Goal: Communication & Community: Answer question/provide support

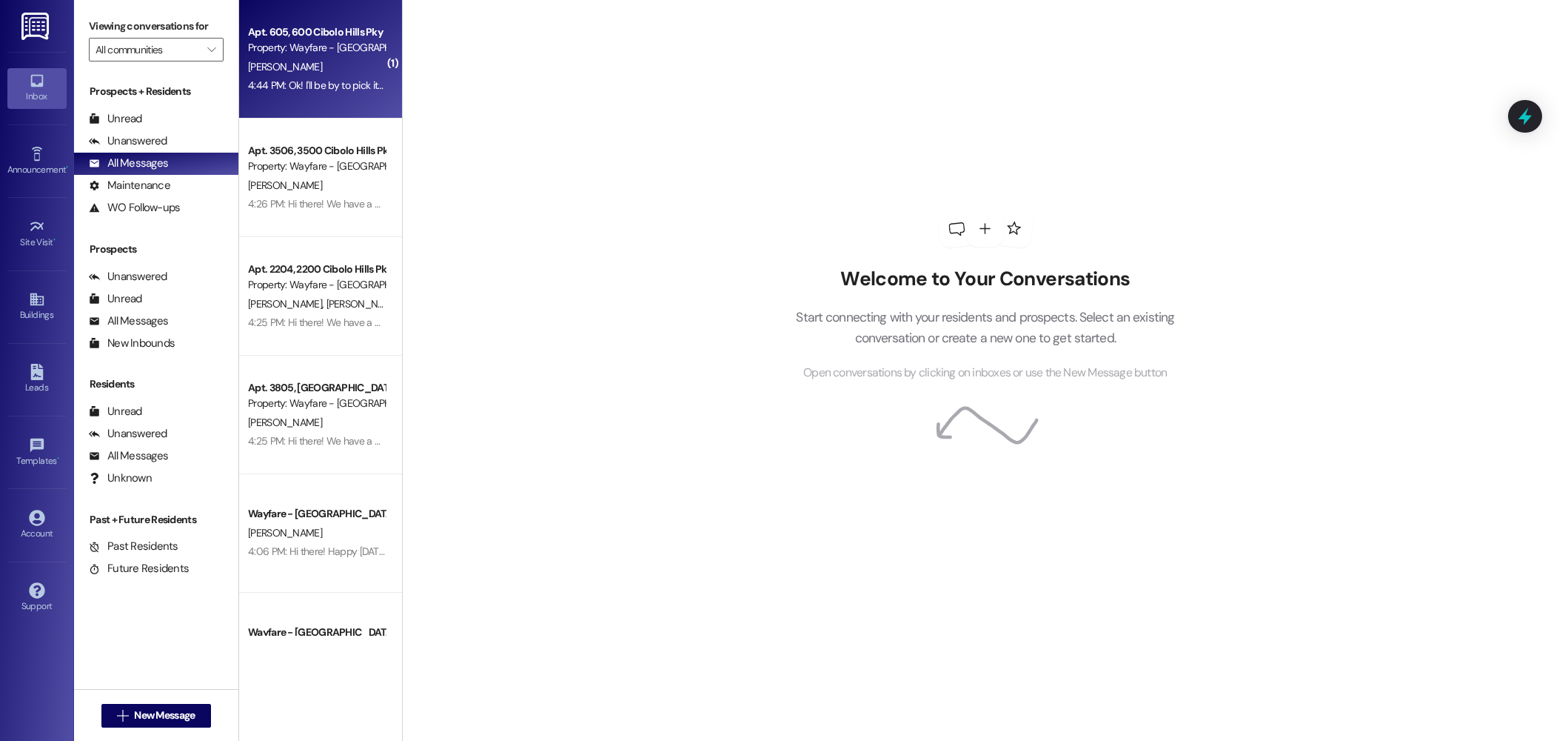
click at [303, 81] on div "4:44 PM: Ok! I'll be by to pick it up after work. What time do you close? 4:44 …" at bounding box center [399, 85] width 301 height 14
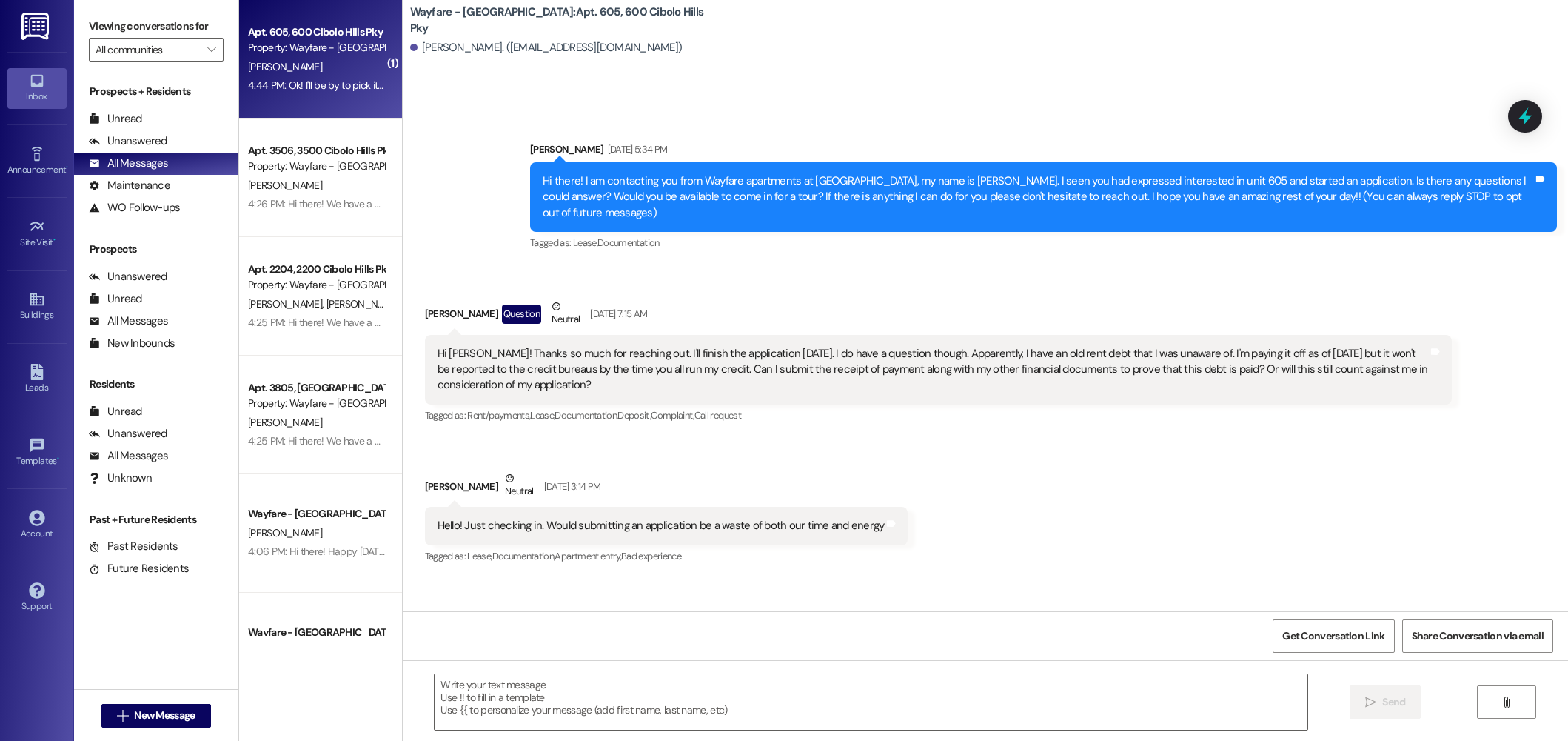
scroll to position [24383, 0]
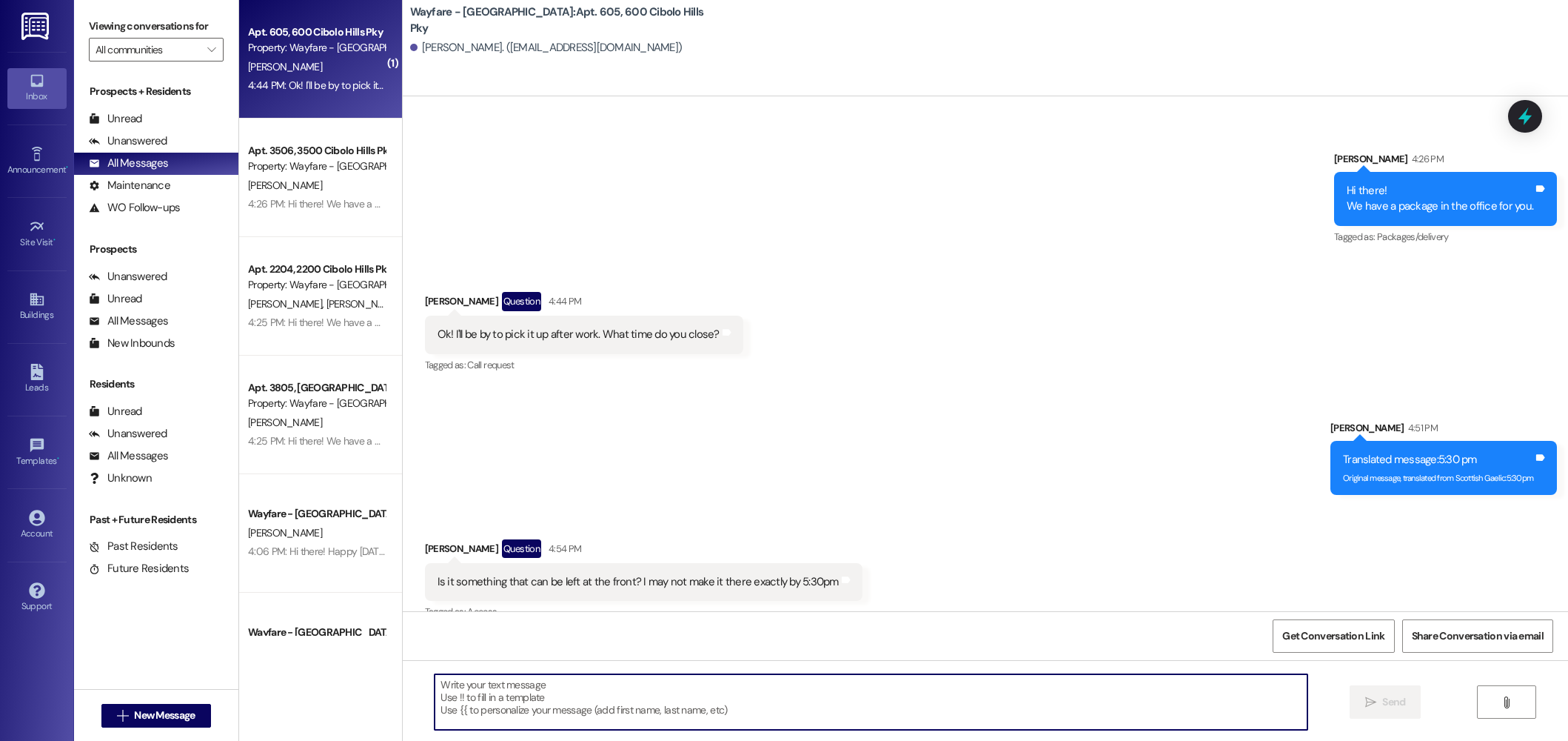
click at [664, 688] on textarea at bounding box center [871, 701] width 873 height 55
click at [155, 728] on div " New Message" at bounding box center [156, 716] width 110 height 37
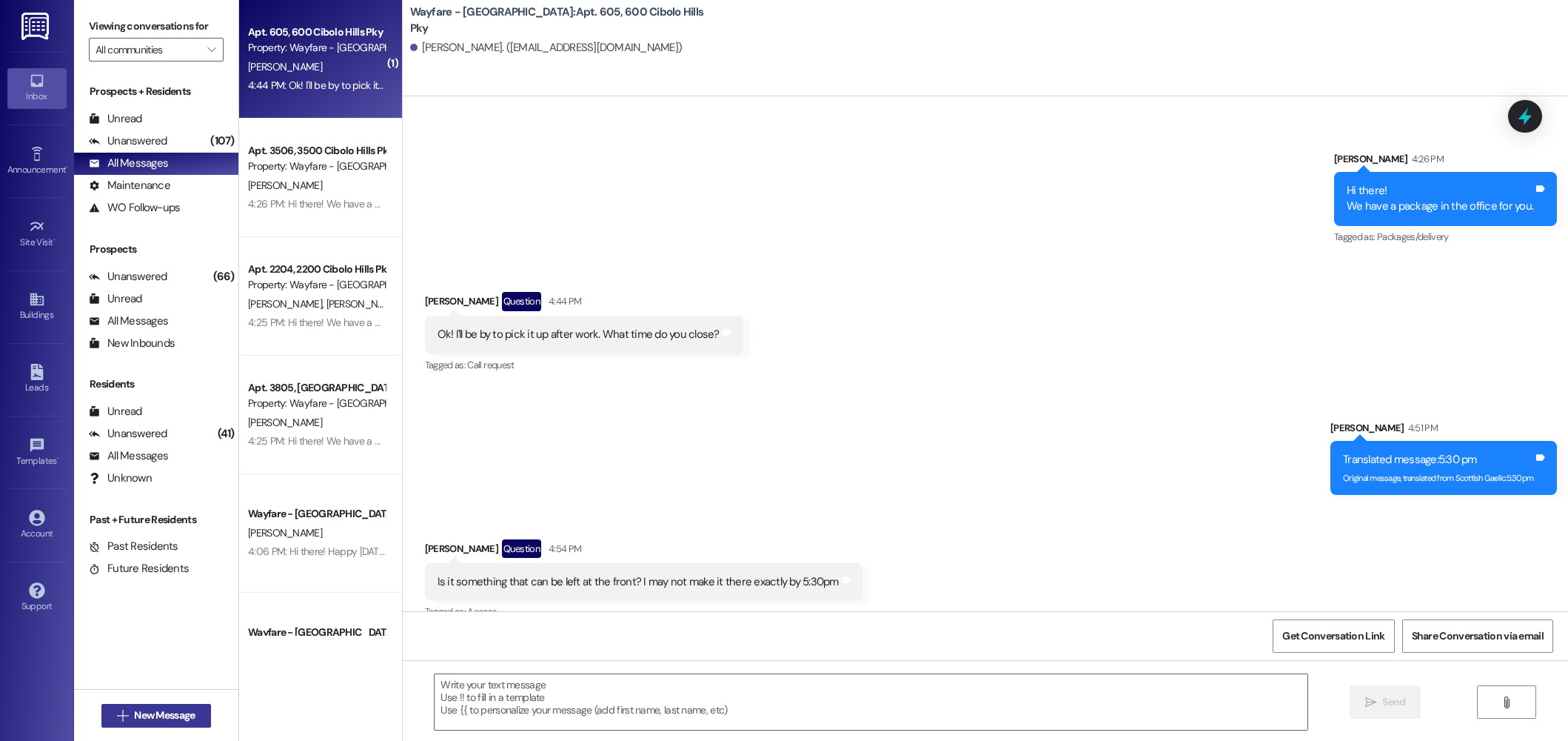
click at [145, 713] on span "New Message" at bounding box center [164, 715] width 61 height 16
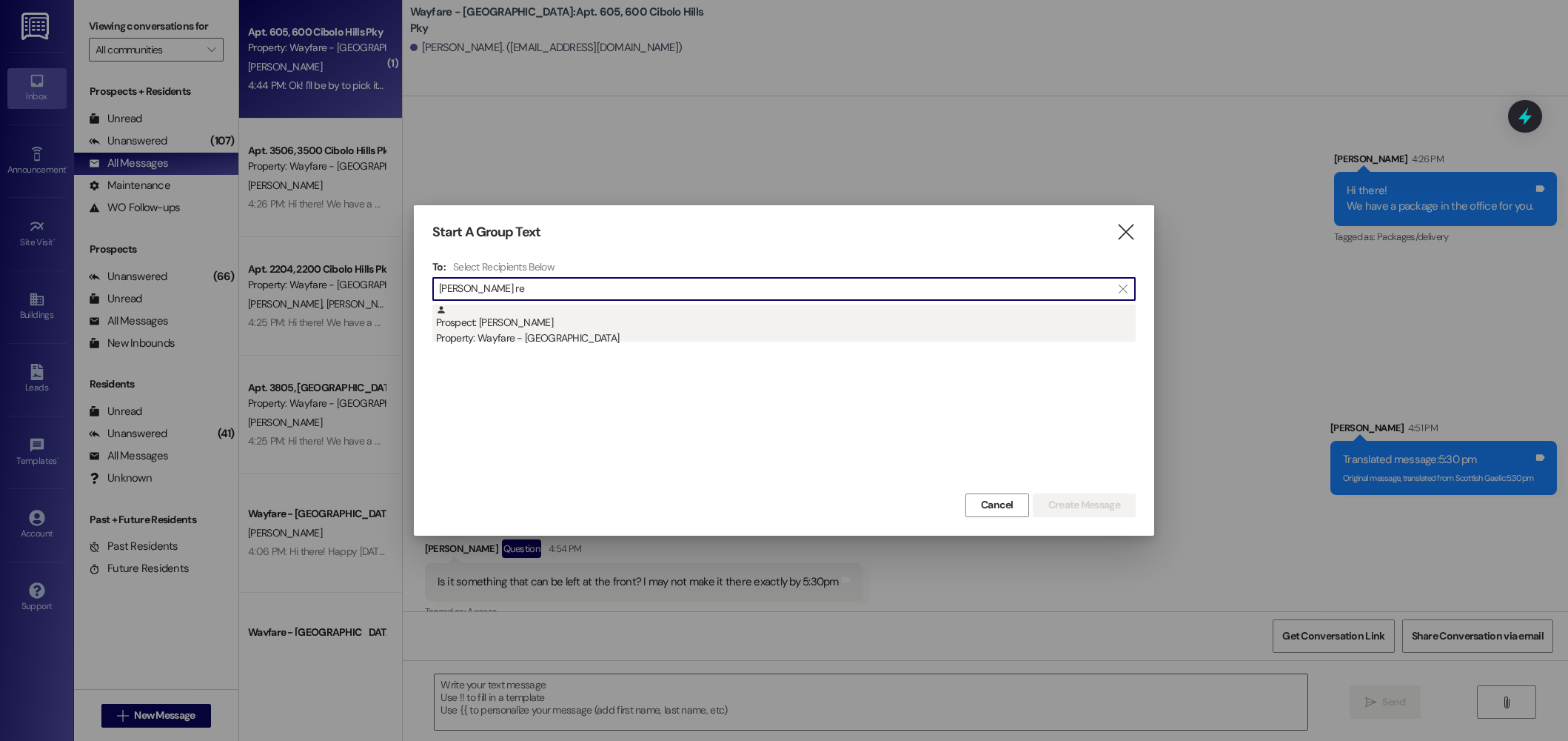
type input "kylie re"
click at [591, 319] on div "Prospect: Kylie Reschke Property: Wayfare - Cibolo Hills" at bounding box center [786, 326] width 700 height 43
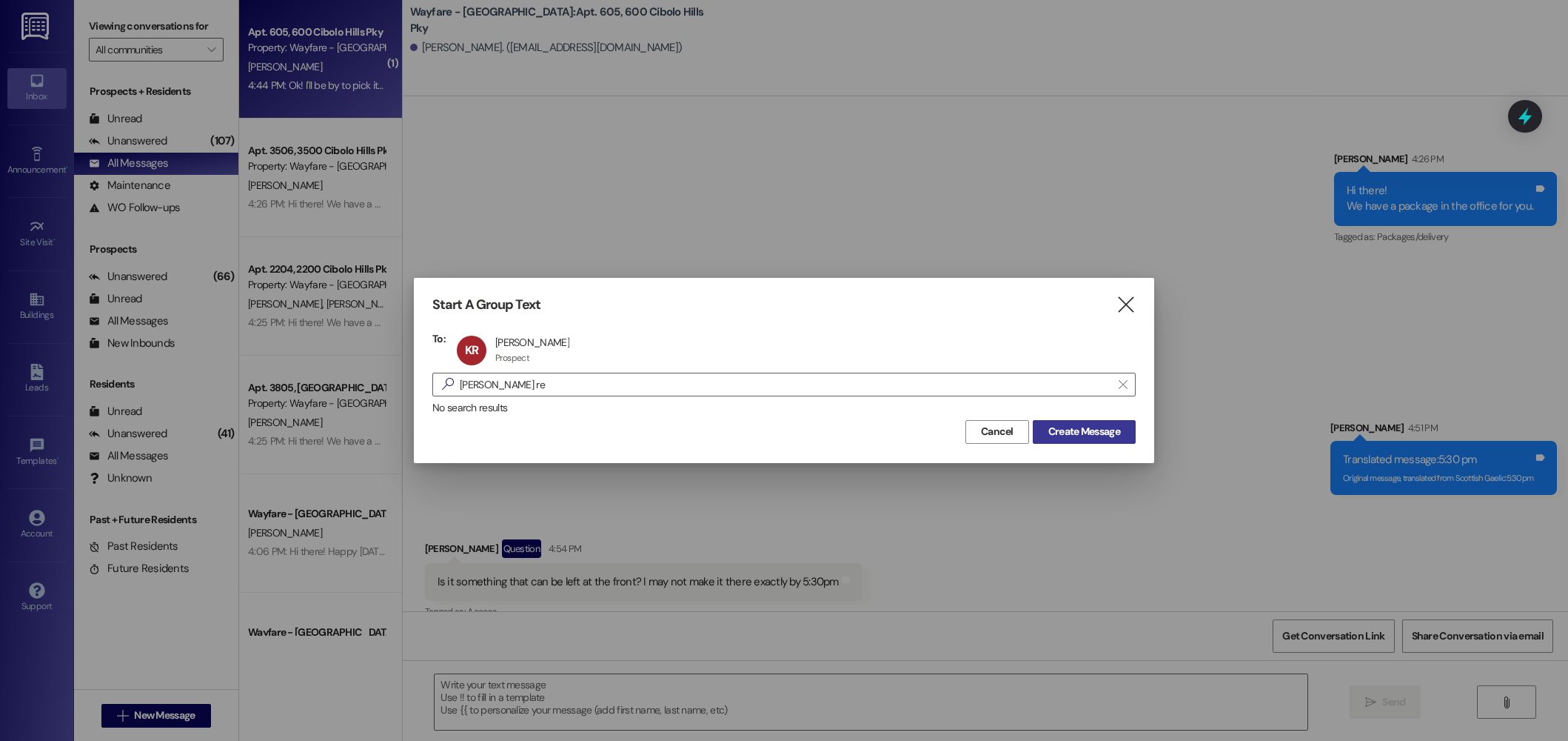
click at [1099, 426] on span "Create Message" at bounding box center [1084, 432] width 72 height 16
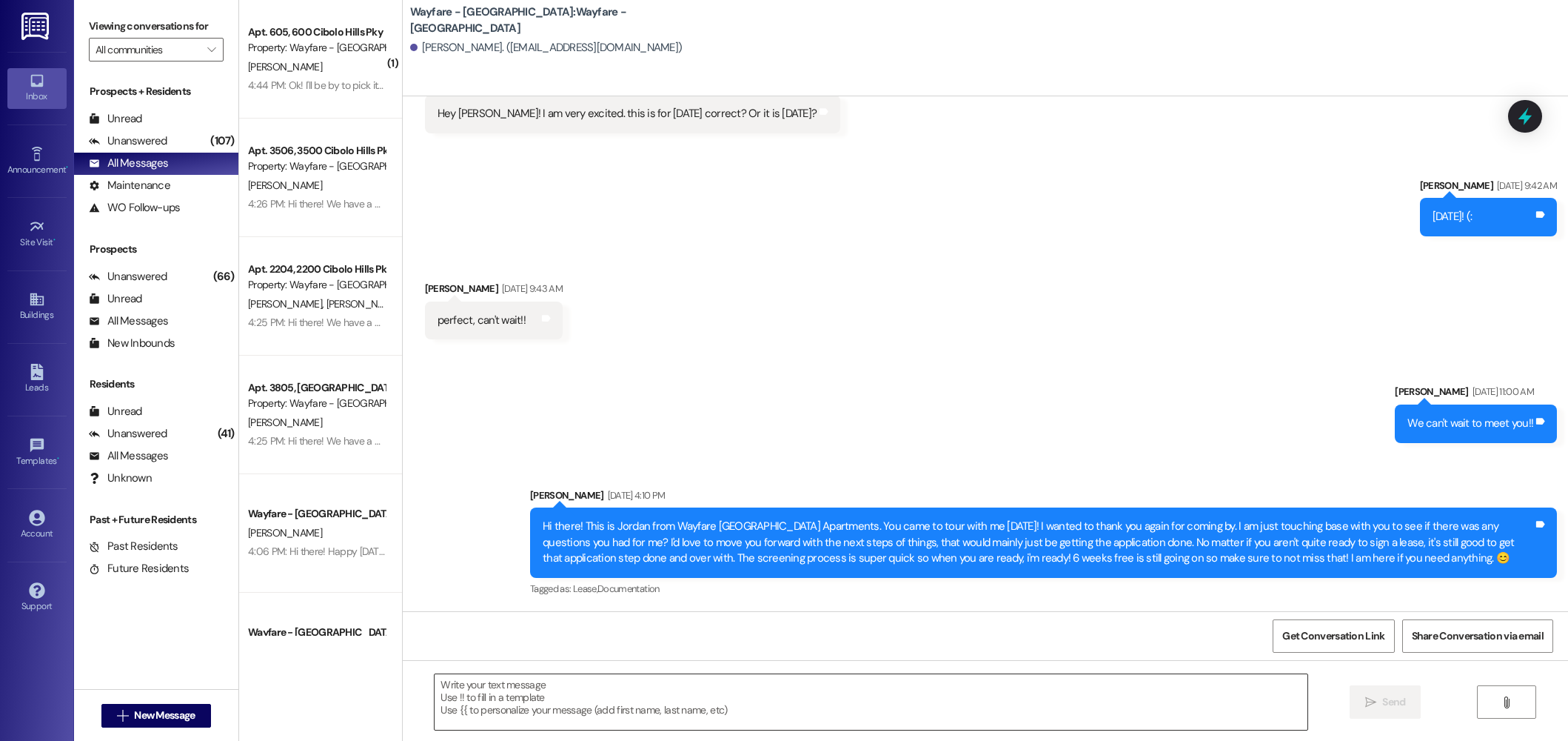
scroll to position [186, 0]
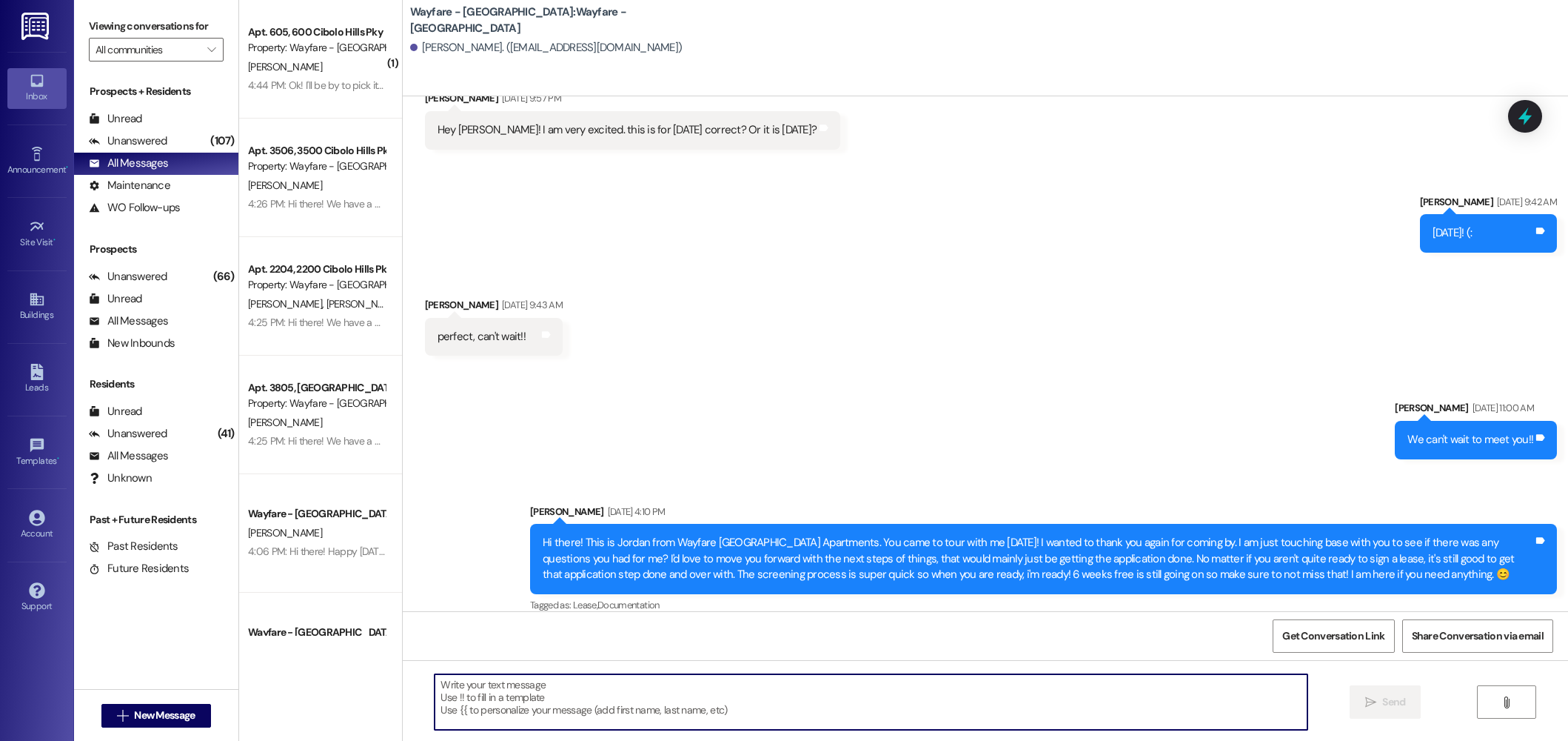
click at [1076, 694] on textarea at bounding box center [871, 701] width 873 height 55
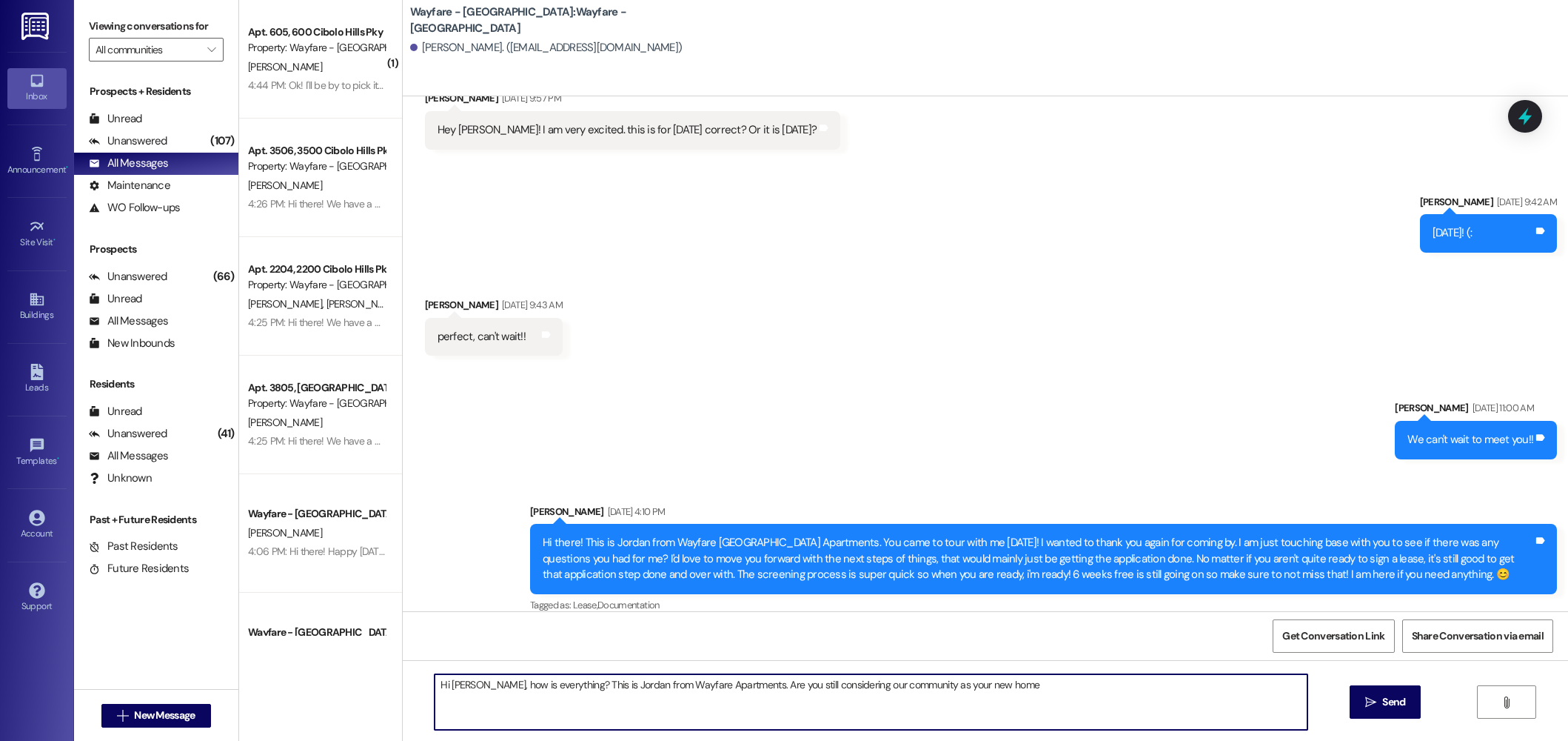
type textarea "Hi Kylie, how is everything? This is Jordan from Wayfare Apartments. Are you st…"
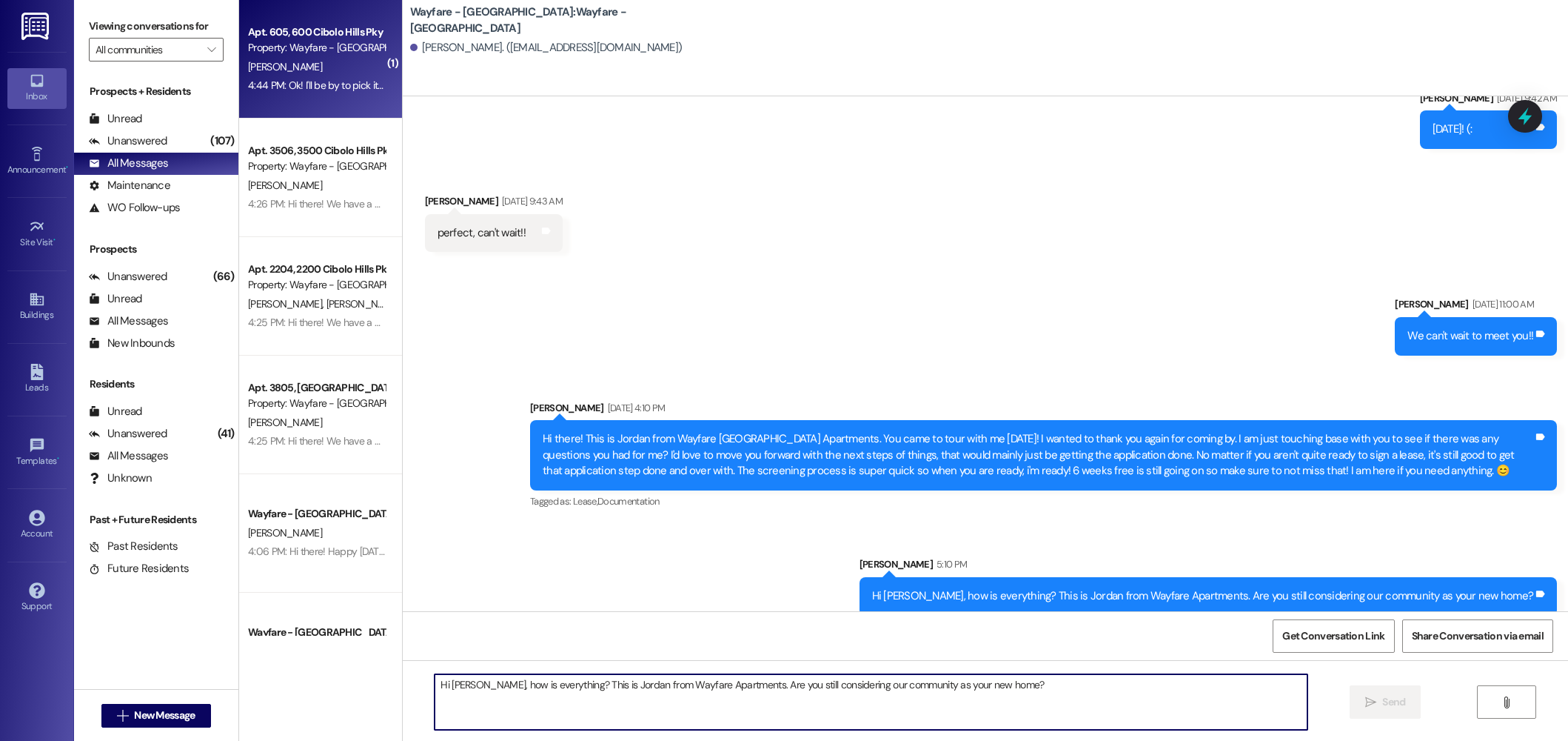
click at [312, 65] on div "S. Williams" at bounding box center [316, 67] width 140 height 18
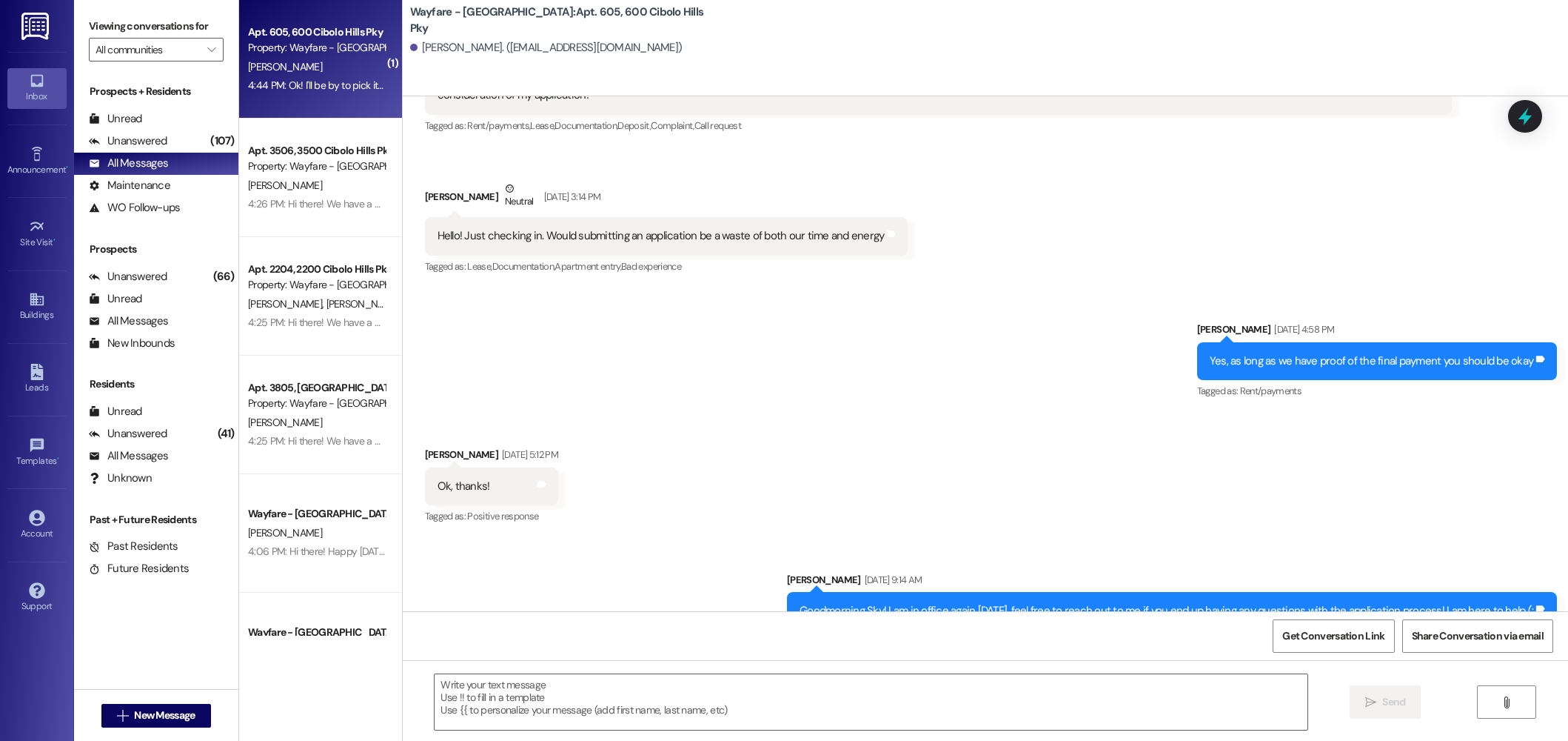
scroll to position [24383, 0]
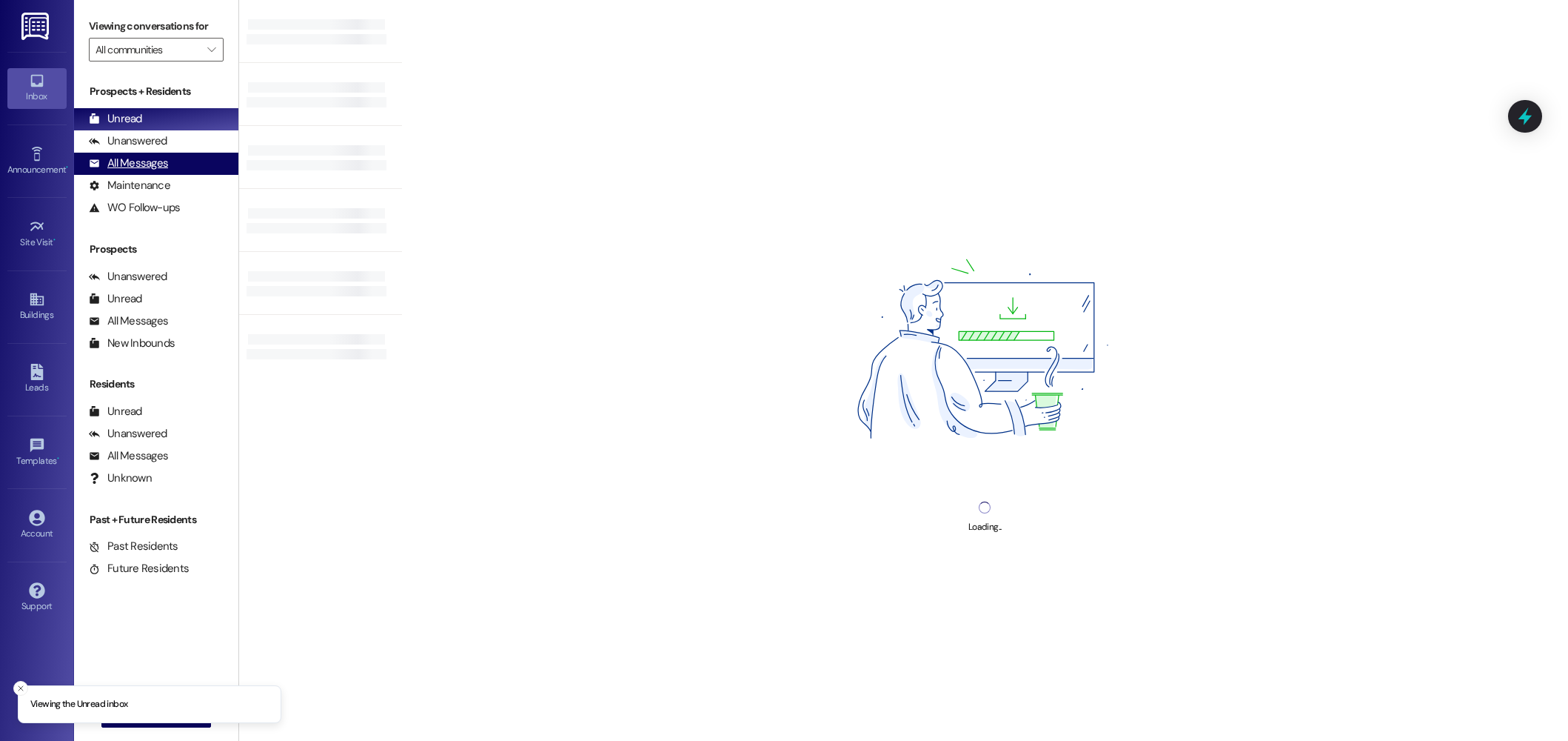
click at [140, 169] on div "All Messages" at bounding box center [129, 163] width 80 height 16
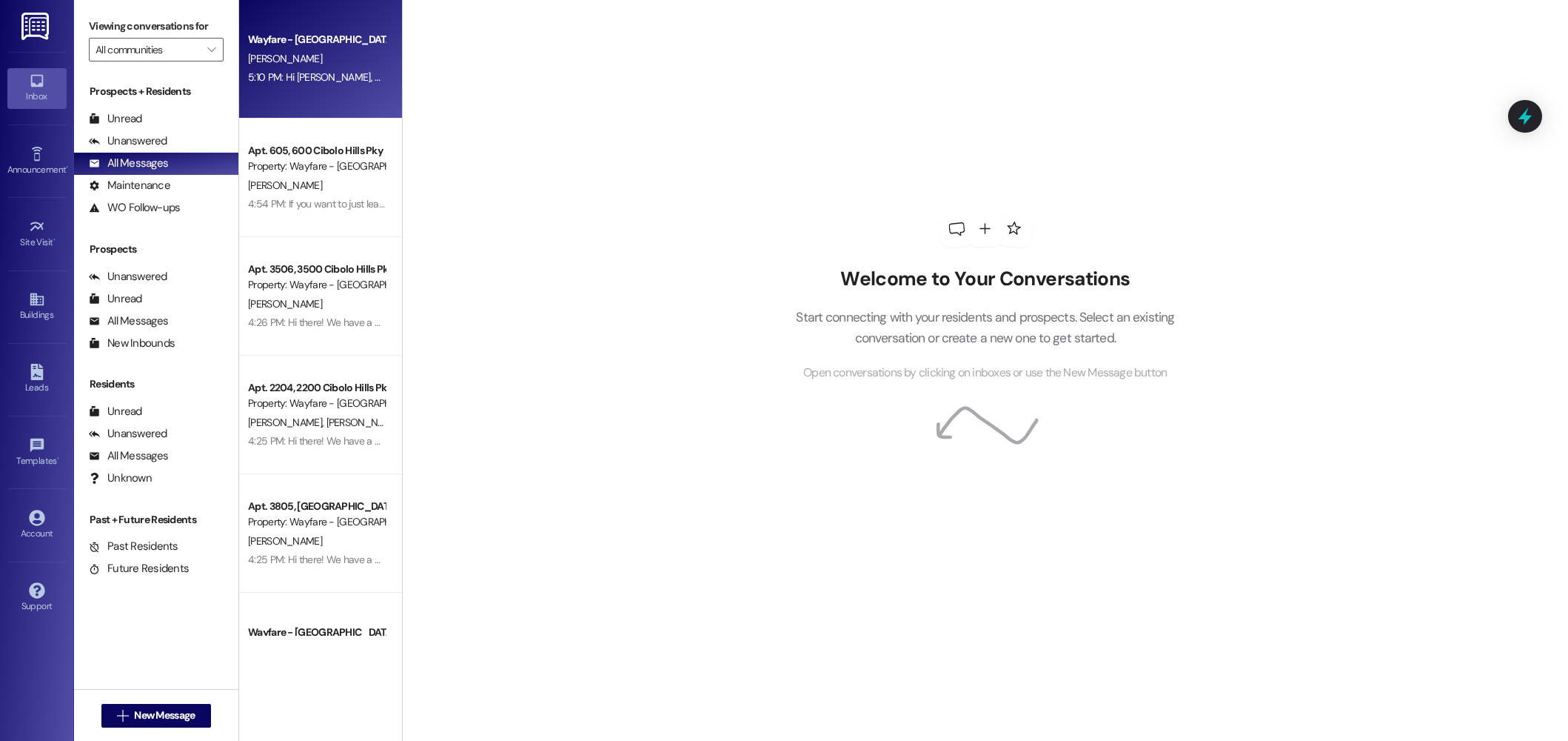
click at [321, 71] on div "5:10 PM: Hi [PERSON_NAME], how is everything? This is Jordan from Wayfare Apart…" at bounding box center [568, 78] width 641 height 14
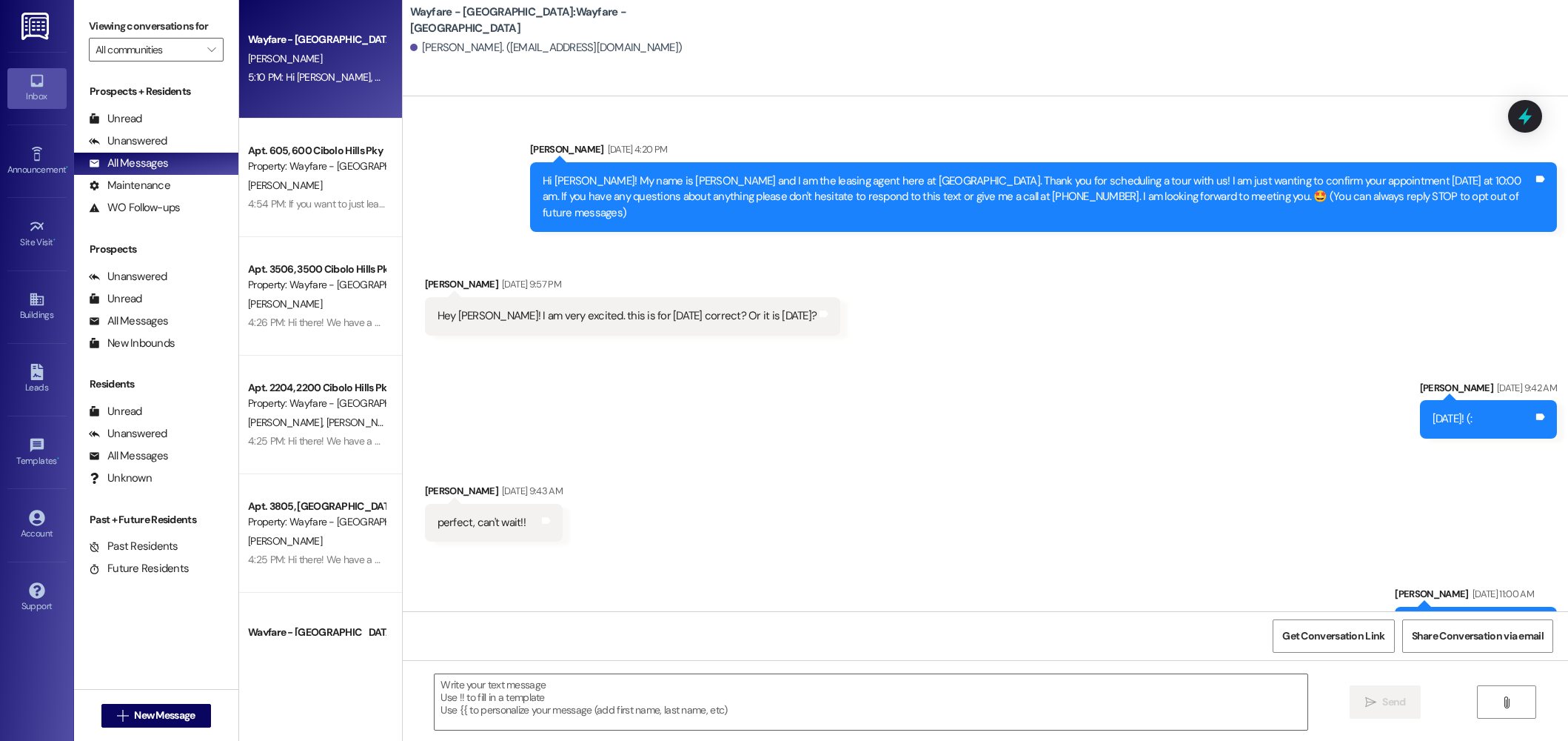
scroll to position [290, 0]
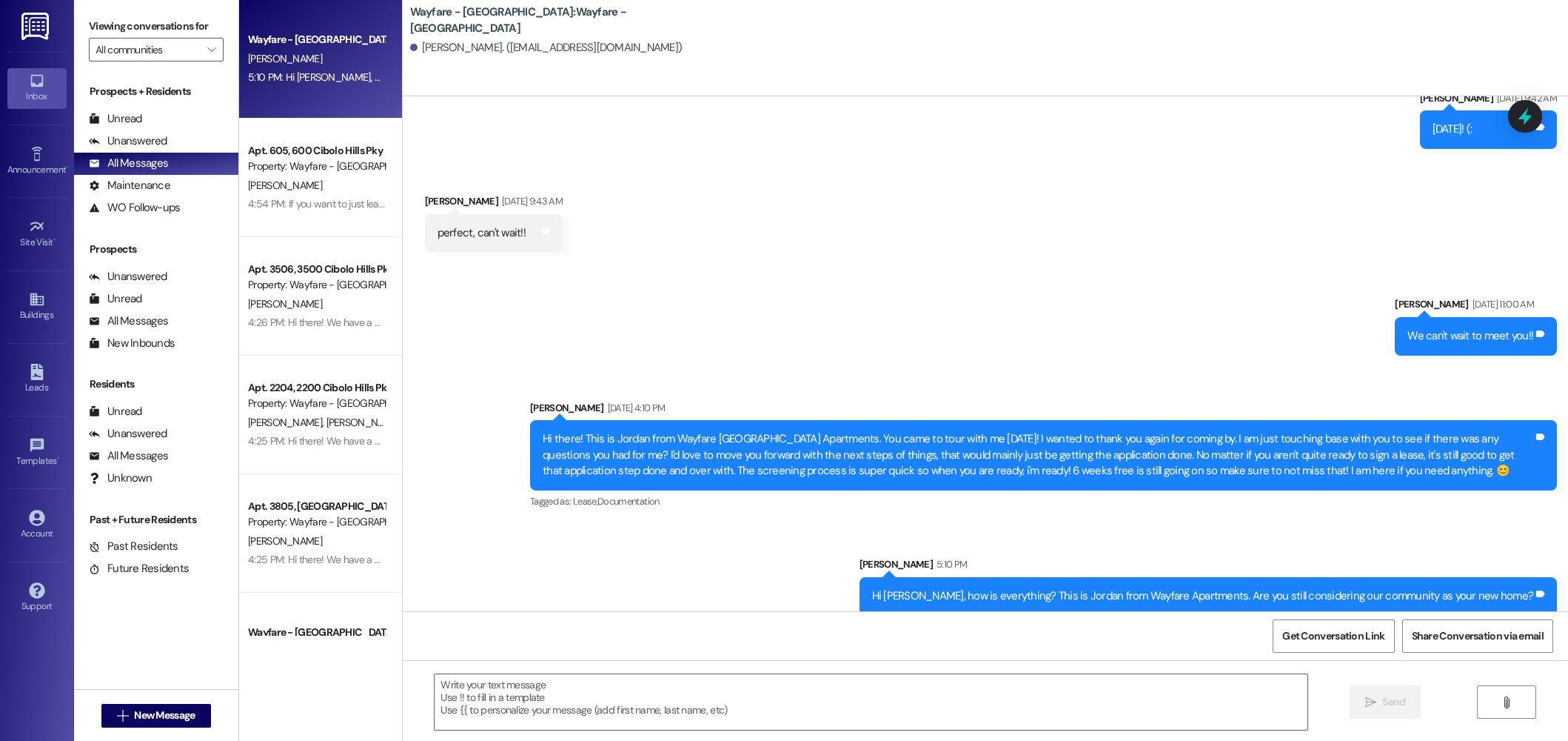
click at [1432, 588] on div "Hi [PERSON_NAME], how is everything? This is Jordan from Wayfare Apartments. Ar…" at bounding box center [1203, 596] width 662 height 16
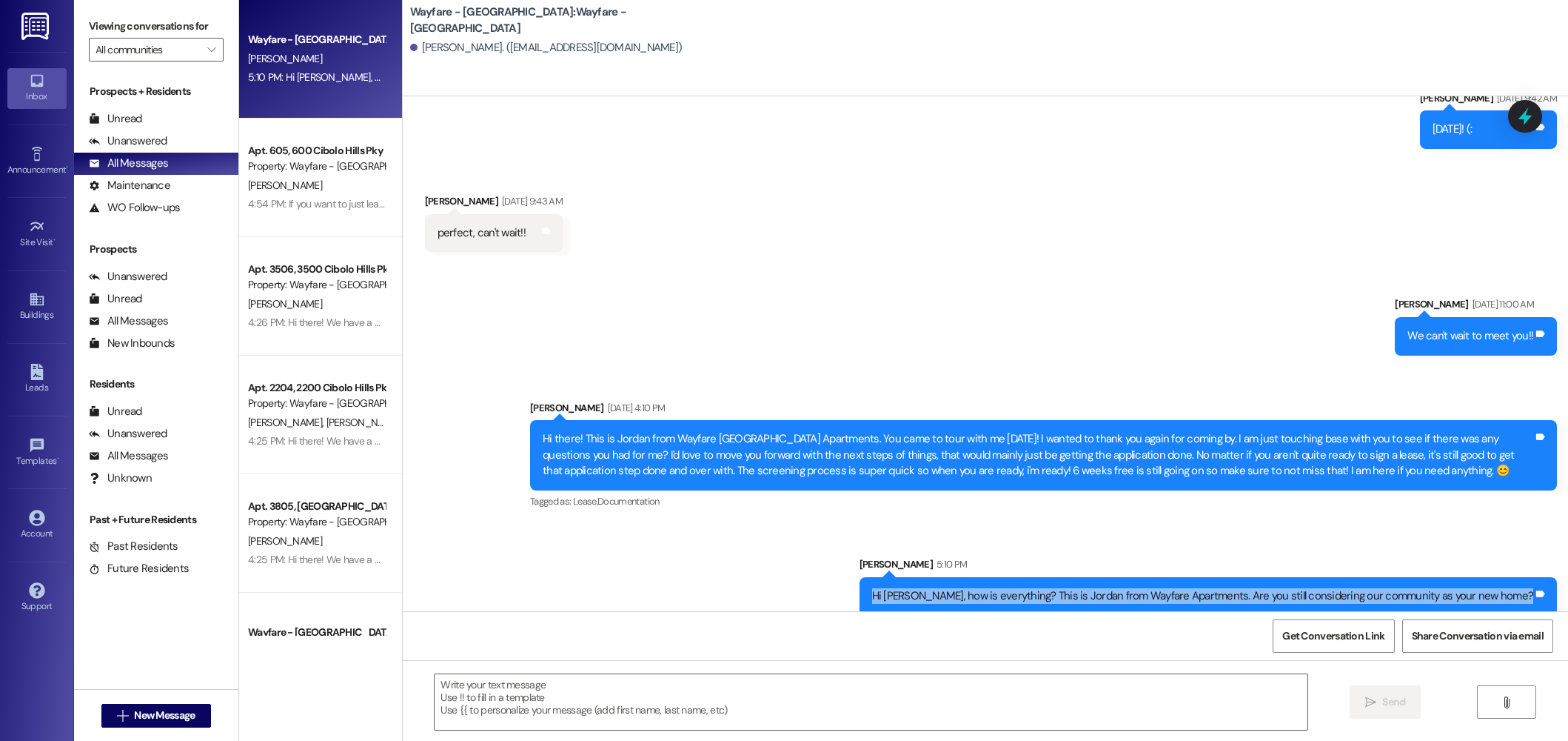
click at [1432, 588] on div "Hi [PERSON_NAME], how is everything? This is Jordan from Wayfare Apartments. Ar…" at bounding box center [1203, 596] width 662 height 16
copy div "Hi Kylie, how is everything? This is Jordan from Wayfare Apartments. Are you st…"
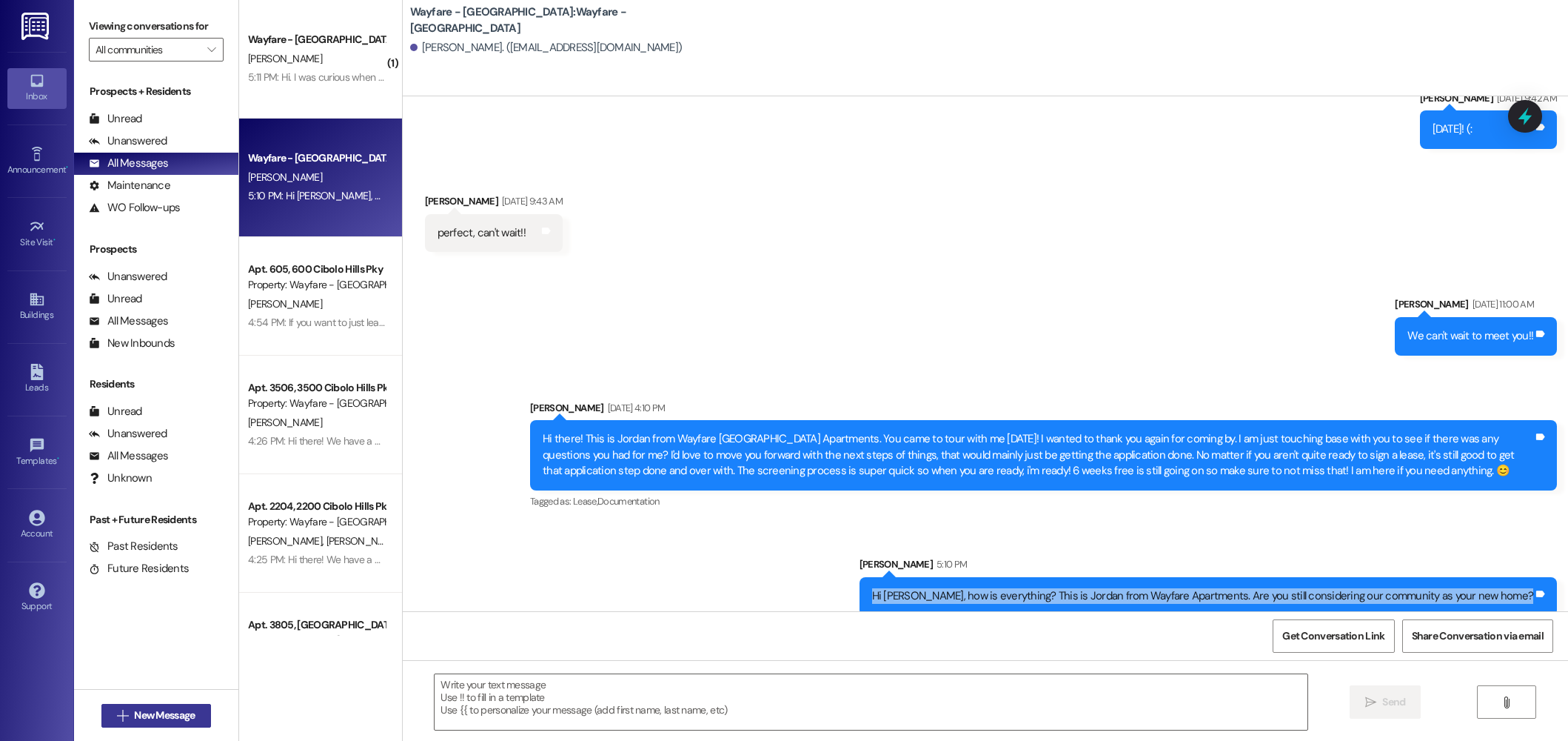
click at [167, 713] on span "New Message" at bounding box center [164, 715] width 61 height 16
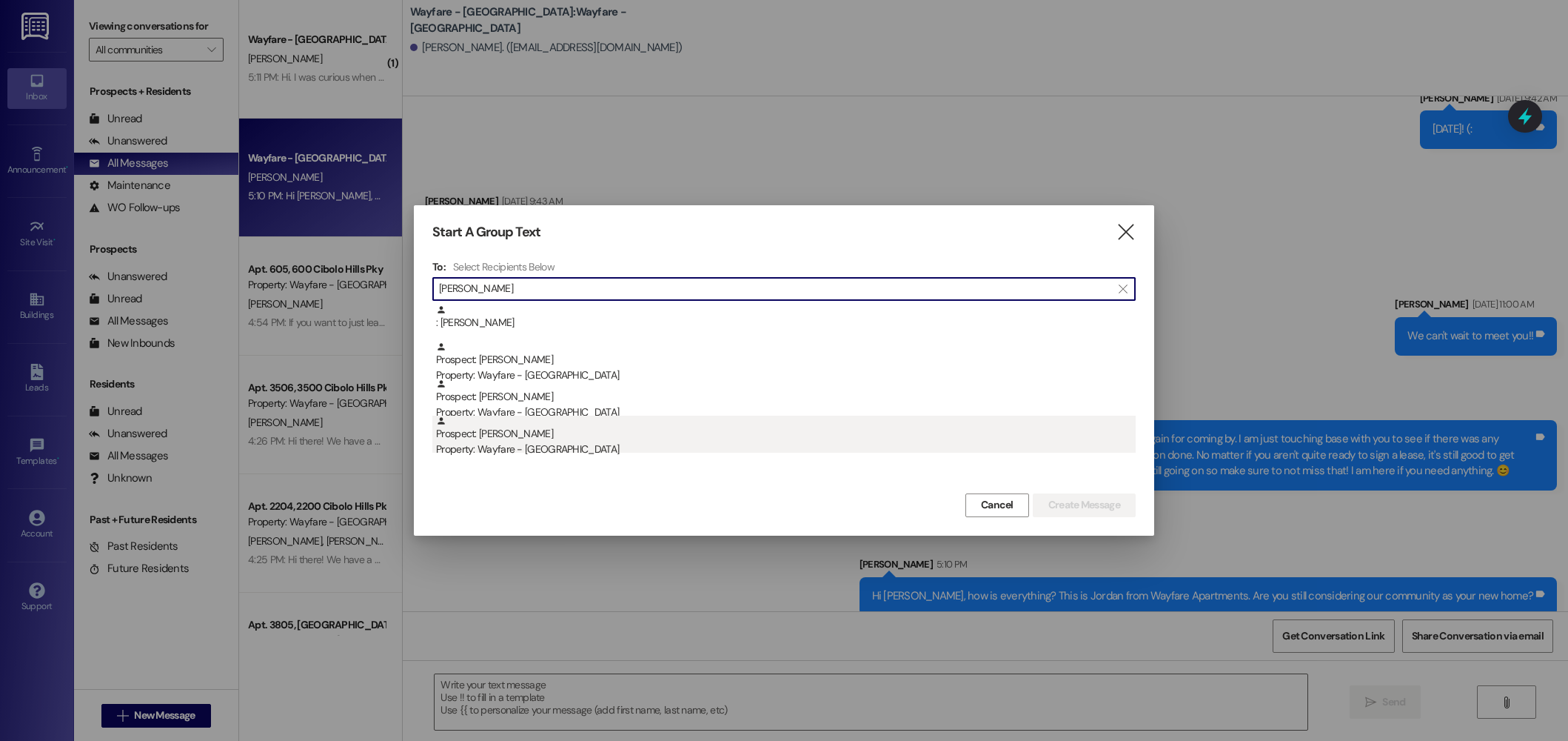
type input "bob"
click at [524, 433] on div "Prospect: Bob Eikenberry Property: Wayfare - Cibolo Hills" at bounding box center [786, 436] width 700 height 43
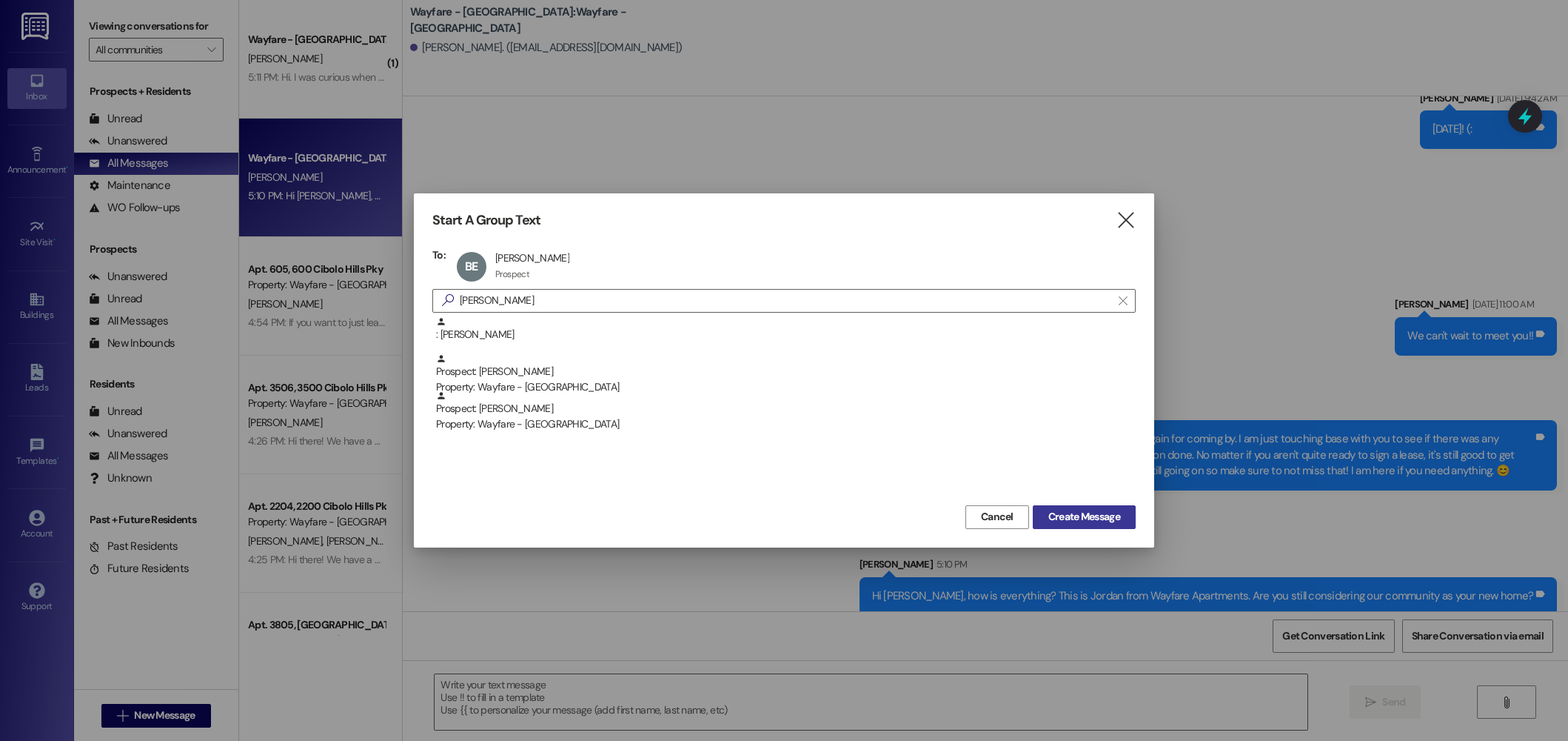
click at [1055, 515] on span "Create Message" at bounding box center [1084, 517] width 72 height 16
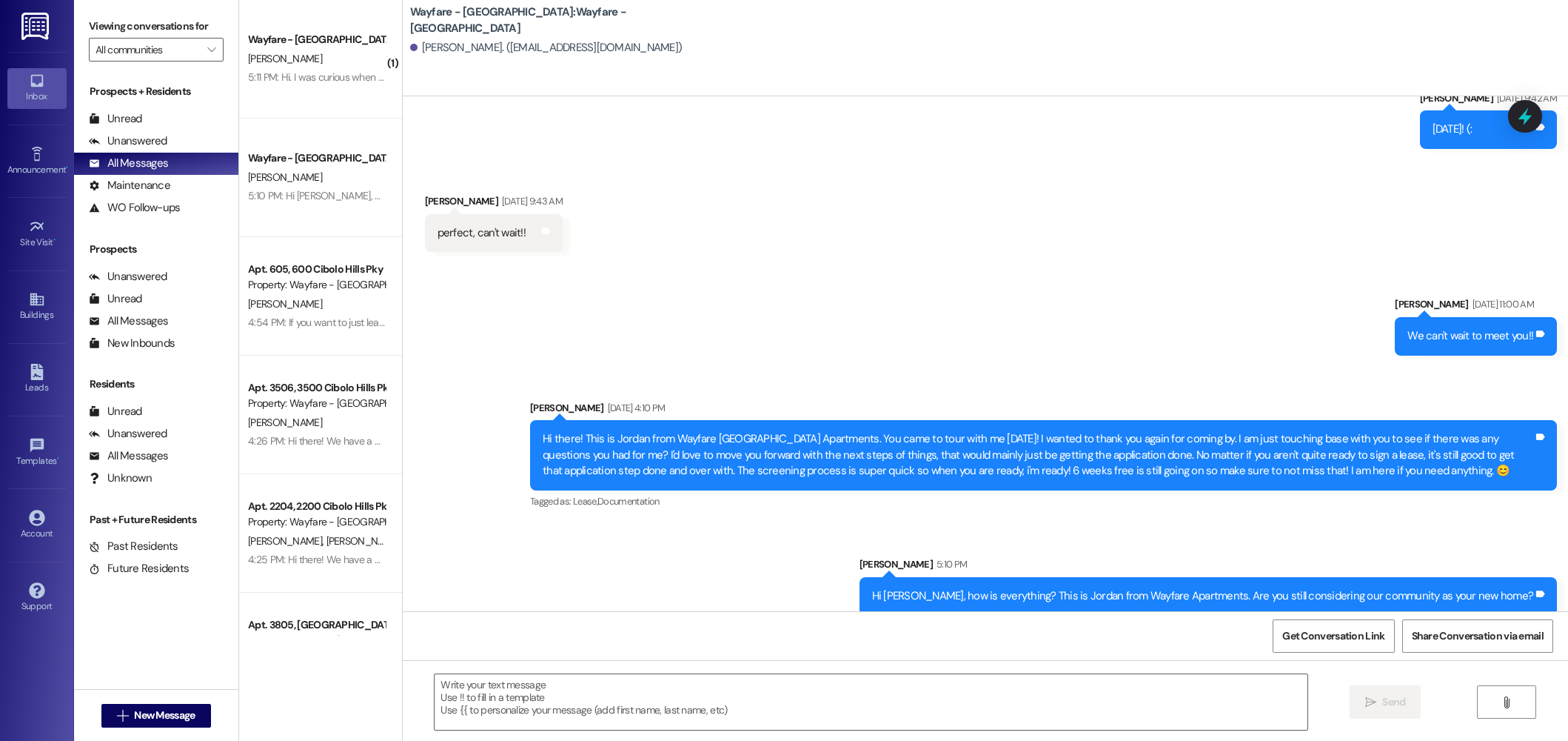
scroll to position [0, 0]
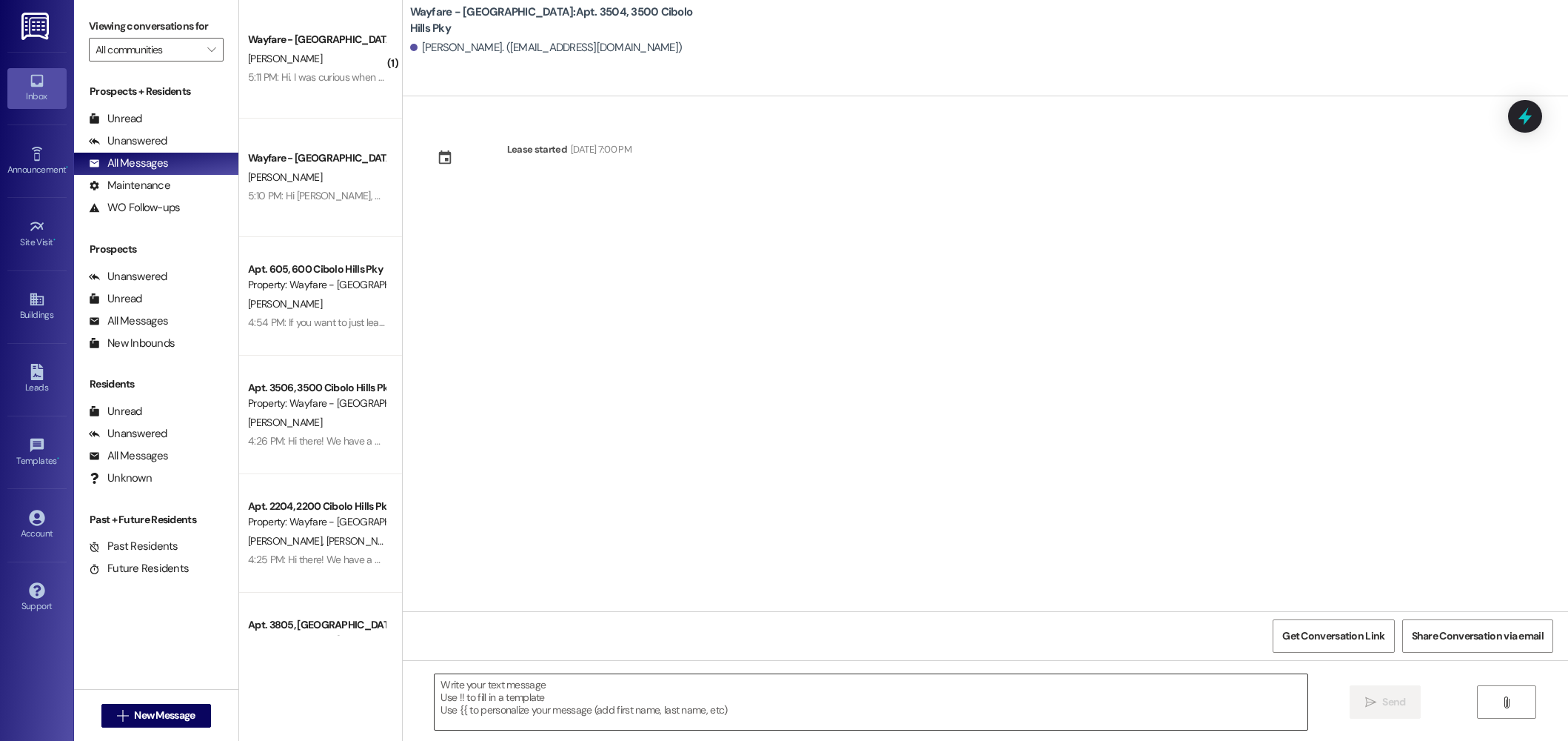
click at [704, 686] on textarea at bounding box center [871, 701] width 873 height 55
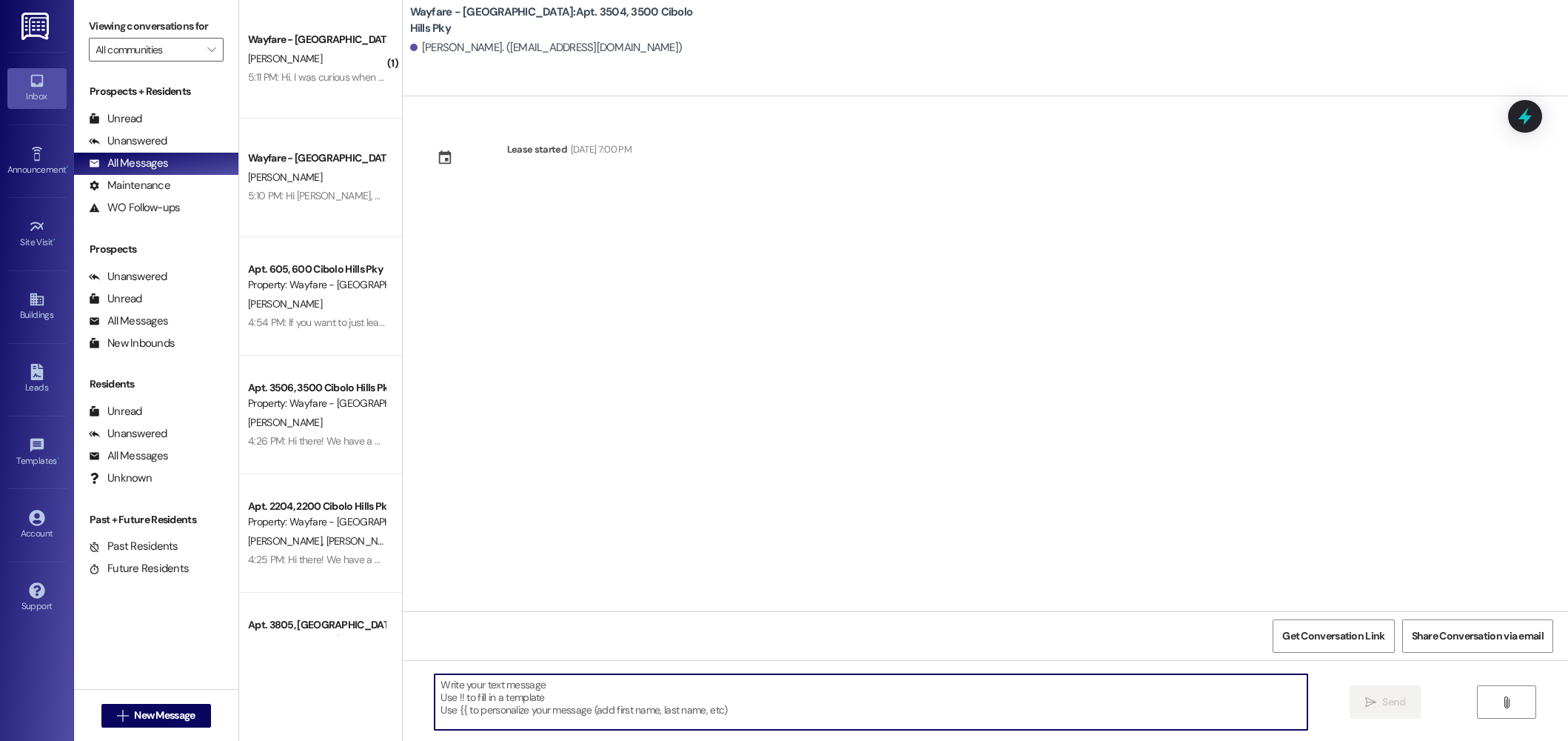
click at [525, 717] on textarea at bounding box center [871, 701] width 873 height 55
paste textarea "Hi Kylie, how is everything? This is Jordan from Wayfare Apartments. Are you st…"
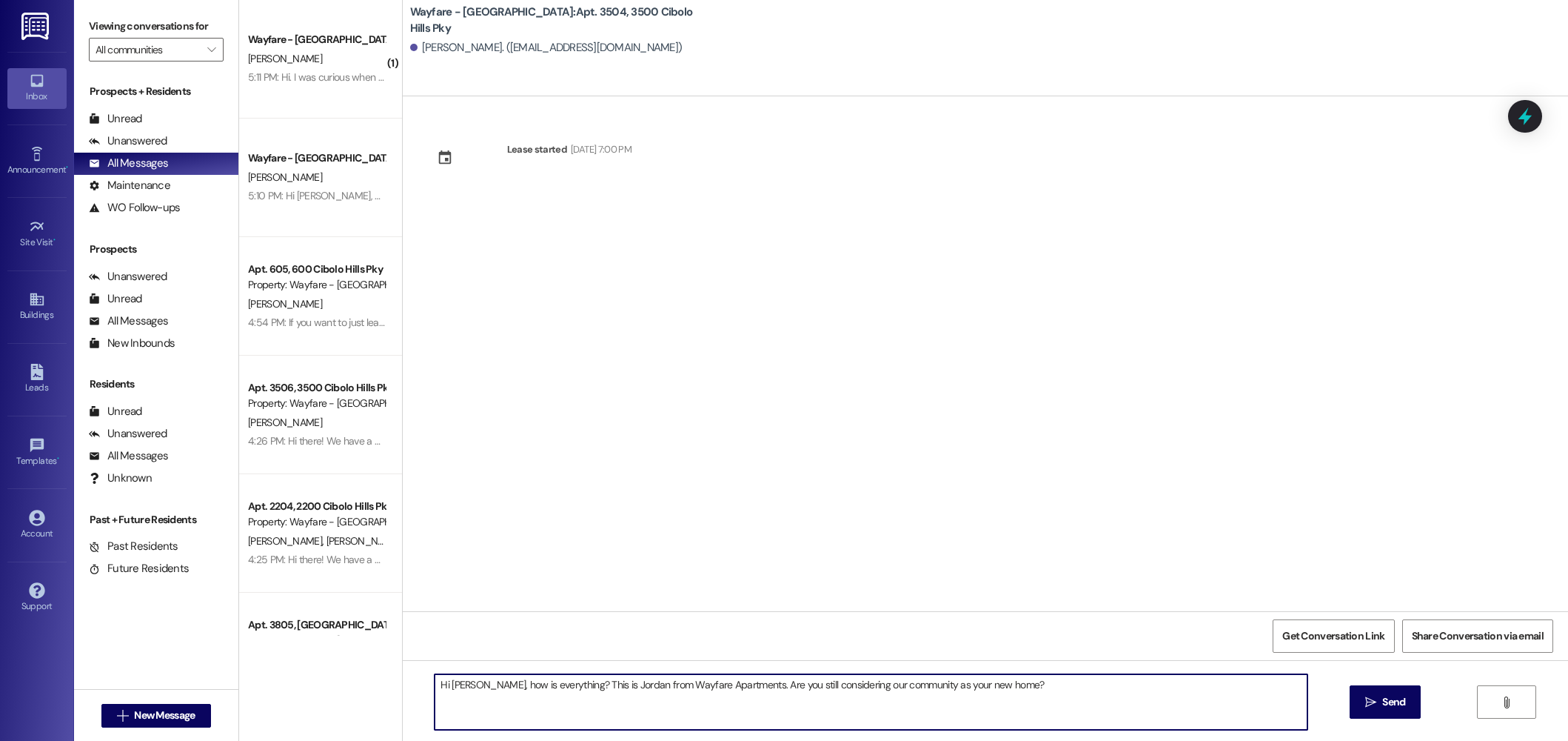
drag, startPoint x: 873, startPoint y: 679, endPoint x: 473, endPoint y: 659, distance: 400.5
click at [473, 659] on div "Lease started Aug 13, 2025 at 7:00 PM Get Conversation Link Share Conversation …" at bounding box center [985, 467] width 1166 height 741
type textarea "Hey Bob! Maintenance is on the way to get your lock changed and key made."
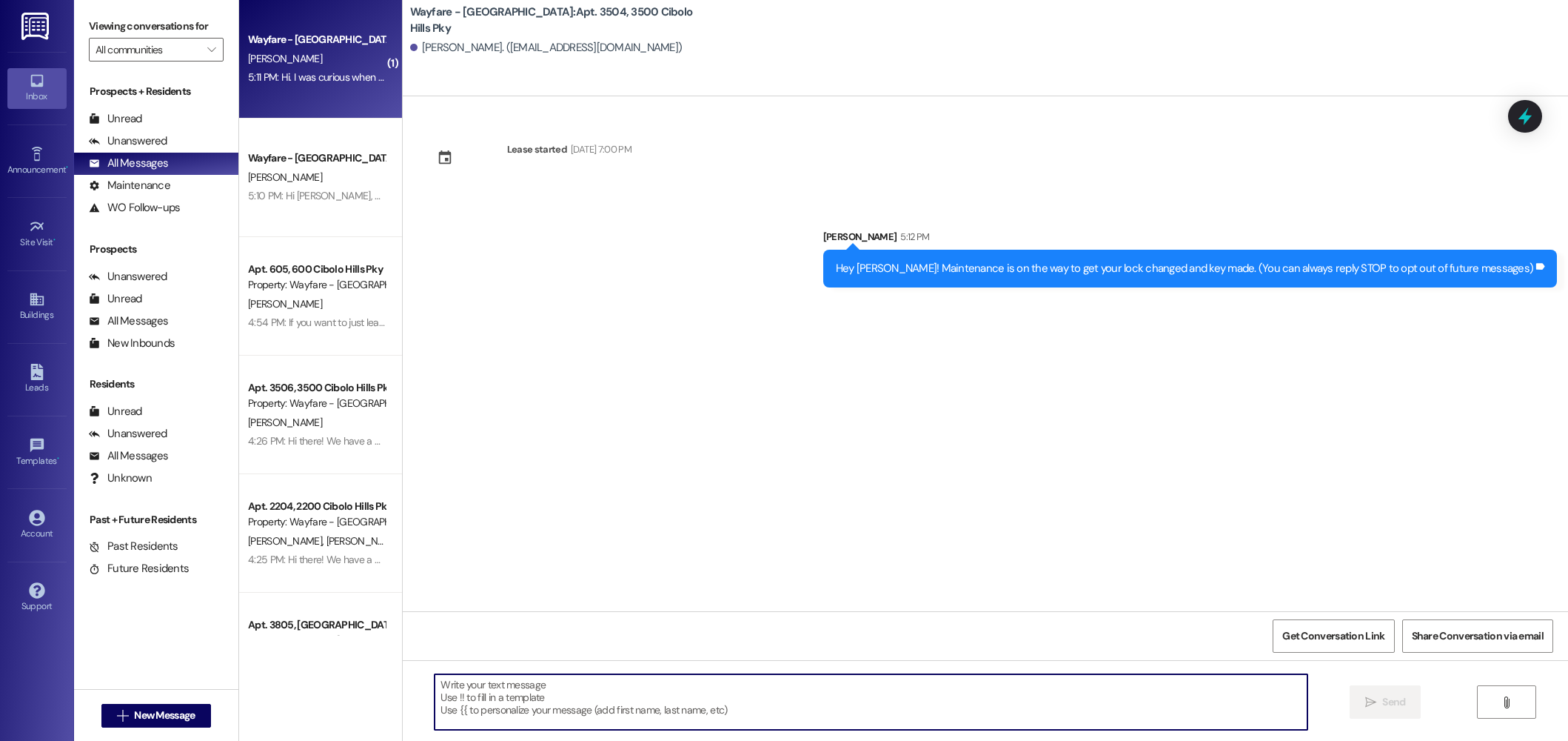
click at [327, 58] on div "C. Hart" at bounding box center [316, 58] width 140 height 18
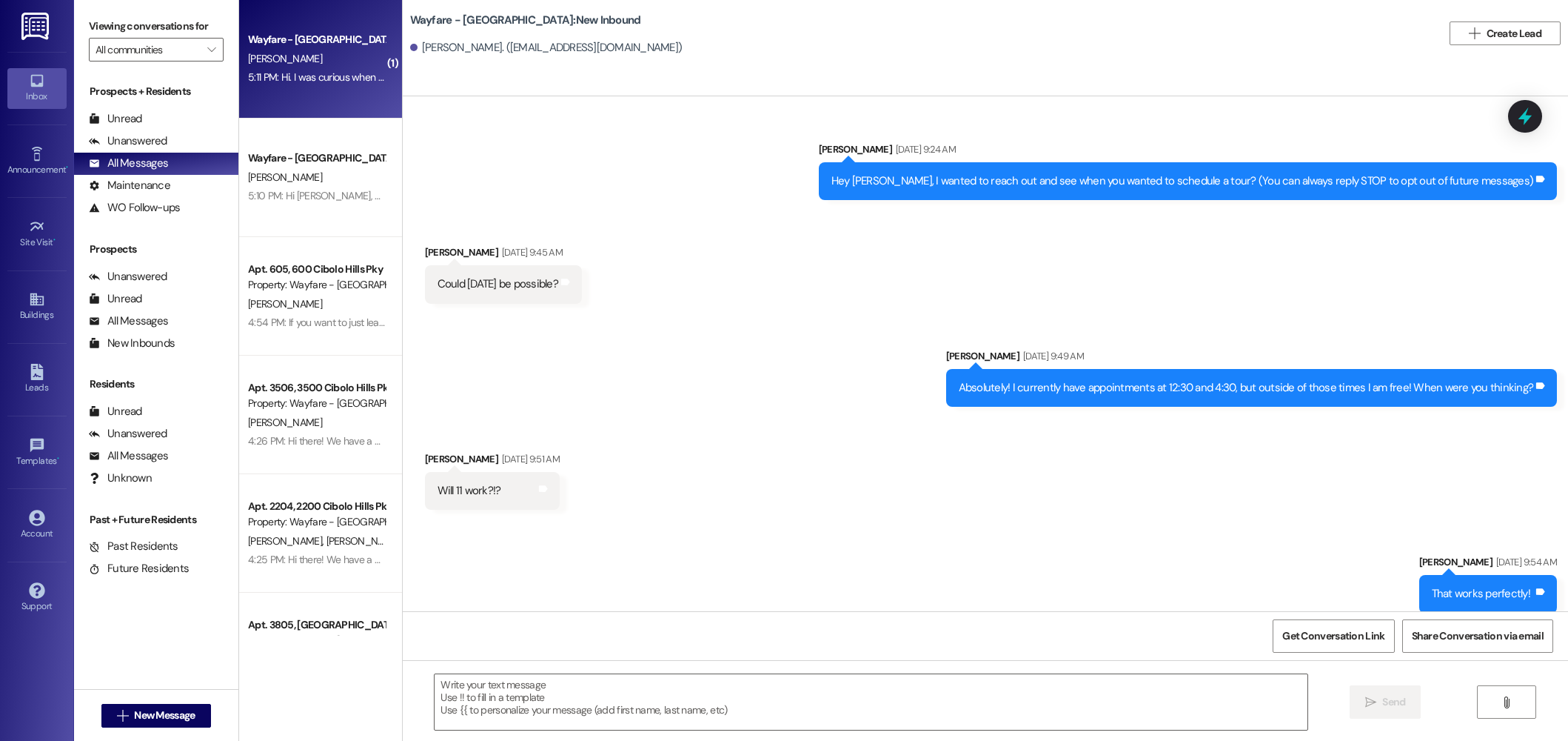
scroll to position [43572, 0]
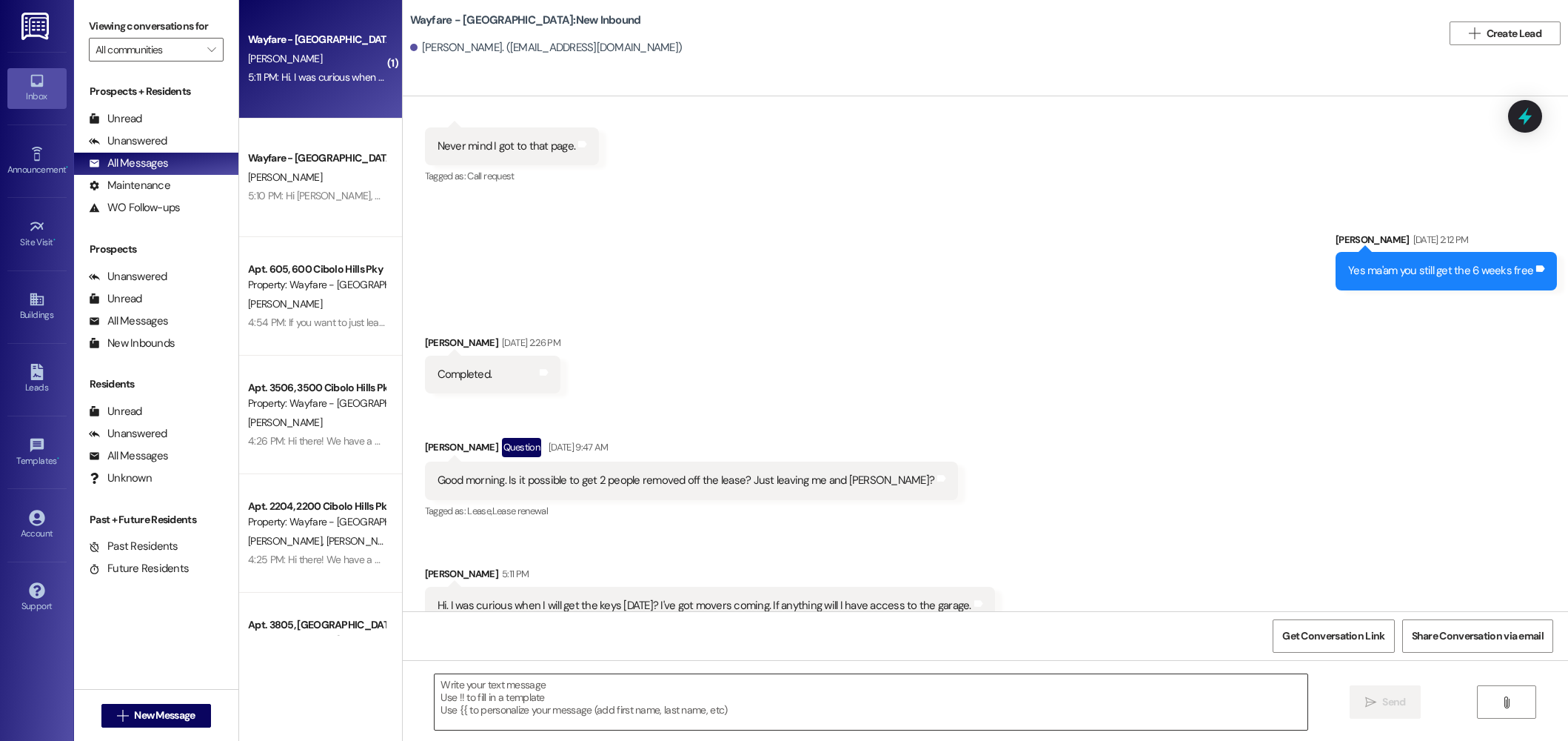
click at [782, 703] on textarea at bounding box center [871, 701] width 873 height 55
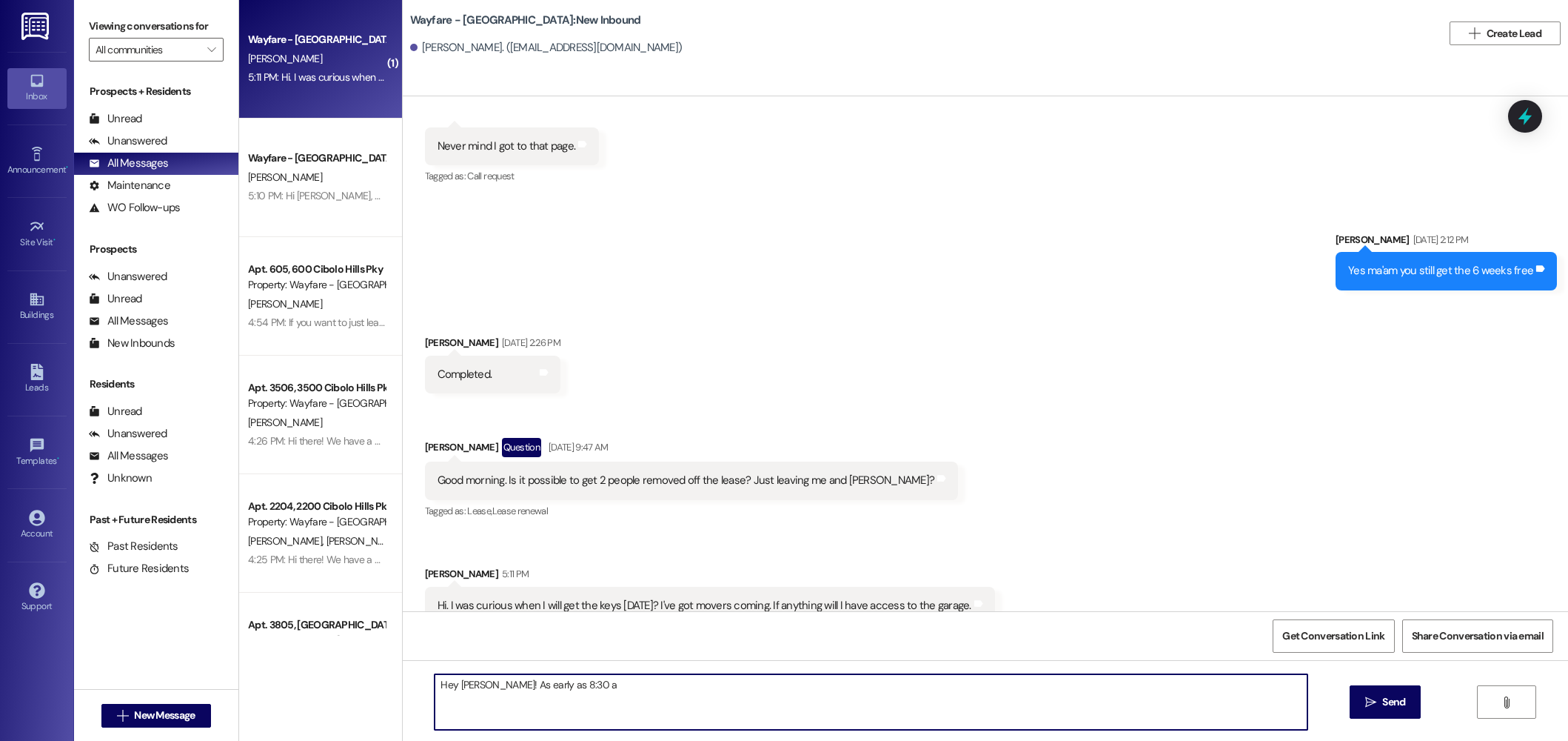
type textarea "Hey Christina! As early as 8:30 am"
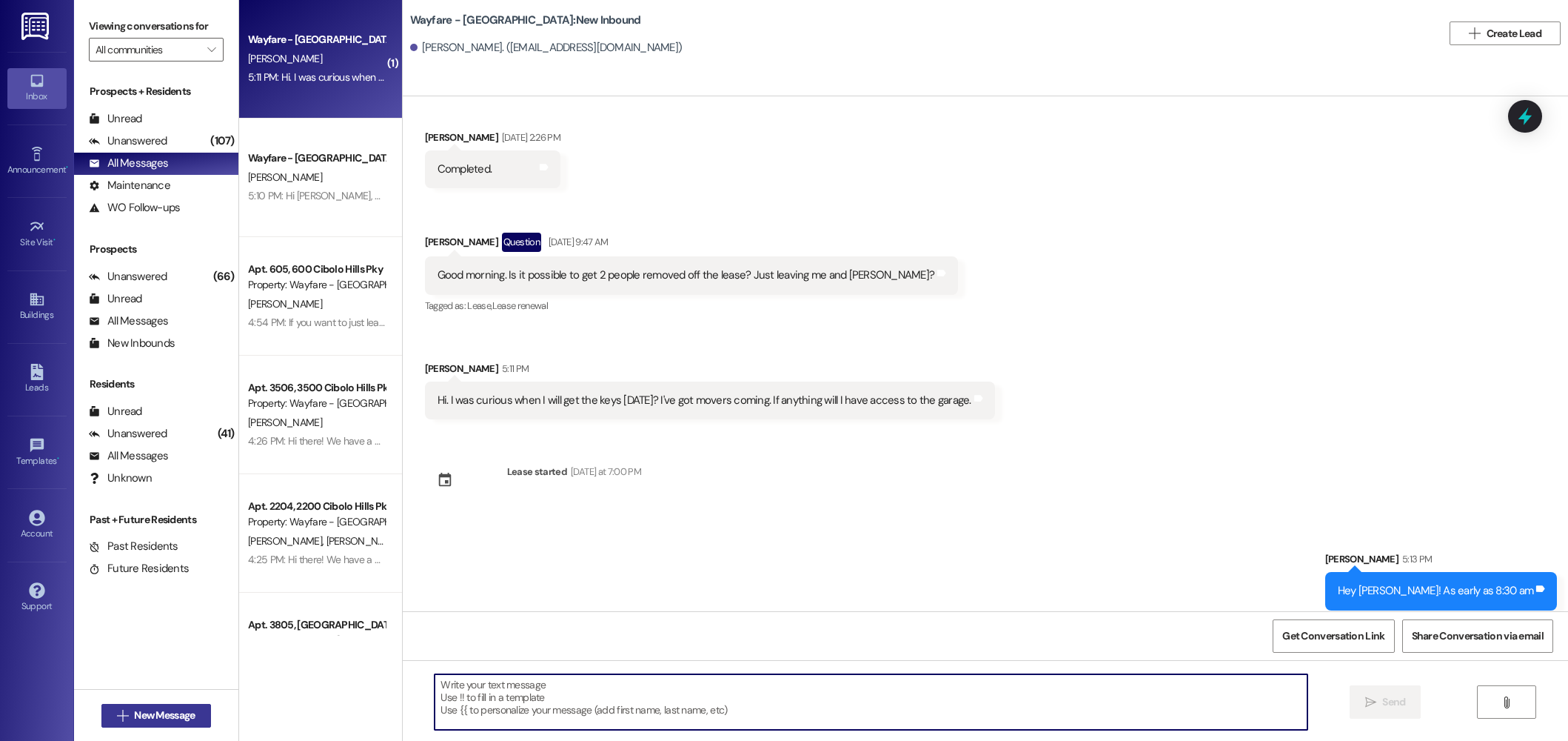
scroll to position [43776, 0]
click at [137, 709] on span "New Message" at bounding box center [164, 715] width 61 height 16
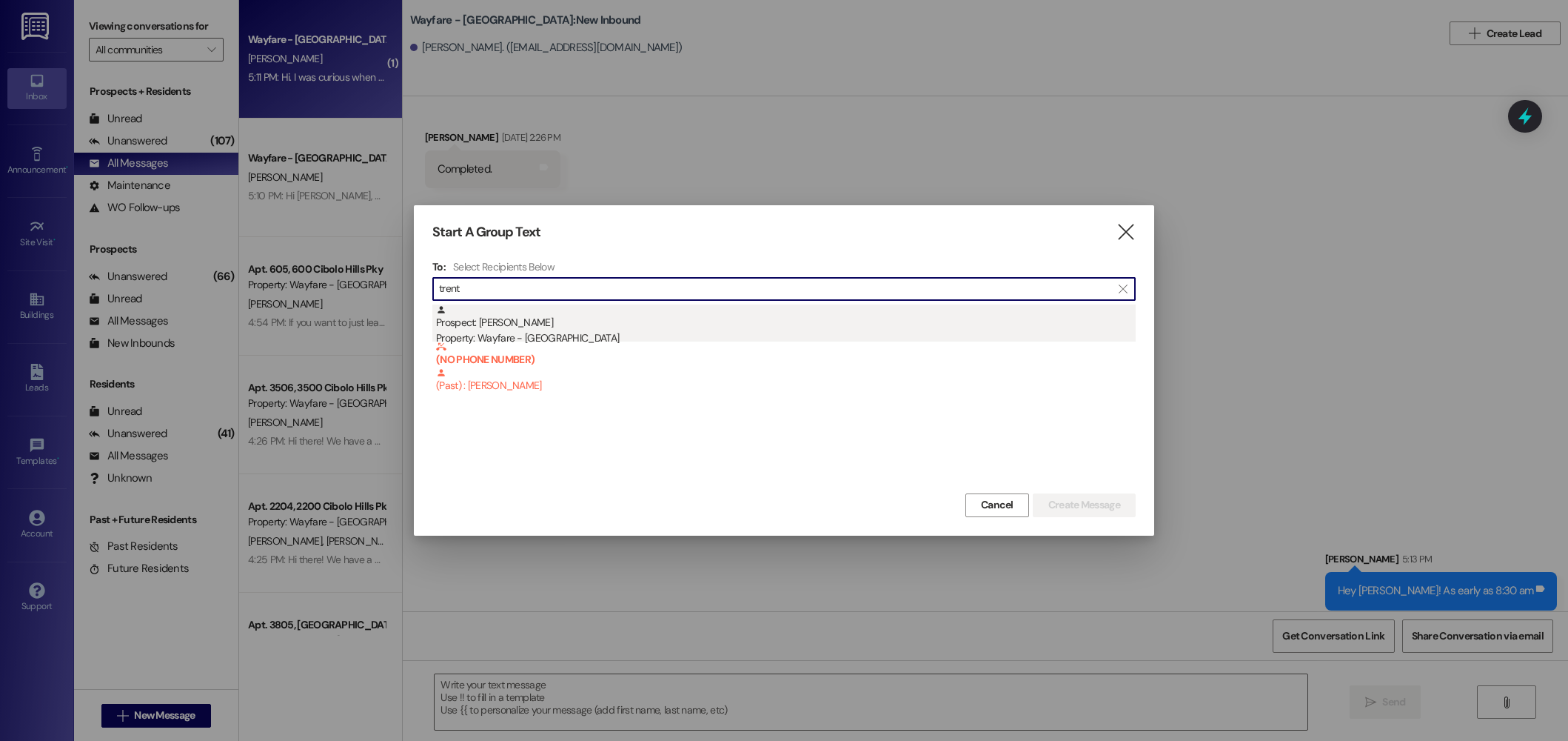
type input "trent"
click at [537, 331] on div "Property: Wayfare - [GEOGRAPHIC_DATA]" at bounding box center [786, 338] width 700 height 16
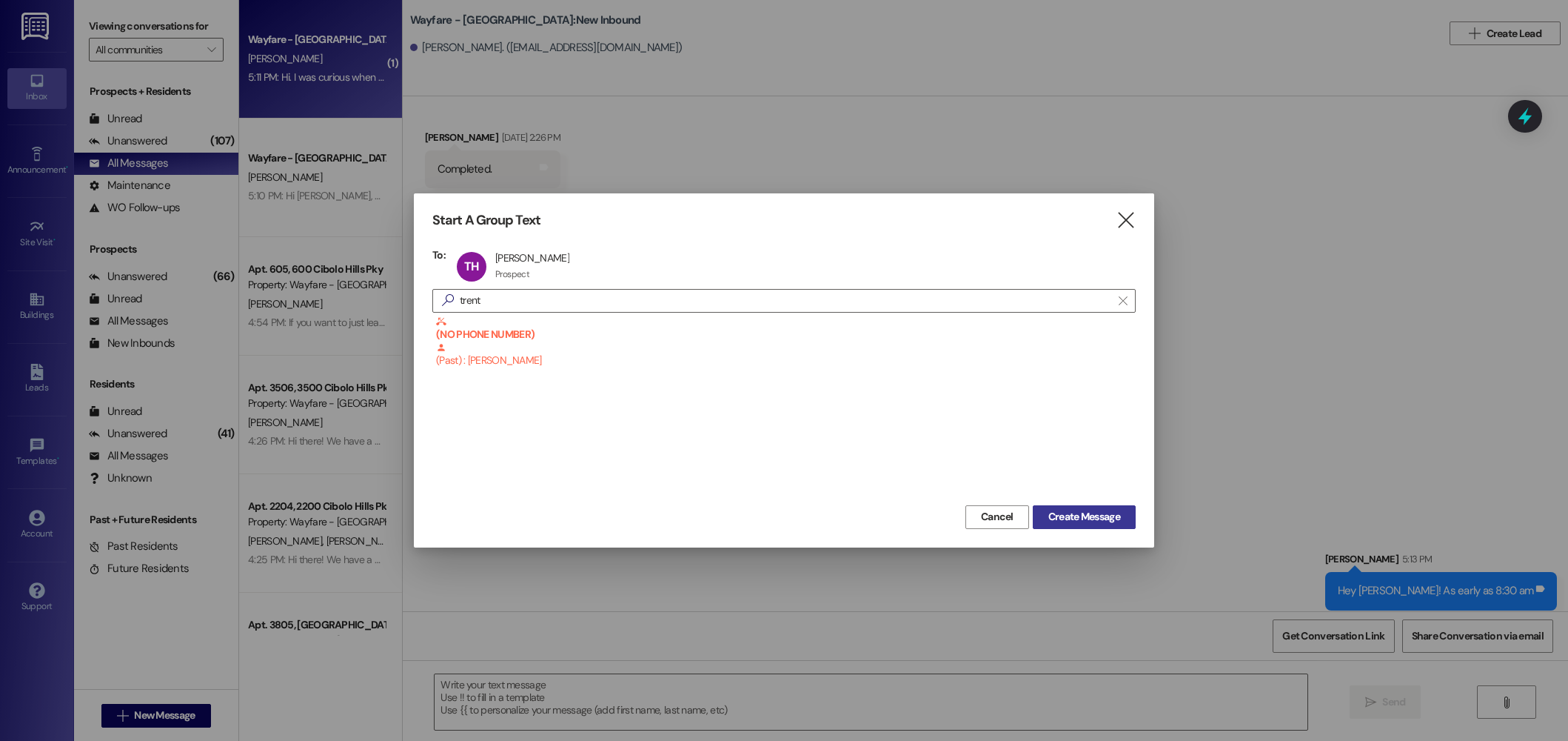
click at [1095, 512] on span "Create Message" at bounding box center [1084, 517] width 72 height 16
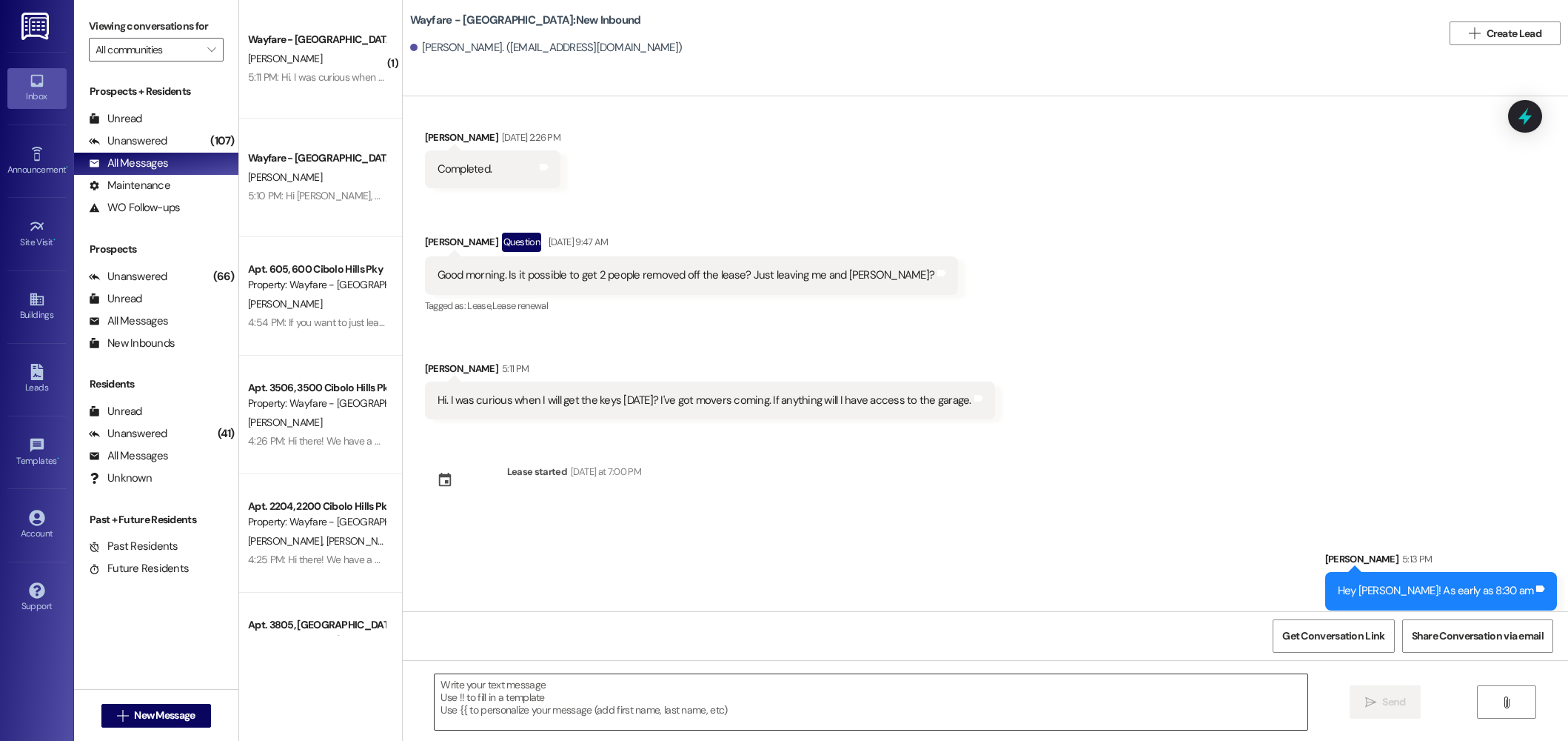
click at [947, 710] on textarea at bounding box center [871, 701] width 873 height 55
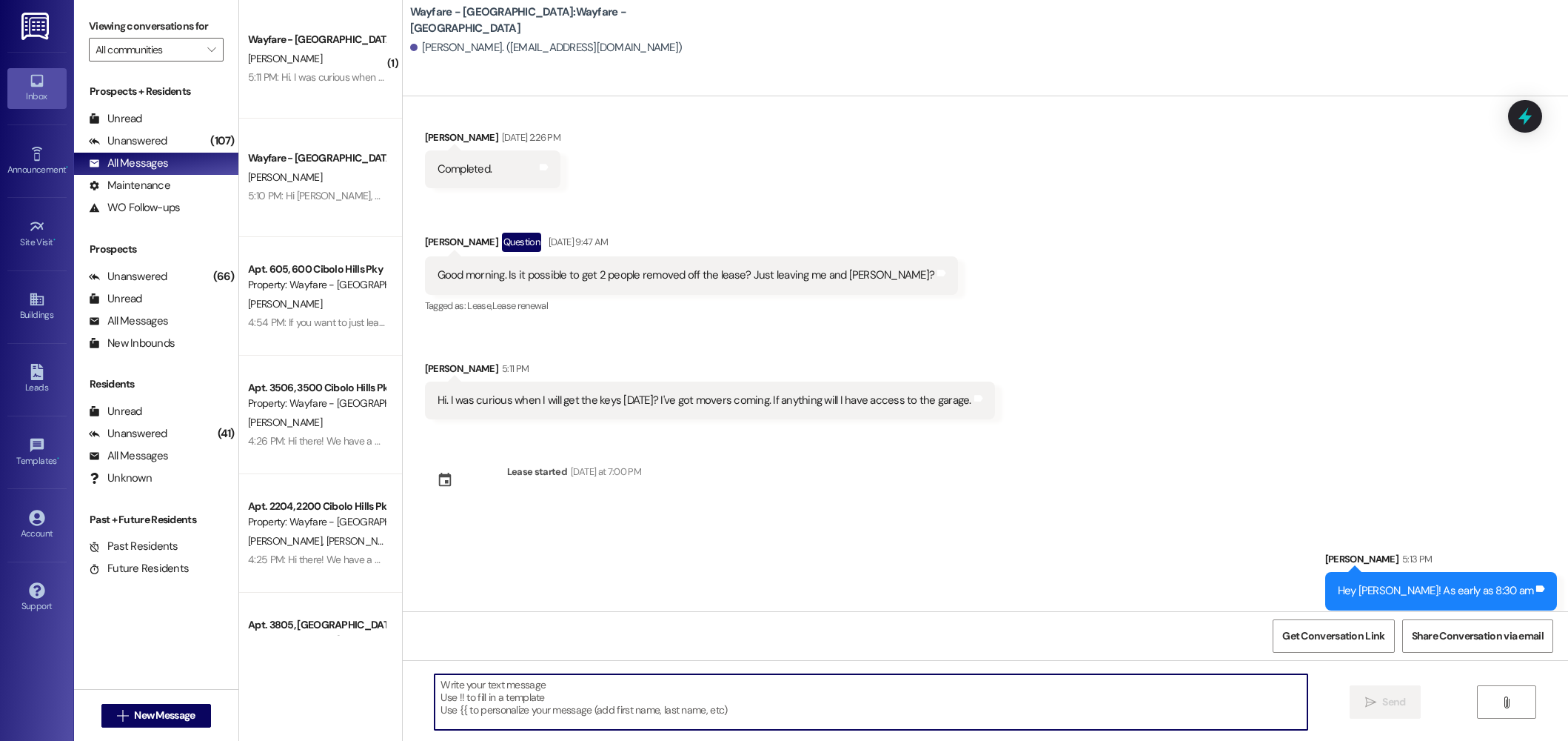
scroll to position [1, 0]
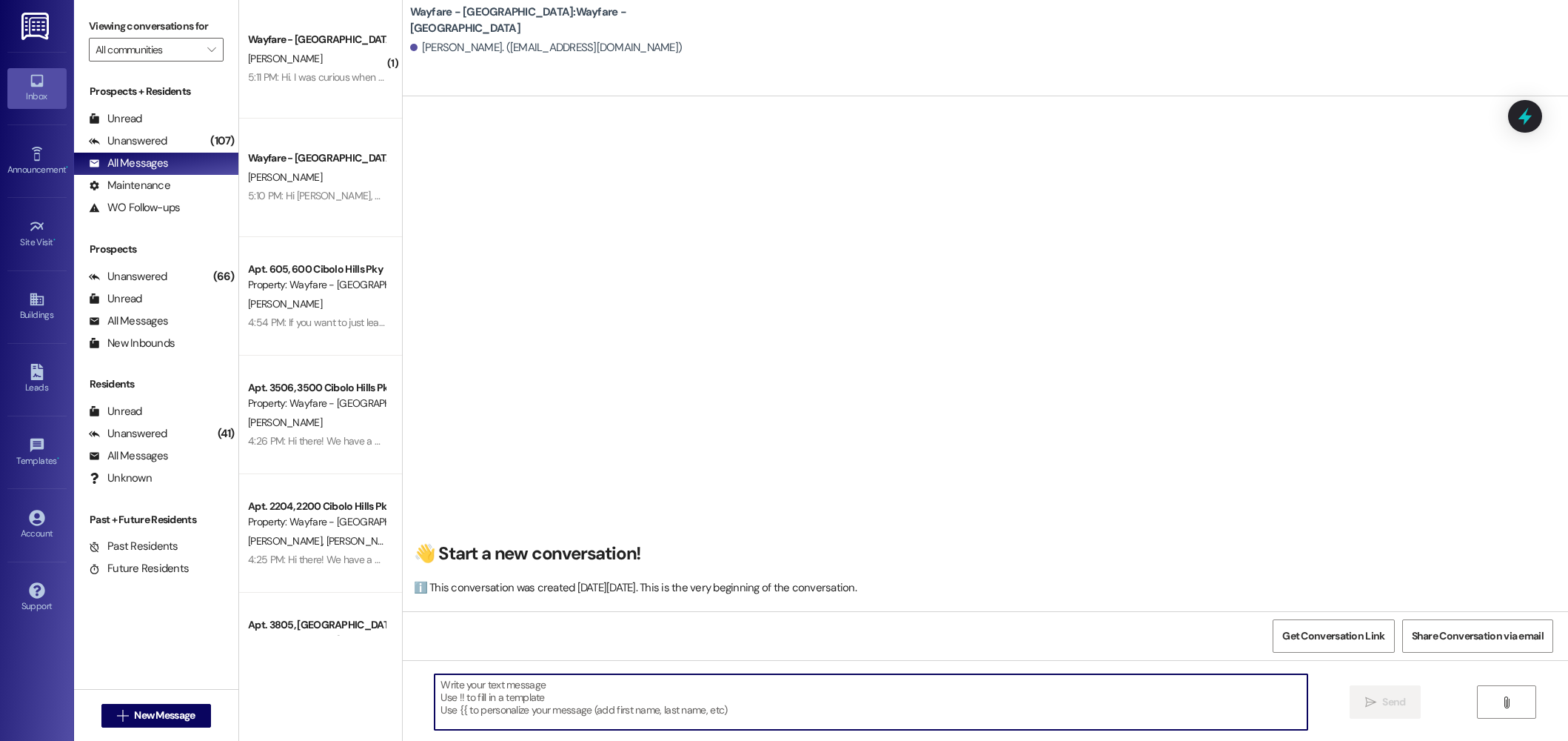
paste textarea "Hi there! My name is ____ and I'm one of the leasing agents here at Wayfare [GE…"
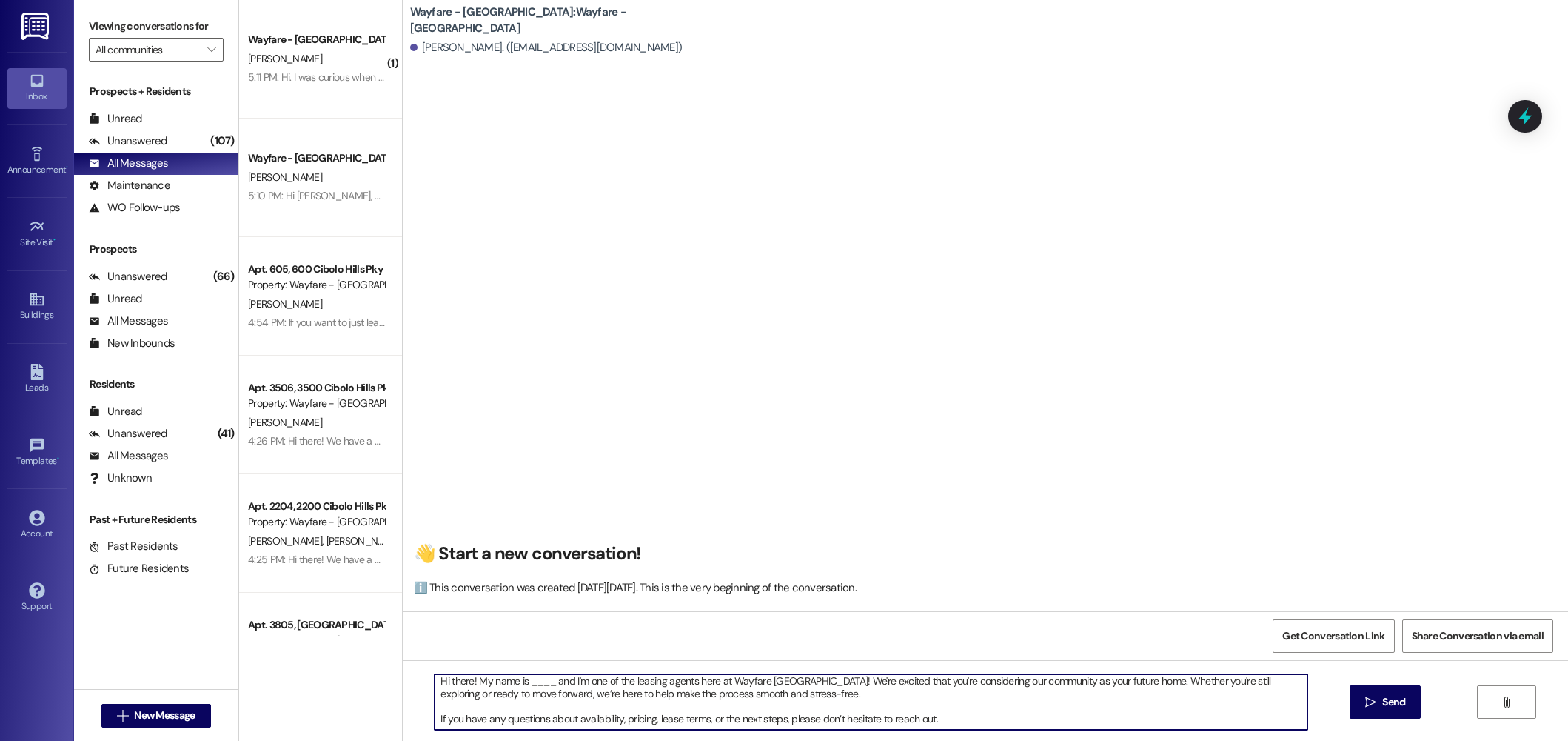
scroll to position [0, 0]
drag, startPoint x: 546, startPoint y: 689, endPoint x: 520, endPoint y: 686, distance: 26.2
click at [520, 686] on textarea "Hi there! My name is ____ and I'm one of the leasing agents here at Wayfare [GE…" at bounding box center [871, 701] width 873 height 55
type textarea "Hi there! My name is [PERSON_NAME] and I'm one of the leasing agents here at Wa…"
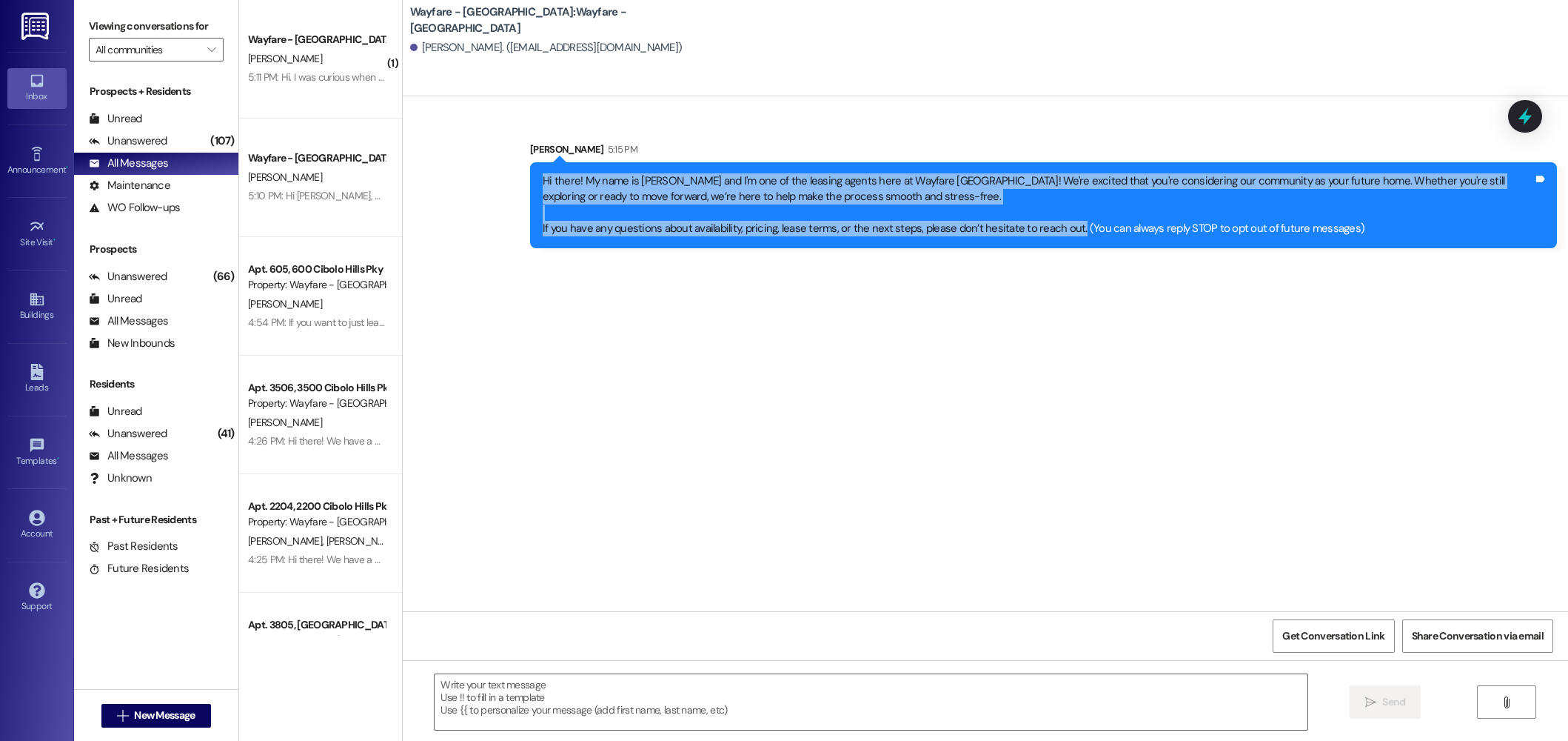
drag, startPoint x: 1063, startPoint y: 231, endPoint x: 582, endPoint y: 181, distance: 483.6
click at [486, 179] on div "Sent via SMS Jordan Arnold 5:15 PM Hi there! My name is Jordan and I'm one of t…" at bounding box center [985, 183] width 1166 height 151
copy div "Hi there! My name is [PERSON_NAME] and I'm one of the leasing agents here at Wa…"
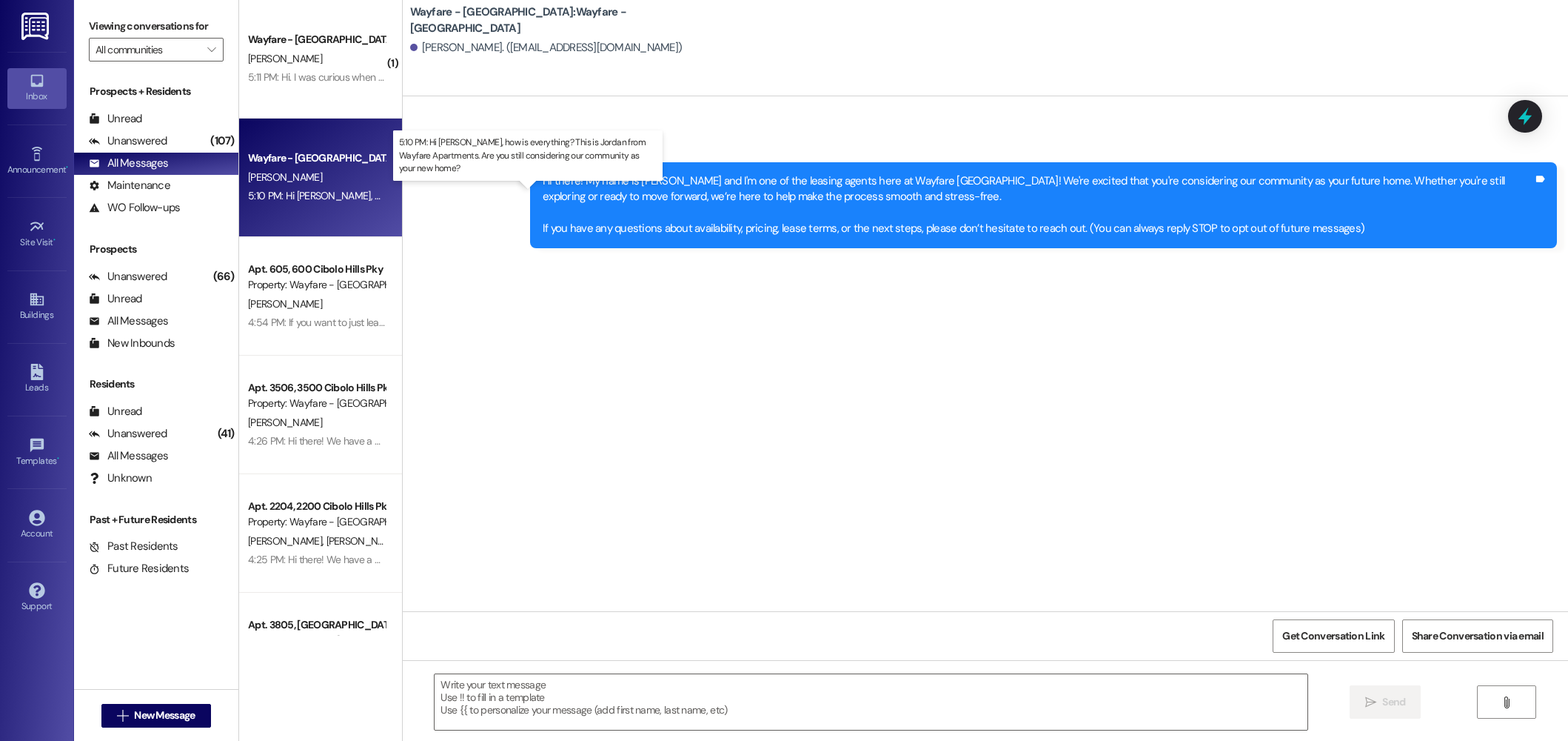
click at [340, 193] on div "5:10 PM: Hi Kylie, how is everything? This is Jordan from Wayfare Apartments. A…" at bounding box center [568, 196] width 641 height 14
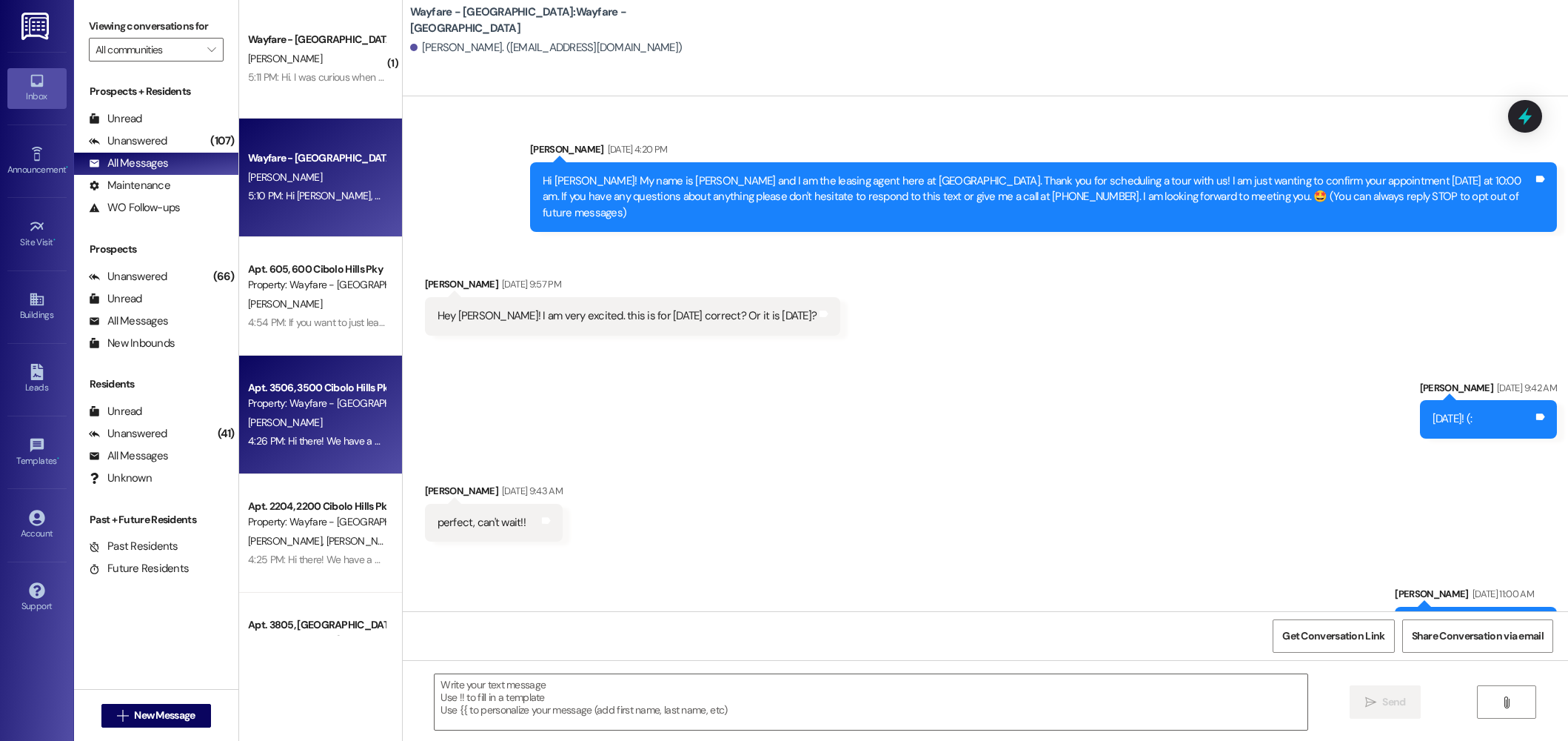
scroll to position [290, 0]
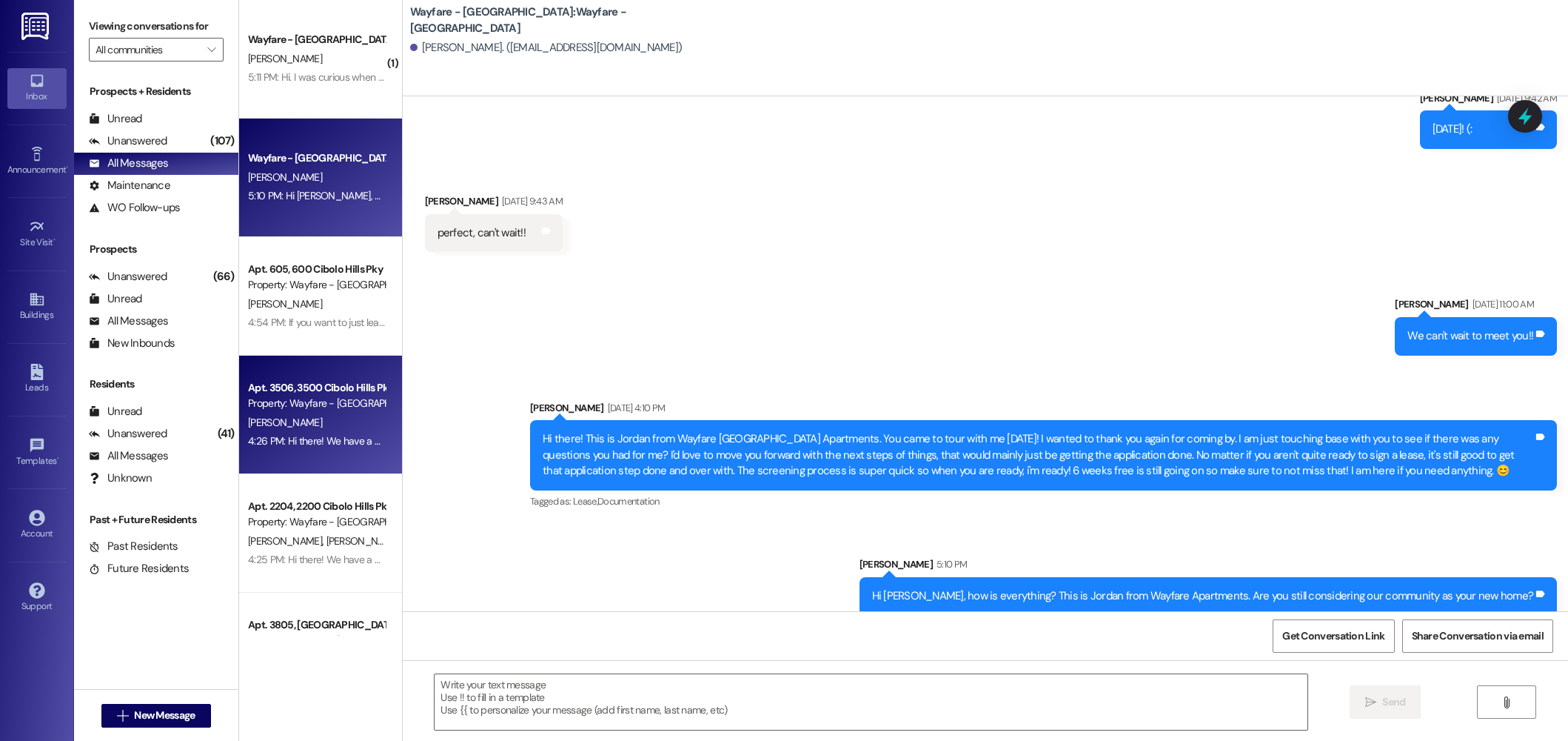
click at [287, 415] on div "J. Frontz" at bounding box center [316, 422] width 140 height 18
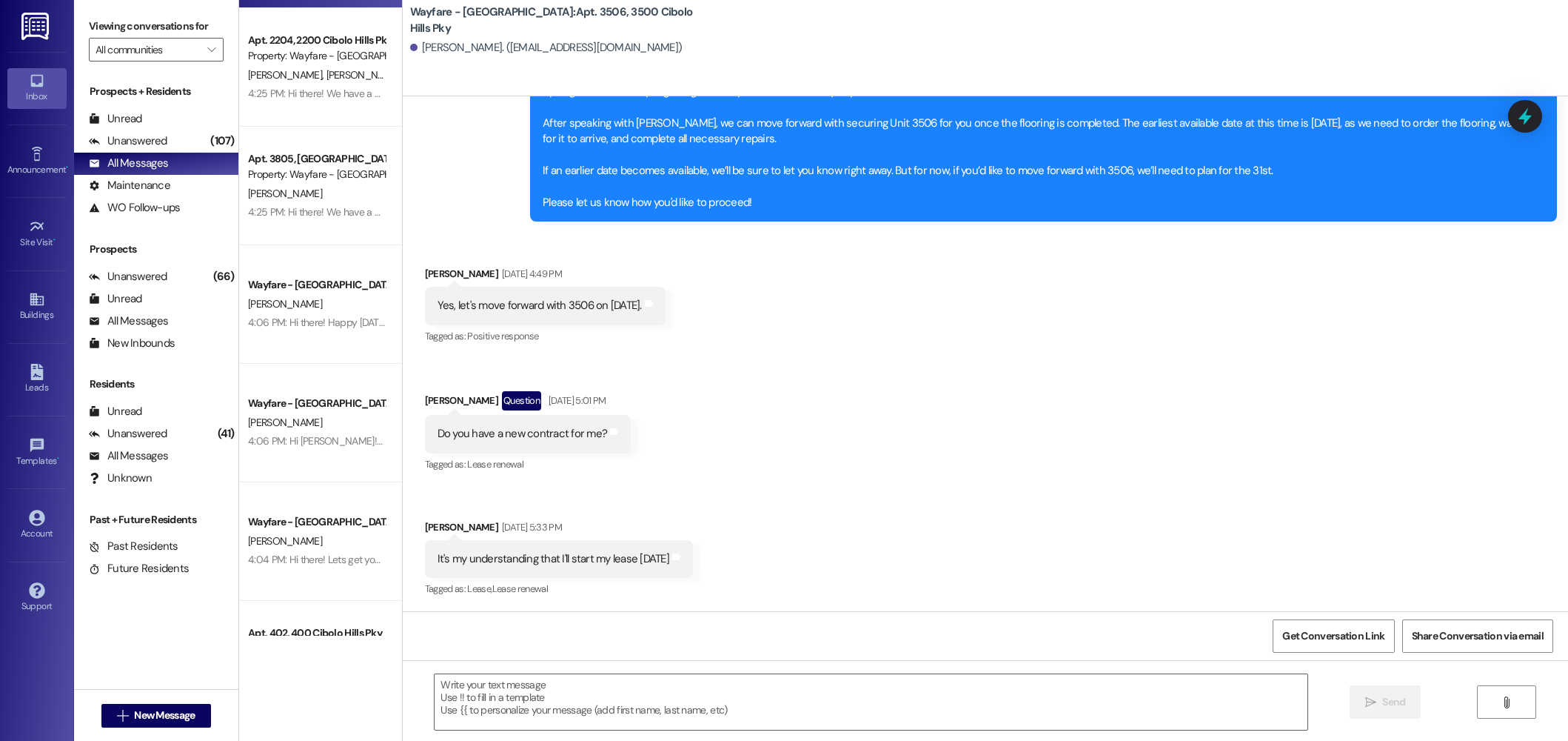
scroll to position [535, 0]
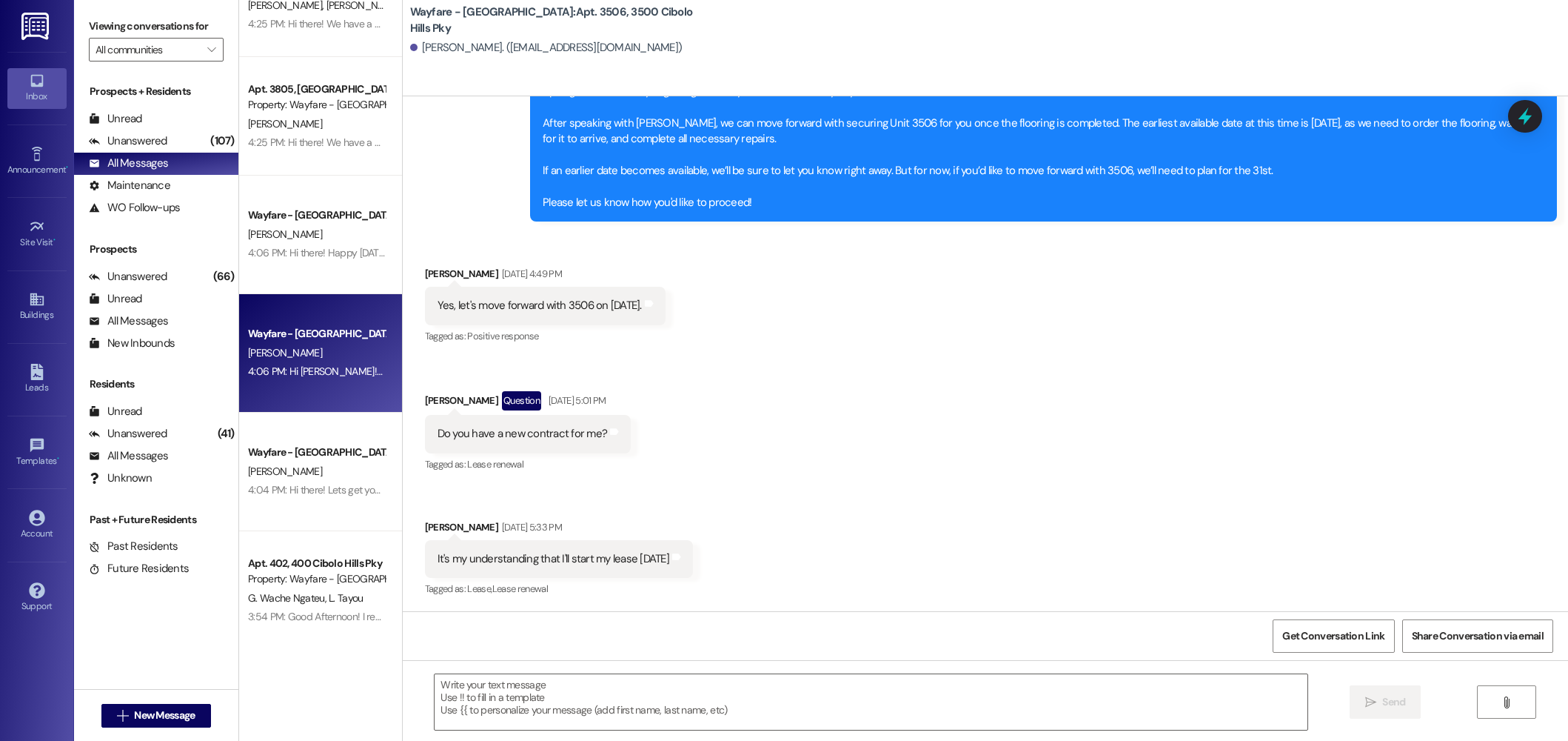
click at [315, 346] on div "M. Baker" at bounding box center [316, 352] width 140 height 18
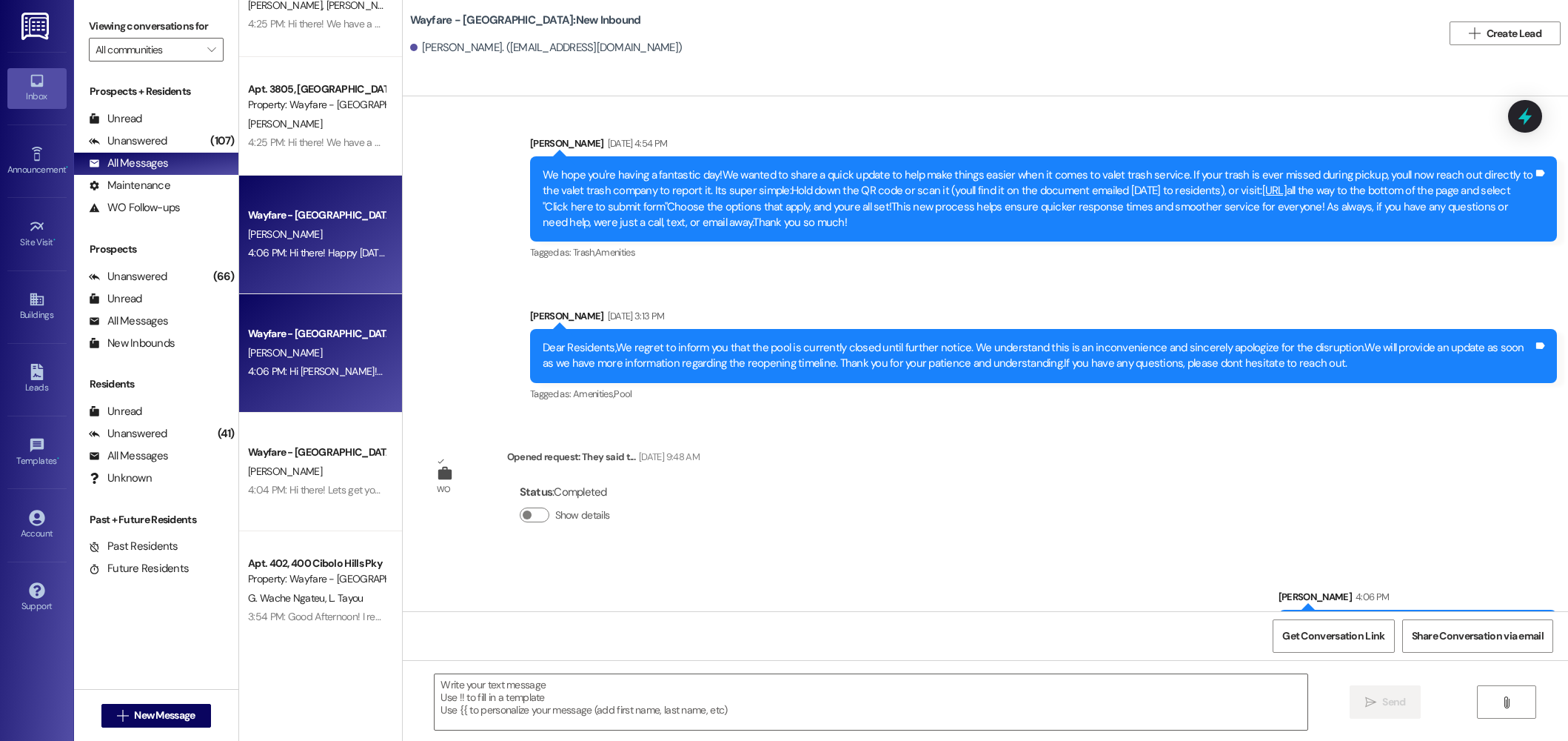
click at [311, 249] on div "4:06 PM: Hi there! Happy Monday! Are you still considering Wayfare? (You can al…" at bounding box center [520, 253] width 544 height 14
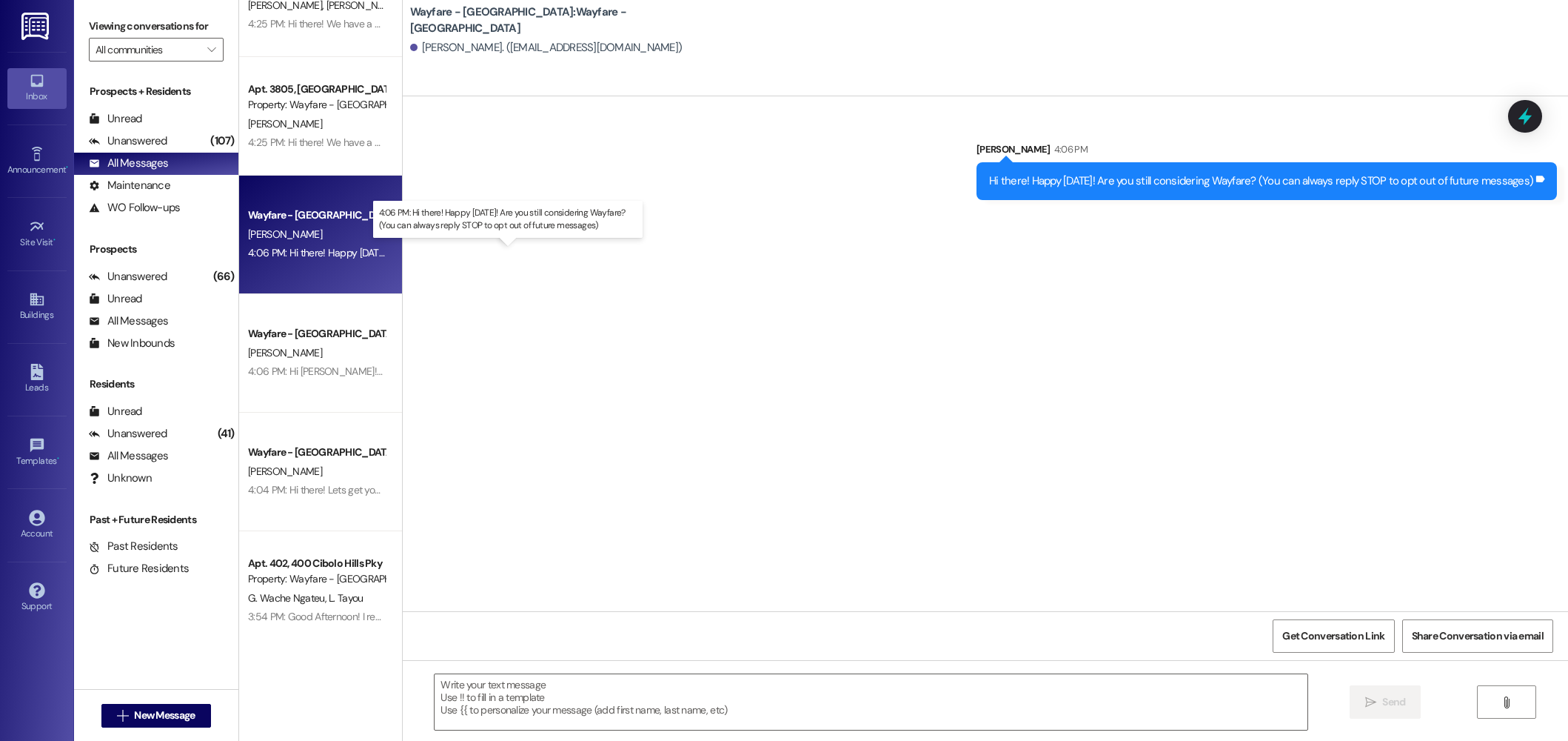
scroll to position [0, 0]
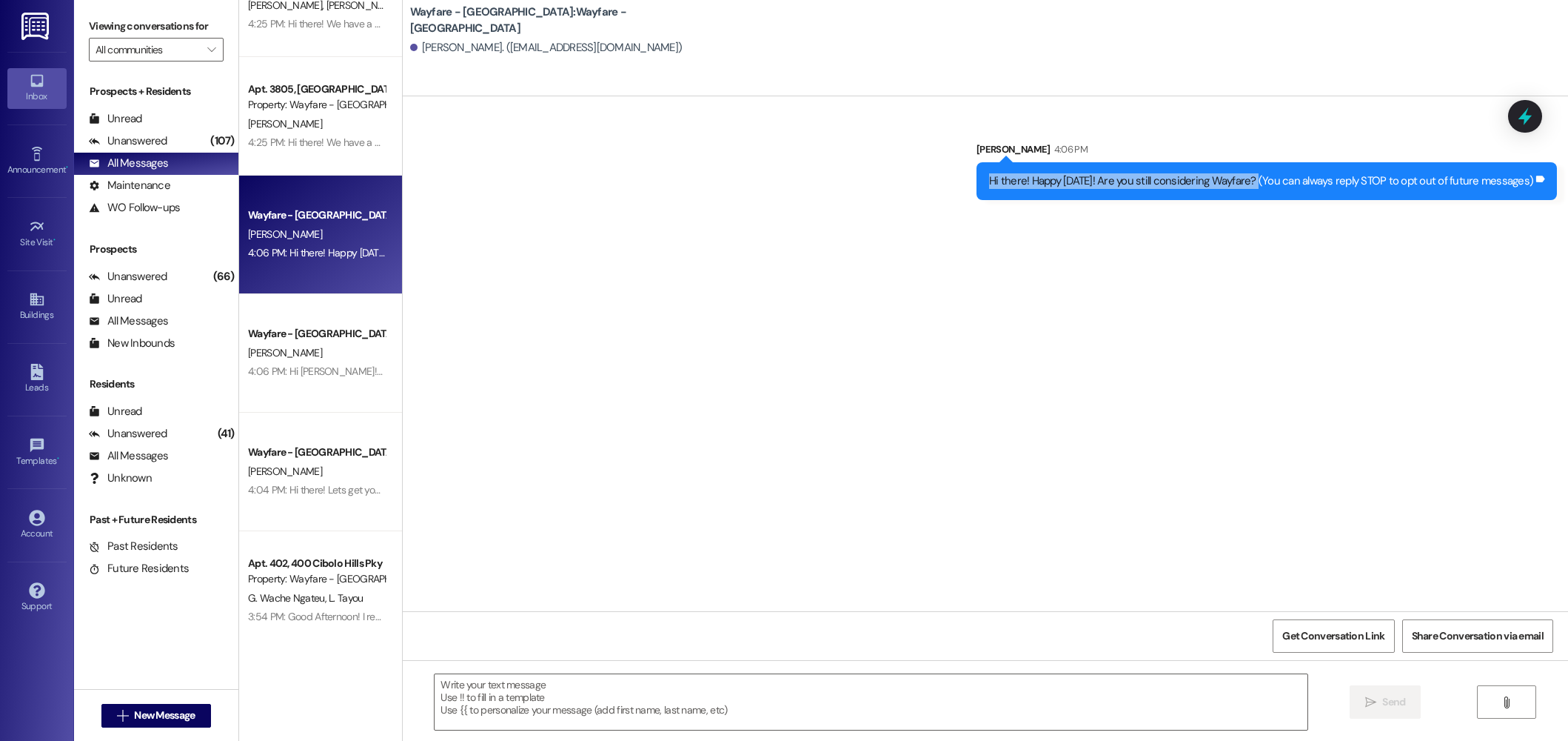
drag, startPoint x: 1264, startPoint y: 180, endPoint x: 988, endPoint y: 177, distance: 276.0
click at [988, 177] on div "Hi there! Happy Monday! Are you still considering Wayfare? (You can always repl…" at bounding box center [1266, 180] width 581 height 38
drag, startPoint x: 1264, startPoint y: 180, endPoint x: 990, endPoint y: 180, distance: 274.0
click at [990, 180] on div "Hi there! Happy Monday! Are you still considering Wayfare? (You can always repl…" at bounding box center [1262, 181] width 547 height 16
copy div "Hi there! Happy [DATE]! Are you still considering Wayfare?"
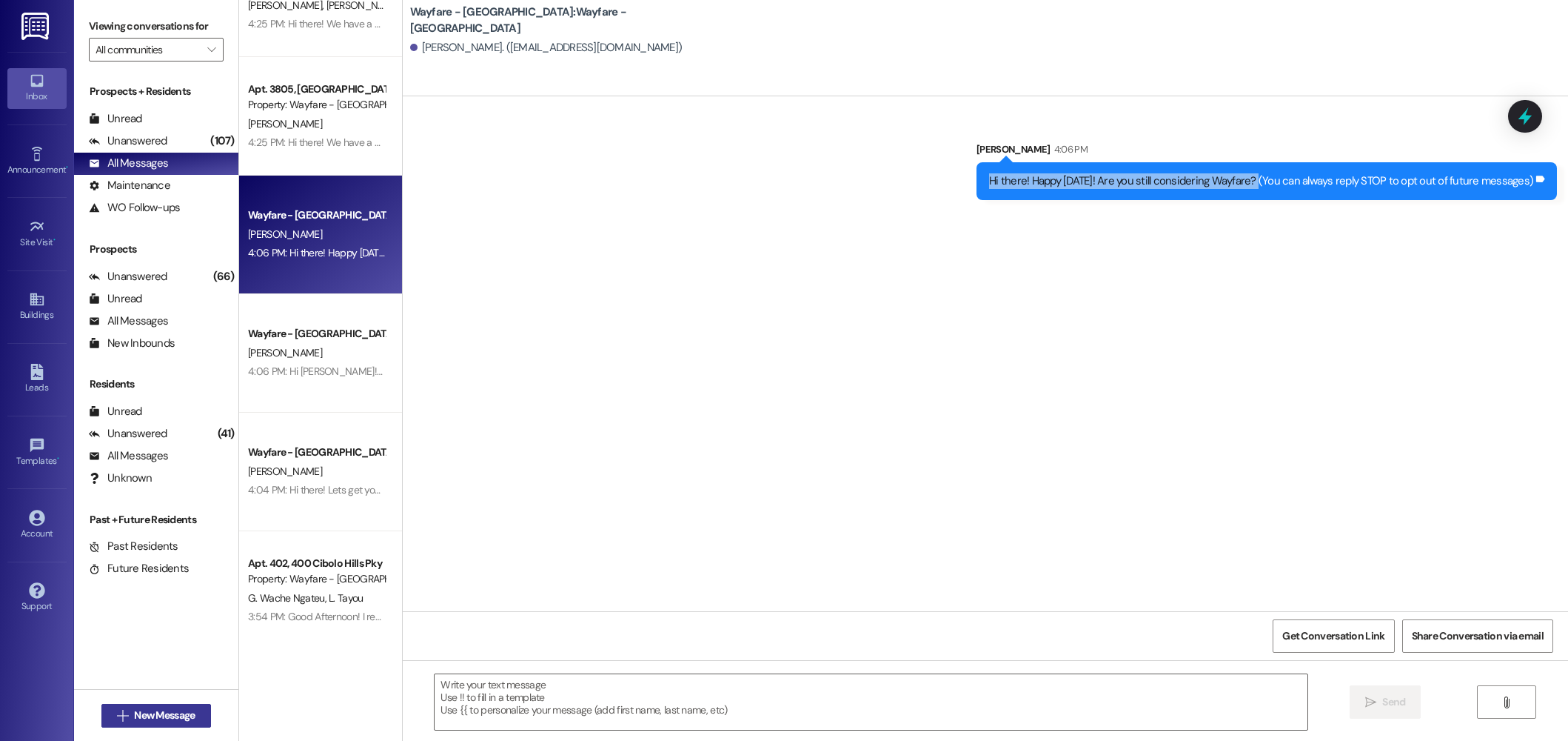
click at [181, 710] on span "New Message" at bounding box center [164, 715] width 61 height 16
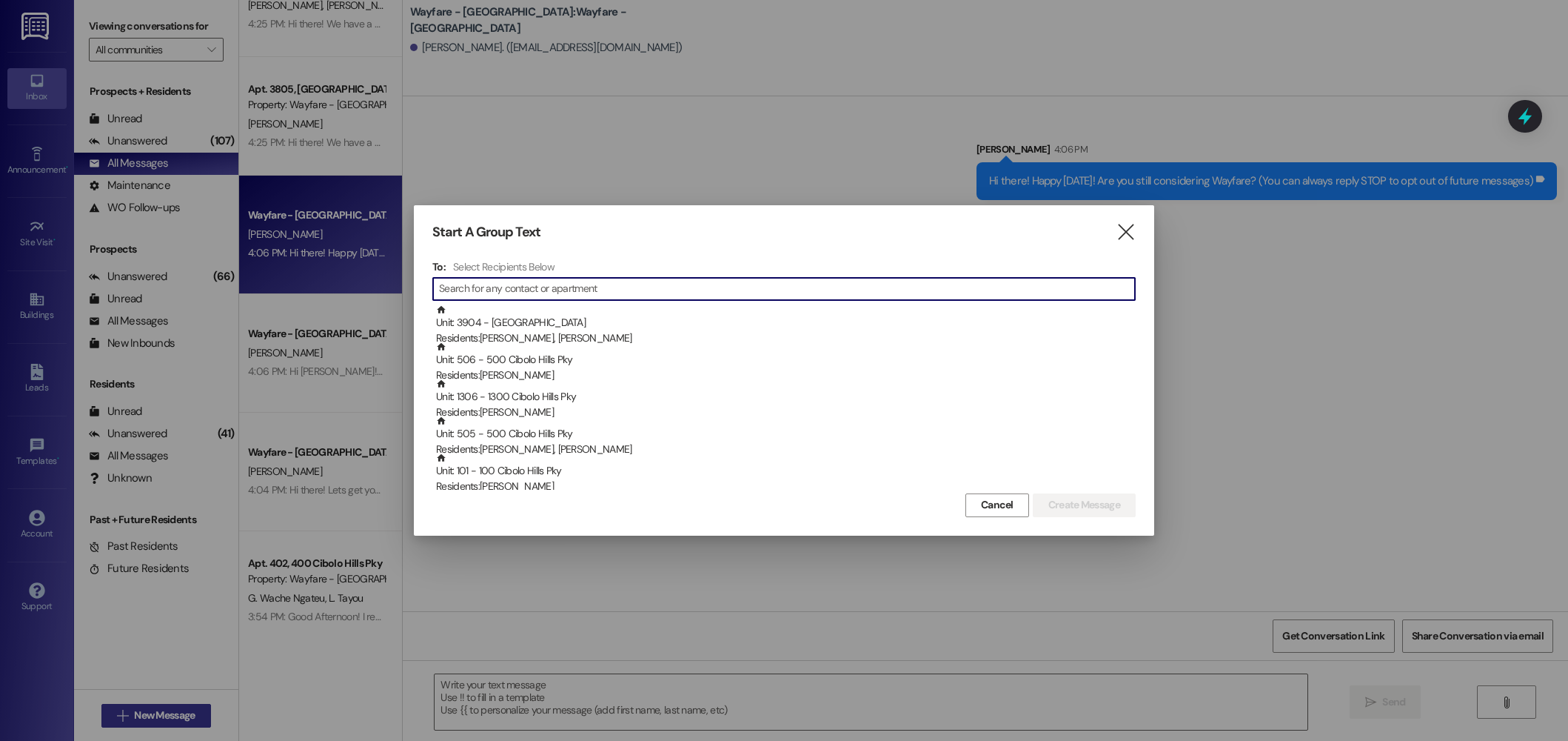
type input "e"
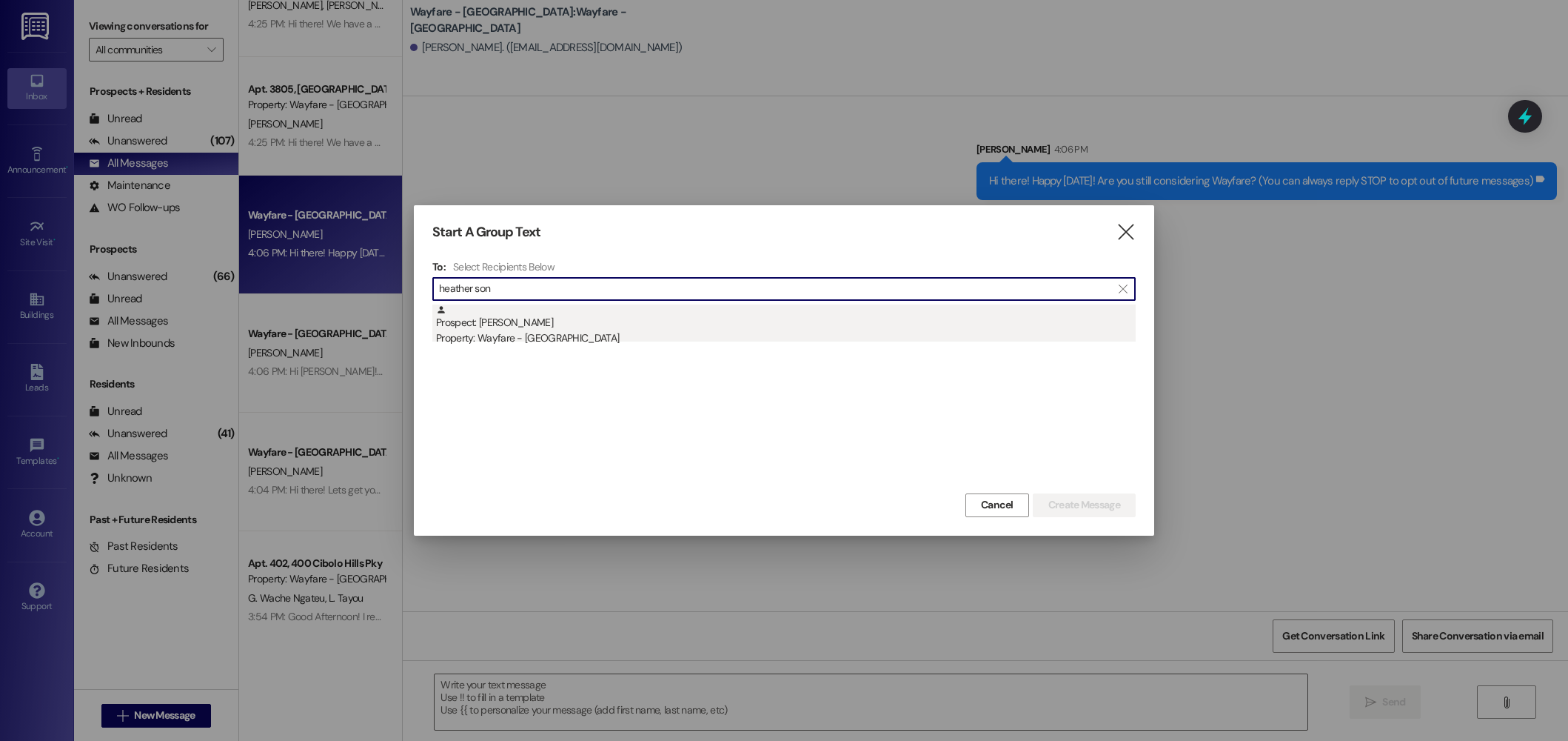
type input "heather son"
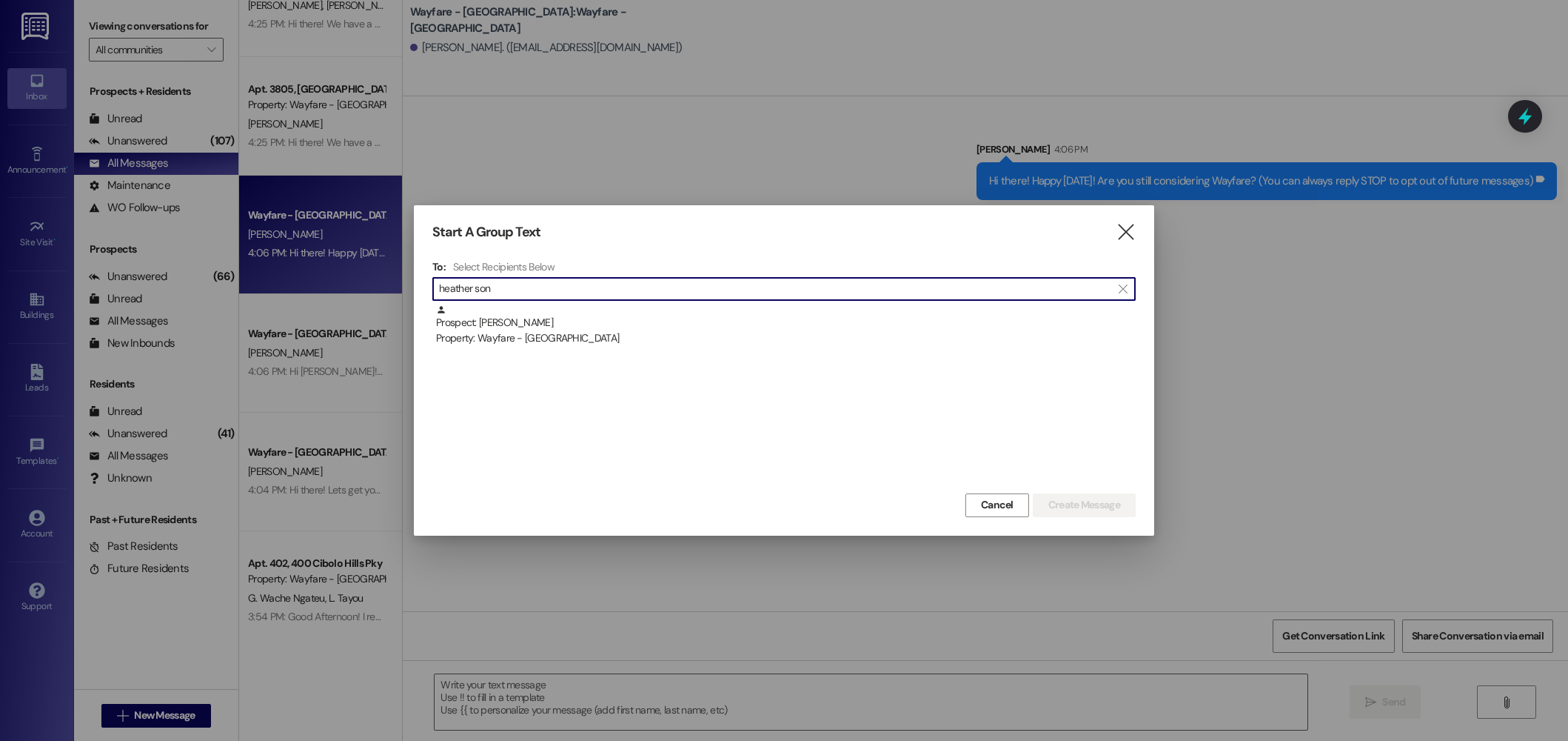
click at [624, 338] on div "Property: Wayfare - [GEOGRAPHIC_DATA]" at bounding box center [786, 338] width 700 height 16
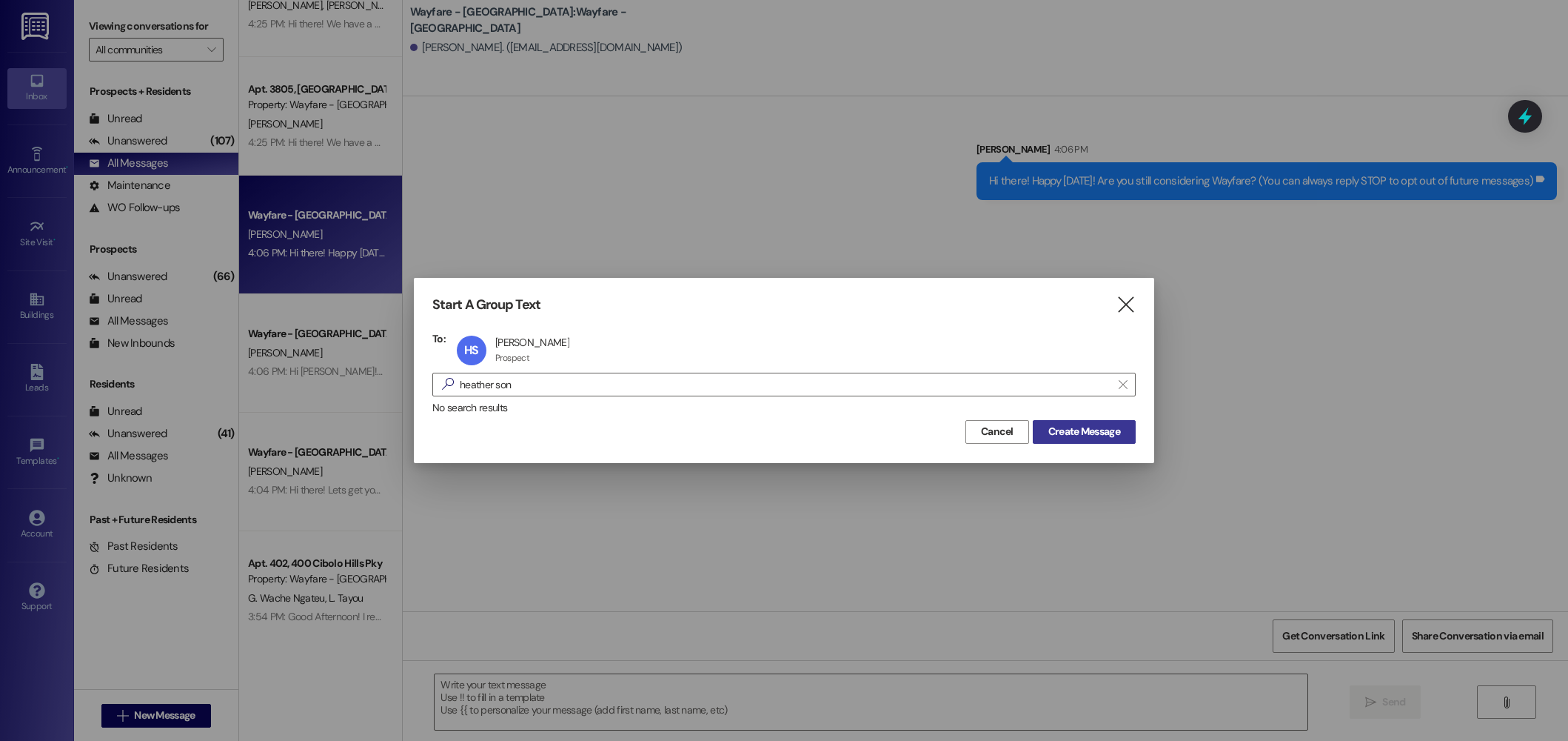
click at [1048, 432] on span "Create Message" at bounding box center [1084, 432] width 72 height 16
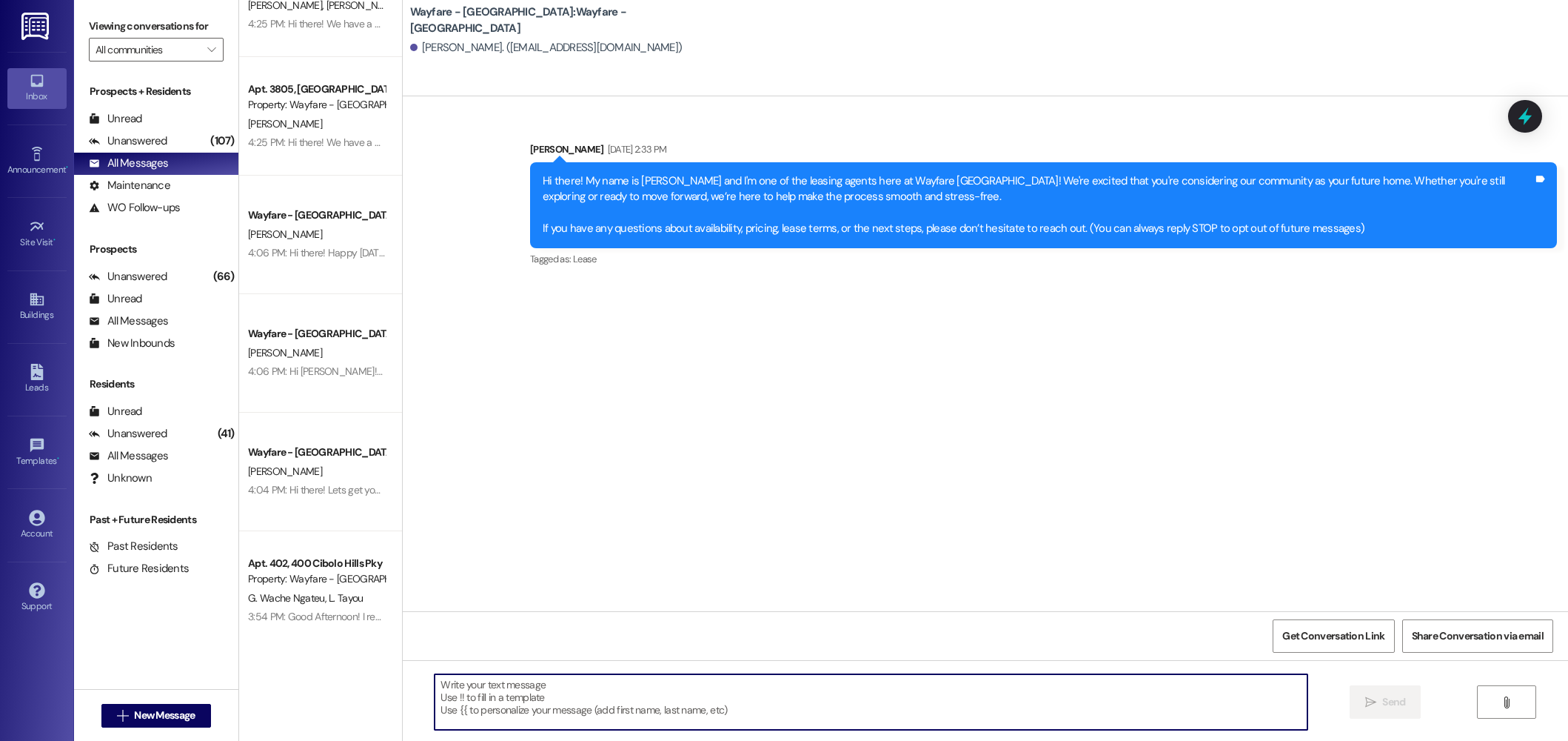
paste textarea "Hi there! Happy [DATE]! Are you still considering Wayfare?"
type textarea "Hi there! Happy [DATE]! Are you still considering Wayfare?"
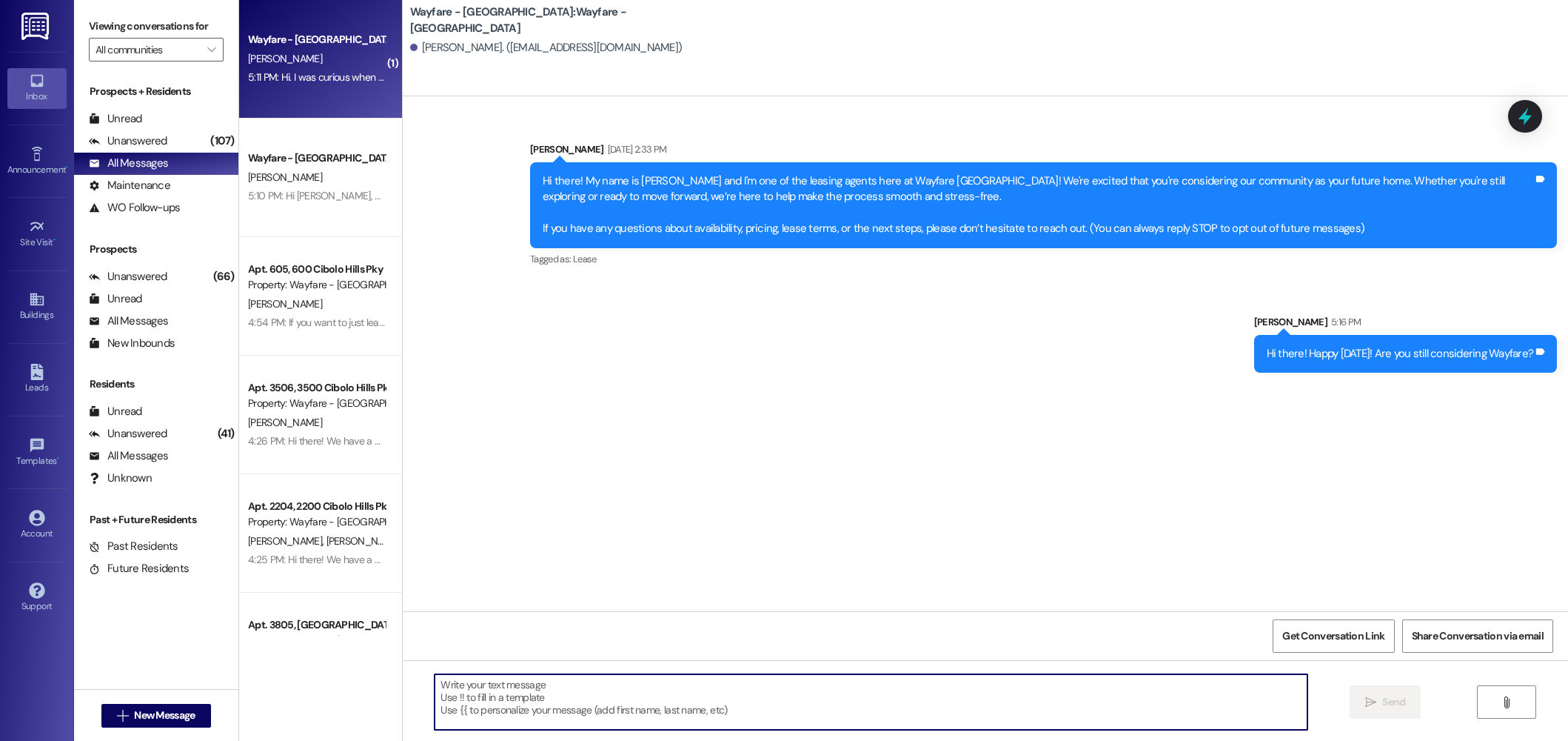
click at [312, 61] on div "C. Hart" at bounding box center [316, 58] width 140 height 18
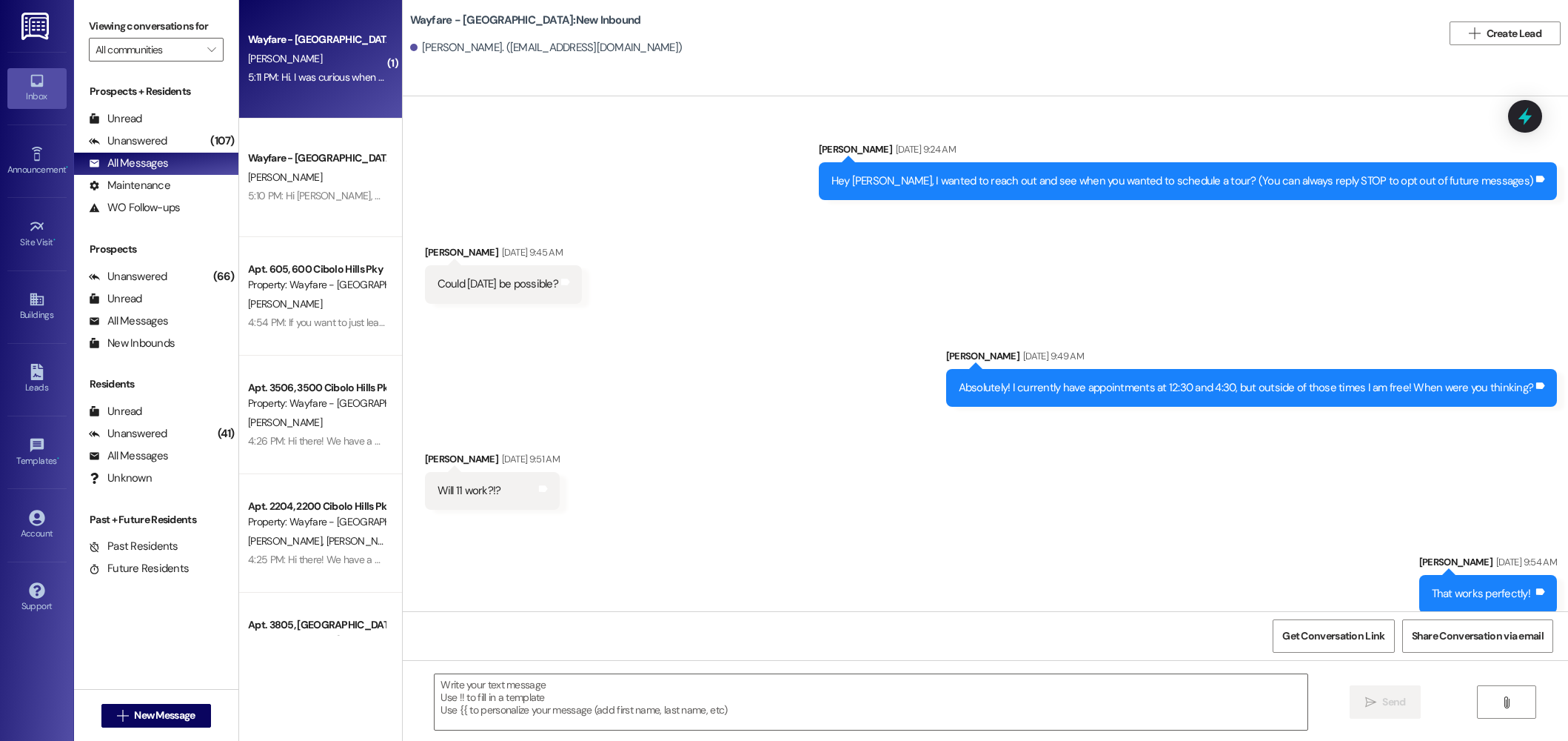
scroll to position [43777, 0]
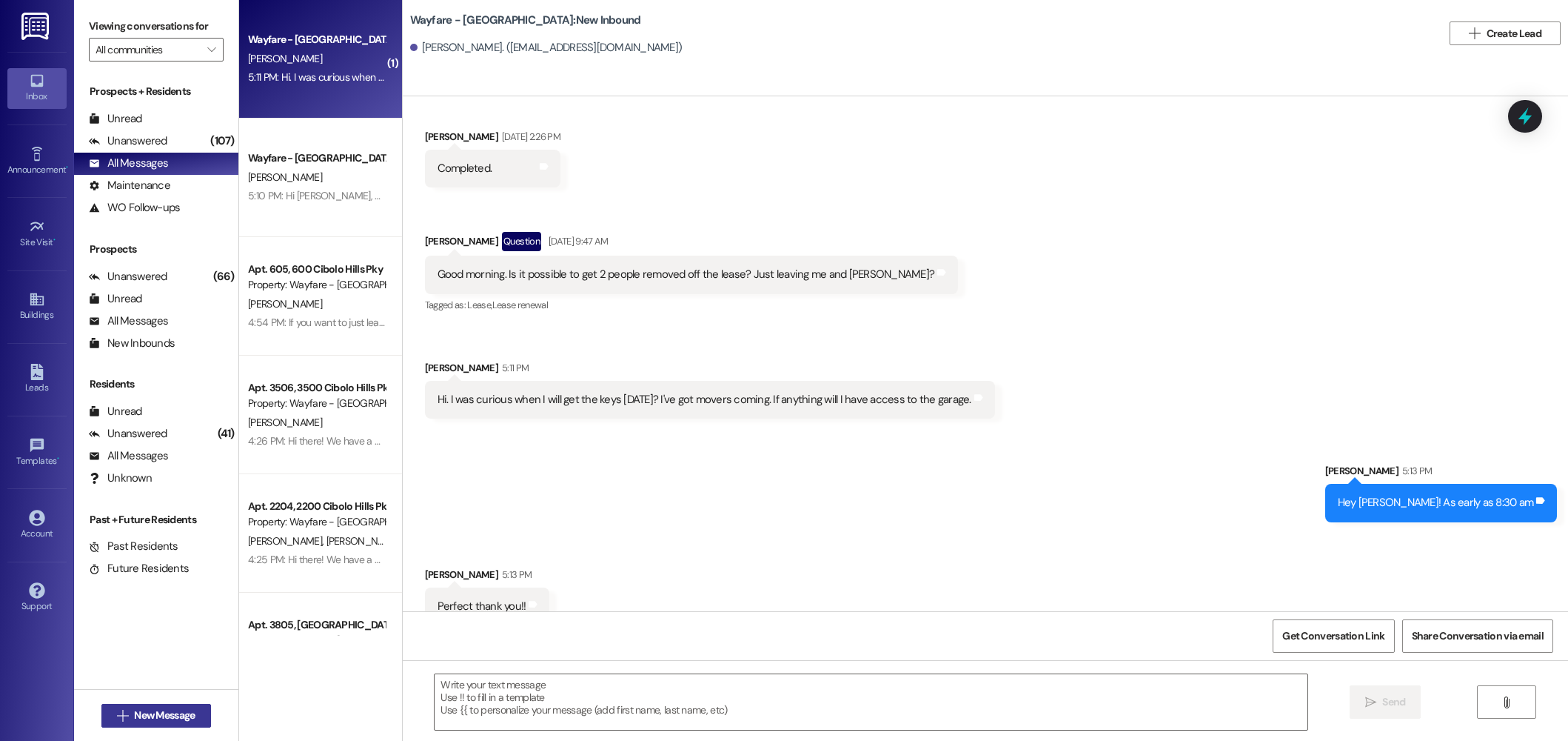
click at [168, 719] on span "New Message" at bounding box center [164, 715] width 61 height 16
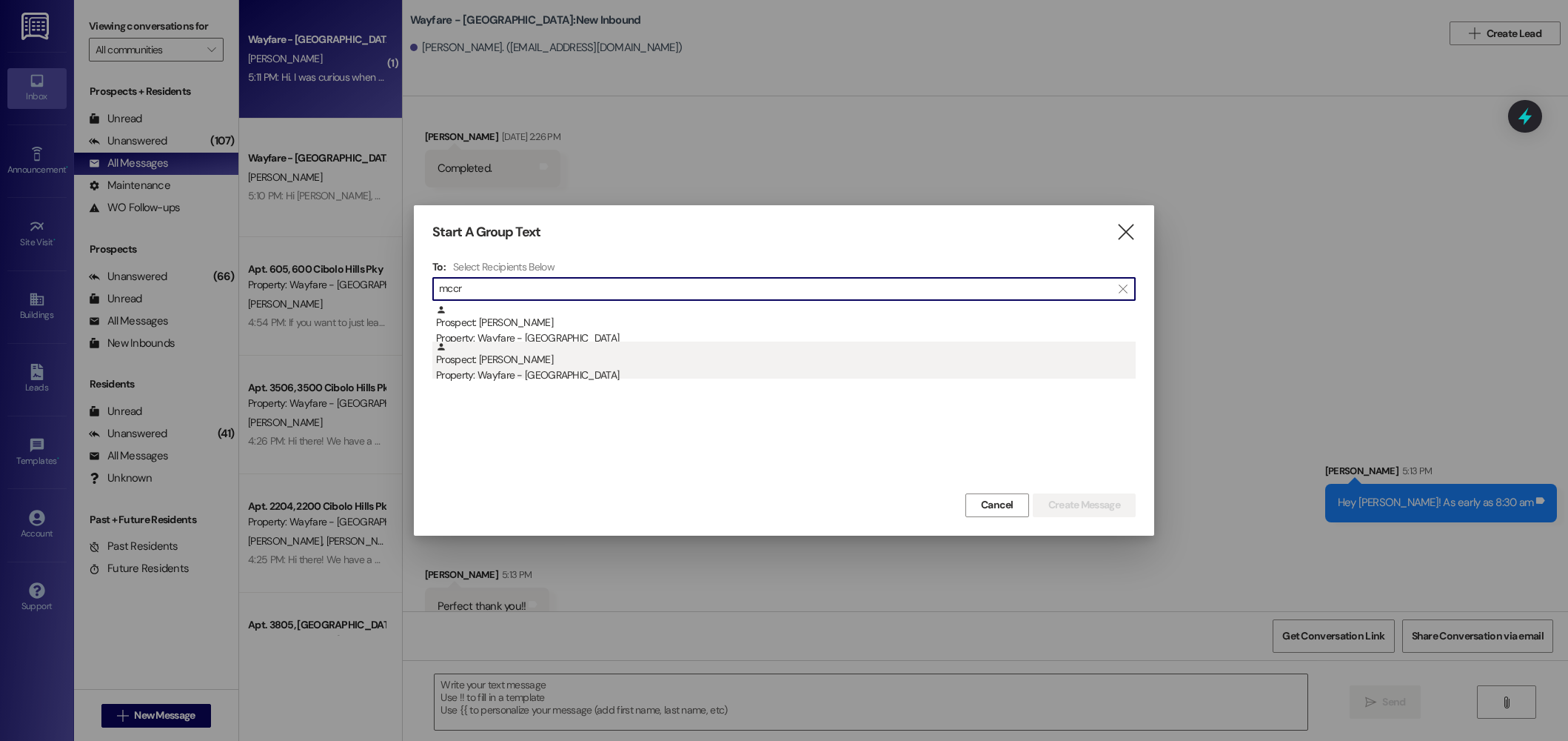
type input "mccr"
click at [591, 355] on div "Prospect: Samantha McCracken Property: Wayfare - Cibolo Hills" at bounding box center [786, 363] width 700 height 43
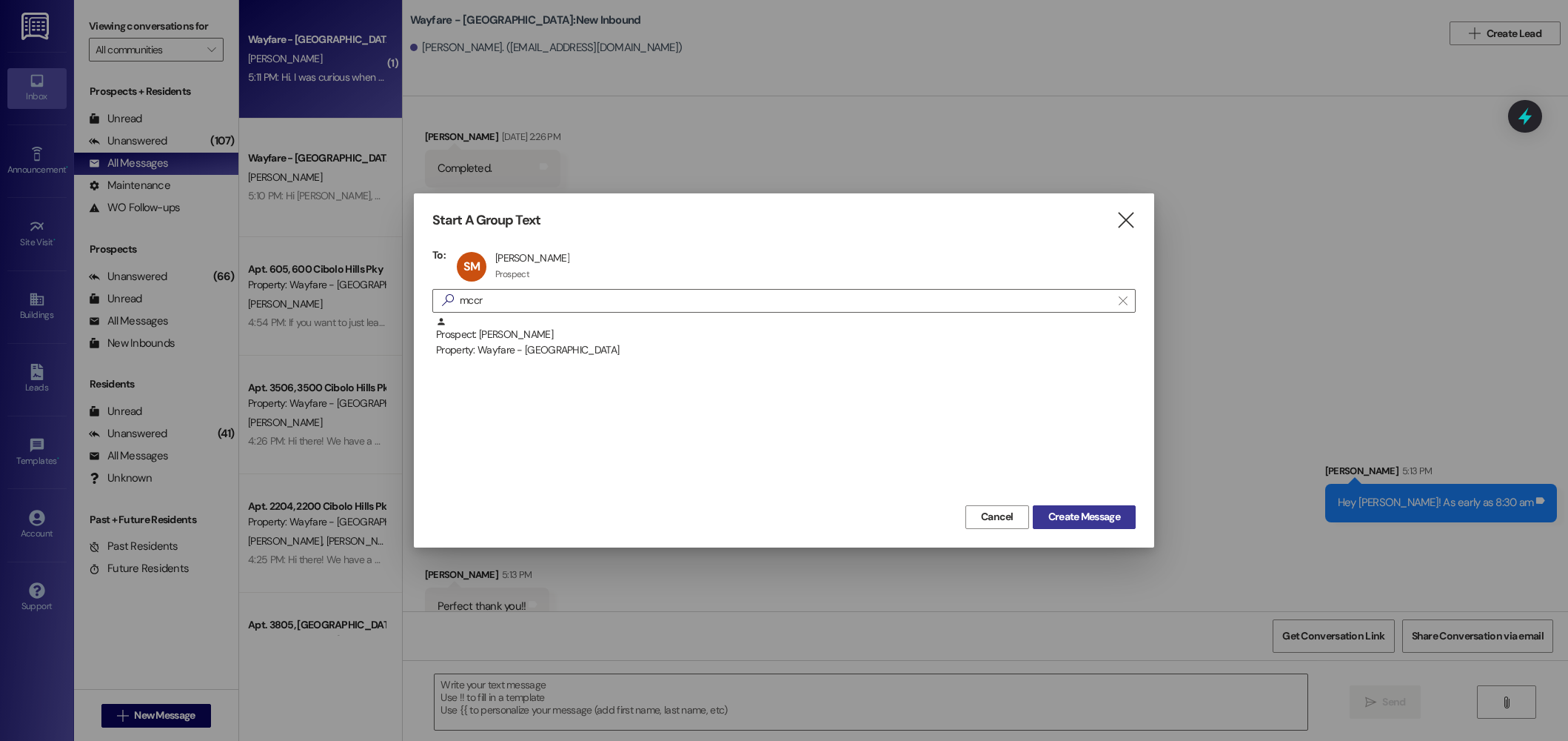
click at [1101, 515] on span "Create Message" at bounding box center [1084, 517] width 72 height 16
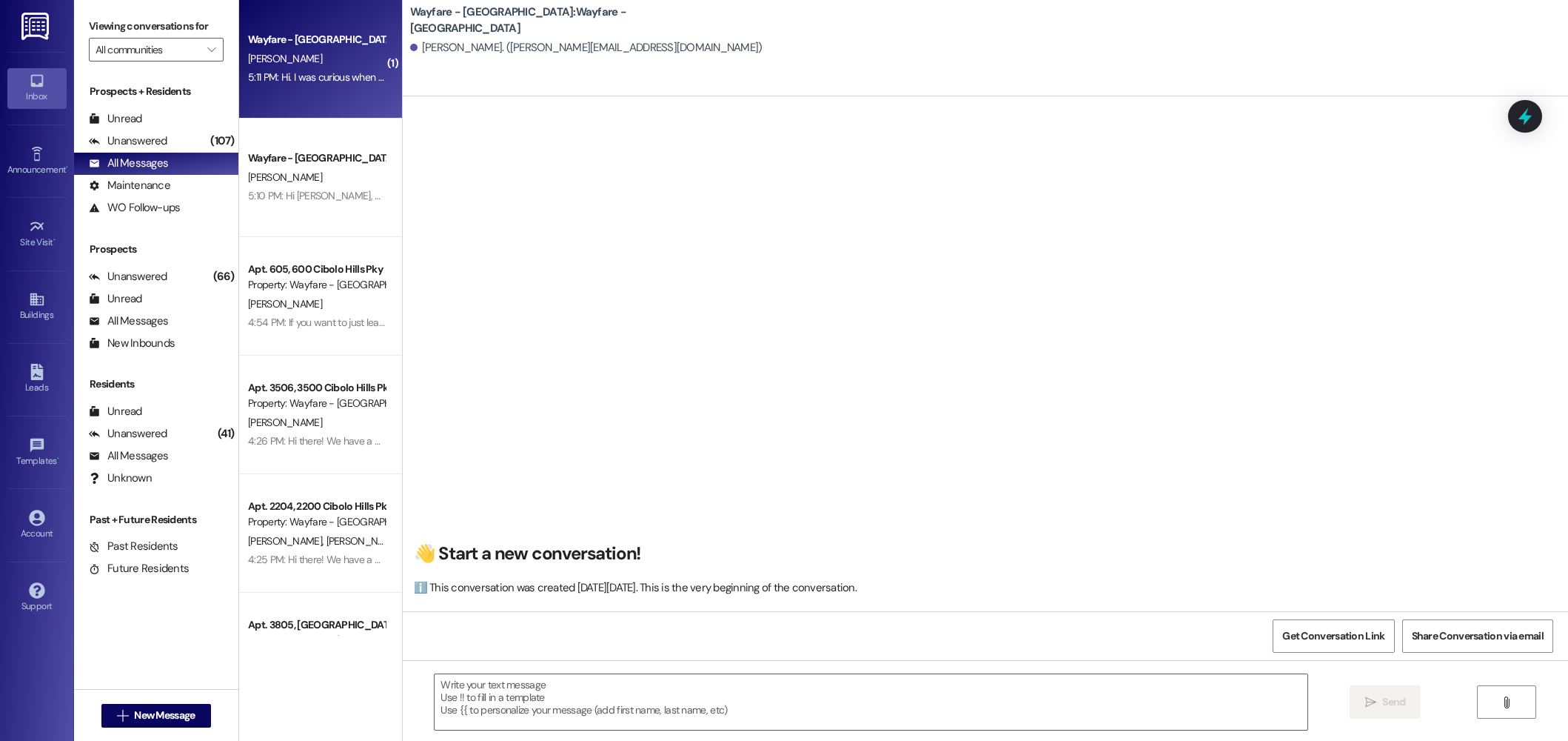
scroll to position [1, 0]
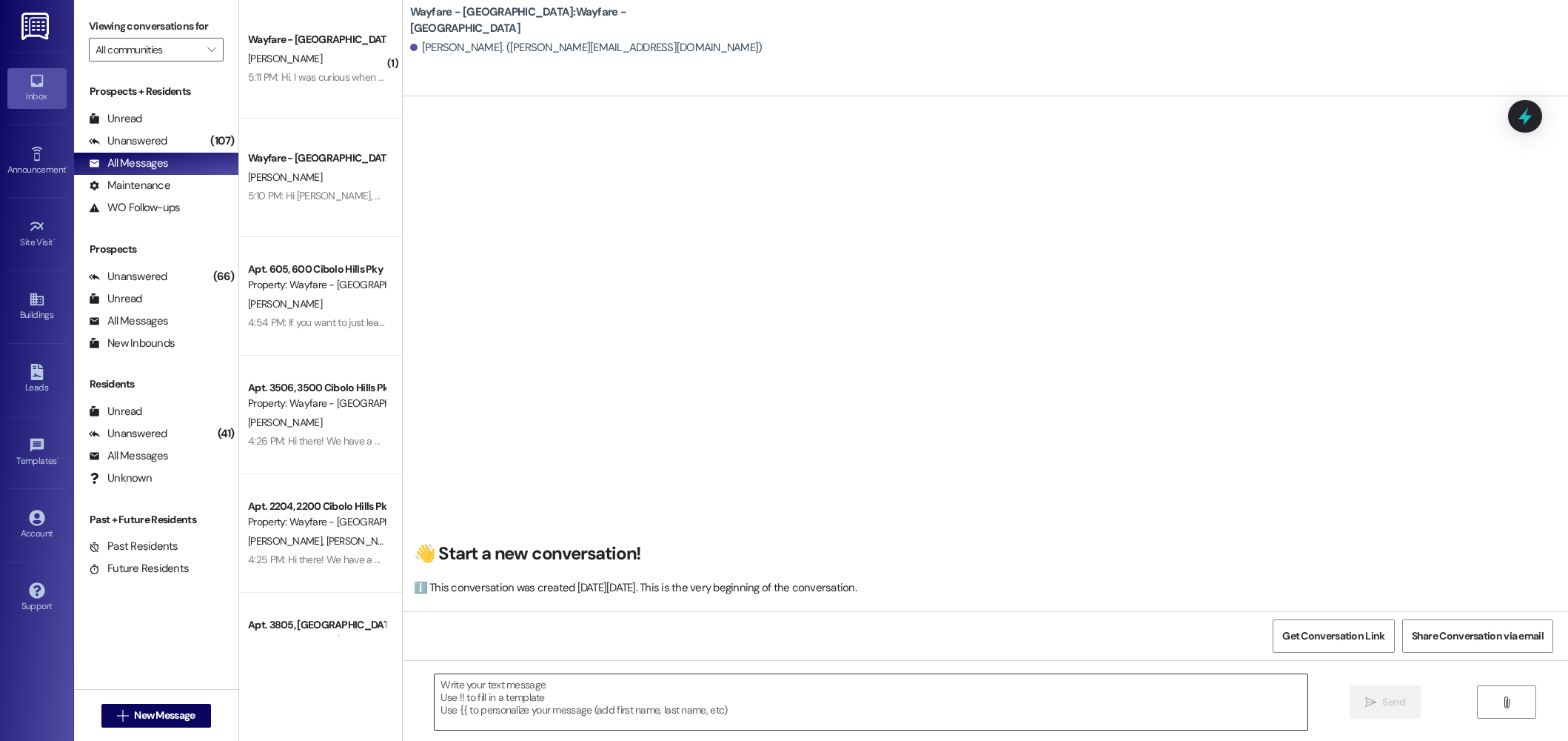
click at [654, 705] on textarea at bounding box center [871, 701] width 873 height 55
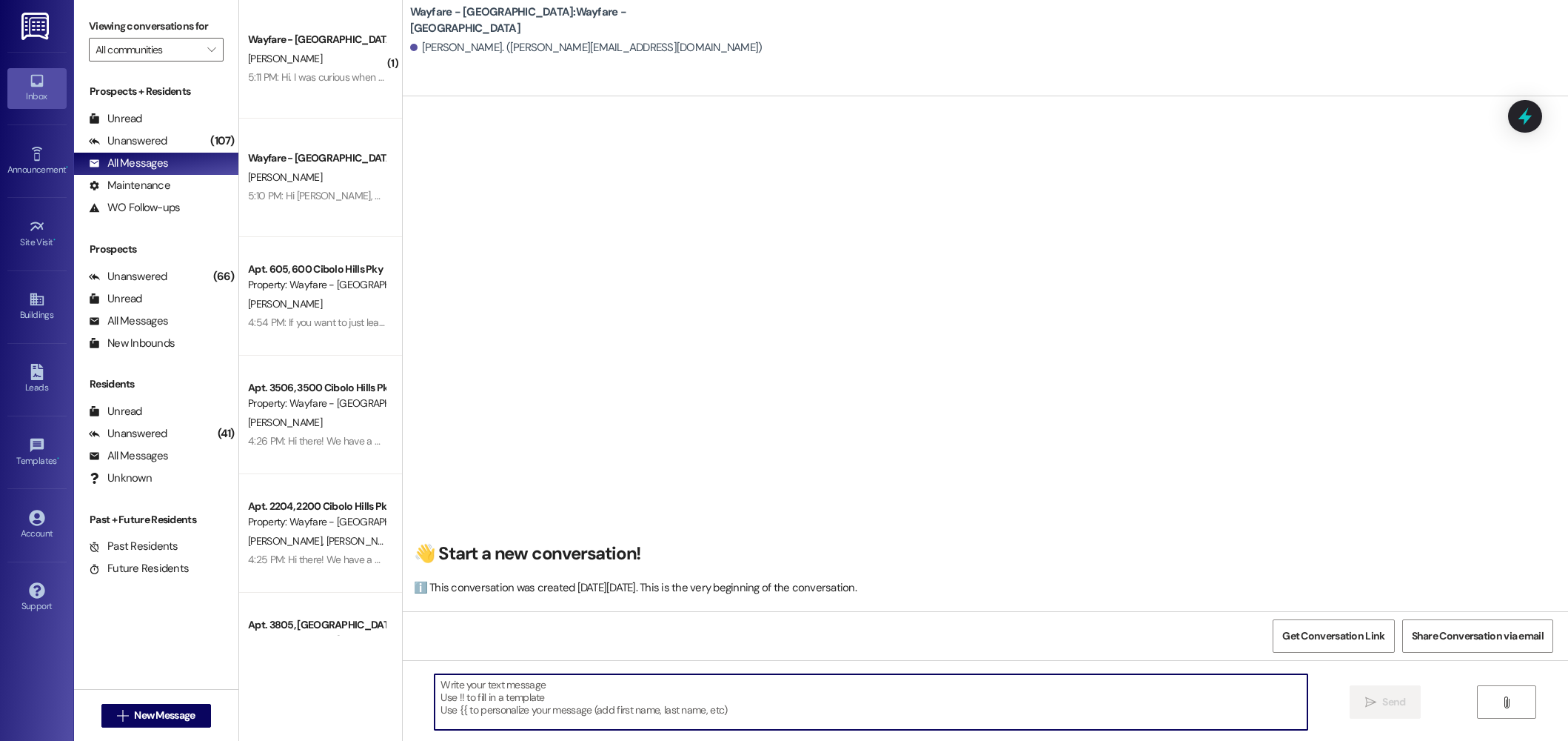
paste textarea "Hi there! Happy [DATE]! Are you still considering Wayfare?"
click at [535, 688] on textarea "Hi there! Happy [DATE]! Are you still considering Wayfare?" at bounding box center [871, 701] width 873 height 55
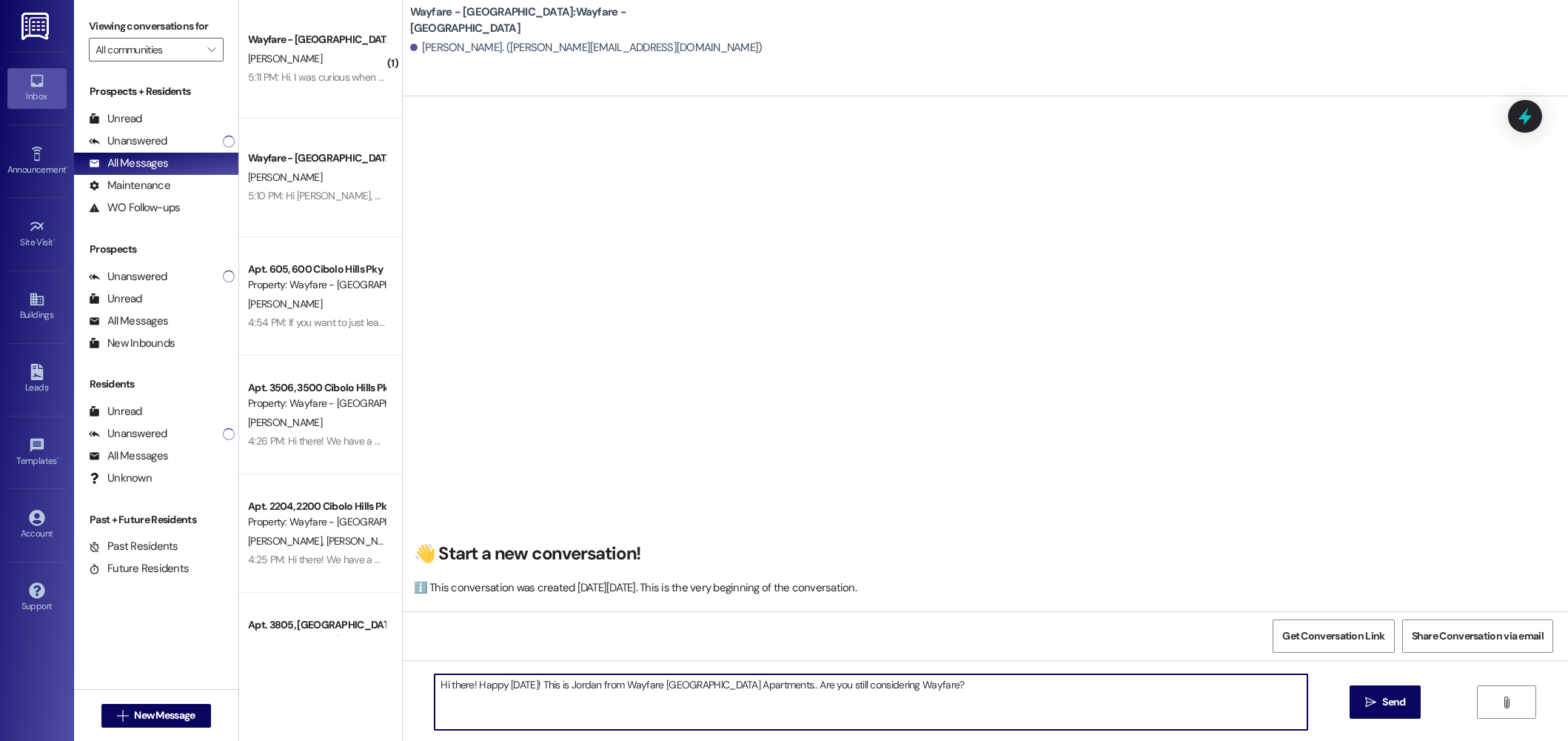
drag, startPoint x: 907, startPoint y: 694, endPoint x: 870, endPoint y: 688, distance: 37.5
click at [870, 688] on textarea "Hi there! Happy Monday! This is Jordan from Wayfare Cibolo Hills Apartments.. A…" at bounding box center [871, 701] width 873 height 55
type textarea "Hi there! Happy Monday! This is Jordan from Wayfare Cibolo Hills Apartments.. A…"
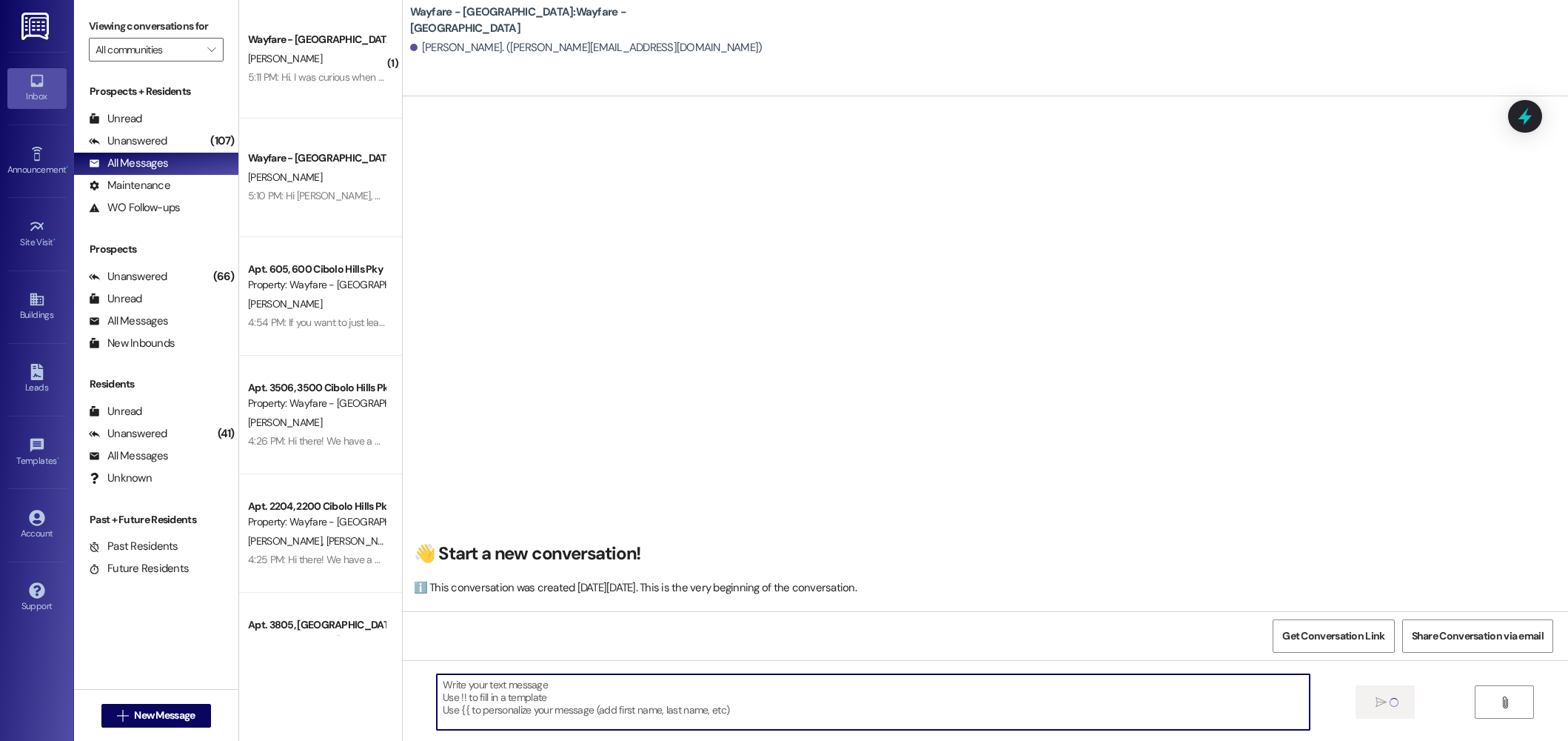
scroll to position [0, 0]
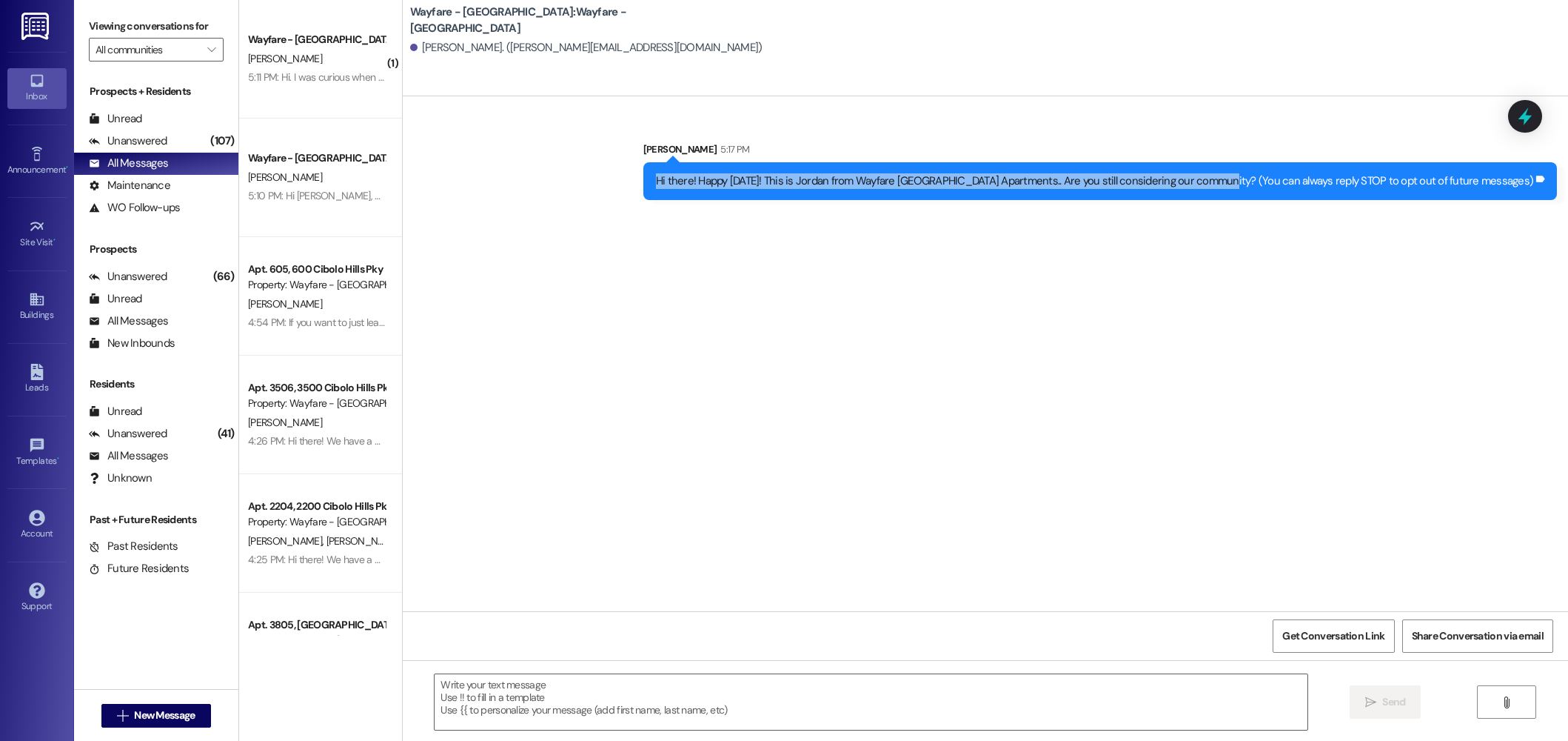
drag, startPoint x: 1264, startPoint y: 182, endPoint x: 769, endPoint y: 166, distance: 495.3
click at [711, 166] on div "Hi there! Happy Monday! This is Jordan from Wayfare Cibolo Hills Apartments.. A…" at bounding box center [1101, 180] width 913 height 38
copy div "Hi there! Happy Monday! This is Jordan from Wayfare Cibolo Hills Apartments.. A…"
click at [169, 716] on span "New Message" at bounding box center [164, 715] width 61 height 16
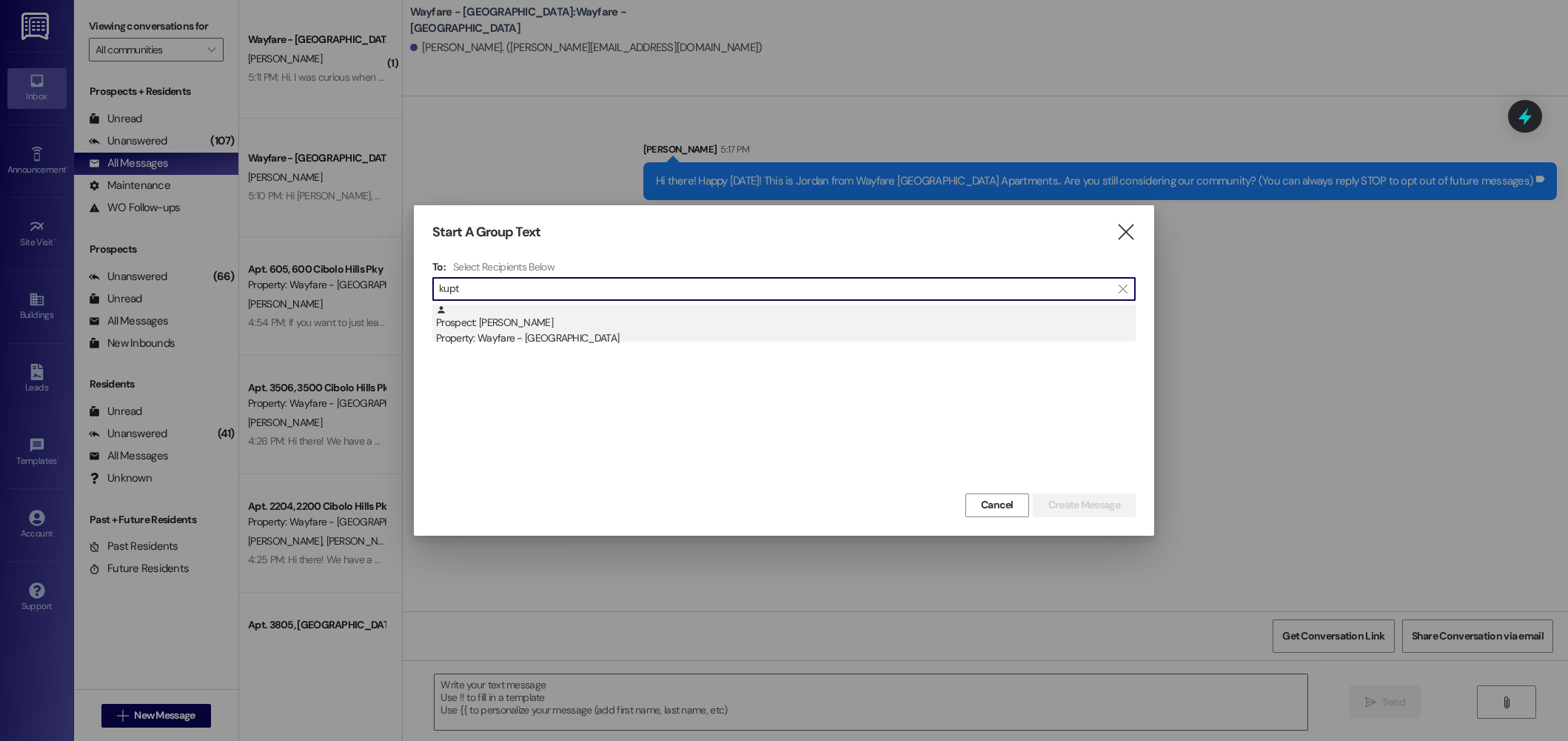
type input "kupt"
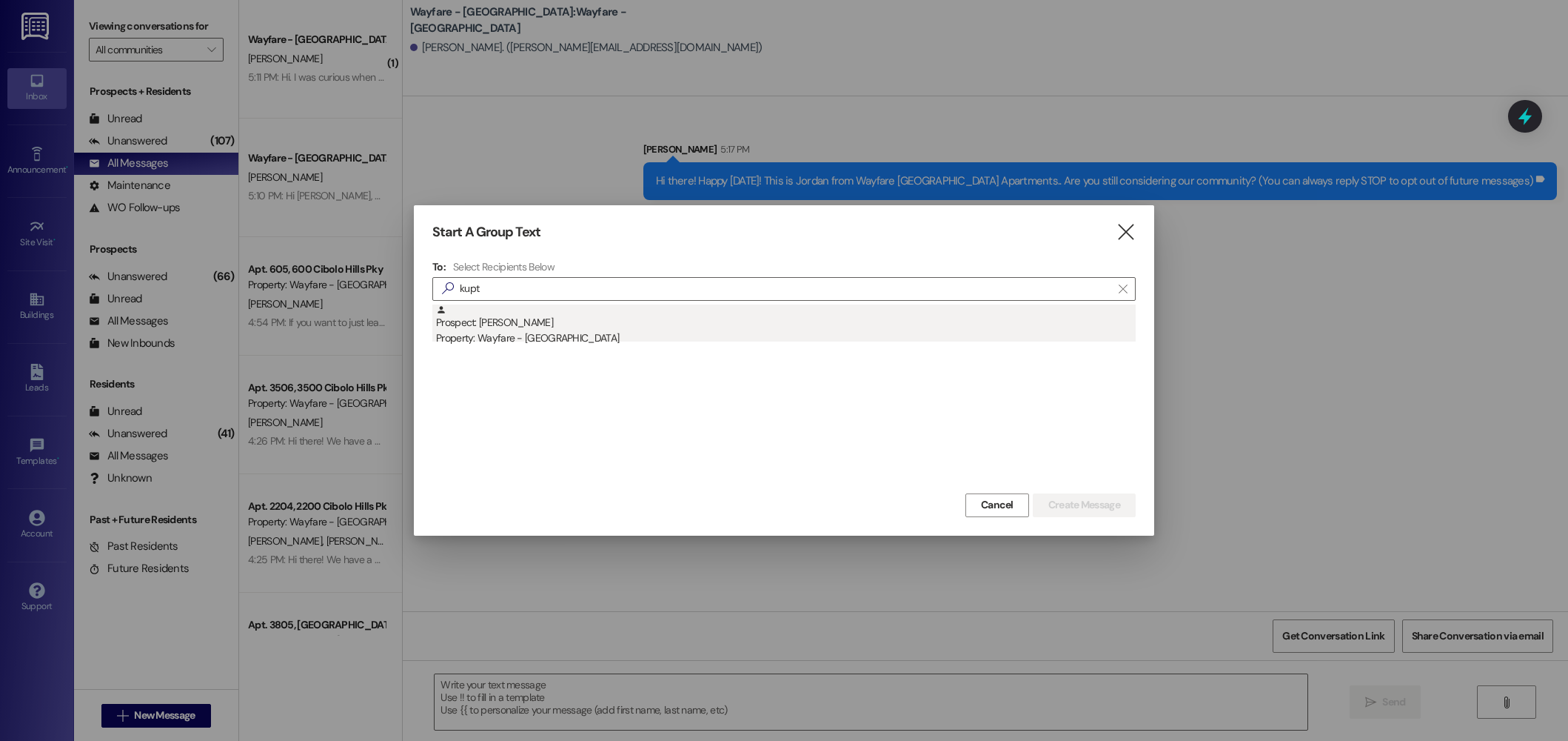
click at [522, 315] on div "Prospect: Tom Kuptz Property: Wayfare - Cibolo Hills" at bounding box center [786, 326] width 700 height 43
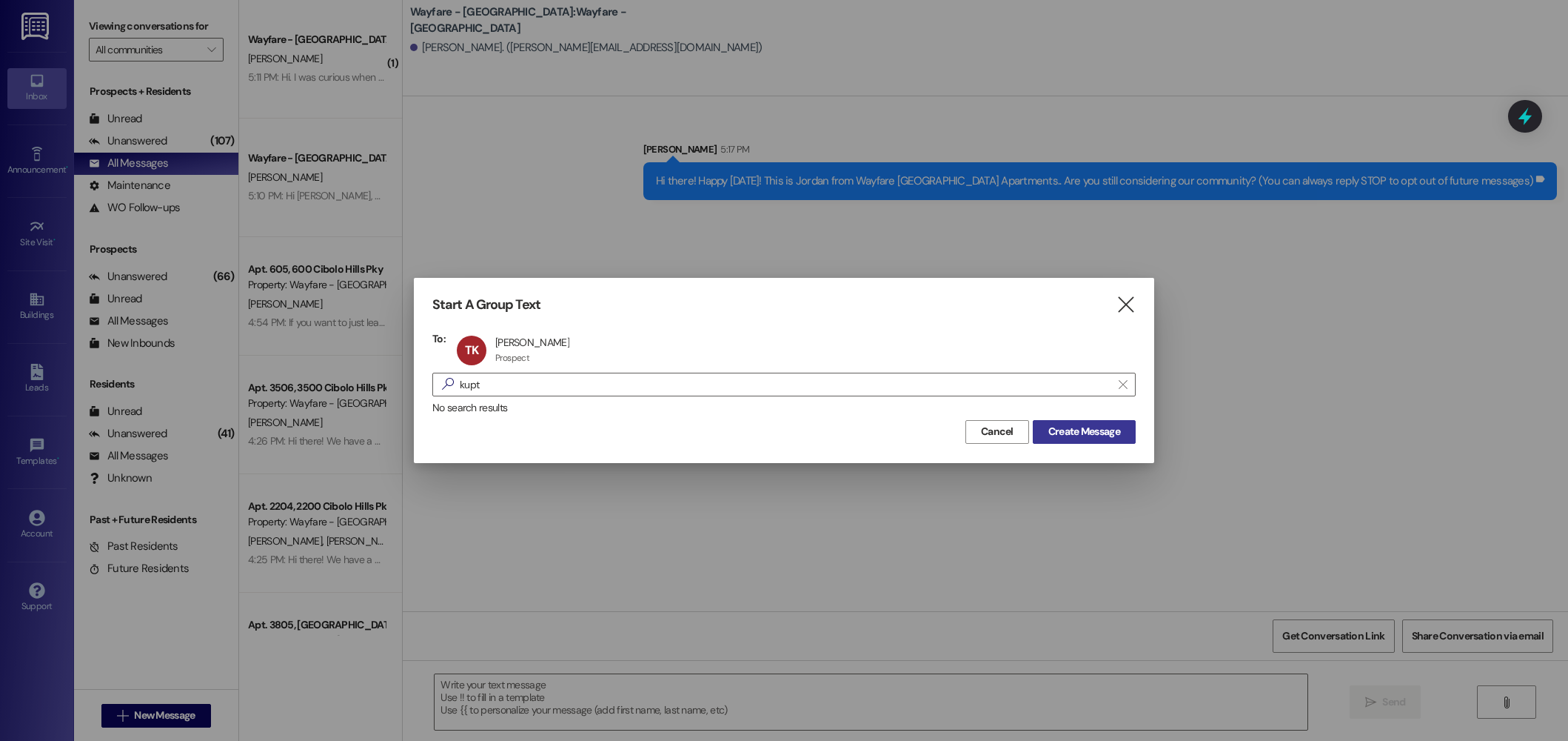
click at [1086, 429] on span "Create Message" at bounding box center [1084, 432] width 72 height 16
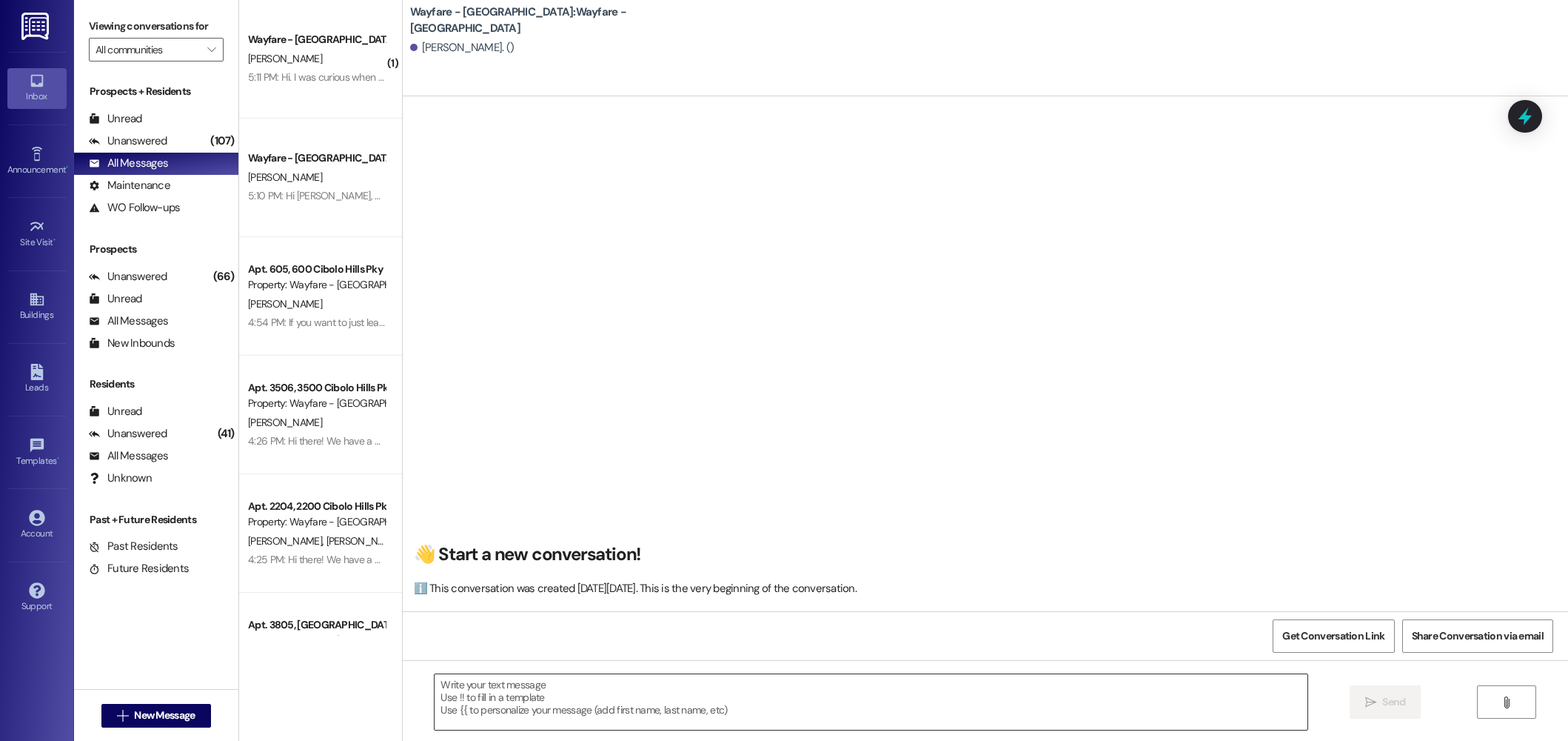
click at [816, 716] on textarea at bounding box center [871, 701] width 873 height 55
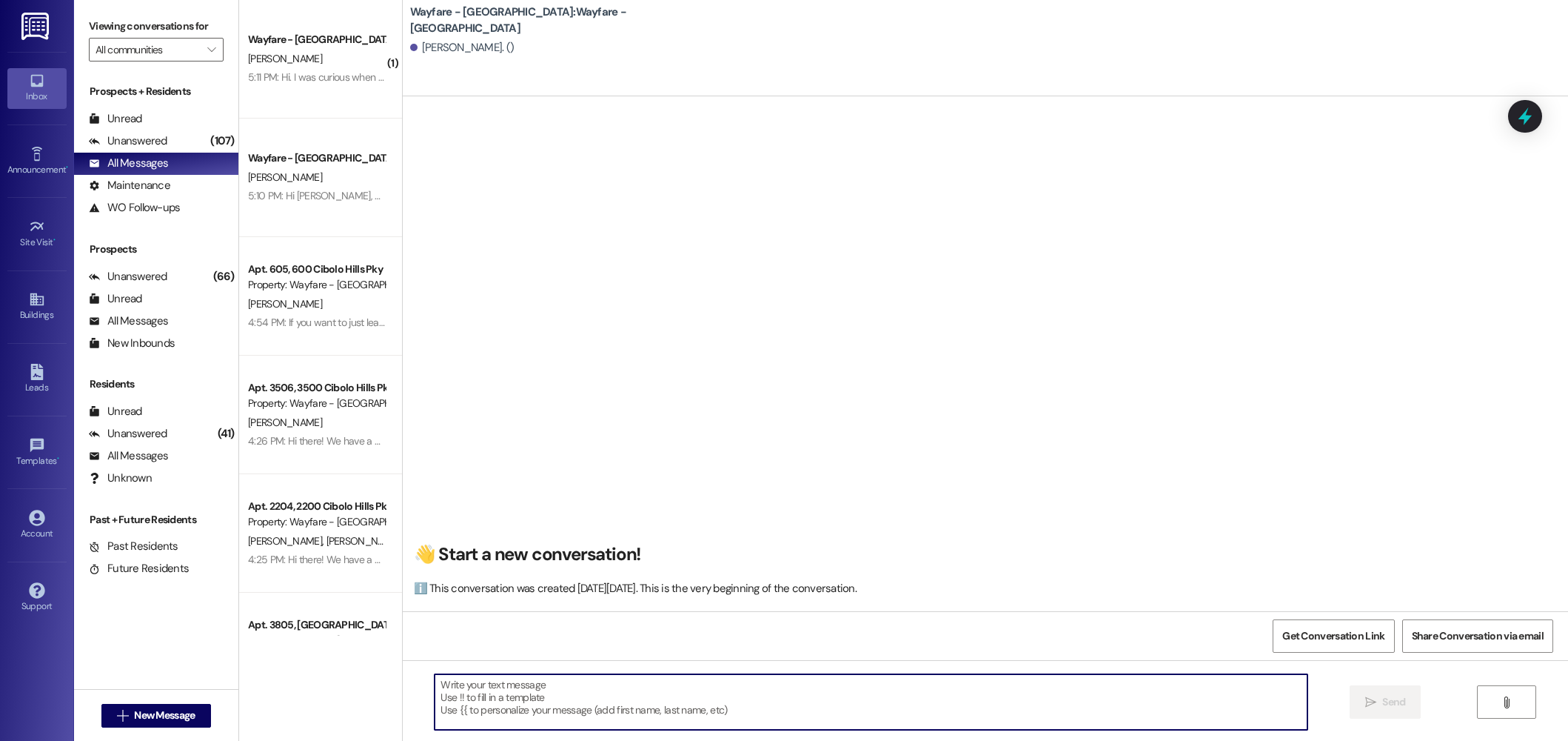
paste textarea "Hi there! Happy Monday! This is Jordan from Wayfare Cibolo Hills Apartments.. A…"
type textarea "Hi there! Happy Monday! This is Jordan from Wayfare Cibolo Hills Apartments.. A…"
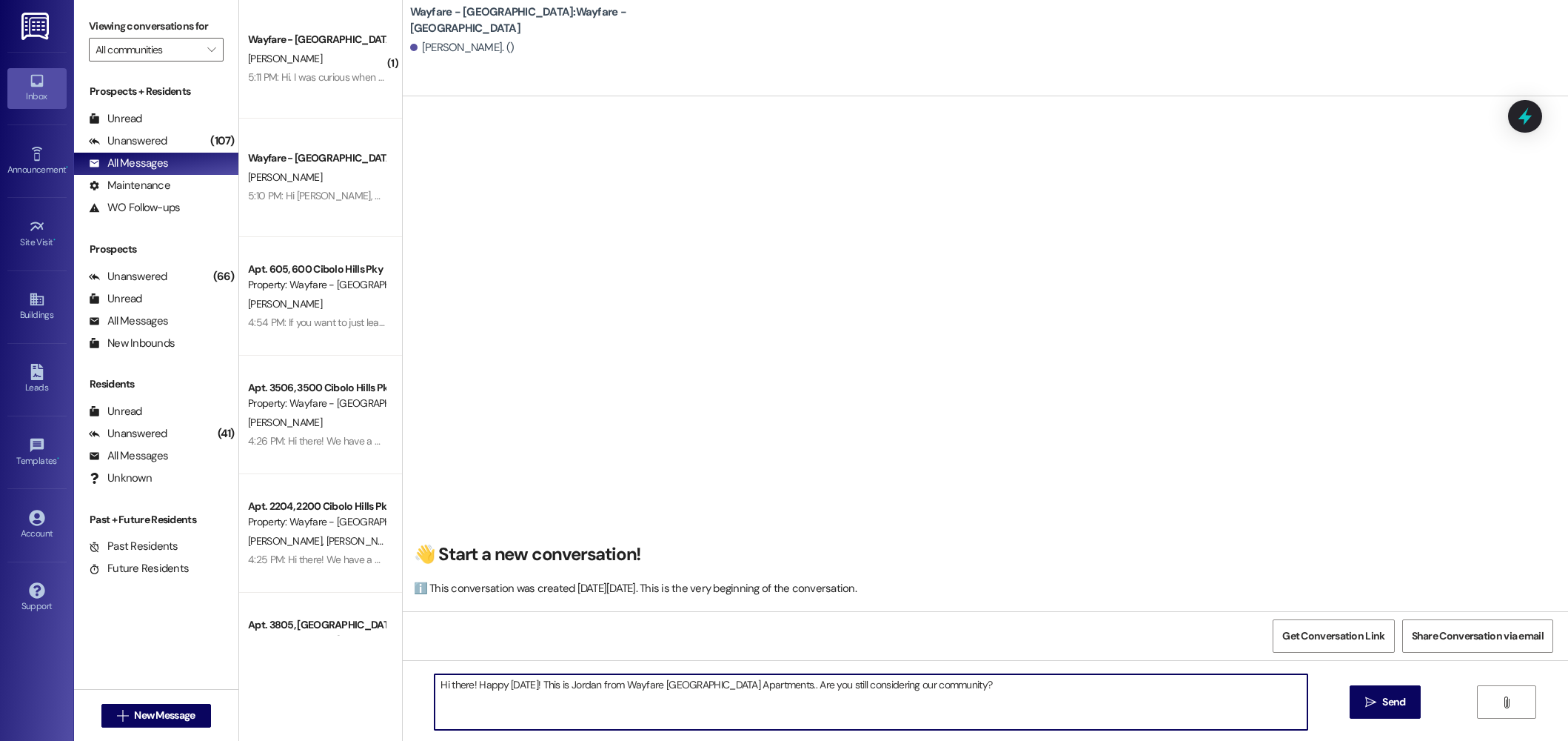
drag, startPoint x: 979, startPoint y: 680, endPoint x: 378, endPoint y: 660, distance: 601.3
click at [380, 660] on div "( 1 ) Wayfare - Cibolo Hills Prospect C. Hart 5:11 PM: Hi. I was curious when I…" at bounding box center [904, 370] width 1329 height 741
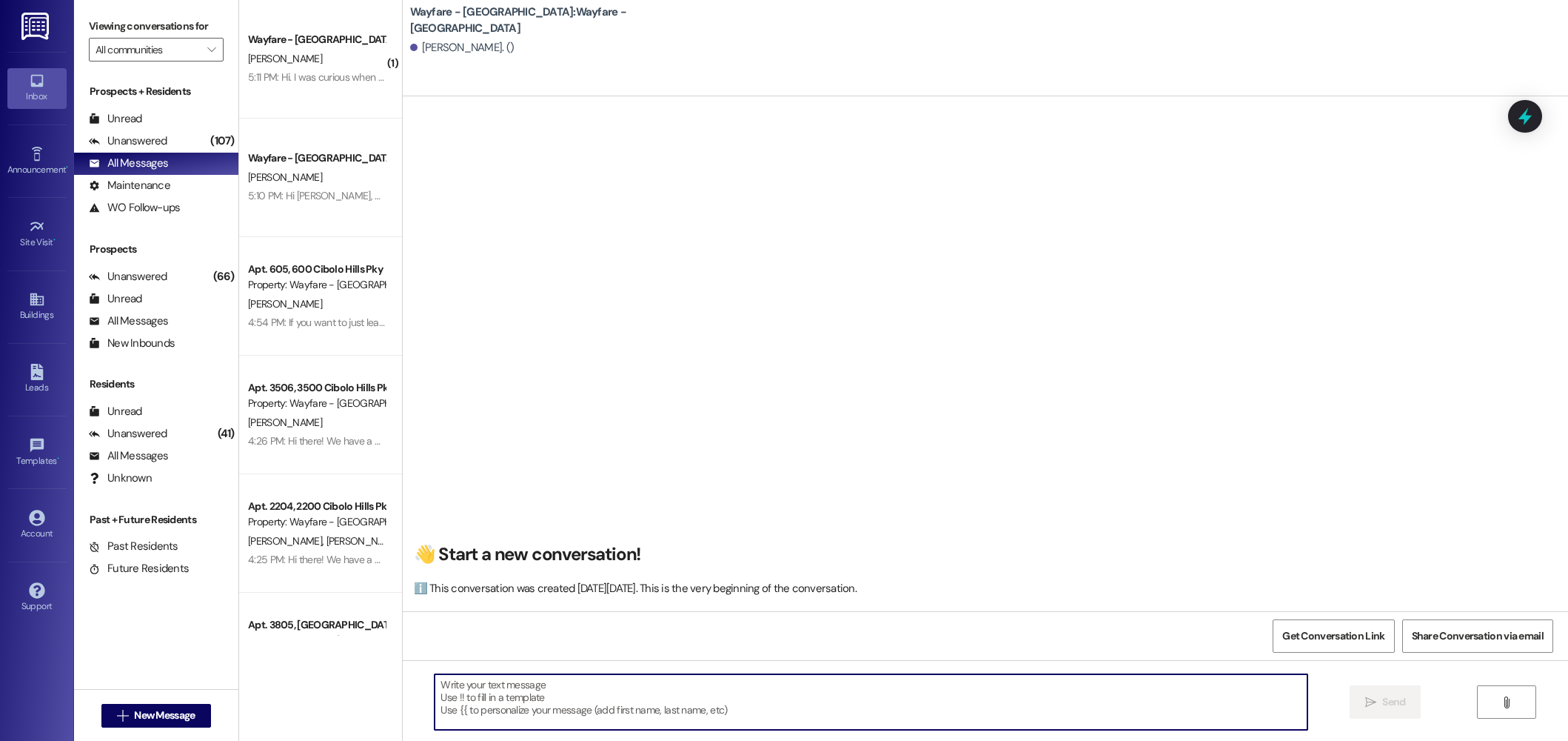
click at [539, 702] on textarea at bounding box center [871, 701] width 873 height 55
paste textarea "Hi there! My name is ____ and I'm one of the leasing agents here at Wayfare [GE…"
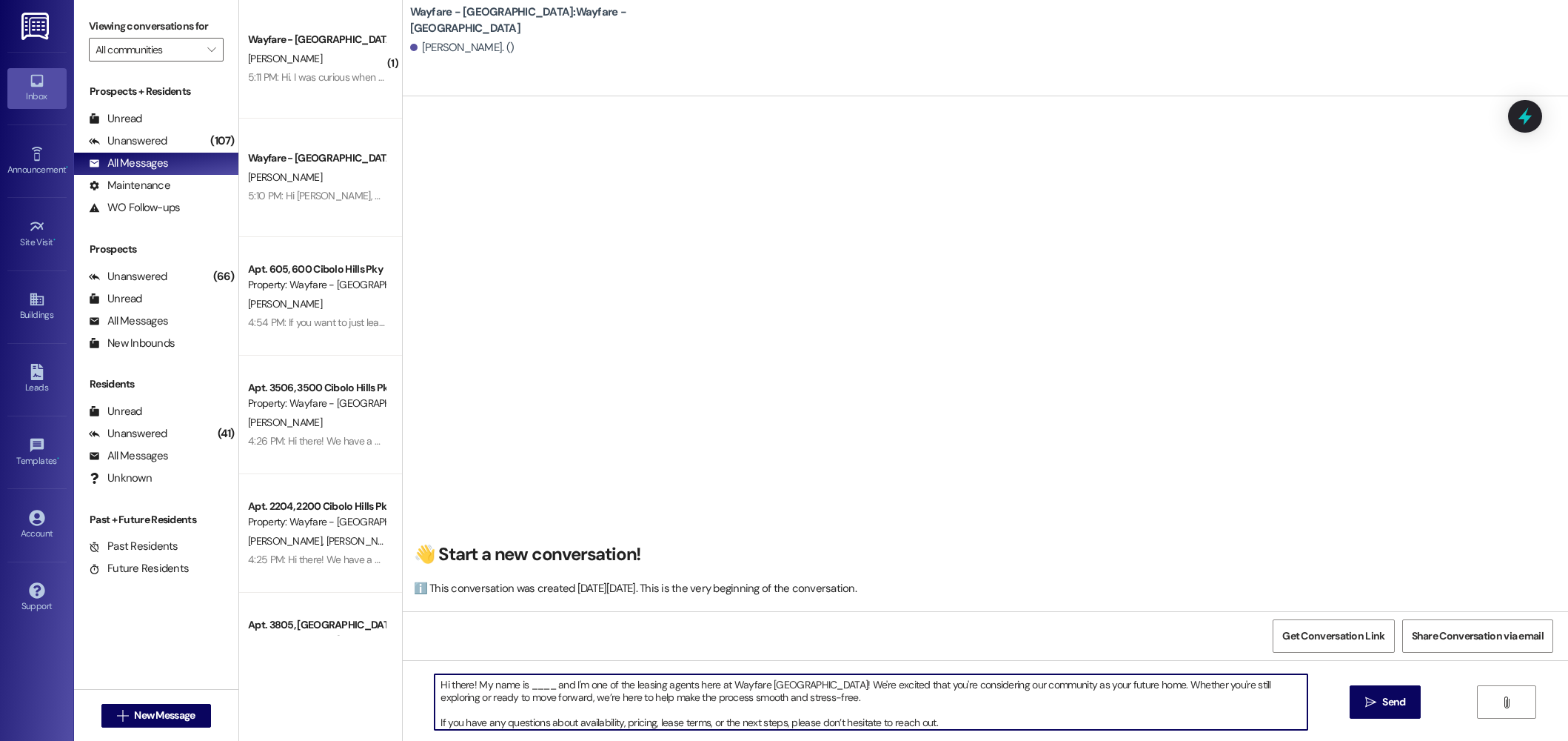
drag, startPoint x: 545, startPoint y: 687, endPoint x: 519, endPoint y: 687, distance: 26.0
click at [519, 687] on textarea "Hi there! My name is ____ and I'm one of the leasing agents here at Wayfare [GE…" at bounding box center [871, 701] width 873 height 55
type textarea "Hi there! My name is [PERSON_NAME] and I'm one of the leasing agents here at Wa…"
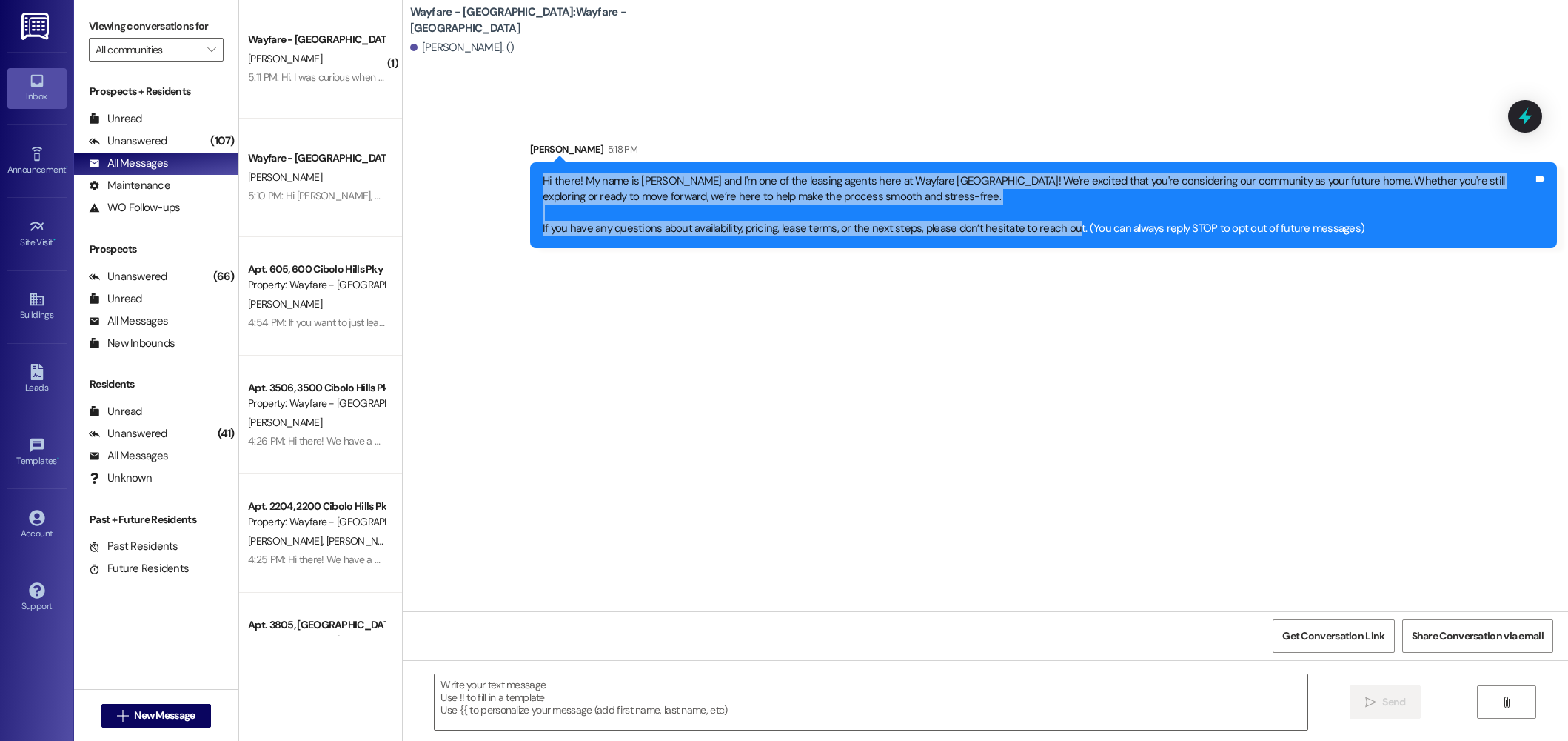
drag, startPoint x: 1018, startPoint y: 229, endPoint x: 484, endPoint y: 174, distance: 536.8
click at [484, 174] on div "Sent via SMS Jordan Arnold 5:18 PM Hi there! My name is Jordan and I'm one of t…" at bounding box center [985, 183] width 1166 height 151
copy div "Hi there! My name is Jordan and I'm one of the leasing agents here at Wayfare C…"
click at [155, 713] on span "New Message" at bounding box center [164, 715] width 61 height 16
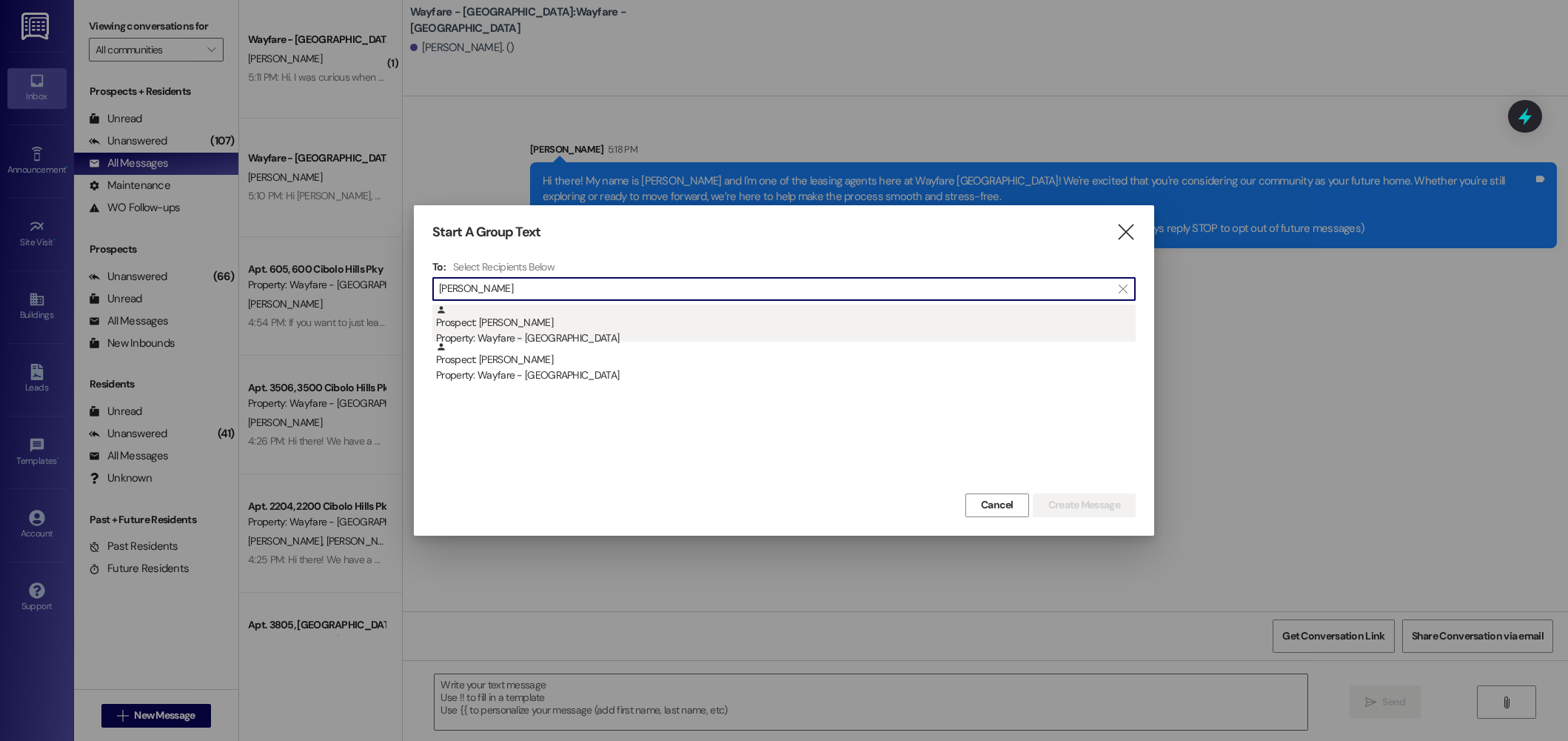
type input "[PERSON_NAME]"
click at [656, 329] on div "Prospect: Rachel Elliott Property: Wayfare - Cibolo Hills" at bounding box center [786, 326] width 700 height 43
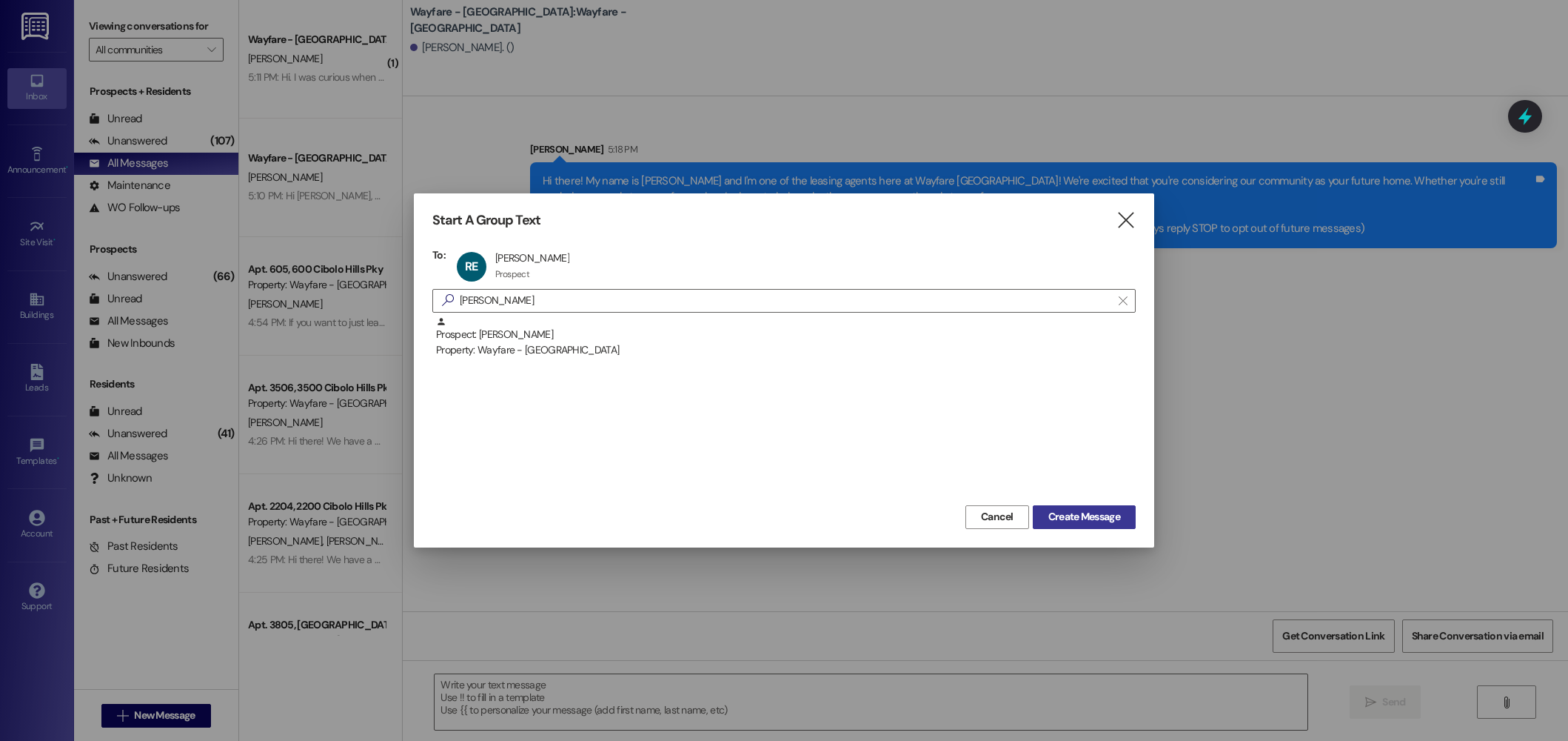
click at [1089, 522] on span "Create Message" at bounding box center [1084, 517] width 72 height 16
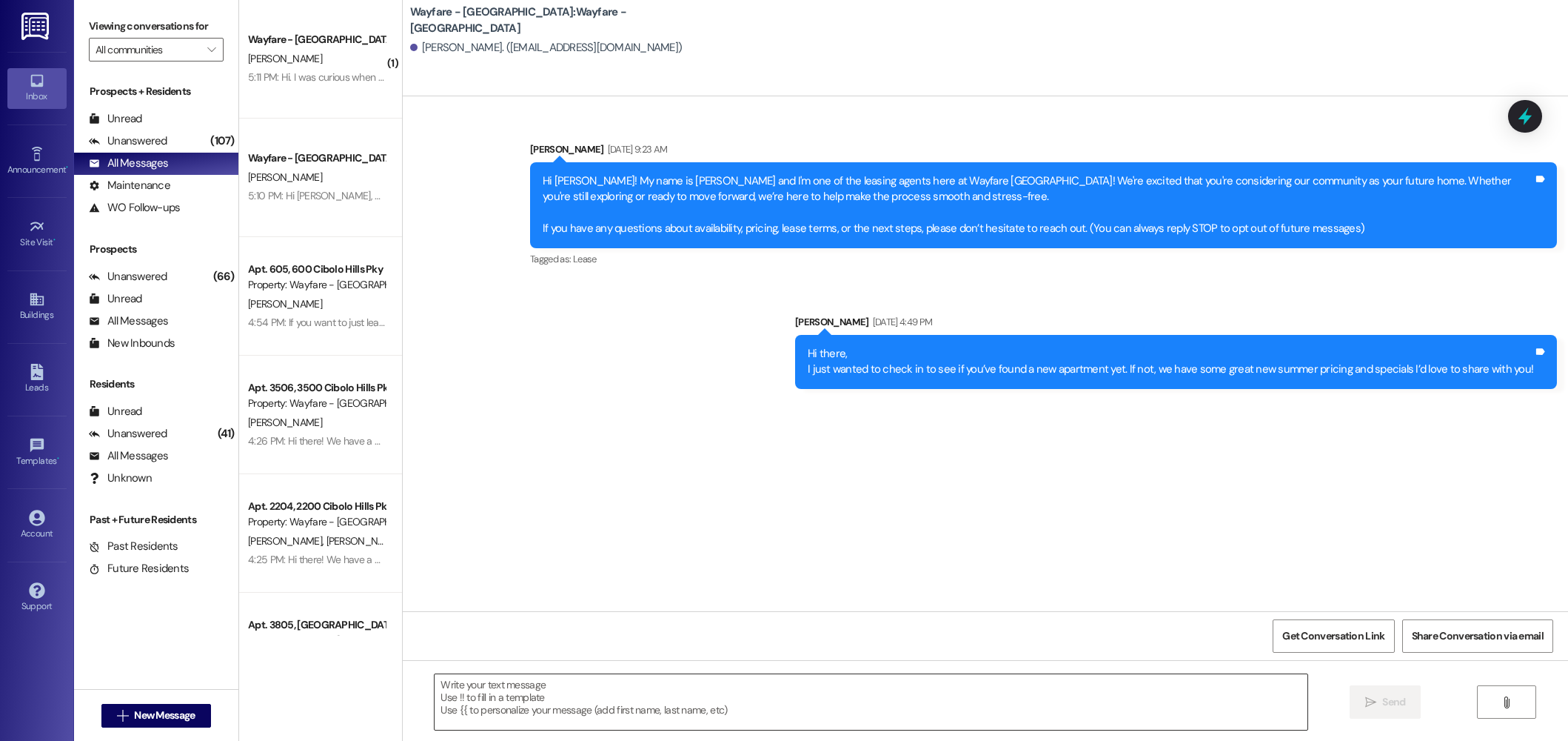
click at [769, 700] on textarea at bounding box center [871, 701] width 873 height 55
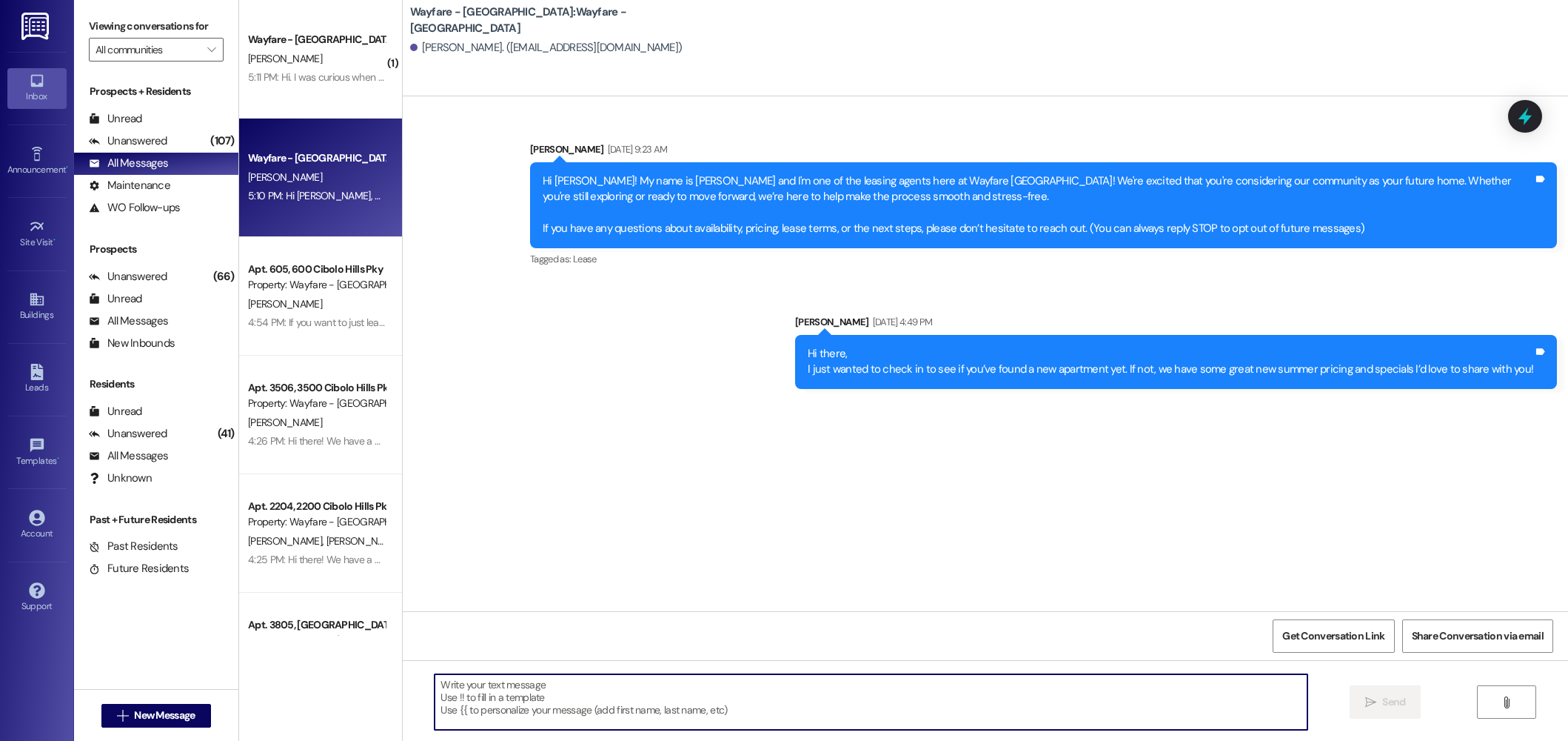
click at [263, 171] on span "K. Reschke" at bounding box center [285, 177] width 74 height 14
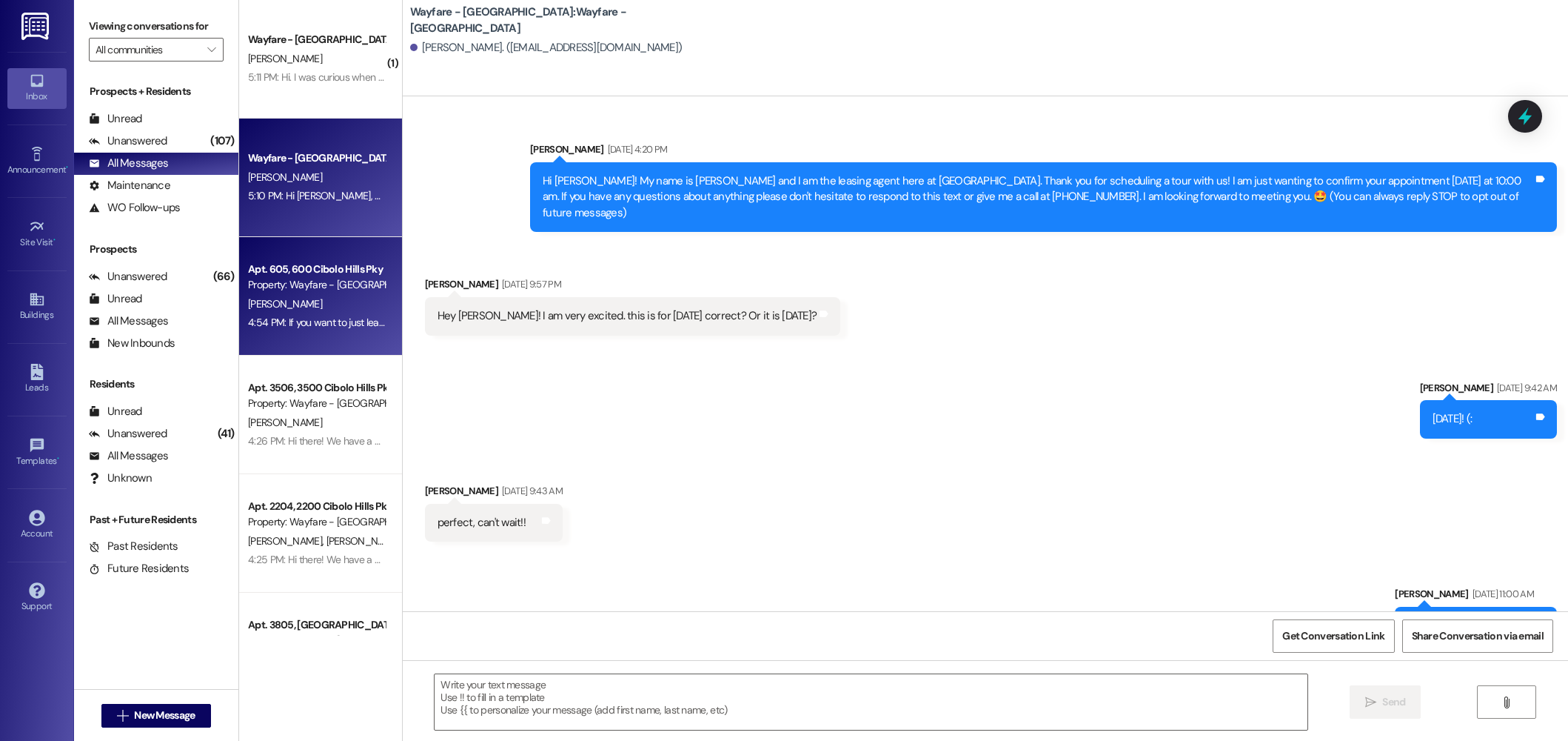
click at [321, 305] on div "S. Williams" at bounding box center [316, 304] width 140 height 18
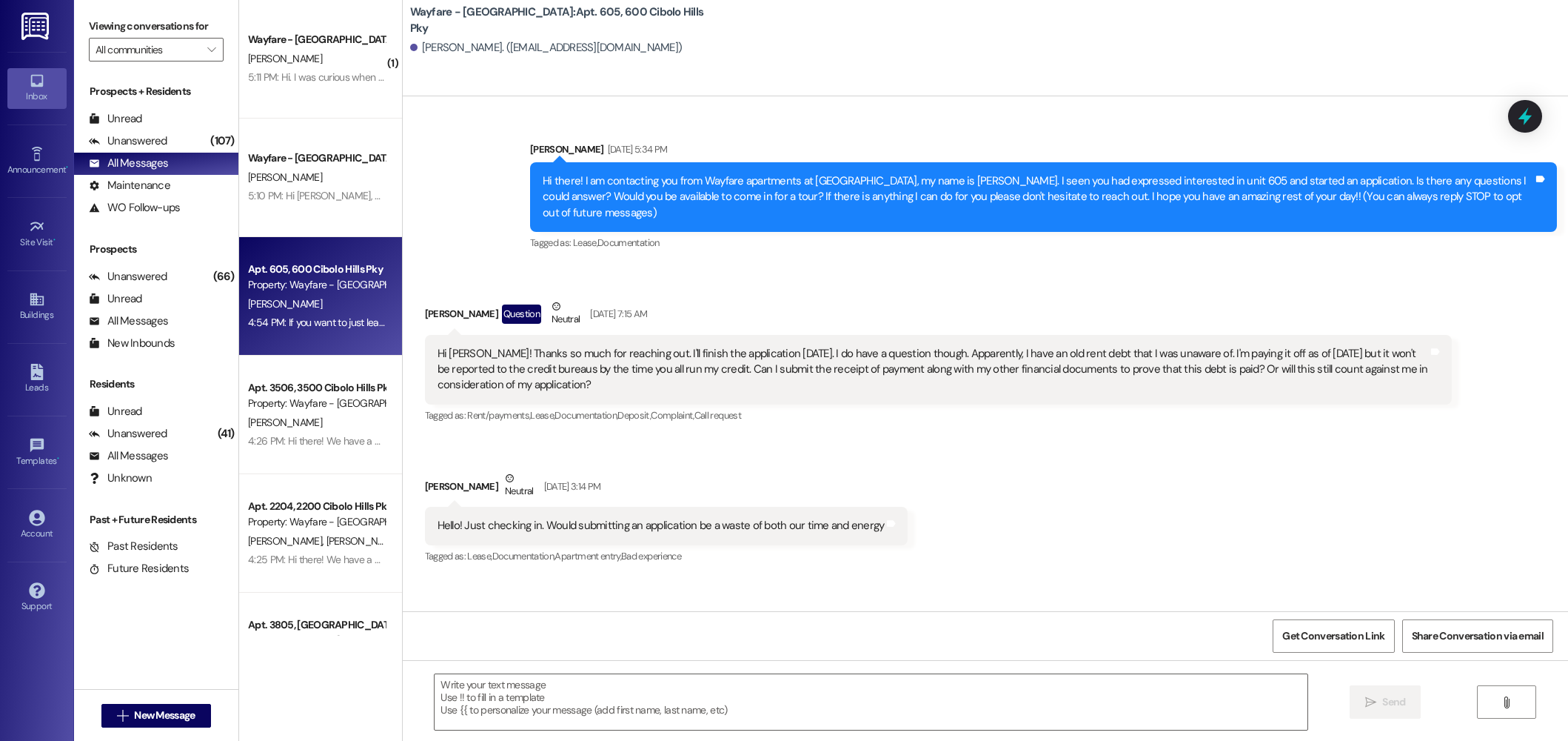
drag, startPoint x: 301, startPoint y: 398, endPoint x: 416, endPoint y: 413, distance: 116.0
click at [302, 398] on div "Property: Wayfare - [GEOGRAPHIC_DATA]" at bounding box center [316, 403] width 137 height 16
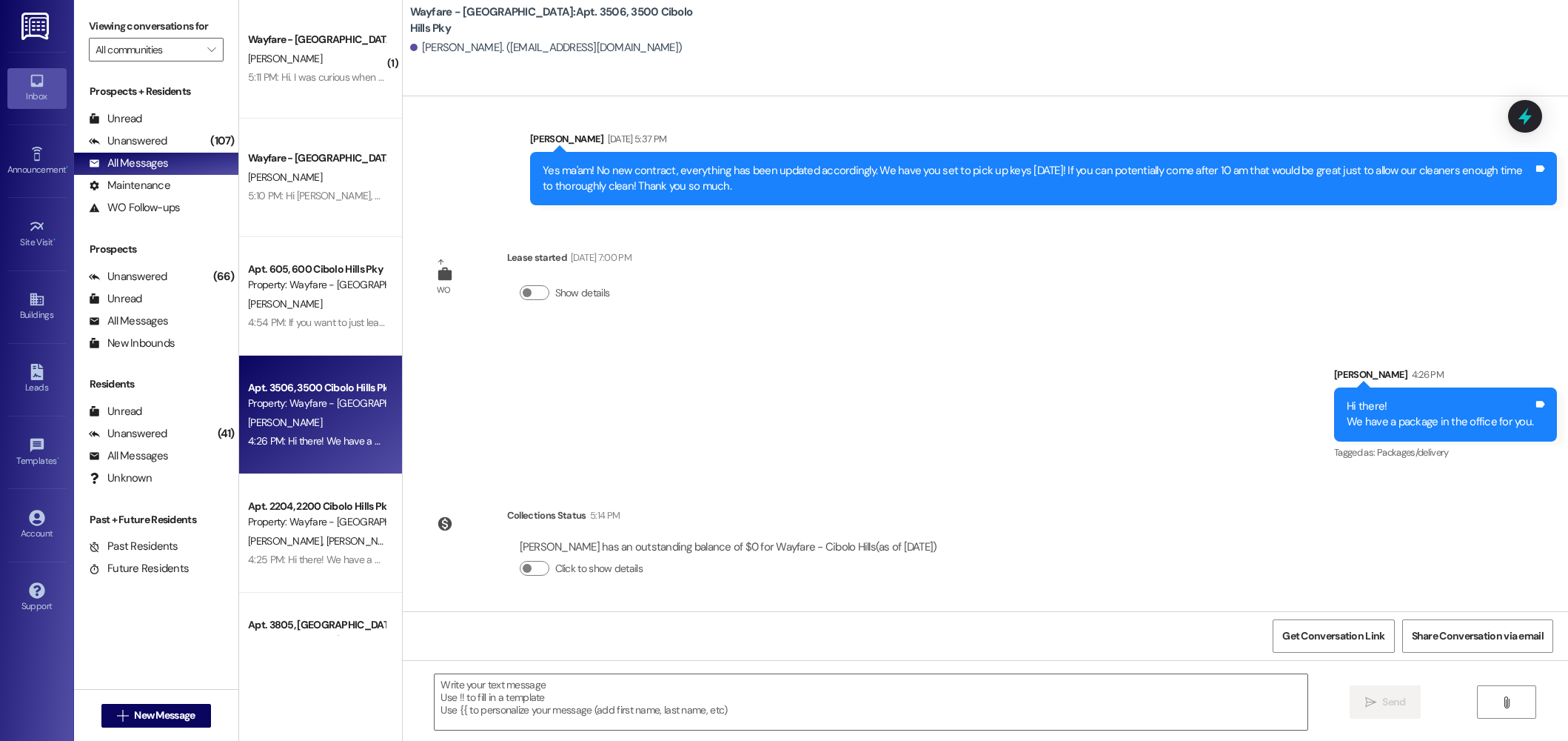
scroll to position [1466, 0]
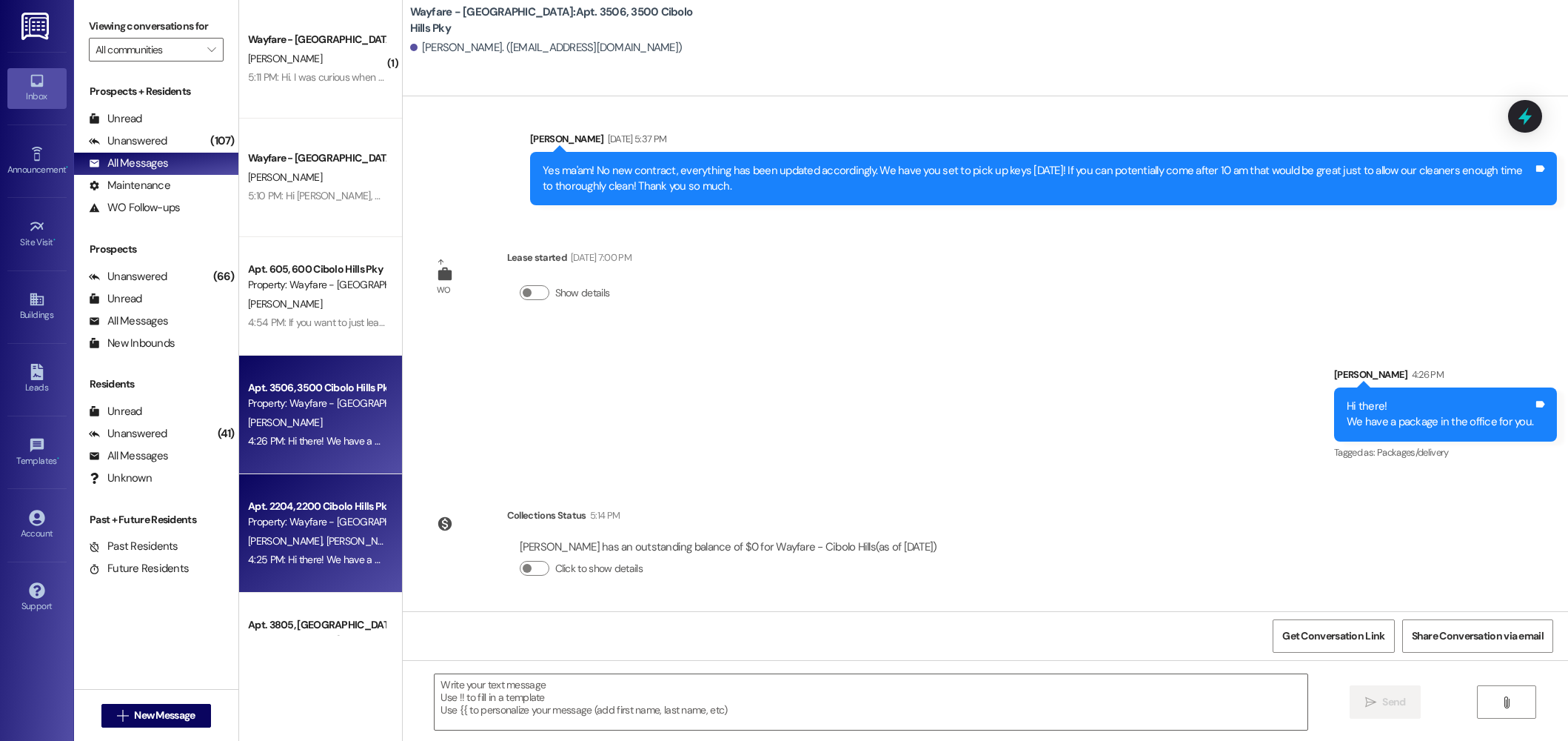
click at [330, 547] on div "C. Jennings H. Hicks" at bounding box center [316, 540] width 140 height 18
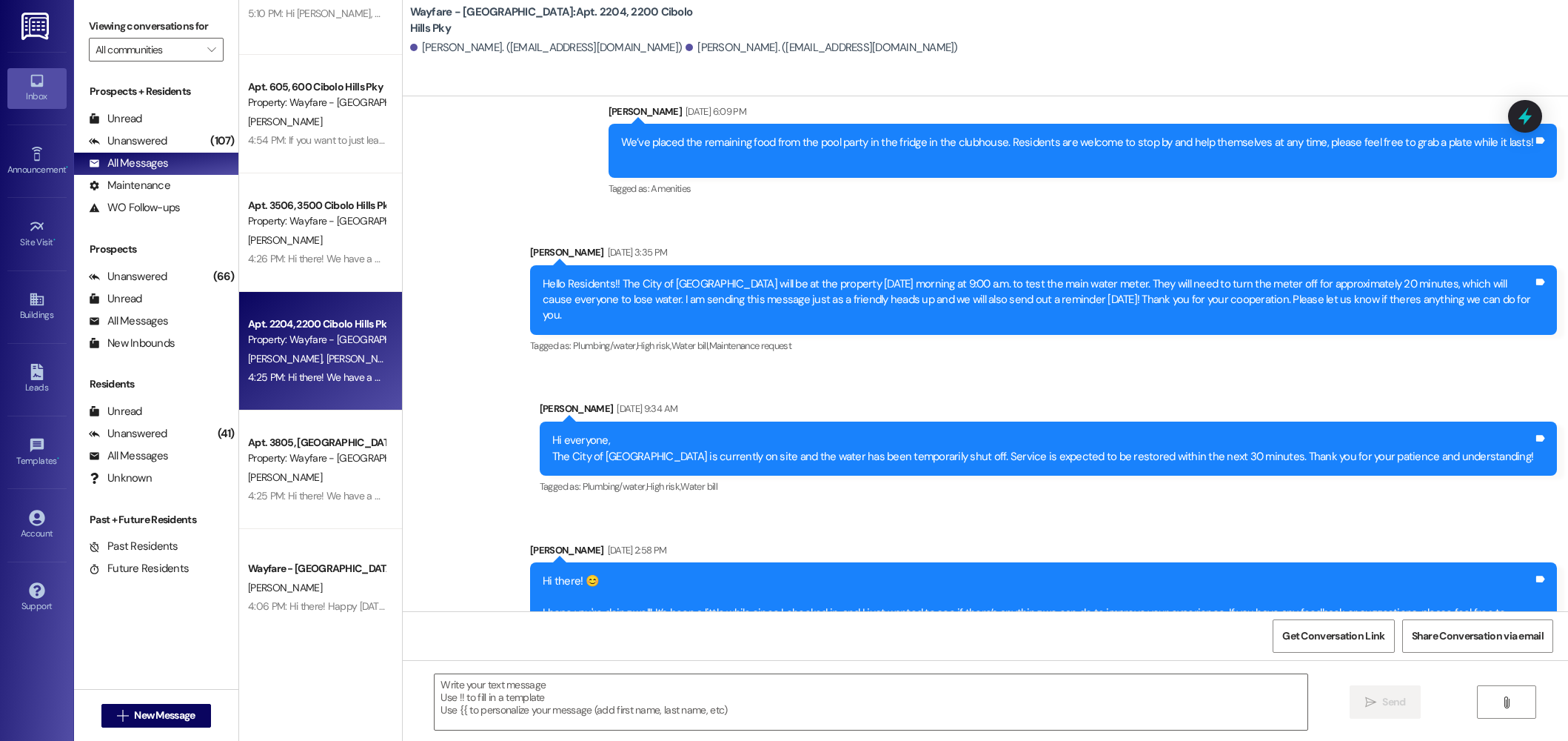
scroll to position [252, 0]
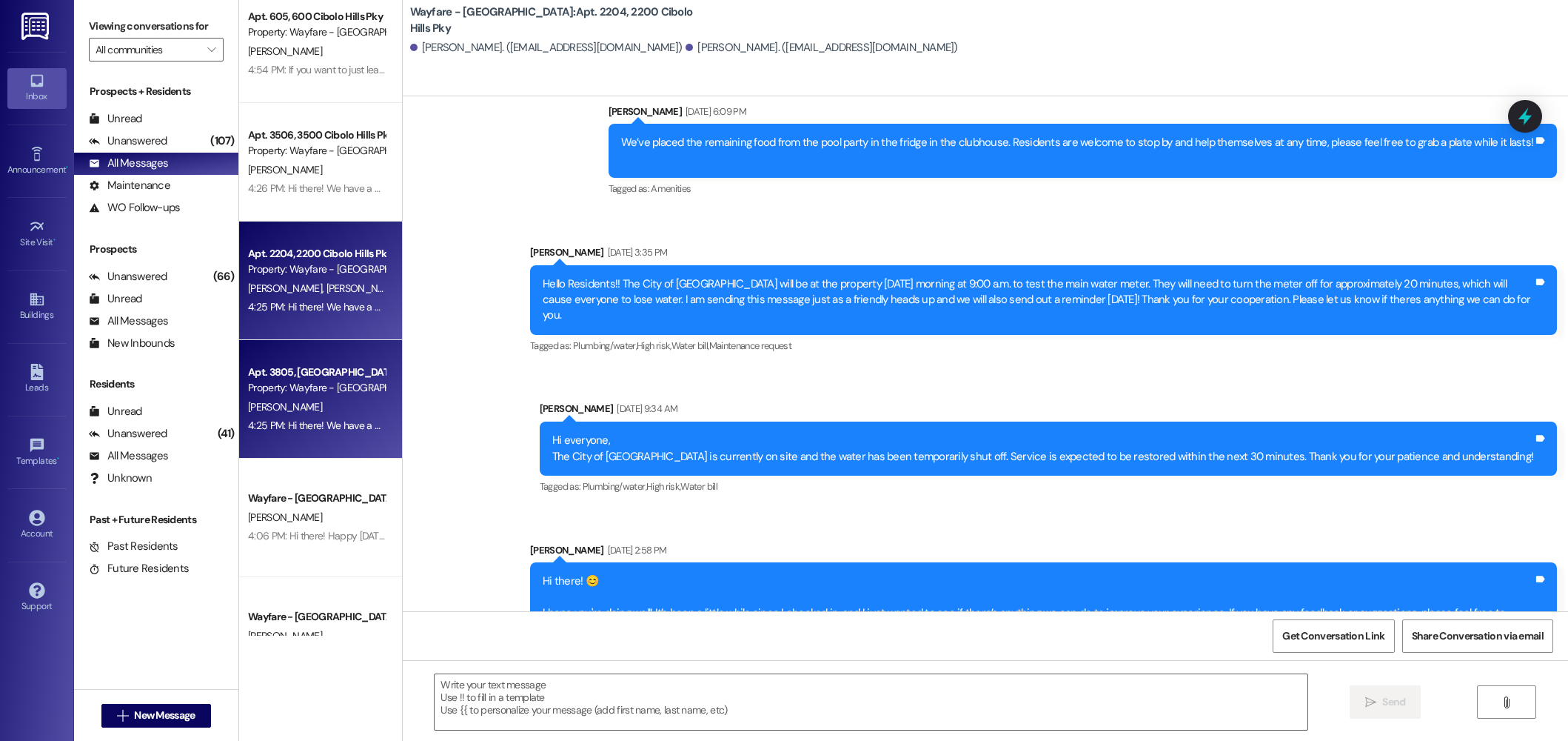
click at [300, 428] on div "4:25 PM: Hi there! We have a package in the office for you. 4:25 PM: Hi there! …" at bounding box center [373, 425] width 251 height 14
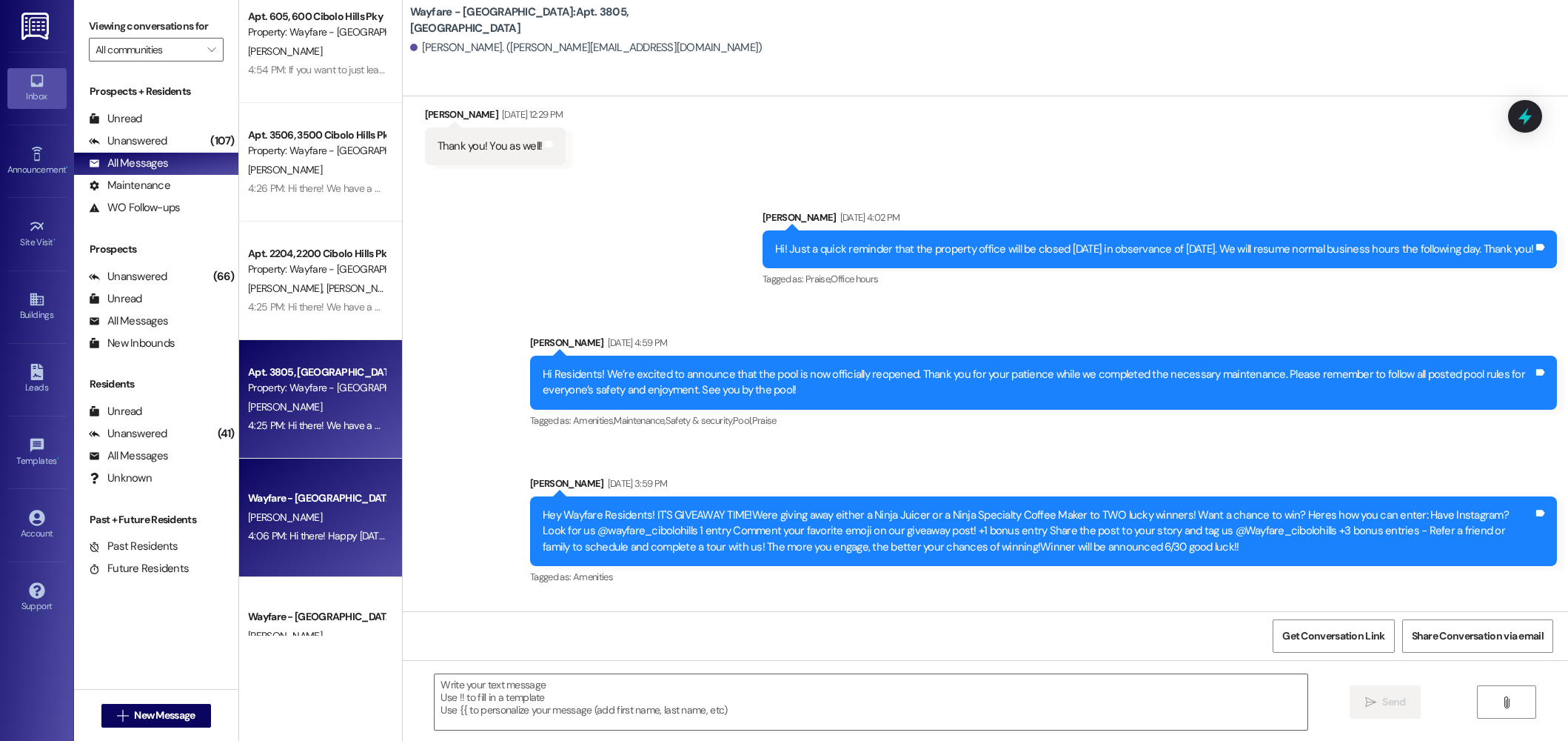
click at [293, 512] on div "K. Berber" at bounding box center [316, 517] width 140 height 18
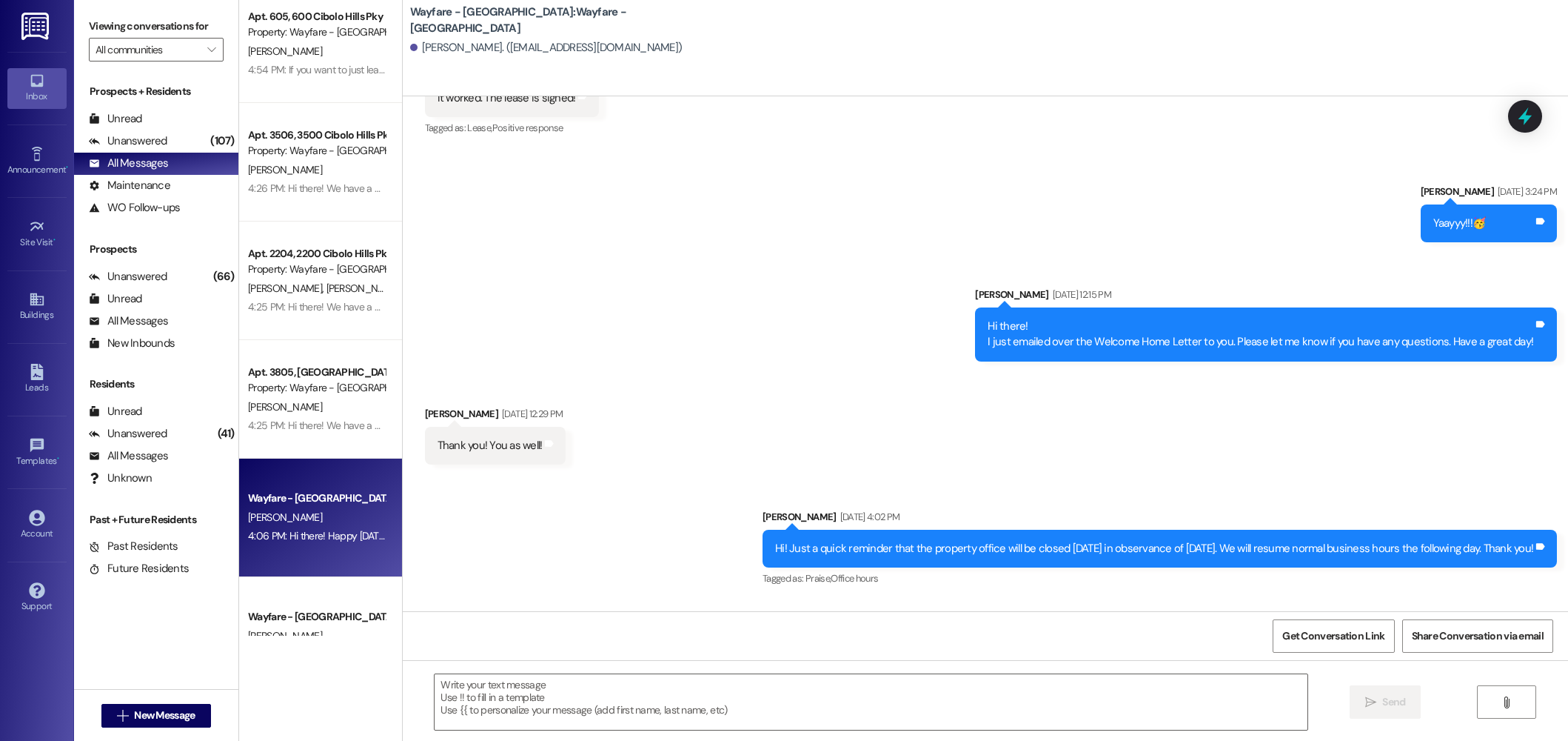
scroll to position [0, 0]
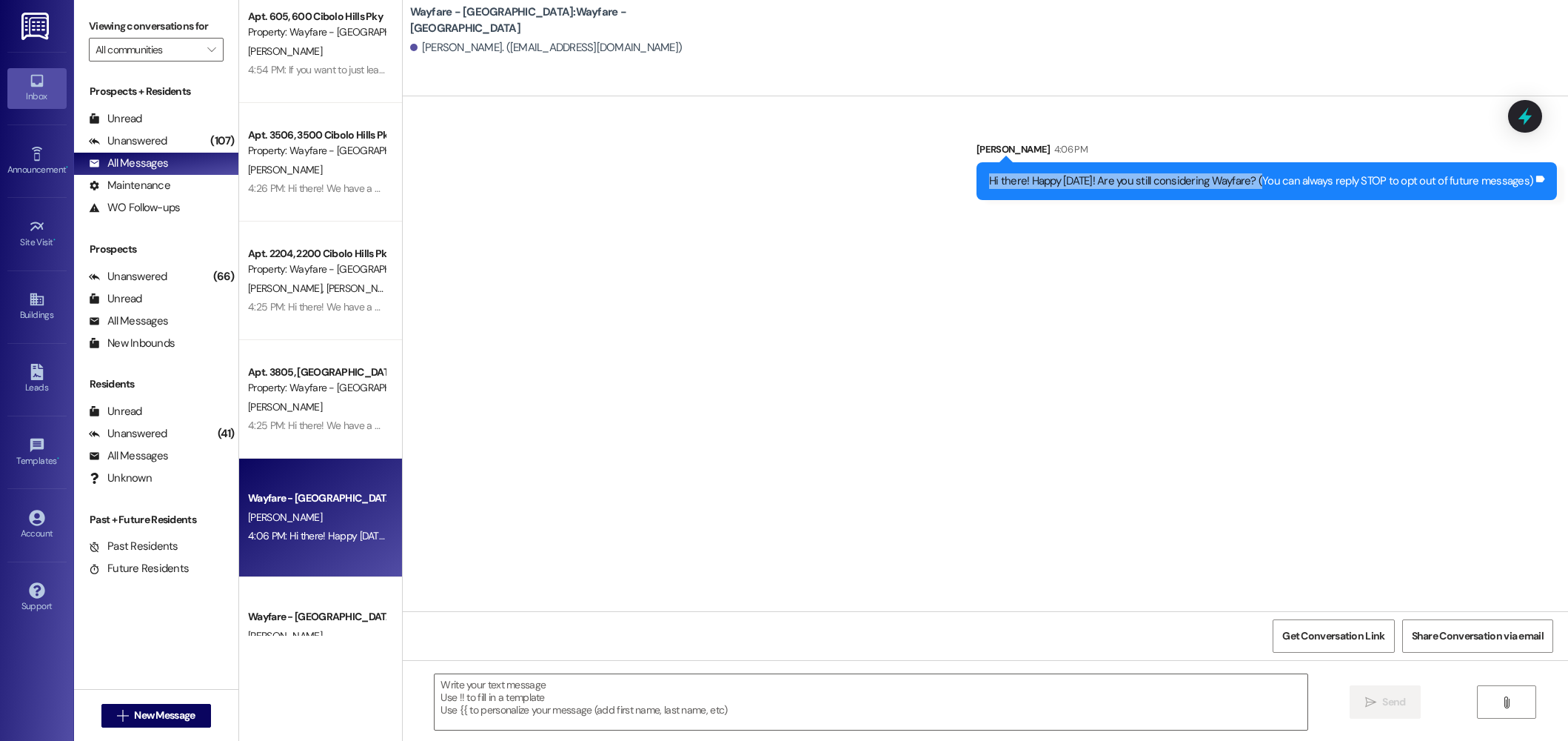
drag, startPoint x: 1269, startPoint y: 180, endPoint x: 1053, endPoint y: 183, distance: 216.0
click at [995, 178] on div "Hi there! Happy Monday! Are you still considering Wayfare? (You can always repl…" at bounding box center [1261, 181] width 544 height 16
click at [1239, 190] on div "Hi there! Happy Monday! Are you still considering Wayfare? (You can always repl…" at bounding box center [1266, 180] width 581 height 38
drag, startPoint x: 1264, startPoint y: 180, endPoint x: 992, endPoint y: 179, distance: 272.0
click at [973, 175] on div "Sent via SMS Jordan Arnold 4:06 PM Hi there! Happy Monday! Are you still consid…" at bounding box center [1267, 170] width 603 height 81
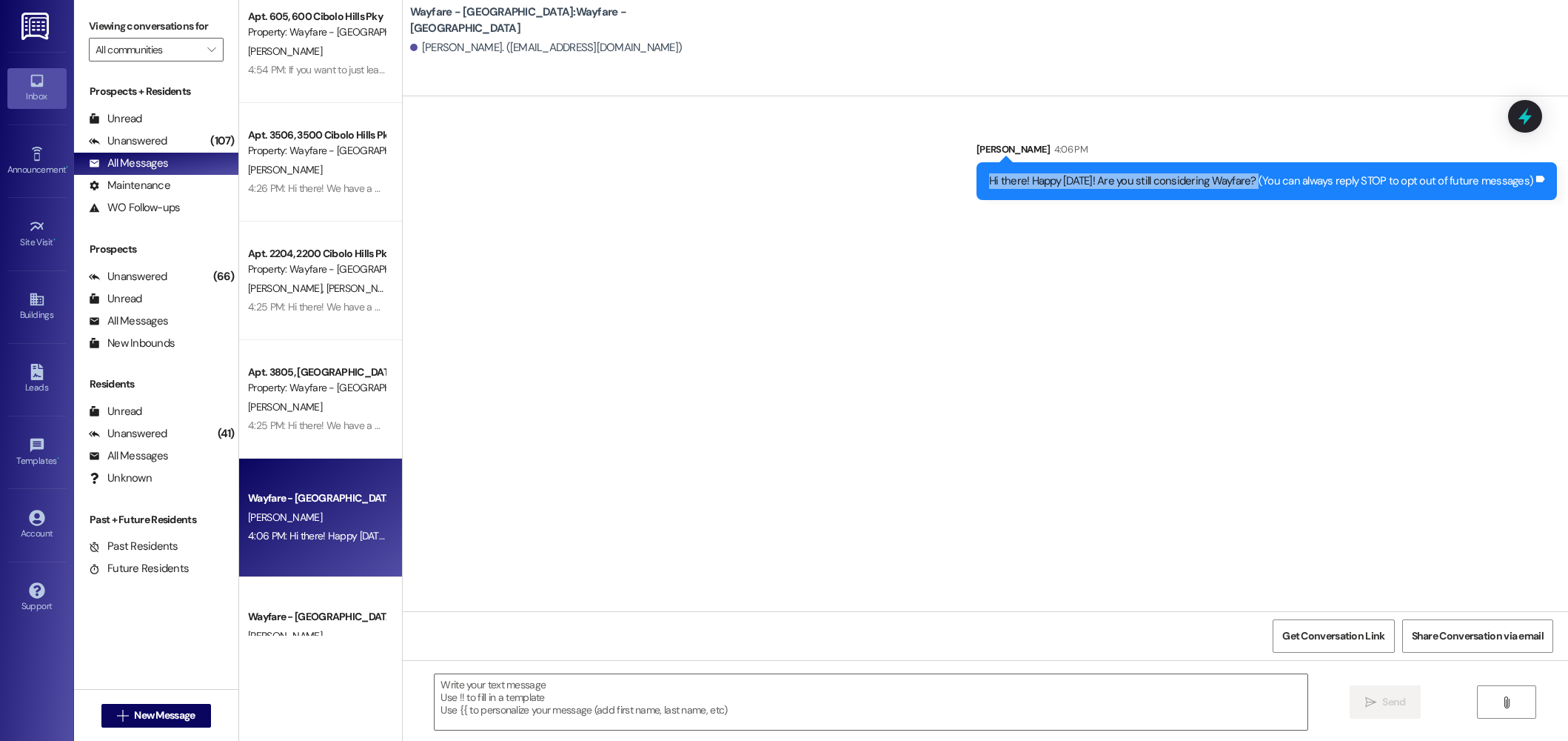
copy div "Hi there! Happy [DATE]! Are you still considering Wayfare?"
click at [153, 725] on button " New Message" at bounding box center [156, 715] width 110 height 23
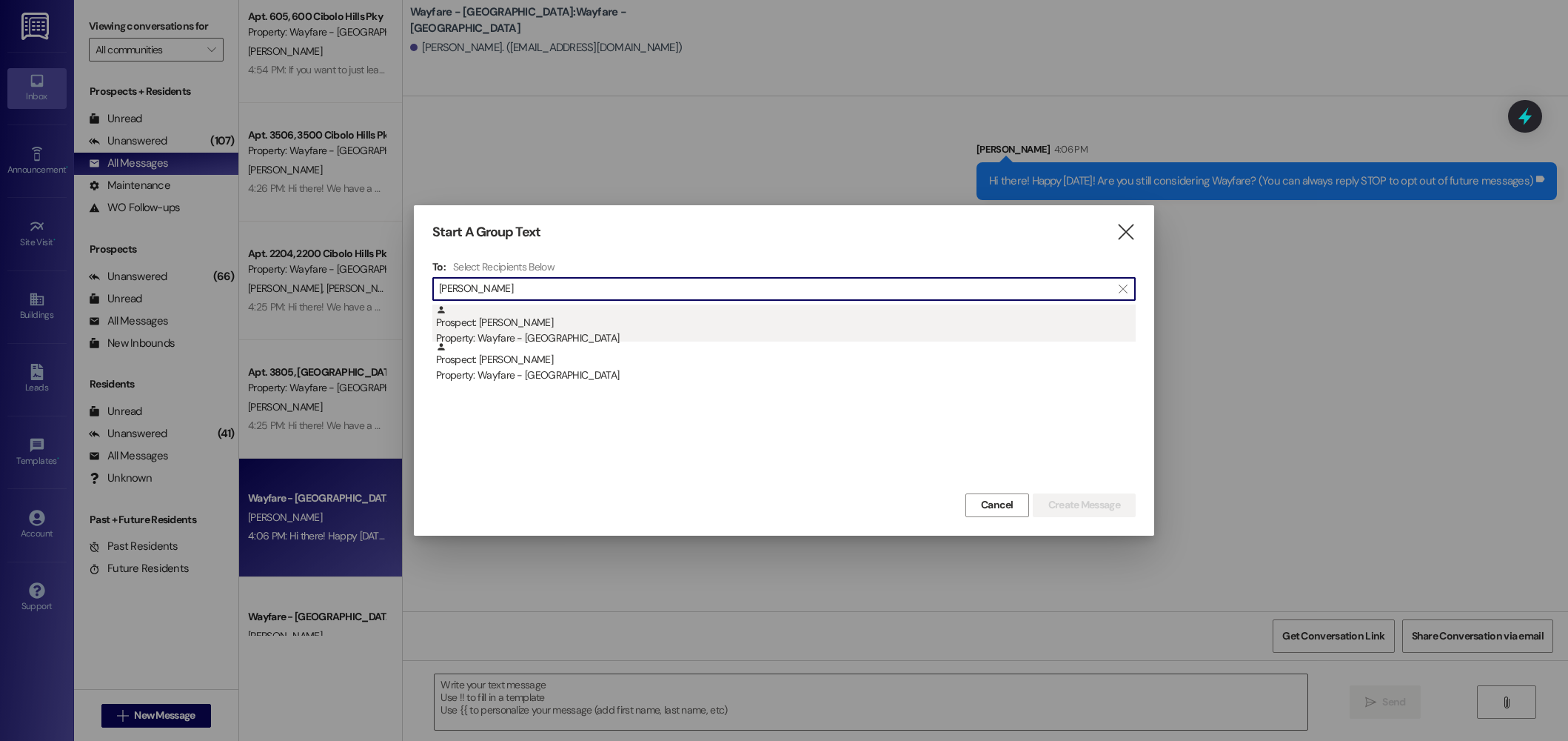
type input "[PERSON_NAME]"
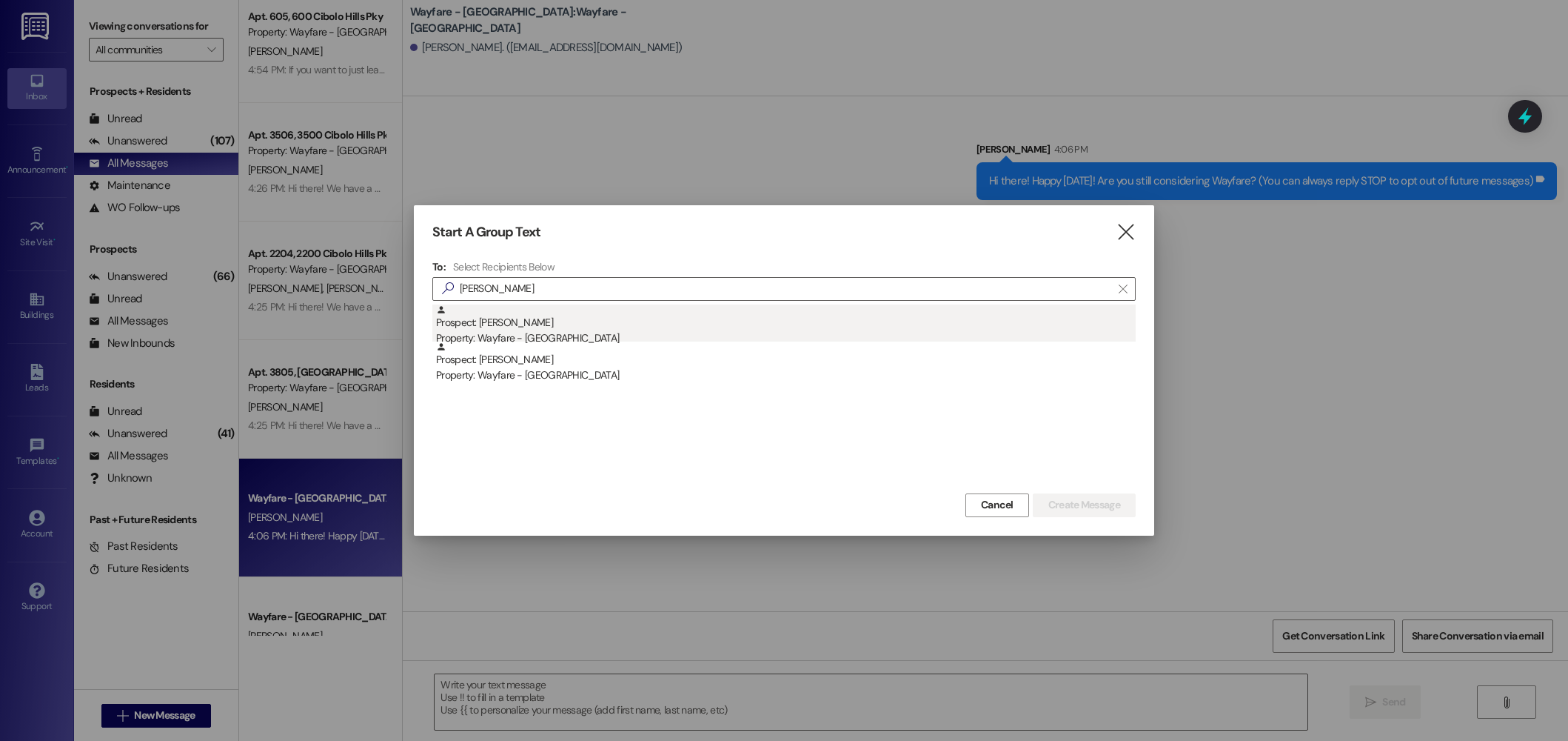
click at [700, 333] on div "Property: Wayfare - [GEOGRAPHIC_DATA]" at bounding box center [786, 338] width 700 height 16
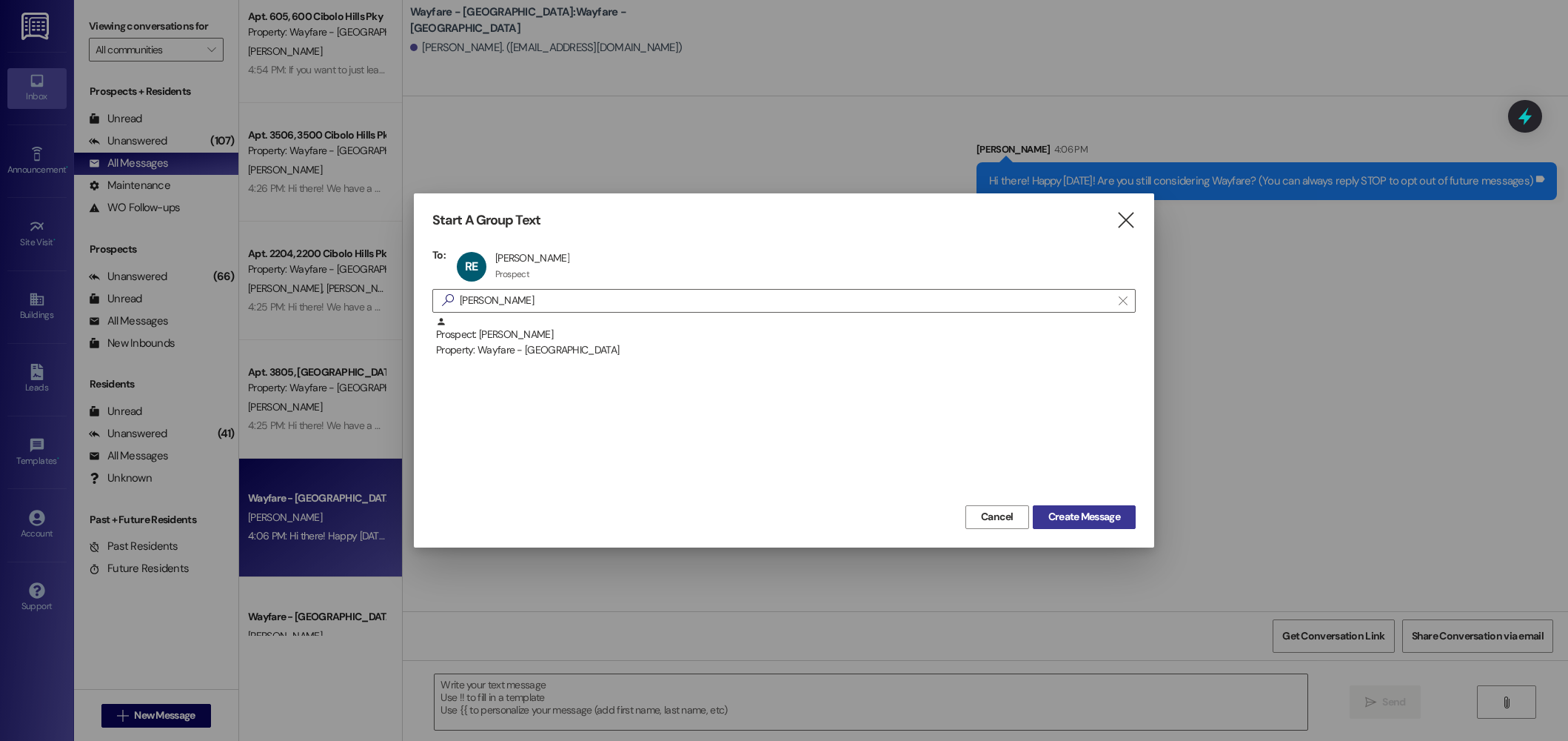
click at [1102, 519] on span "Create Message" at bounding box center [1084, 517] width 72 height 16
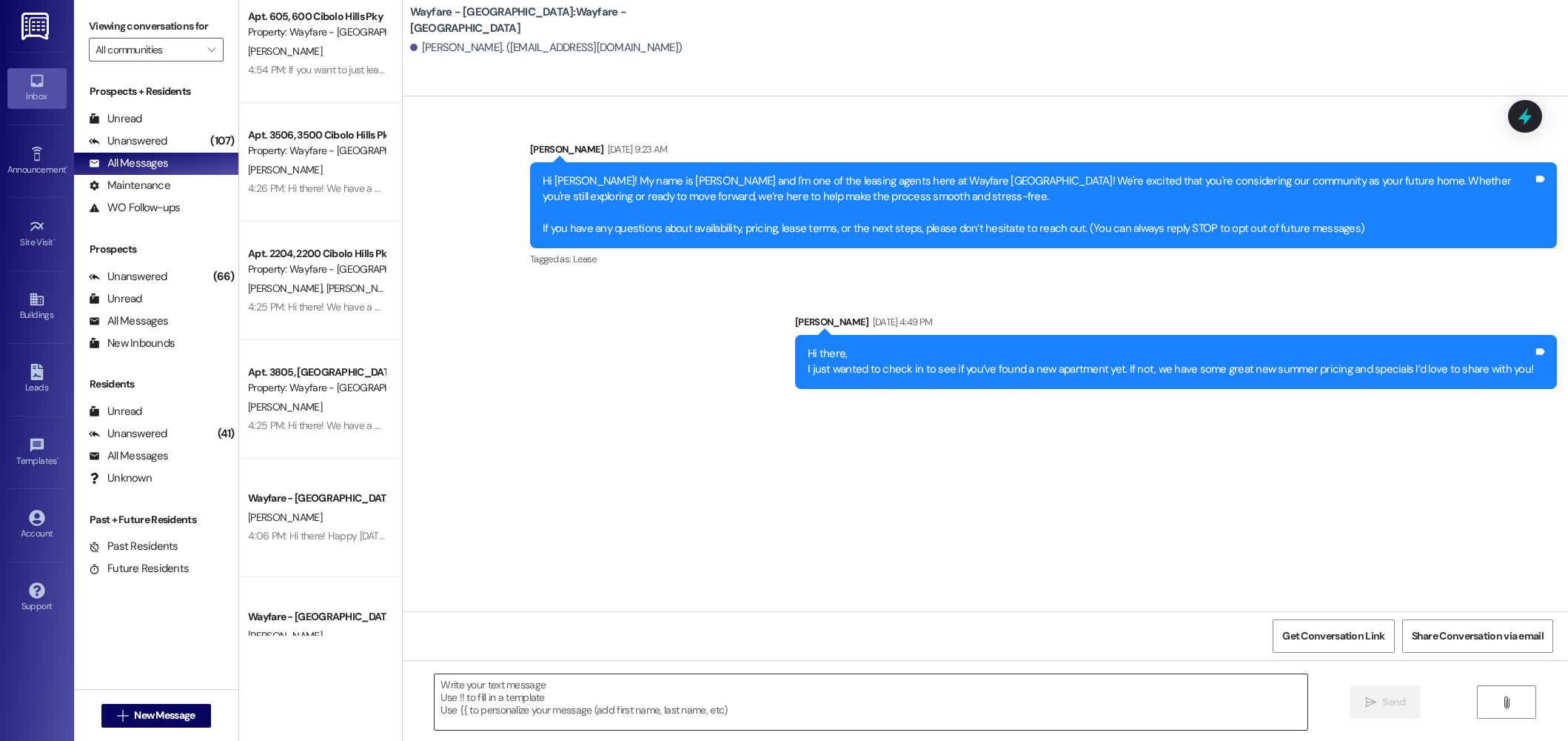
click at [982, 717] on textarea at bounding box center [871, 701] width 873 height 55
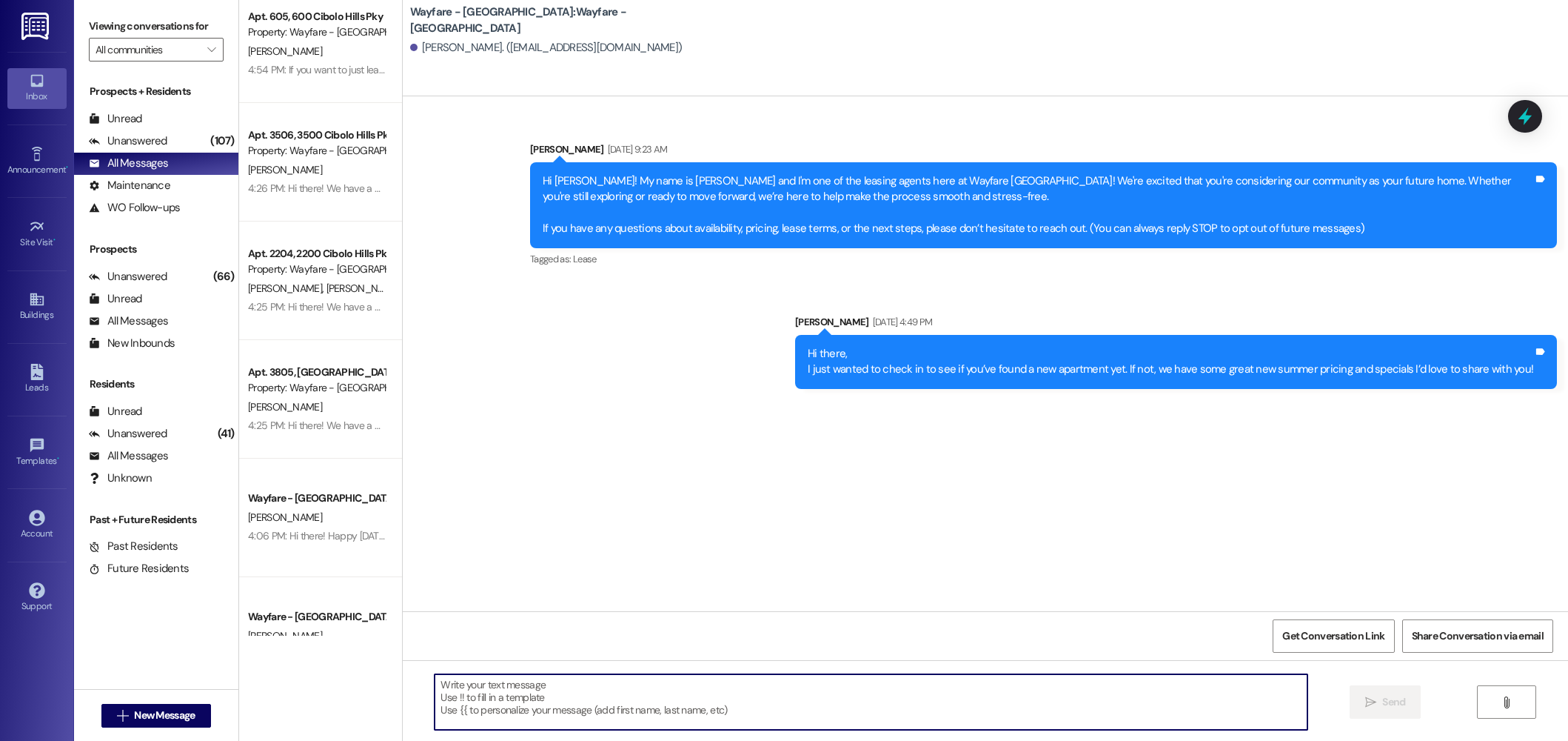
paste textarea "Hi there! Happy [DATE]! Are you still considering Wayfare?"
type textarea "Hi there! Happy [DATE]! Are you still considering Wayfare?"
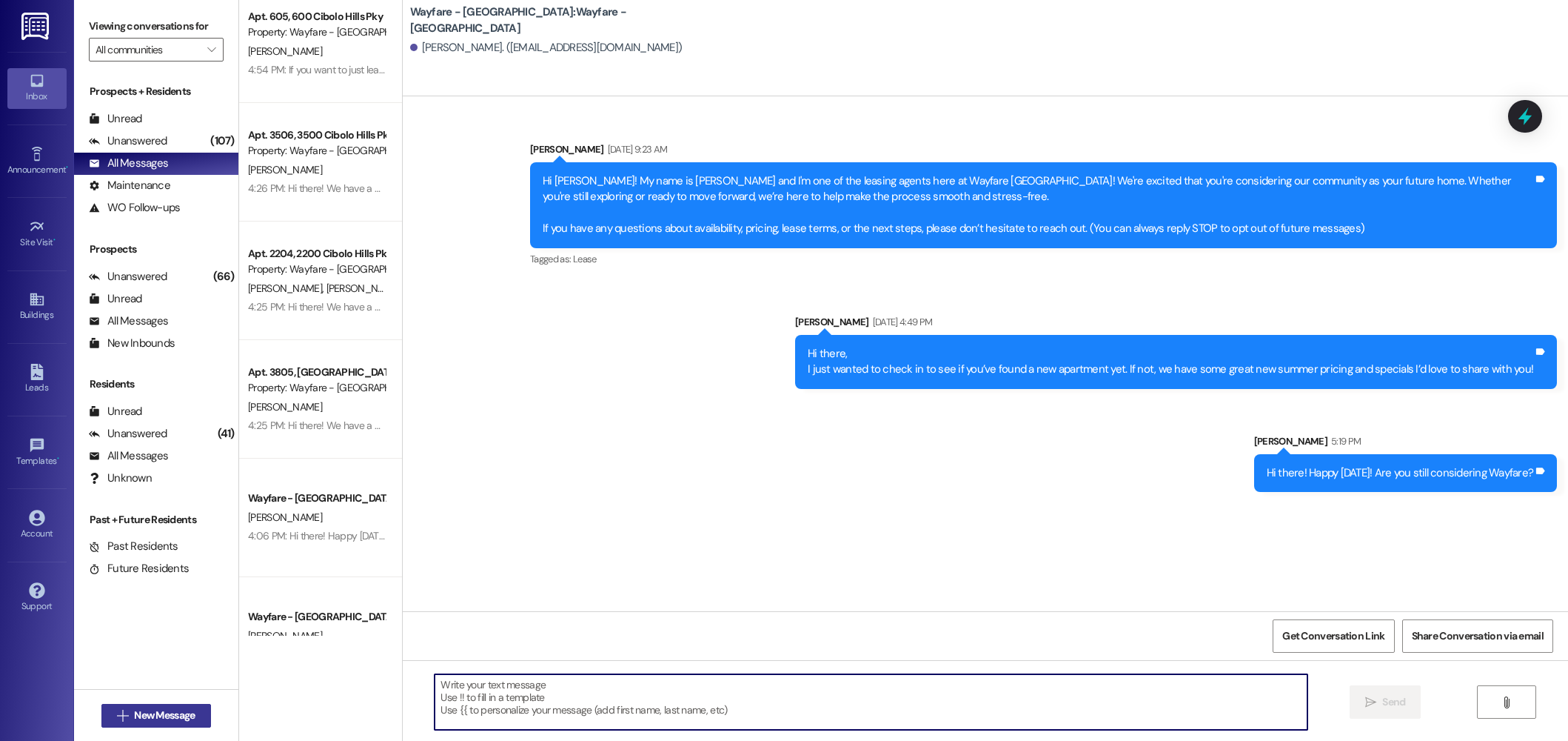
click at [137, 708] on span "New Message" at bounding box center [164, 715] width 61 height 16
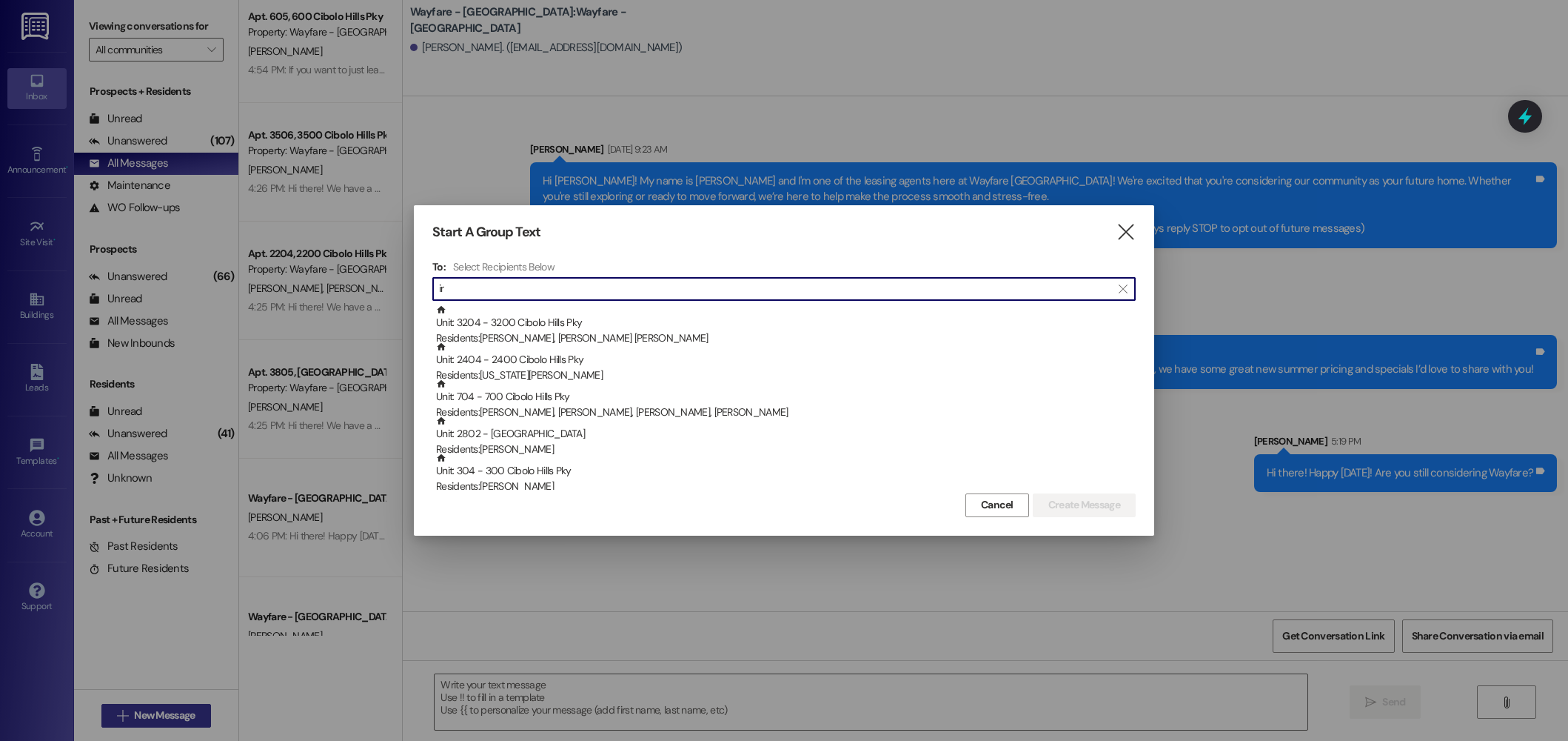
type input "i"
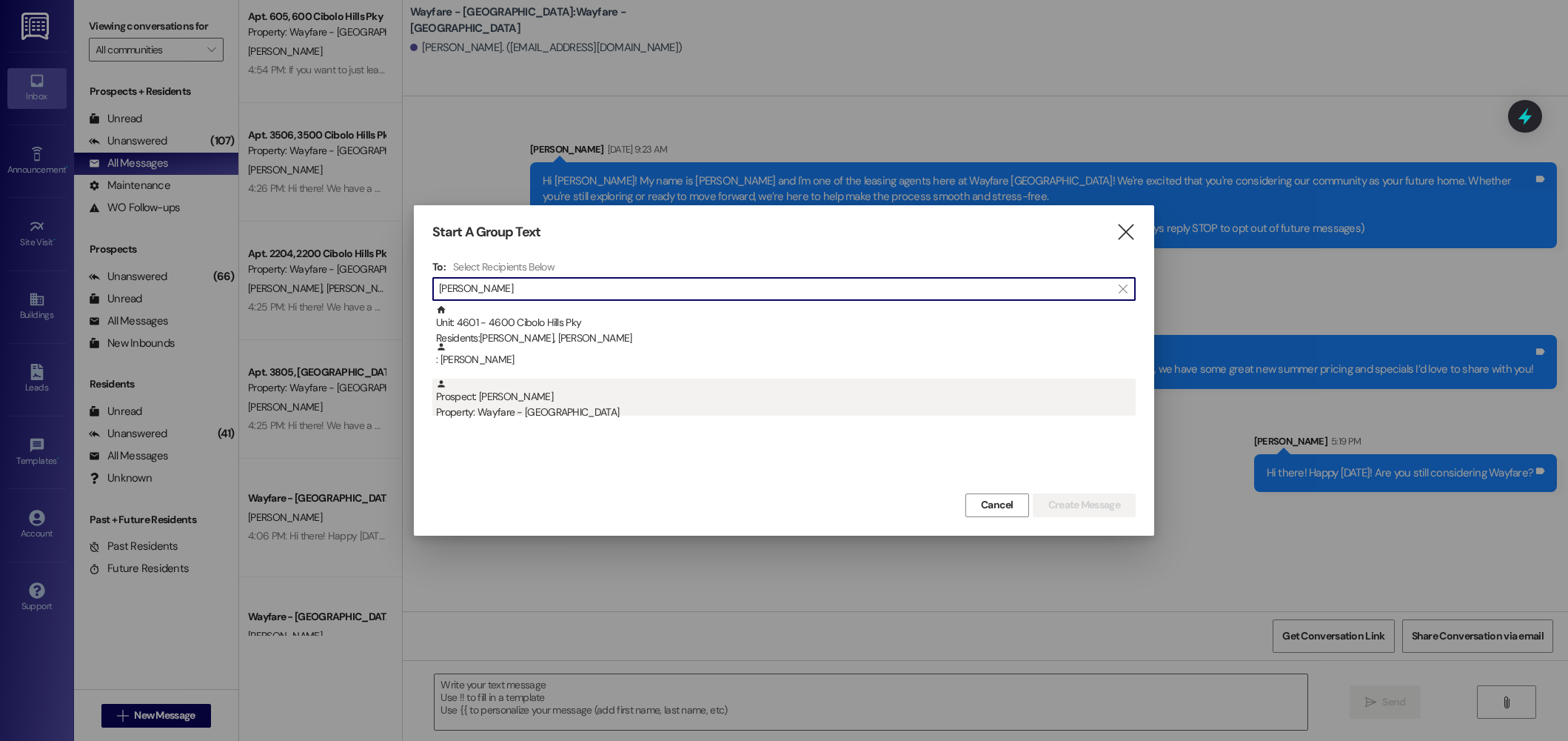
type input "rios"
click at [619, 396] on div "Prospect: Javier Rios Property: Wayfare - Cibolo Hills" at bounding box center [786, 400] width 700 height 43
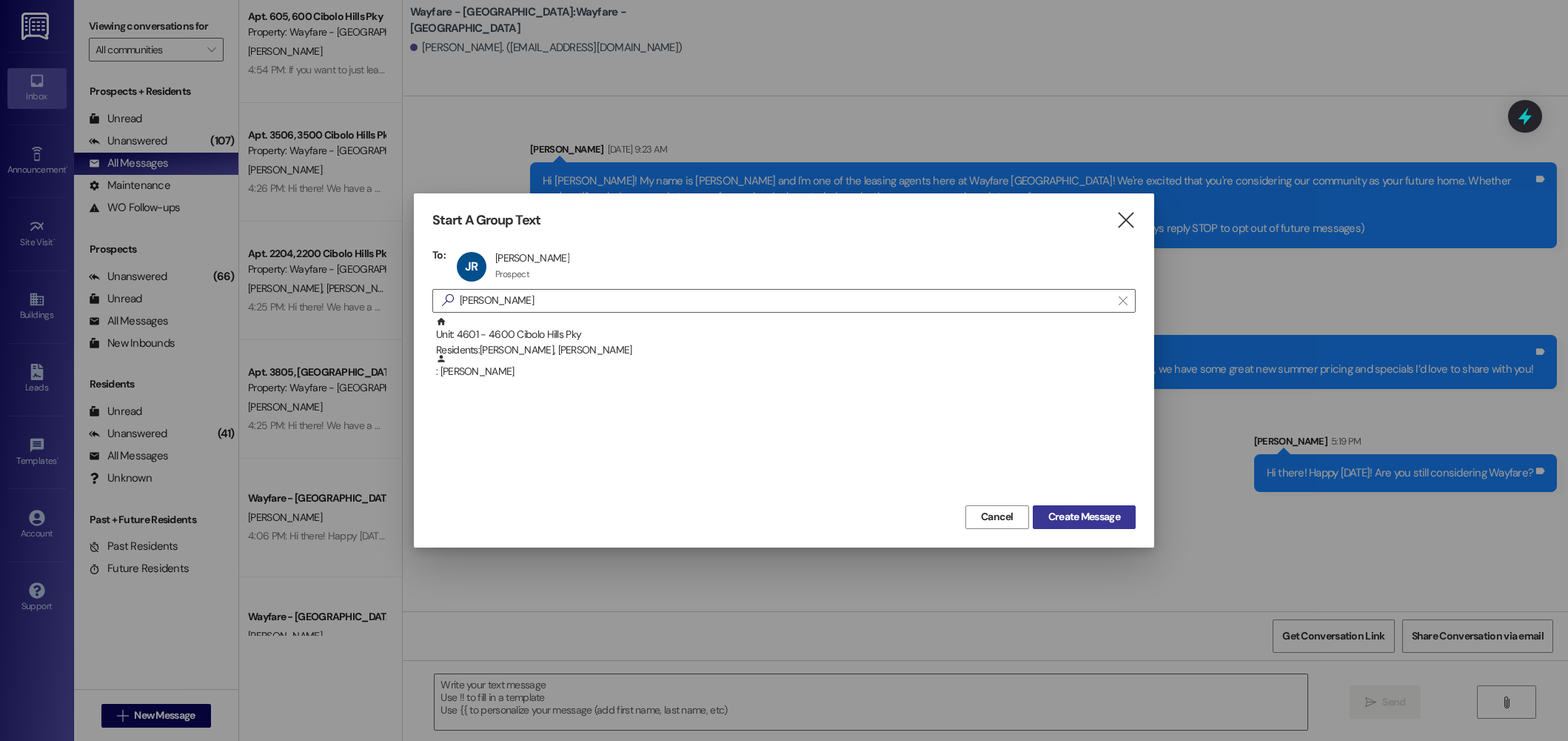
click at [1099, 526] on button "Create Message" at bounding box center [1084, 517] width 103 height 23
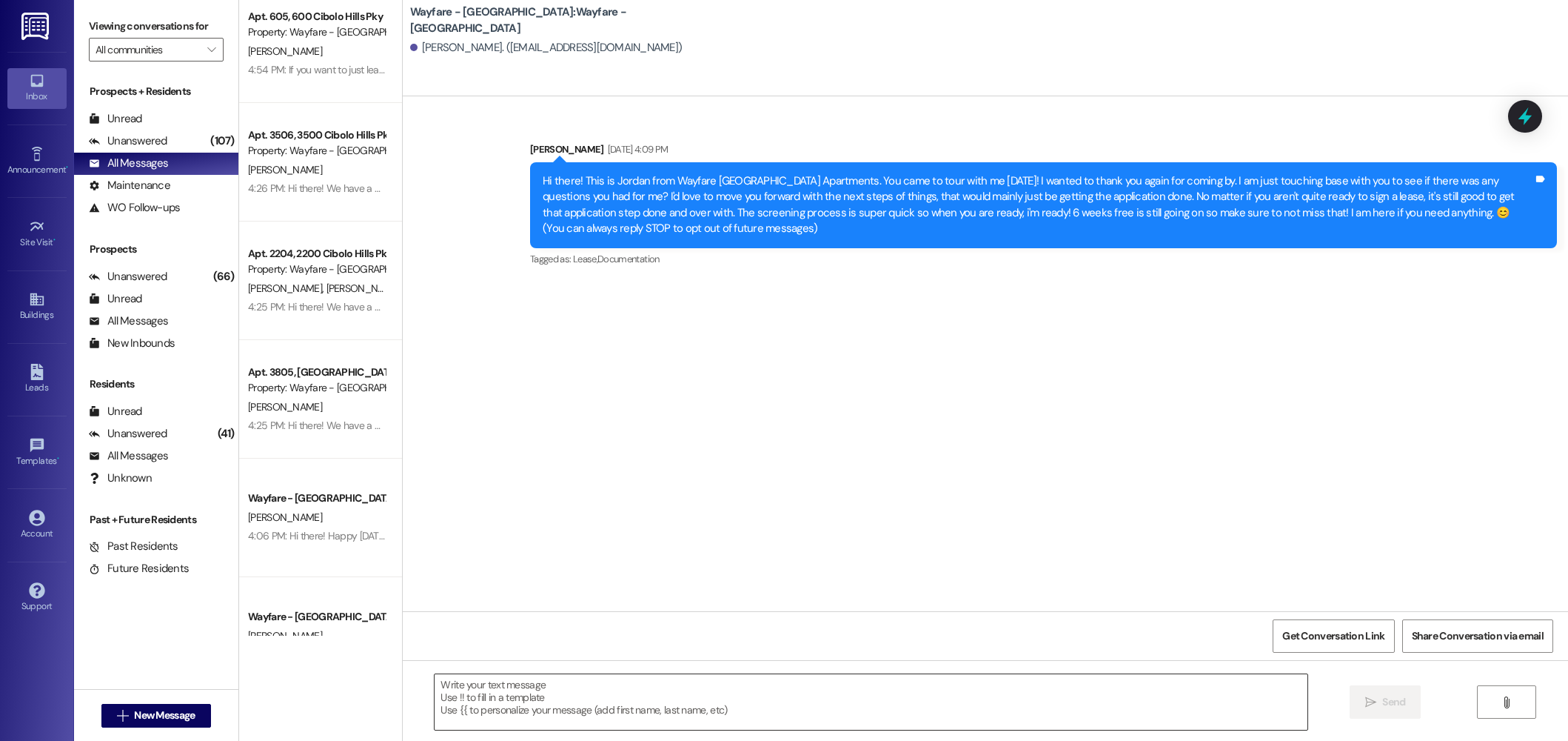
click at [984, 697] on textarea at bounding box center [871, 701] width 873 height 55
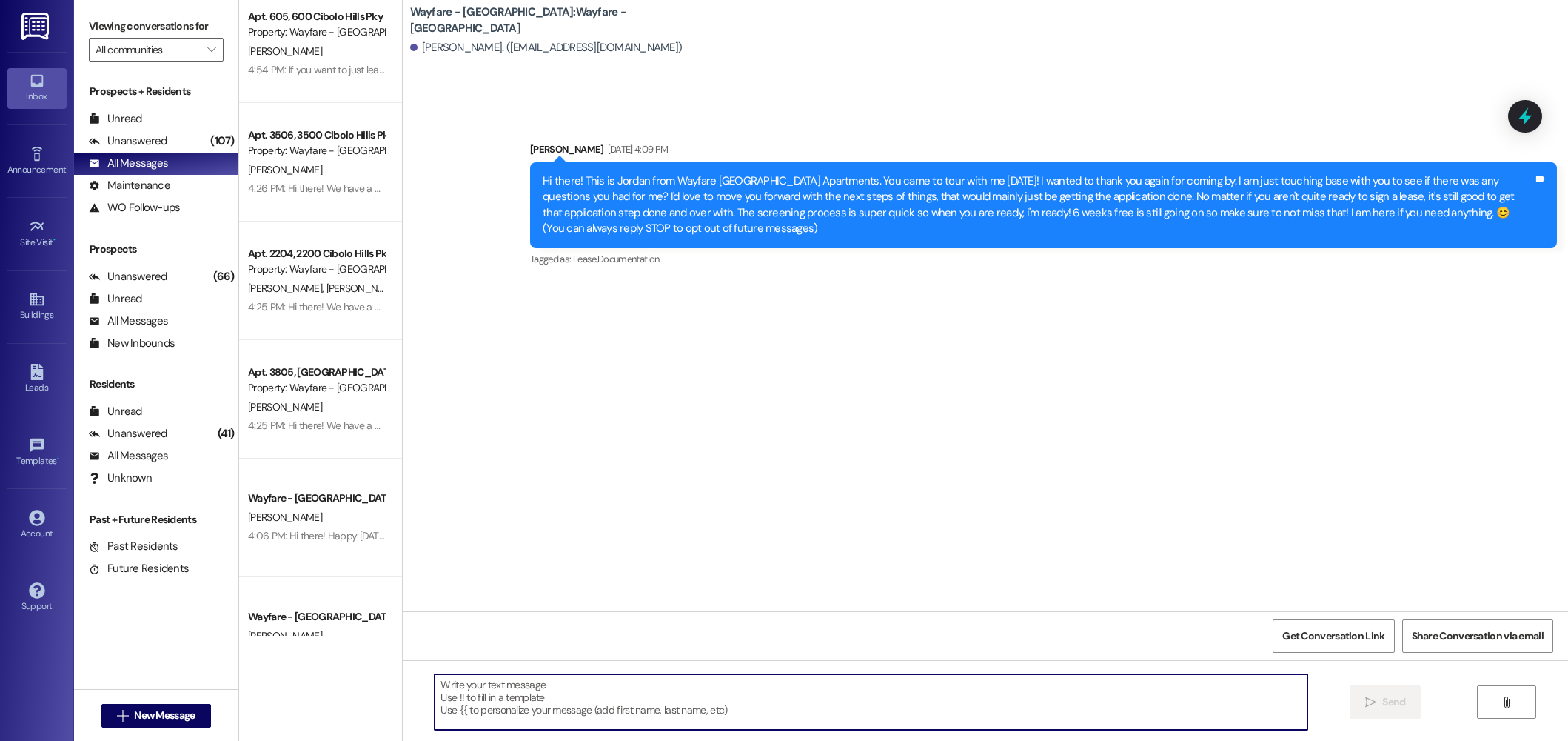
paste textarea "Hi there! Happy [DATE]! Are you still considering Wayfare?"
type textarea "Hi there! Happy [DATE]! Are you still considering Wayfare?"
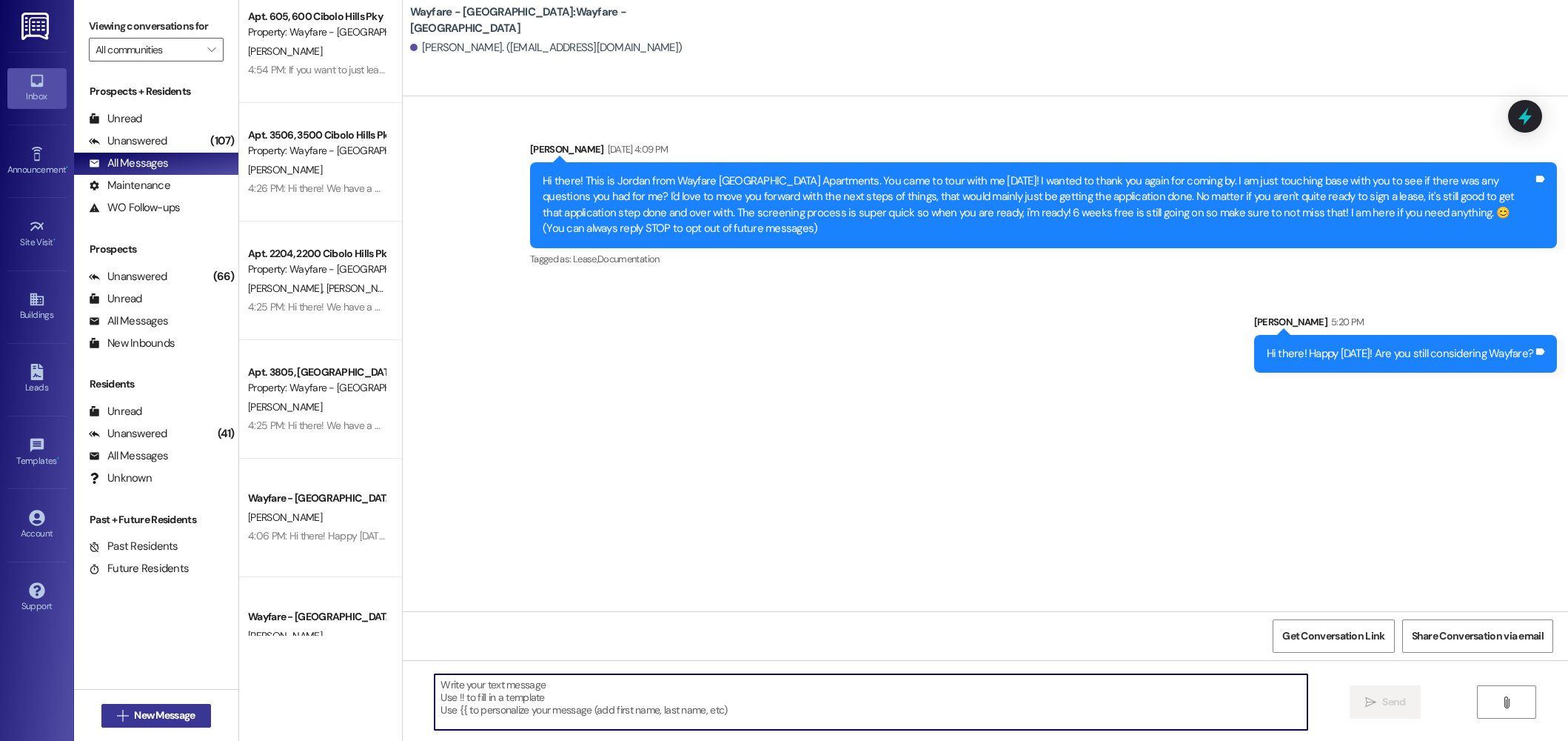
click at [178, 710] on span "New Message" at bounding box center [164, 715] width 61 height 16
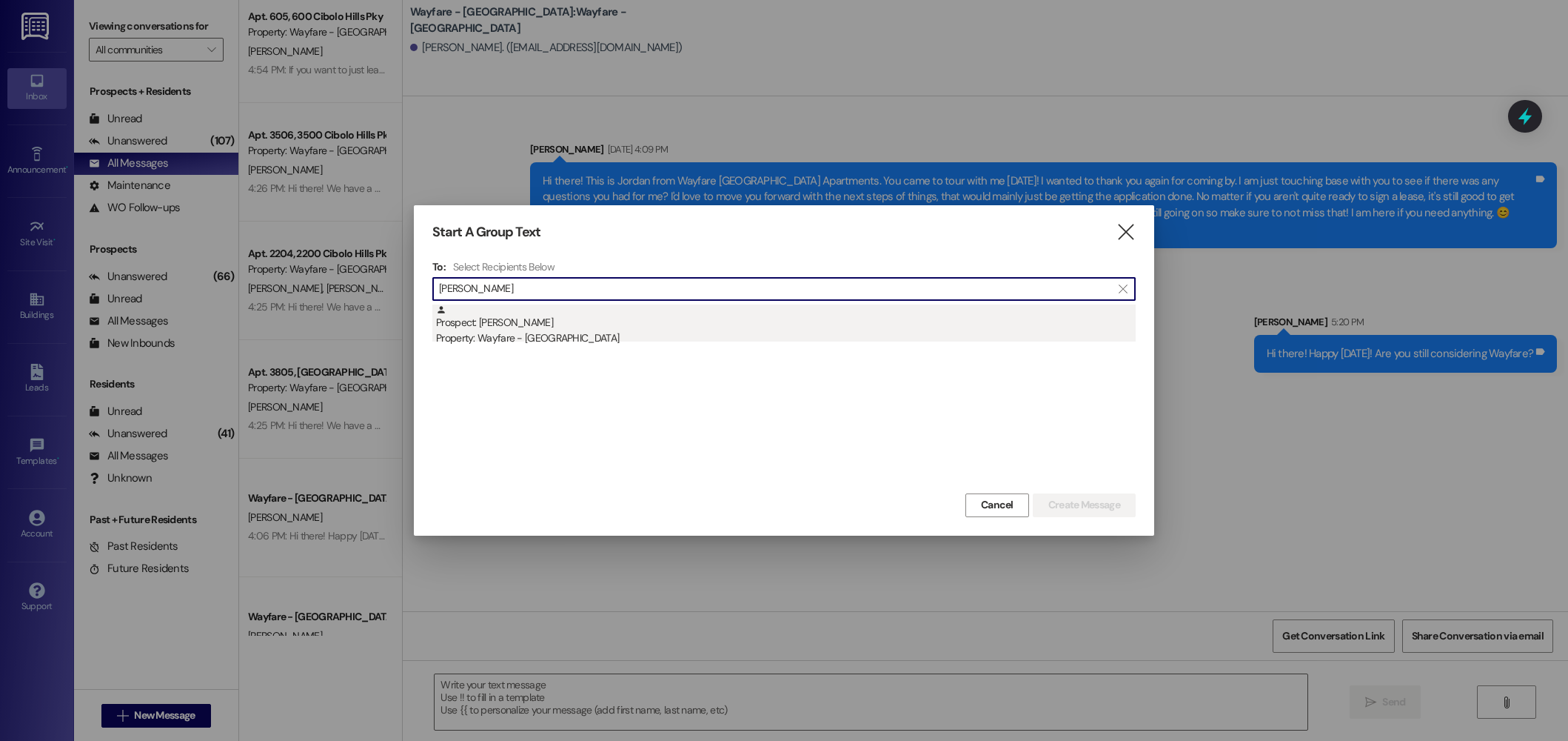
type input "molina"
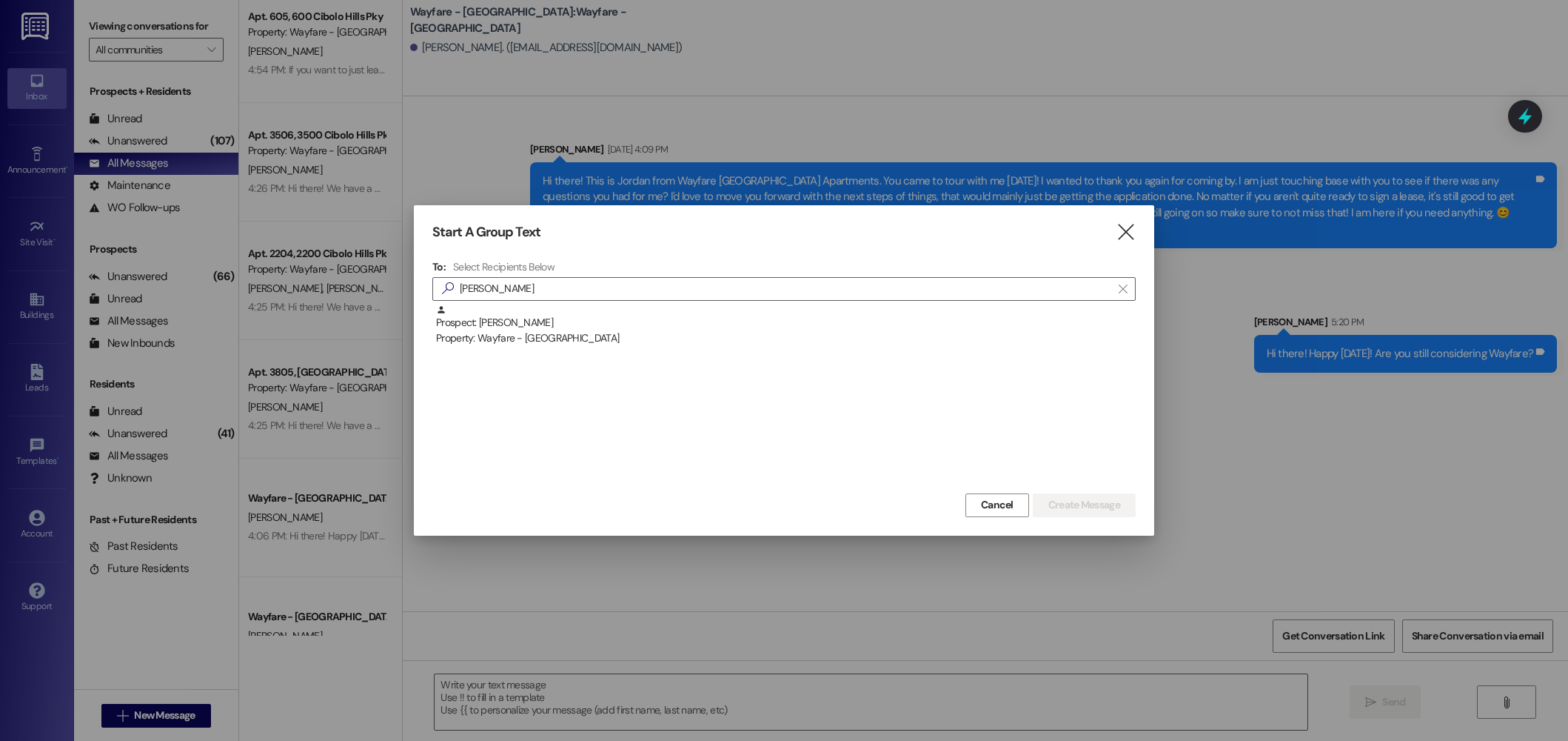
drag, startPoint x: 488, startPoint y: 335, endPoint x: 951, endPoint y: 435, distance: 473.7
click at [488, 335] on div "Property: Wayfare - [GEOGRAPHIC_DATA]" at bounding box center [786, 338] width 700 height 16
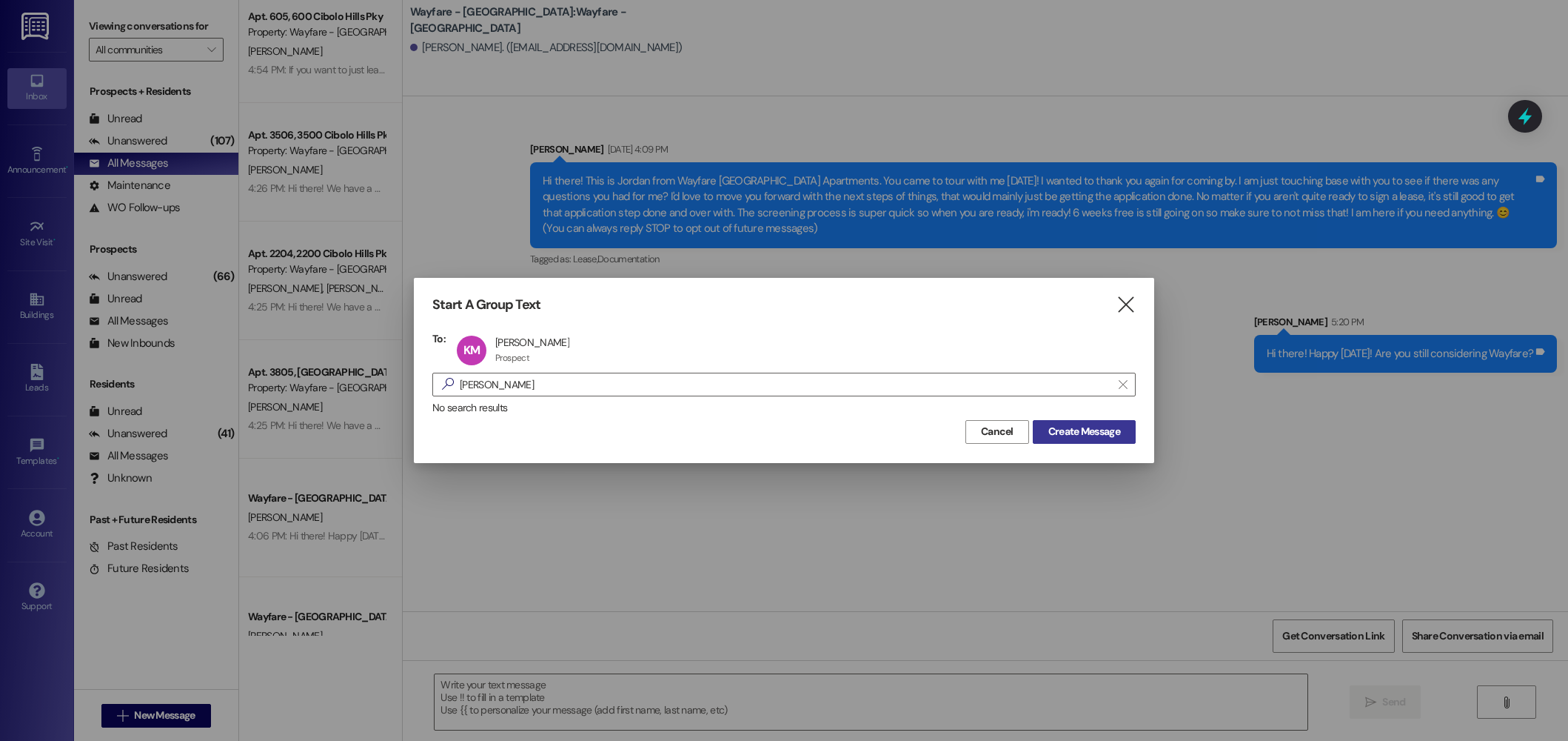
click at [1107, 422] on button "Create Message" at bounding box center [1084, 432] width 103 height 23
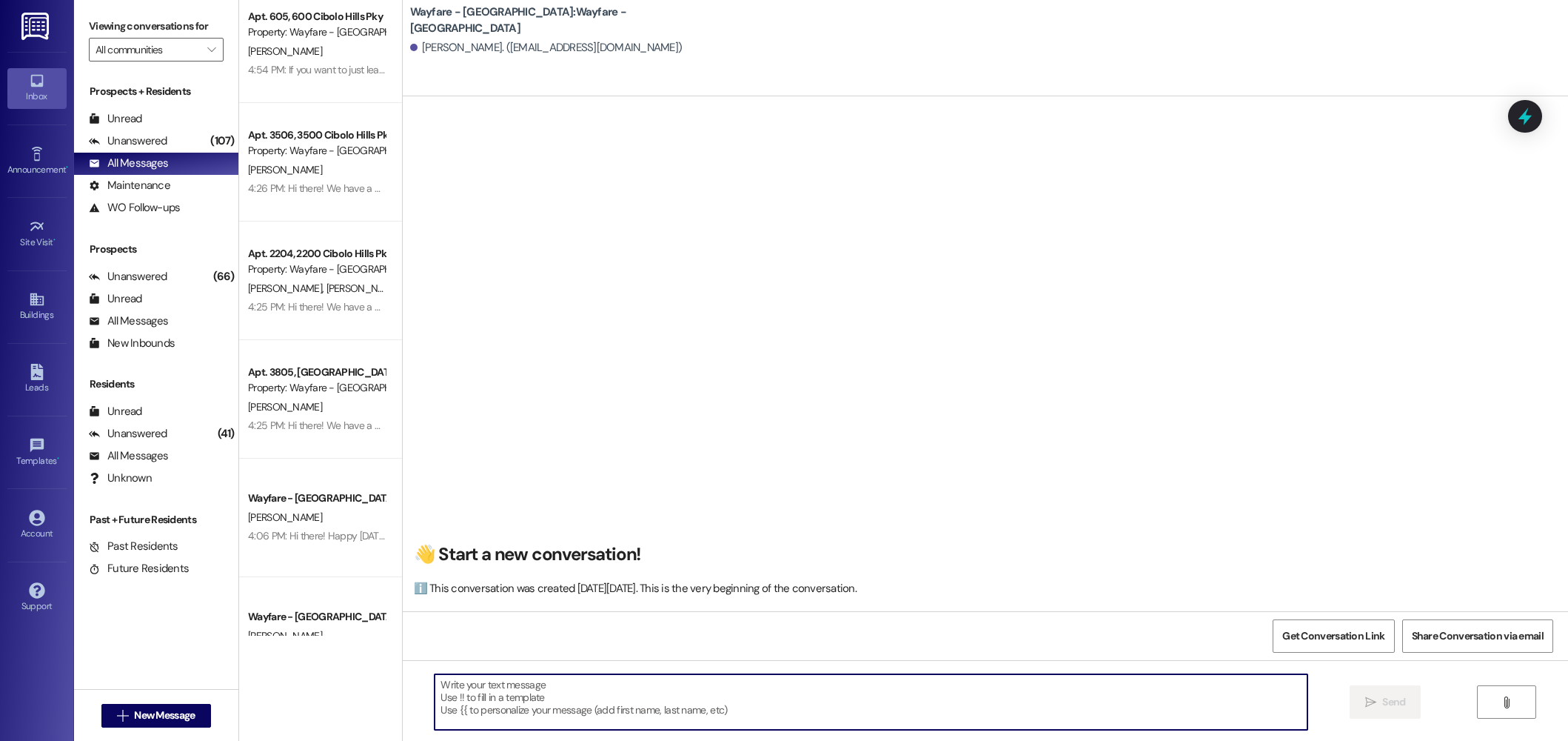
click at [847, 707] on textarea at bounding box center [871, 701] width 873 height 55
click at [598, 707] on textarea at bounding box center [871, 701] width 873 height 55
paste textarea "Hi there! My name is ____ and I'm one of the leasing agents here at Wayfare [GE…"
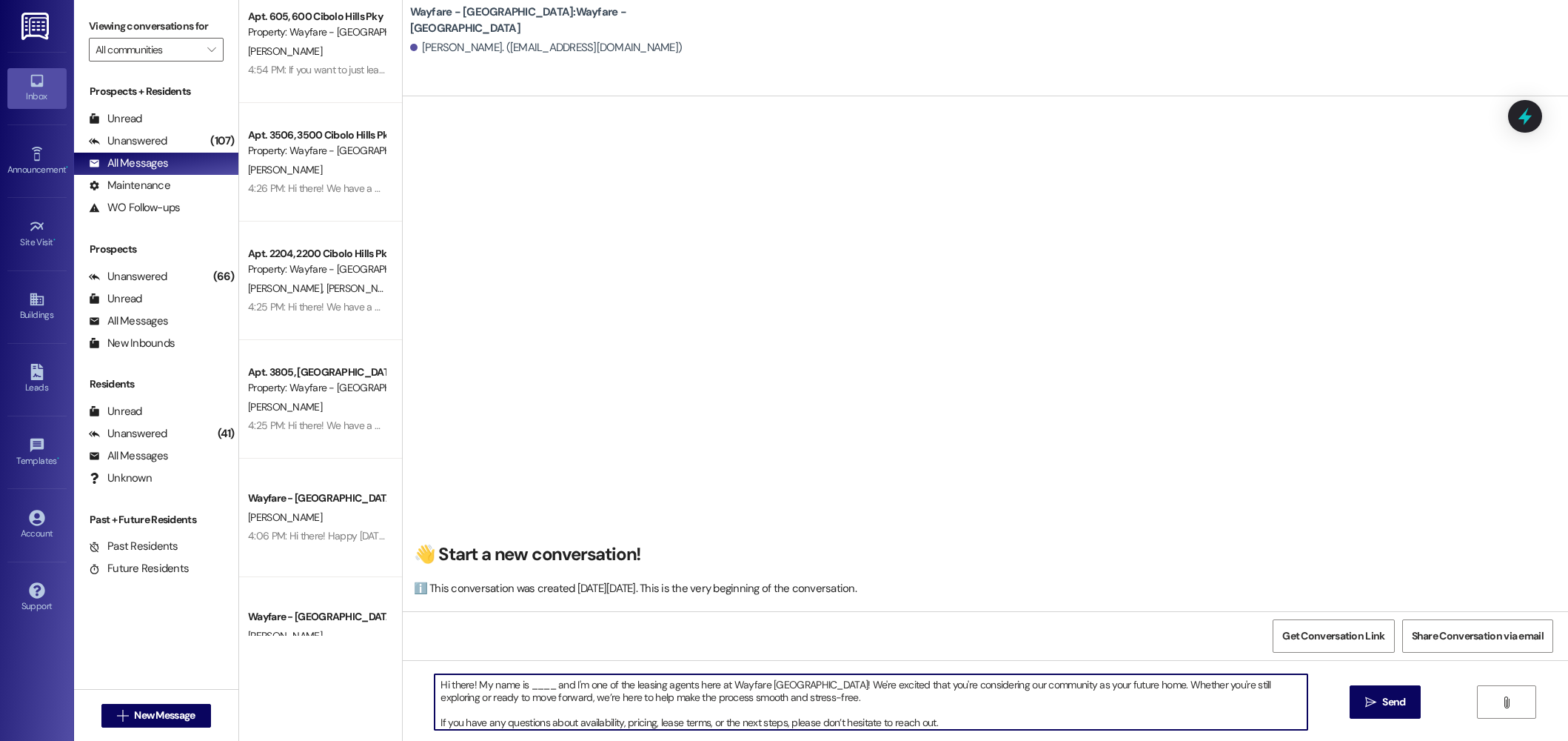
drag, startPoint x: 547, startPoint y: 686, endPoint x: 519, endPoint y: 687, distance: 28.0
click at [519, 687] on textarea "Hi there! My name is ____ and I'm one of the leasing agents here at Wayfare [GE…" at bounding box center [871, 701] width 873 height 55
type textarea "Hi there! My name is [PERSON_NAME] and I'm one of the leasing agents here at Wa…"
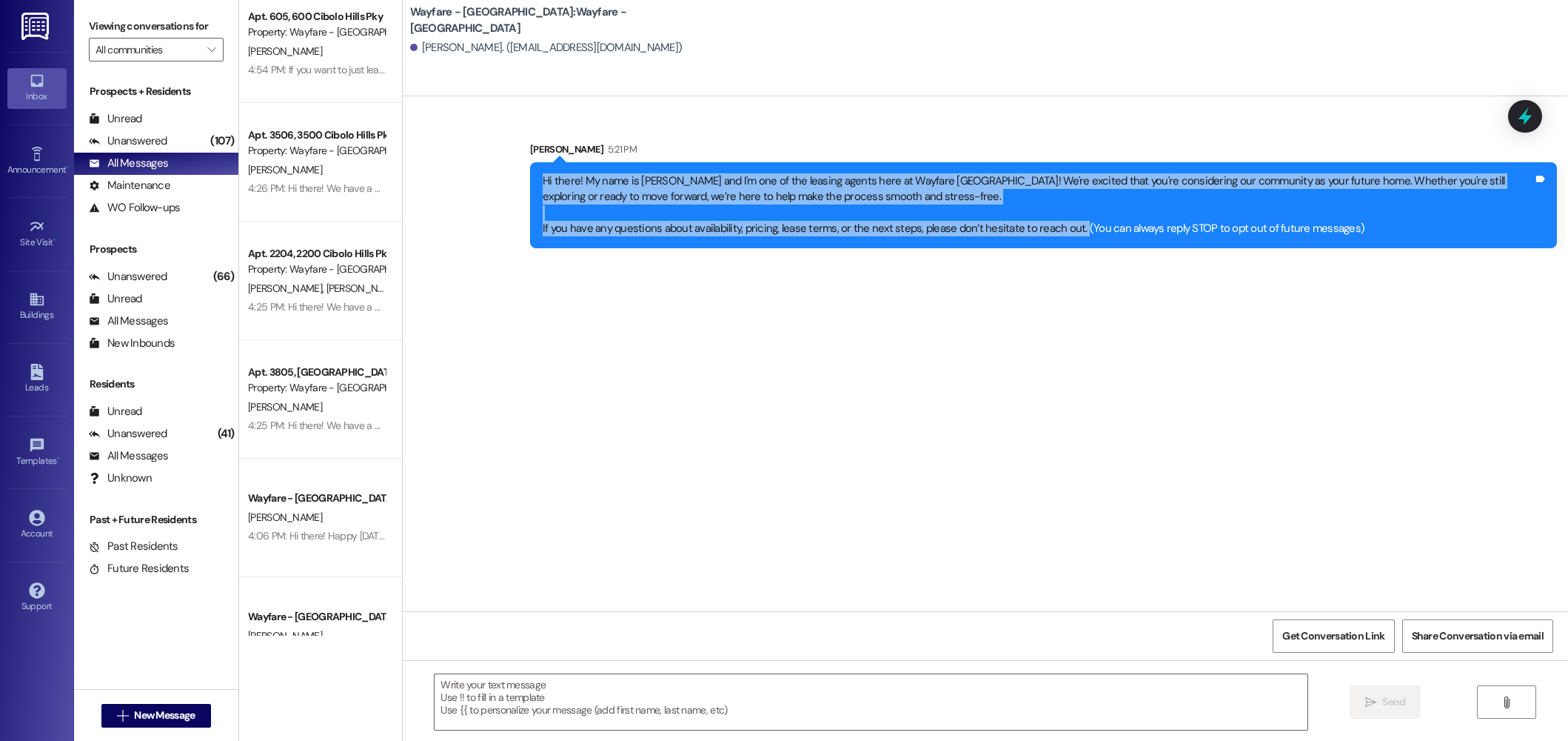
drag, startPoint x: 1064, startPoint y: 230, endPoint x: 543, endPoint y: 177, distance: 523.7
click at [530, 171] on div "Hi there! My name is Jordan and I'm one of the leasing agents here at Wayfare C…" at bounding box center [1043, 205] width 1027 height 86
copy div "Hi there! My name is [PERSON_NAME] and I'm one of the leasing agents here at Wa…"
click at [194, 716] on button " New Message" at bounding box center [156, 715] width 110 height 23
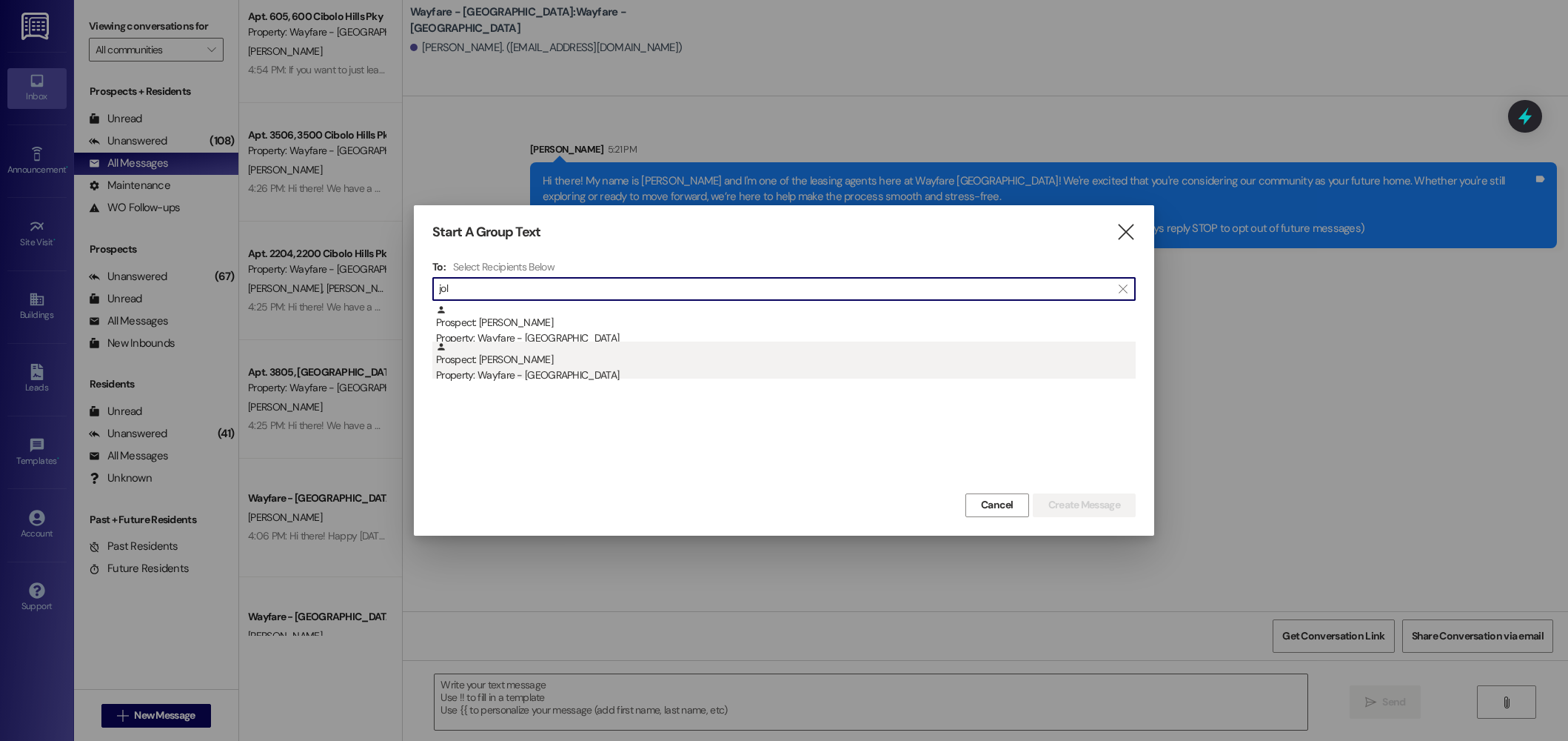
type input "jol"
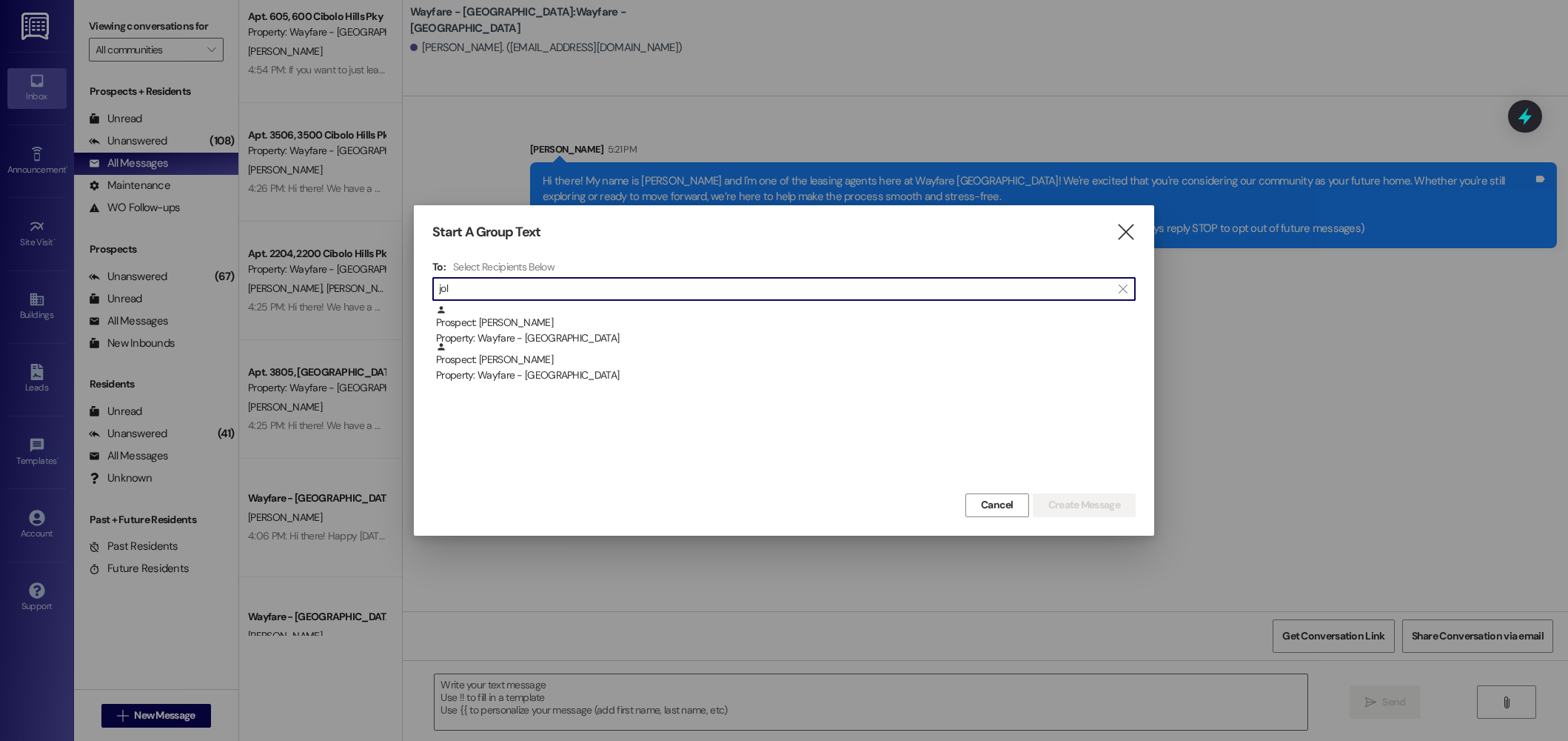
drag, startPoint x: 565, startPoint y: 369, endPoint x: 577, endPoint y: 367, distance: 12.2
click at [565, 369] on div "Property: Wayfare - [GEOGRAPHIC_DATA]" at bounding box center [786, 375] width 700 height 16
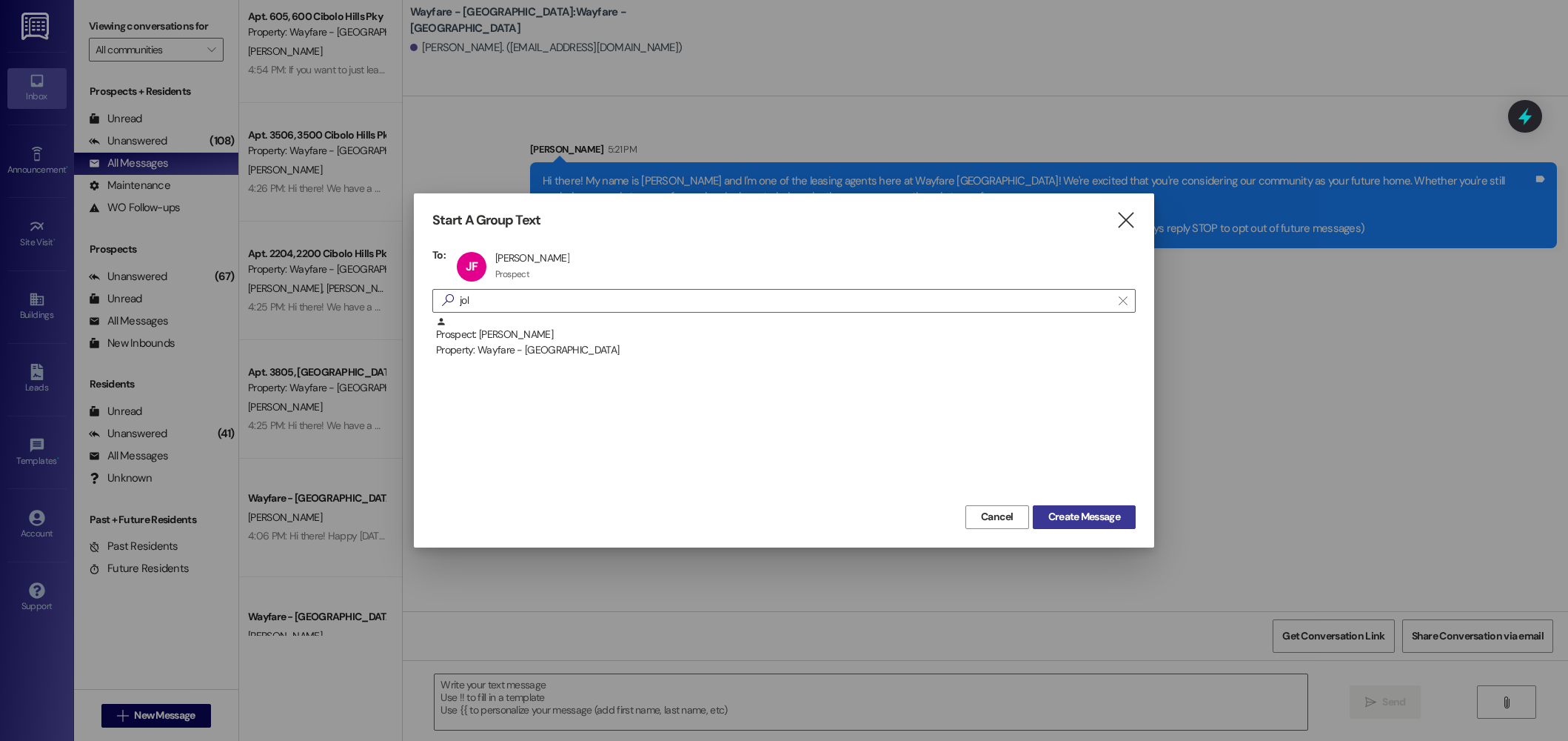
click at [1065, 515] on span "Create Message" at bounding box center [1084, 517] width 72 height 16
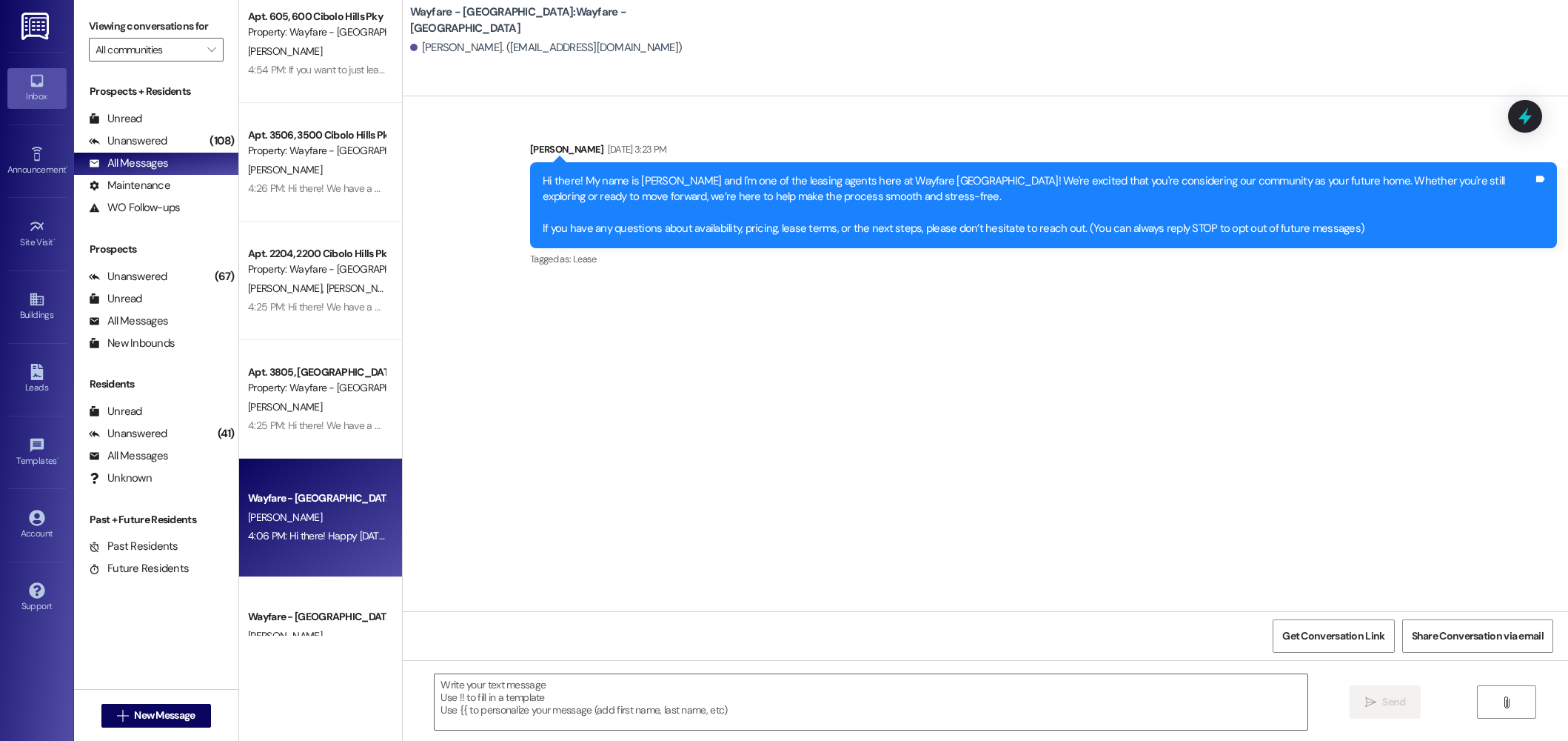
click at [359, 510] on div "K. Berber" at bounding box center [316, 517] width 140 height 18
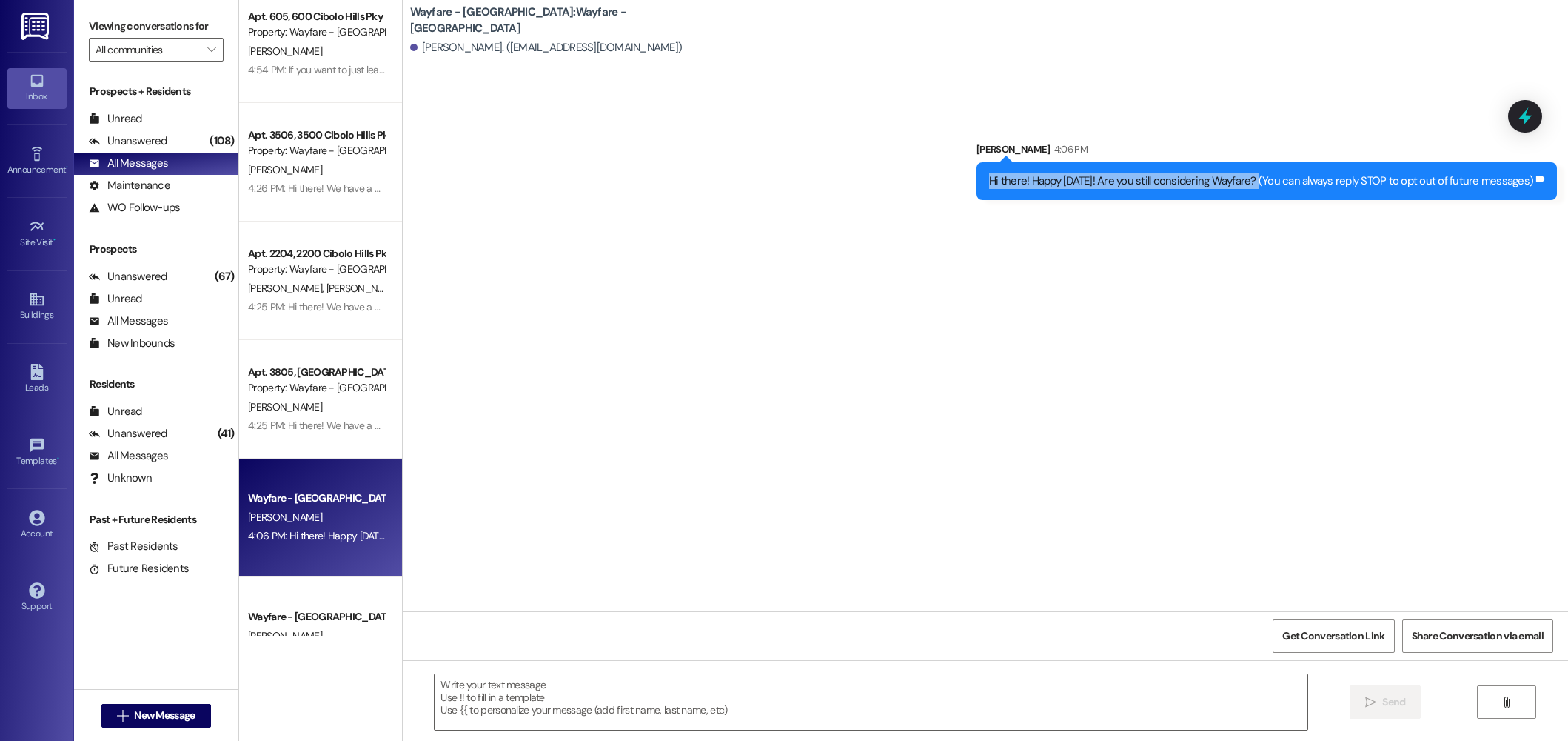
drag, startPoint x: 1264, startPoint y: 179, endPoint x: 995, endPoint y: 175, distance: 269.0
click at [995, 175] on div "Hi there! Happy Monday! Are you still considering Wayfare? (You can always repl…" at bounding box center [1261, 181] width 544 height 16
copy div "Hi there! Happy [DATE]! Are you still considering Wayfare?"
drag, startPoint x: 128, startPoint y: 728, endPoint x: 127, endPoint y: 716, distance: 12.0
click at [128, 725] on div " New Message" at bounding box center [156, 716] width 110 height 37
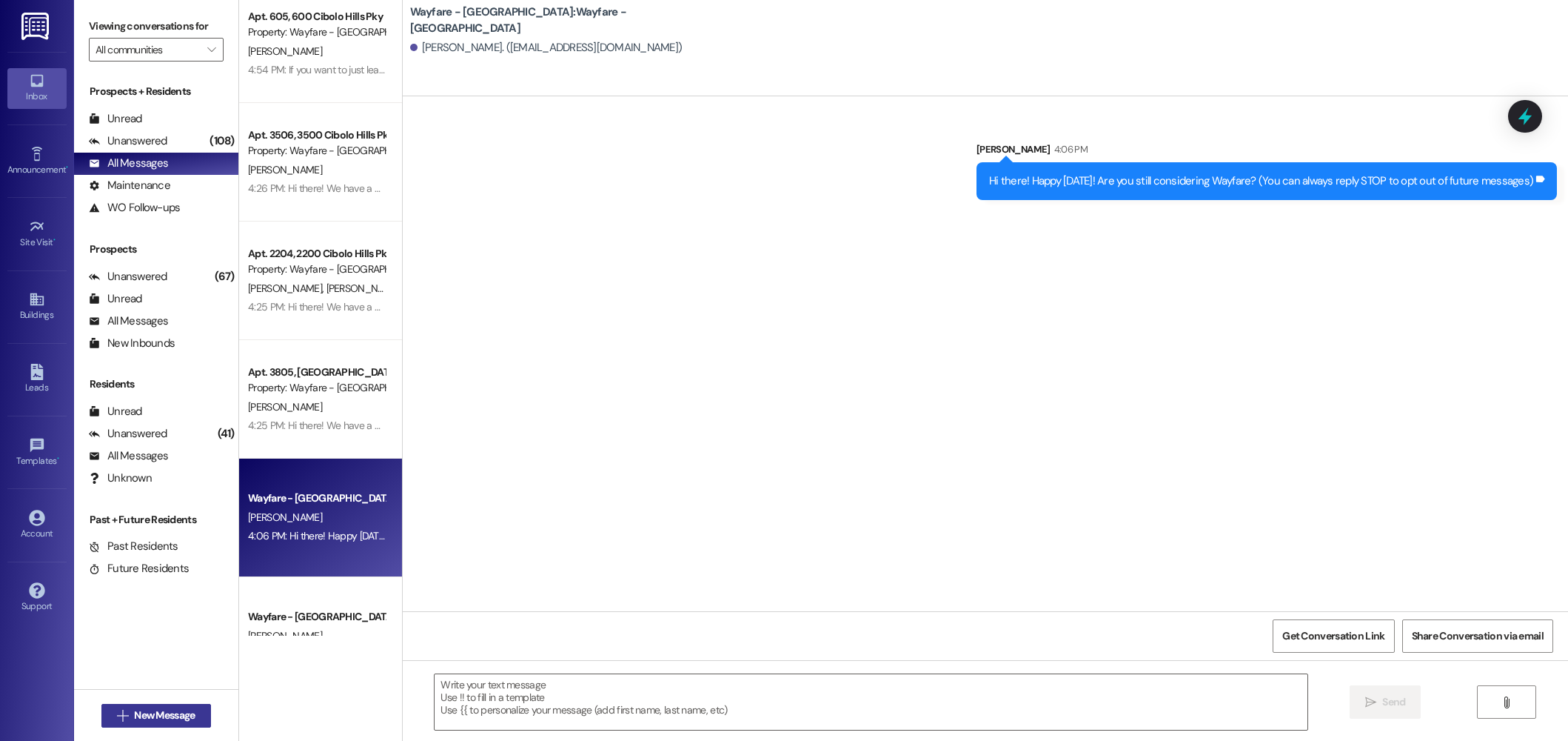
click at [134, 715] on span "New Message" at bounding box center [164, 715] width 61 height 16
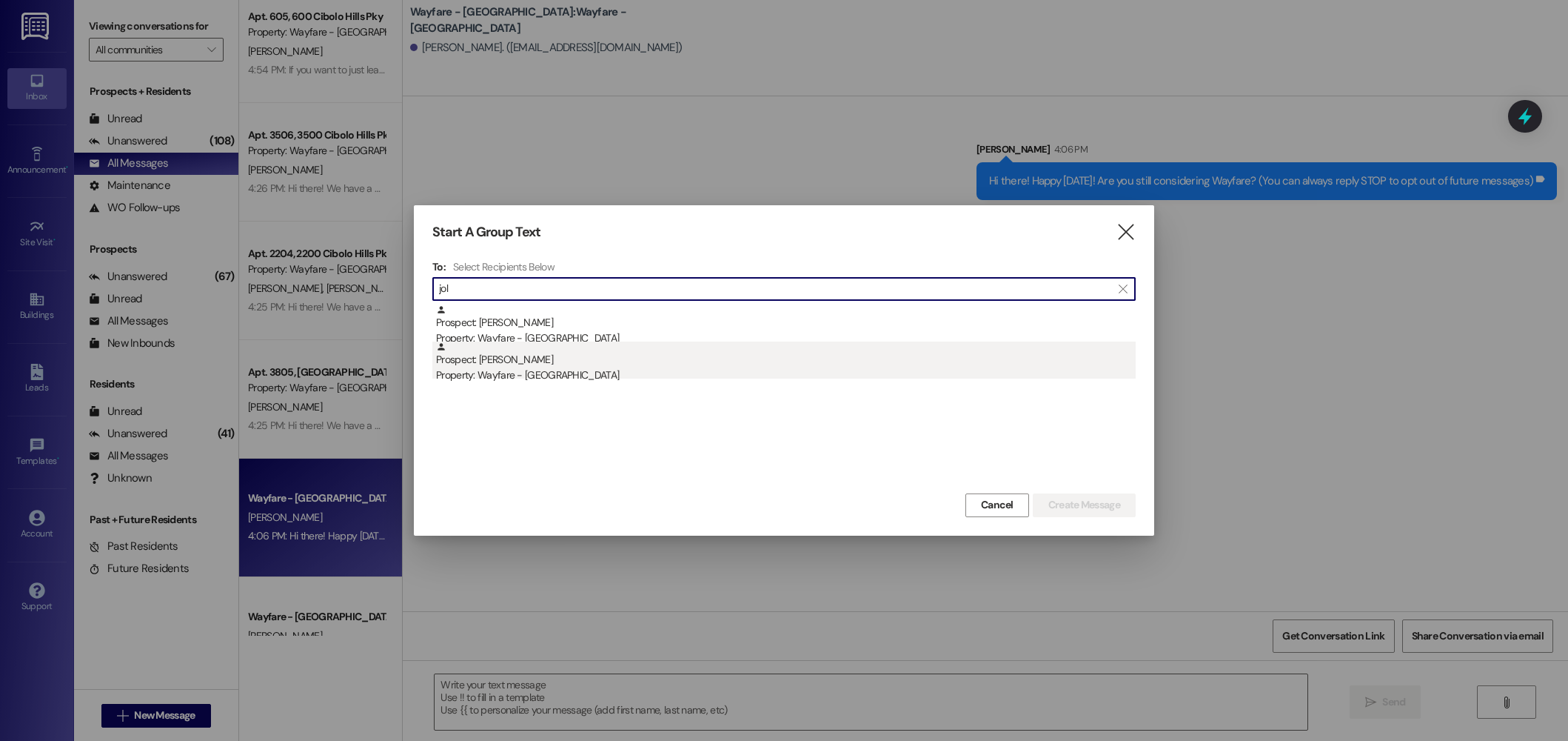
type input "jol"
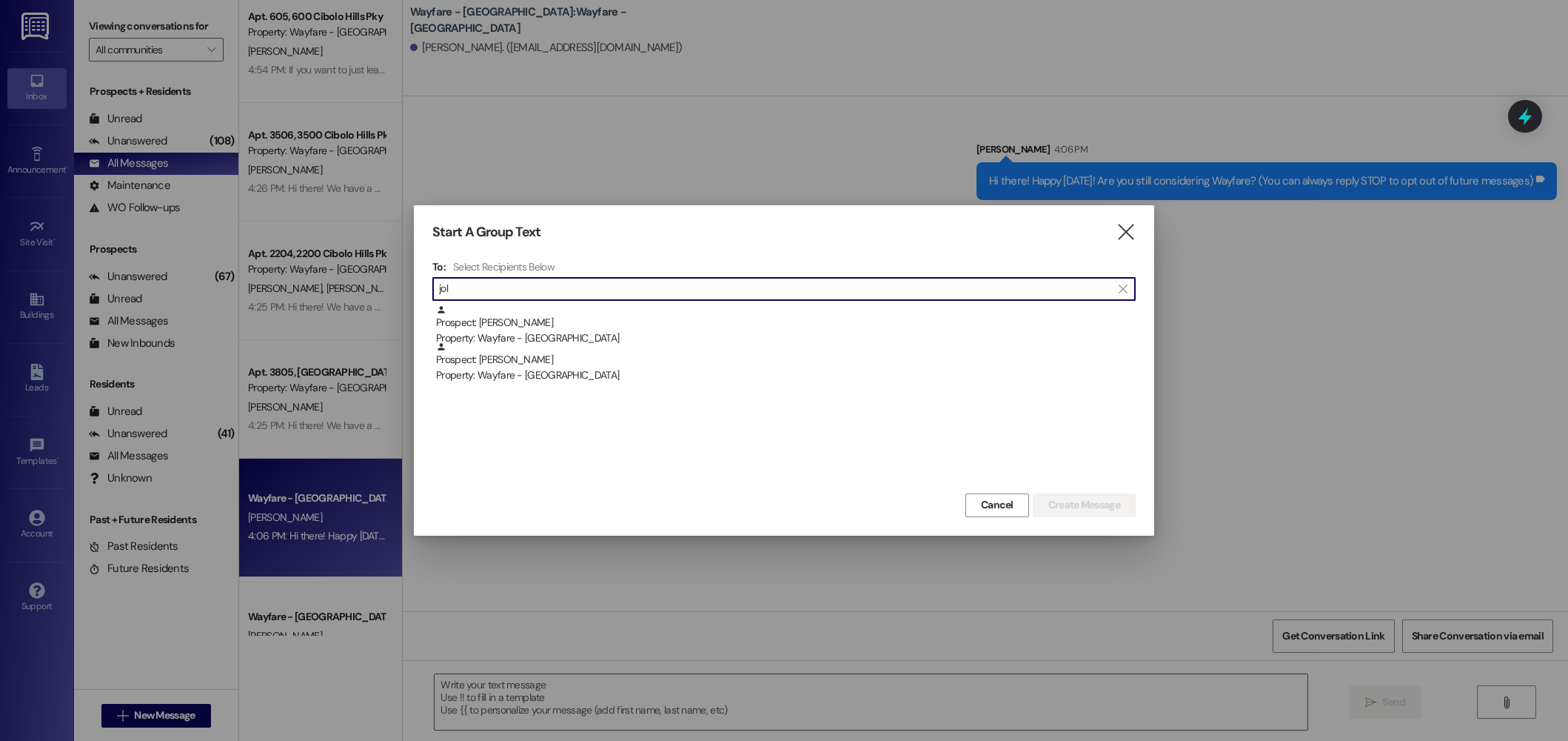
drag, startPoint x: 535, startPoint y: 361, endPoint x: 581, endPoint y: 369, distance: 46.7
click at [537, 361] on div "Prospect: JoLonda Freeman Property: Wayfare - Cibolo Hills" at bounding box center [786, 363] width 700 height 43
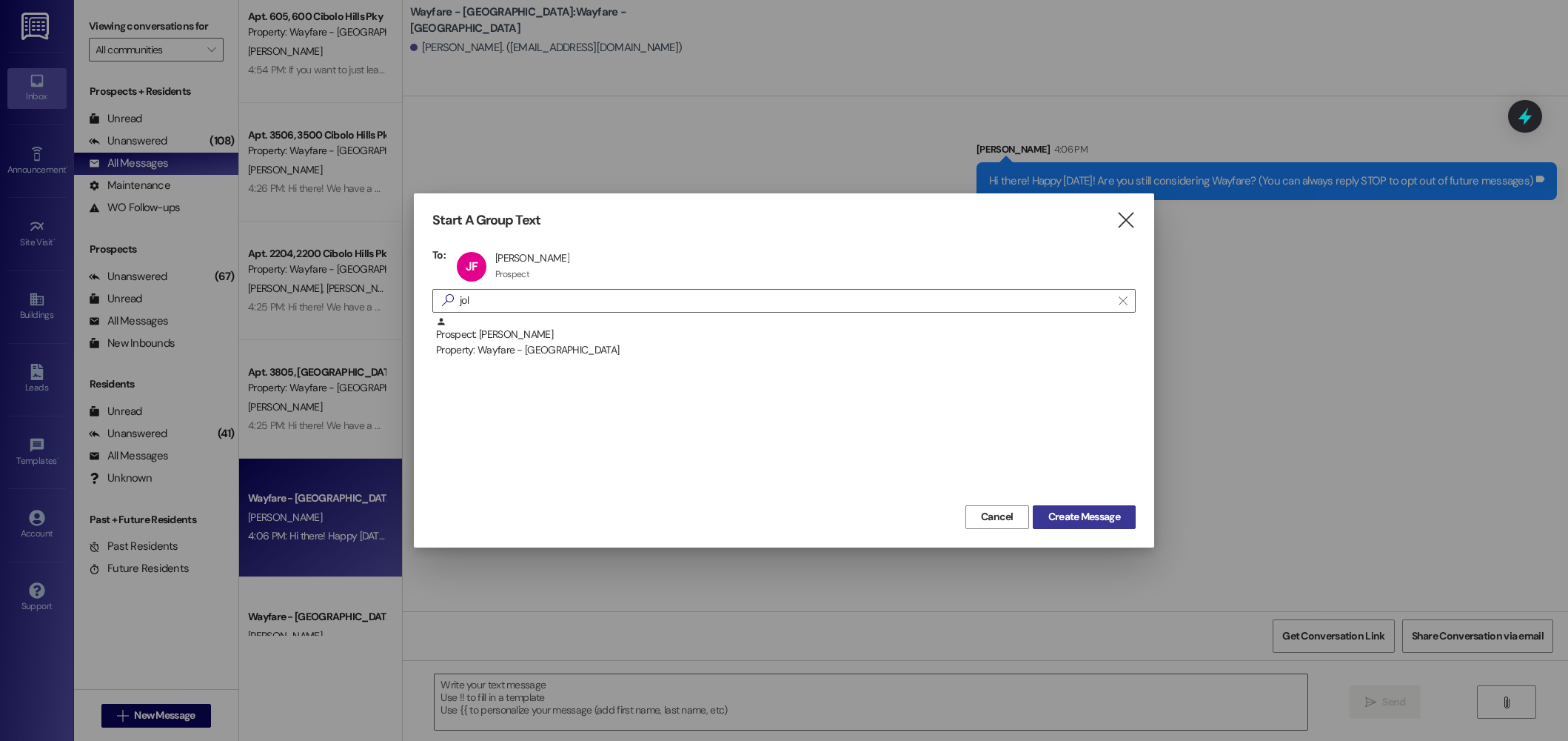
click at [1055, 519] on span "Create Message" at bounding box center [1084, 517] width 72 height 16
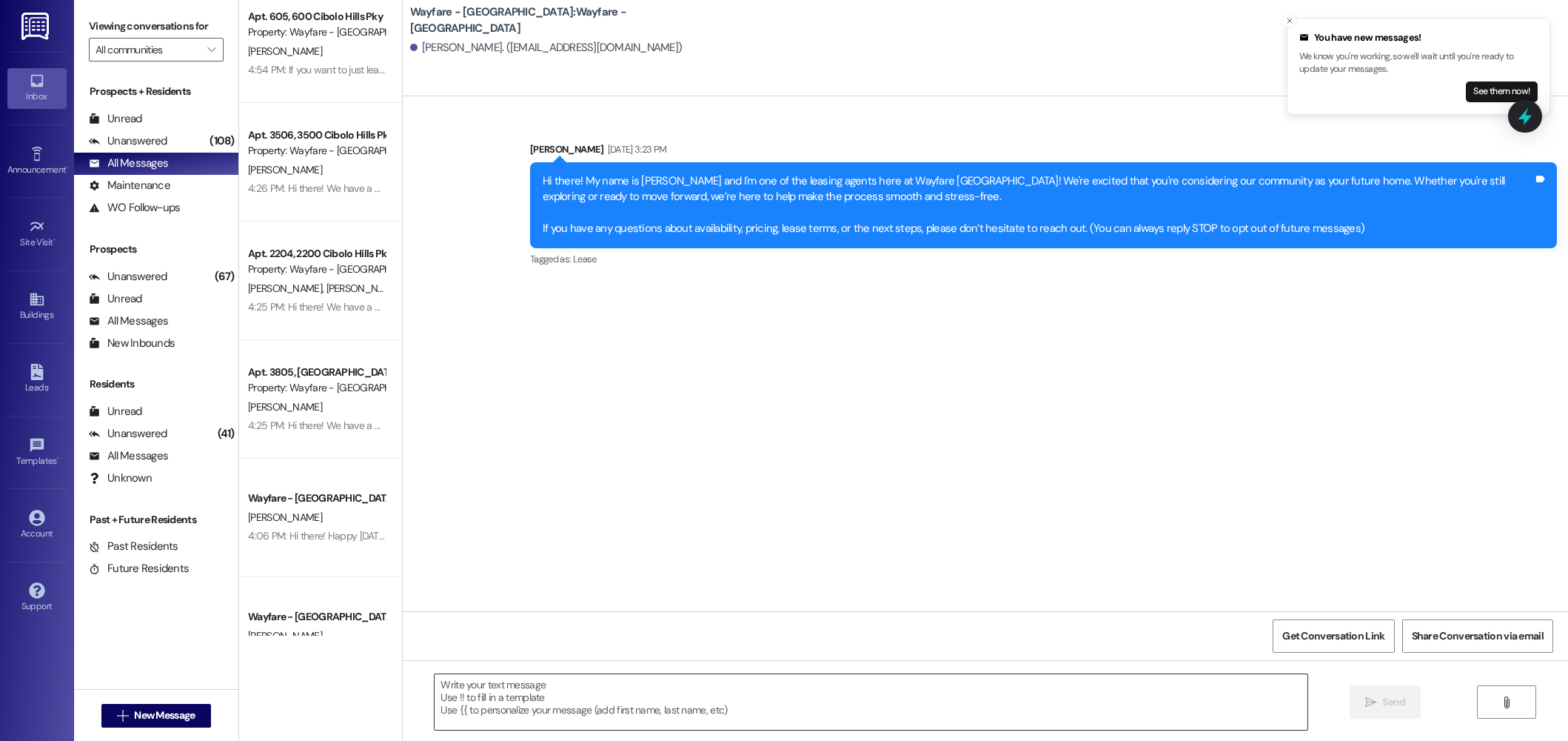
click at [1033, 710] on textarea at bounding box center [871, 701] width 873 height 55
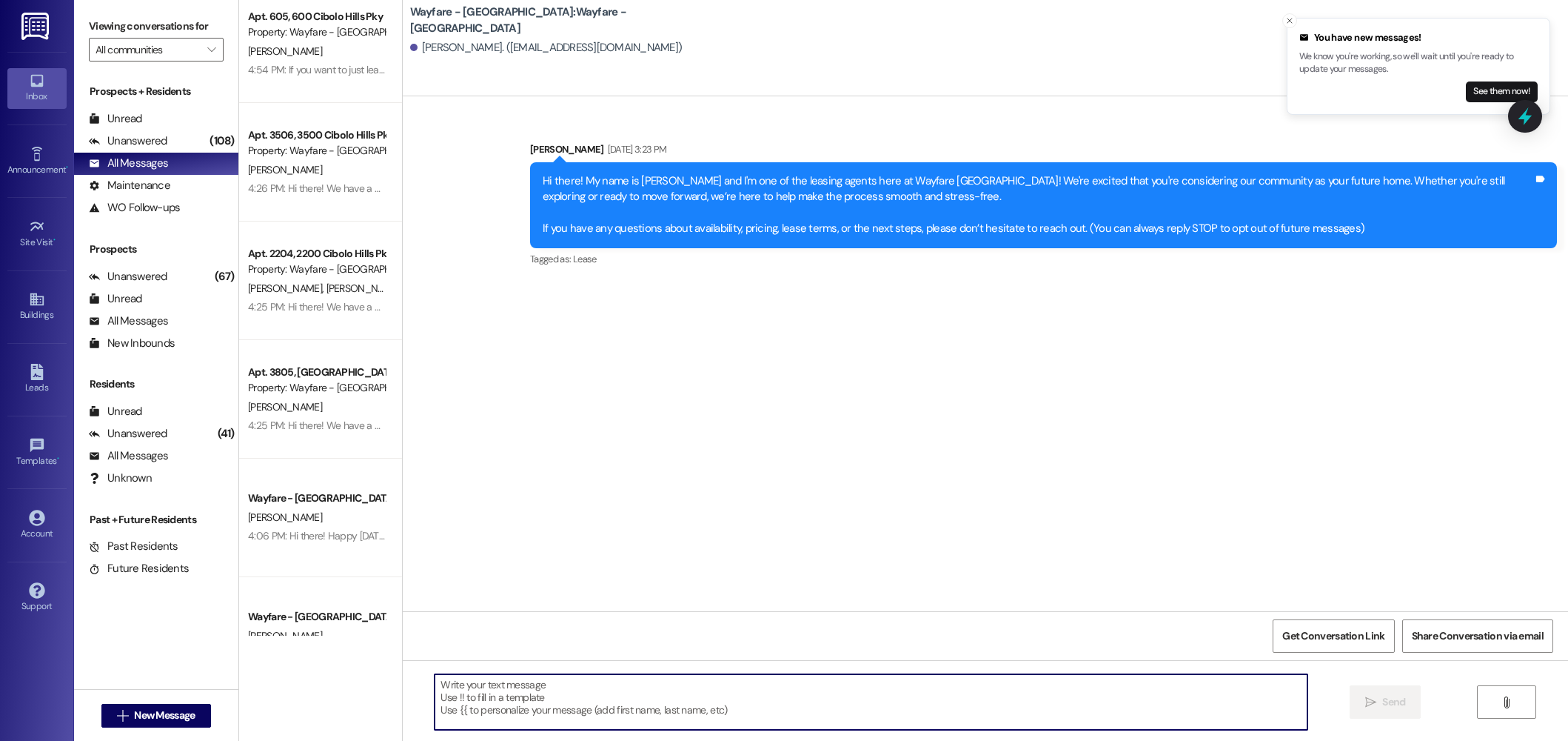
paste textarea "Hi there! Happy [DATE]! Are you still considering Wayfare?"
type textarea "Hi there! Happy [DATE]! Are you still considering Wayfare?"
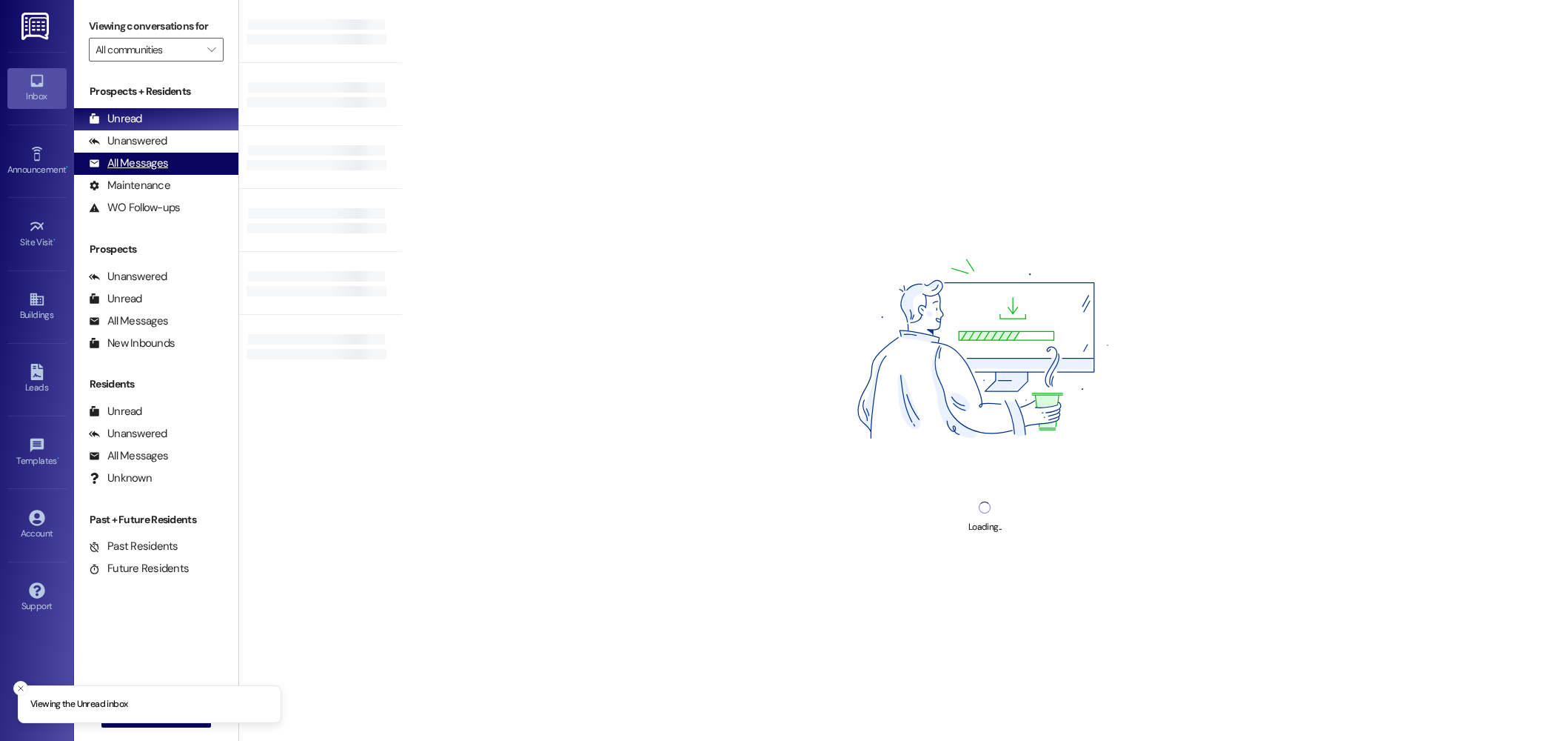
click at [169, 158] on div "All Messages (undefined)" at bounding box center [156, 163] width 165 height 22
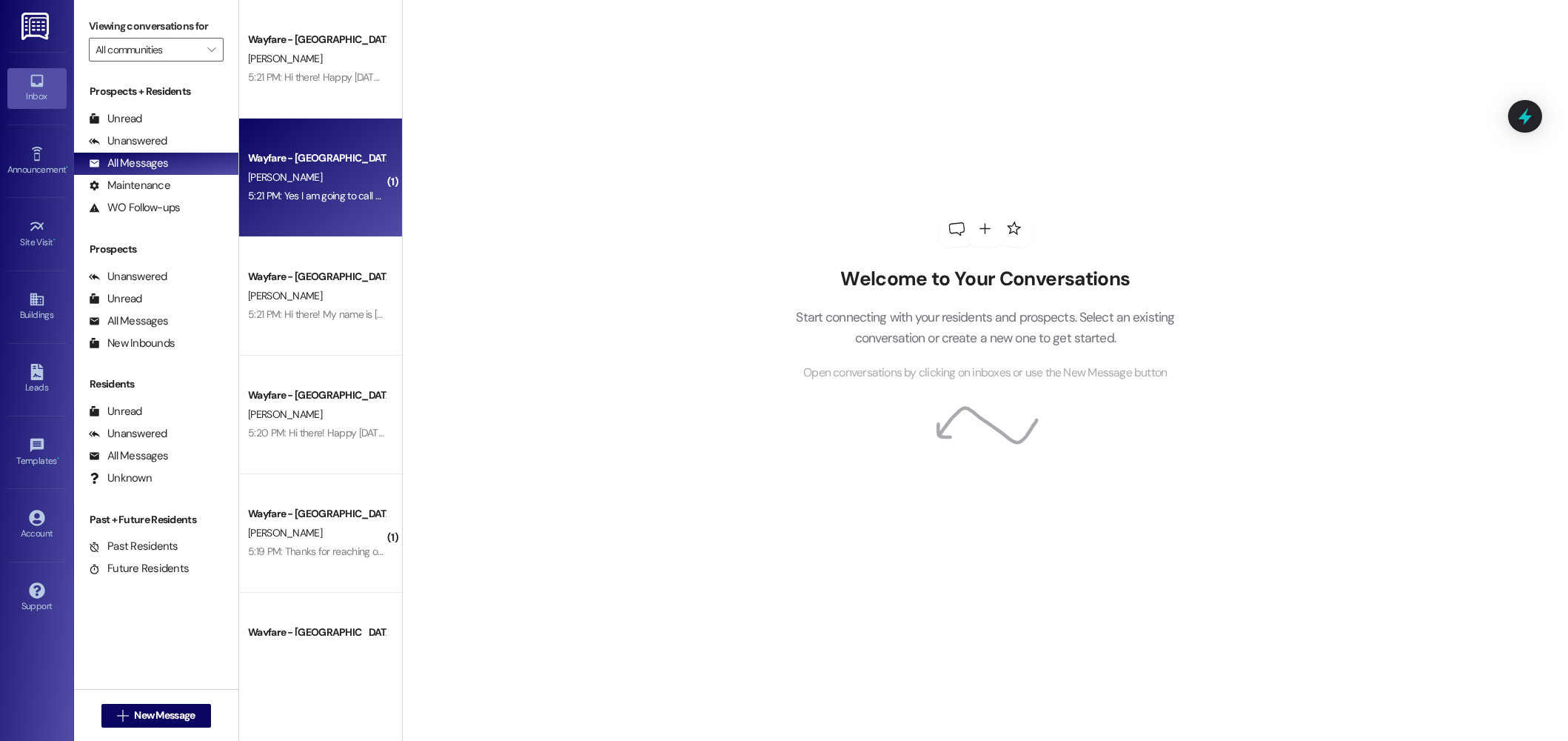
click at [309, 181] on div "[PERSON_NAME]" at bounding box center [316, 177] width 140 height 18
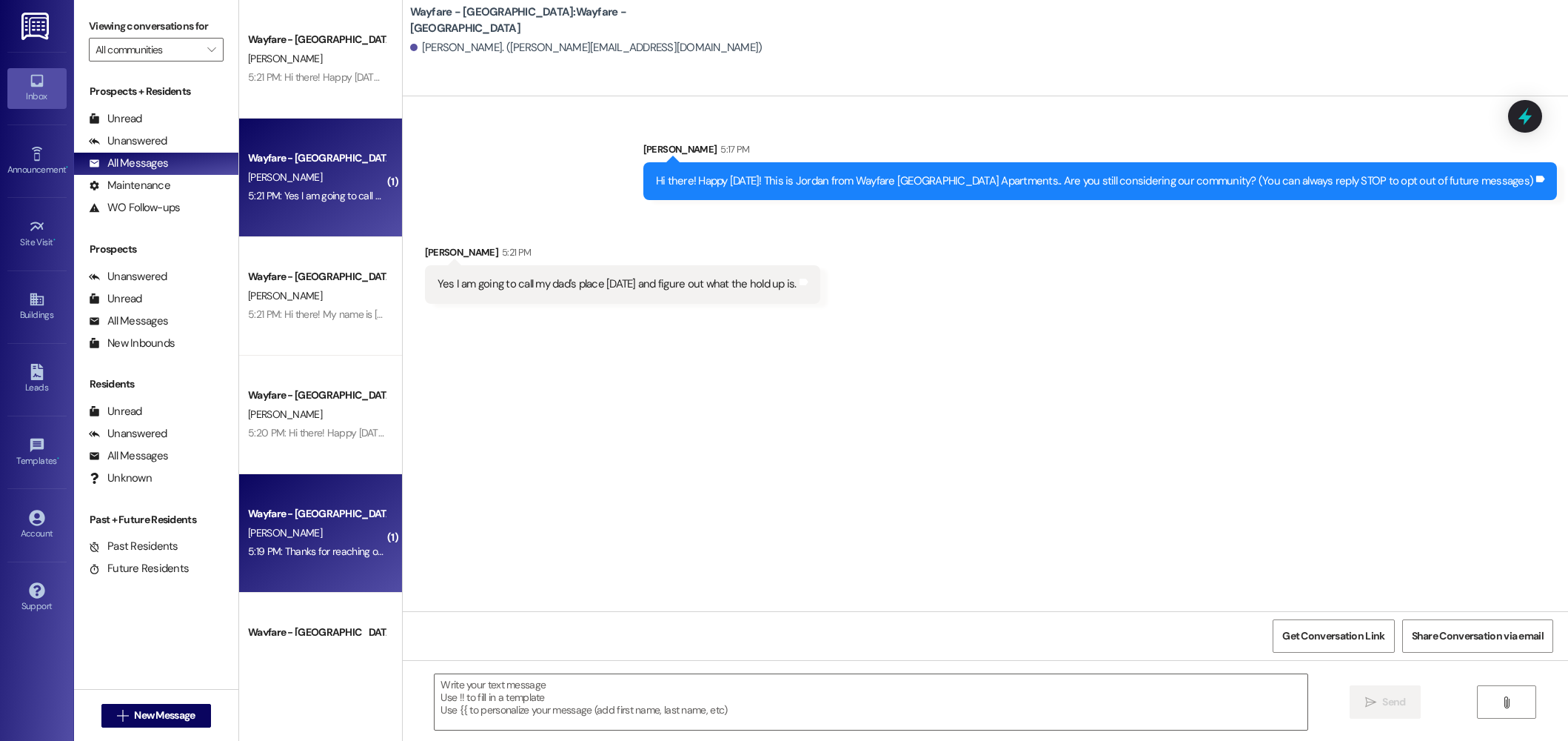
click at [328, 536] on div "[PERSON_NAME]" at bounding box center [316, 532] width 140 height 18
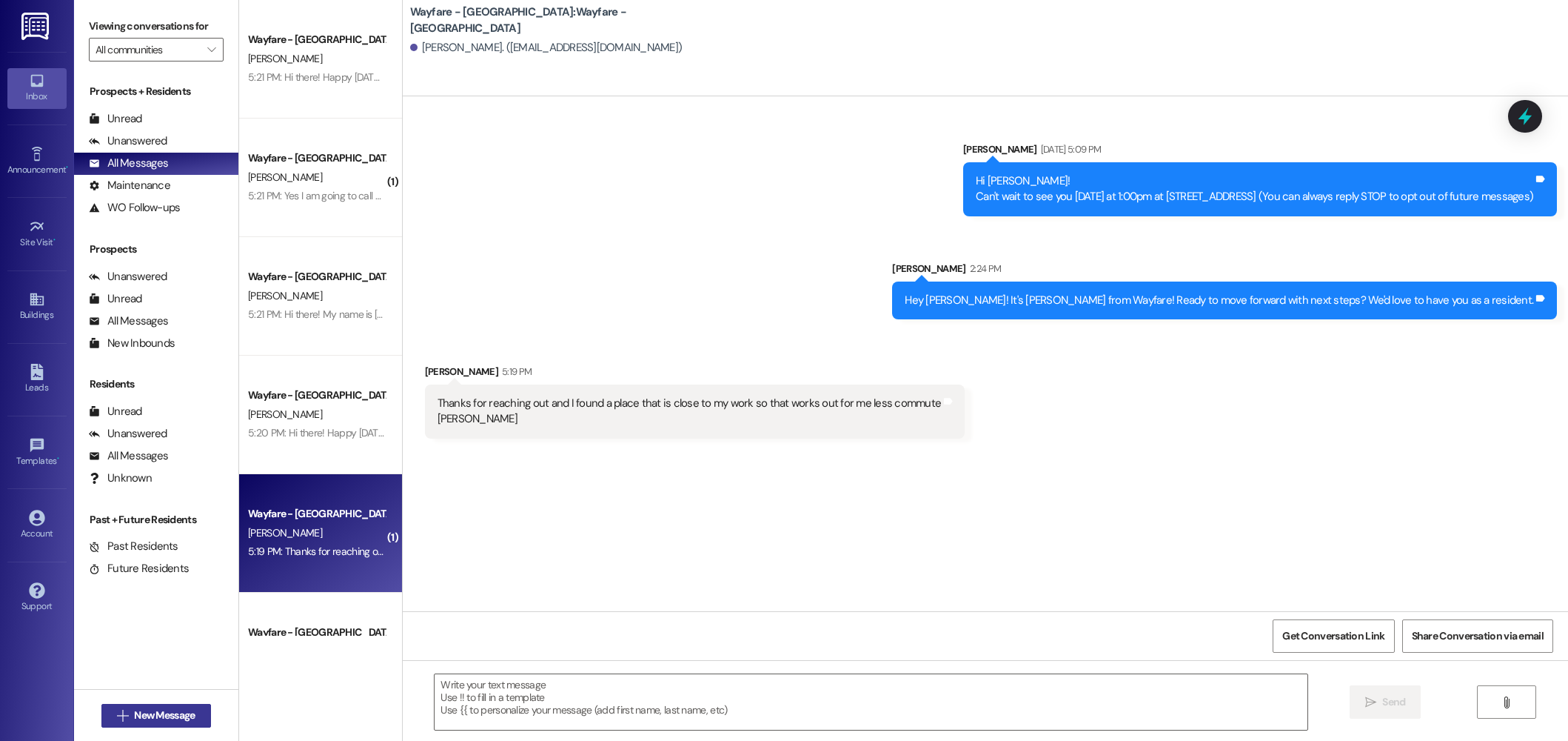
click at [155, 707] on span "New Message" at bounding box center [164, 715] width 61 height 16
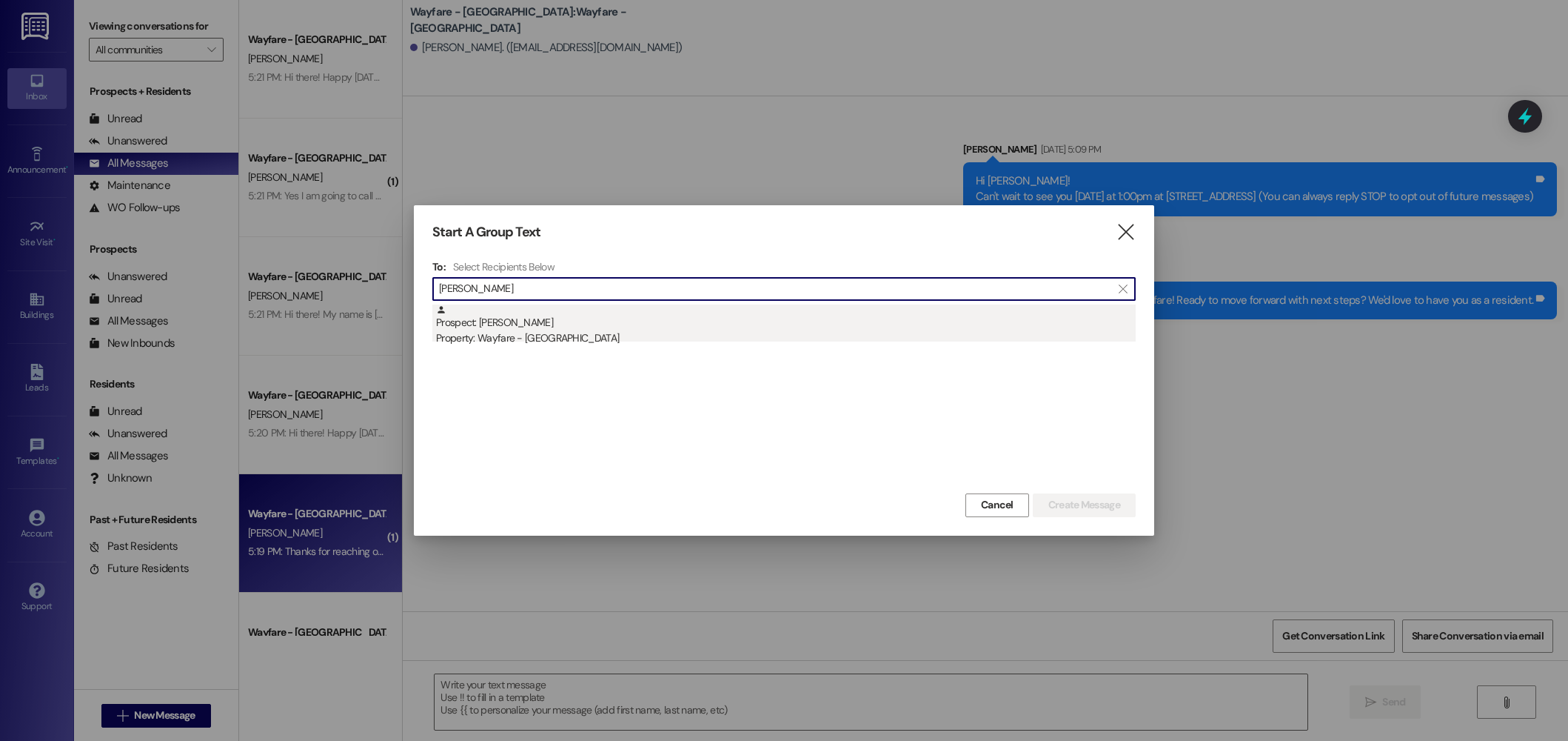
type input "[PERSON_NAME]"
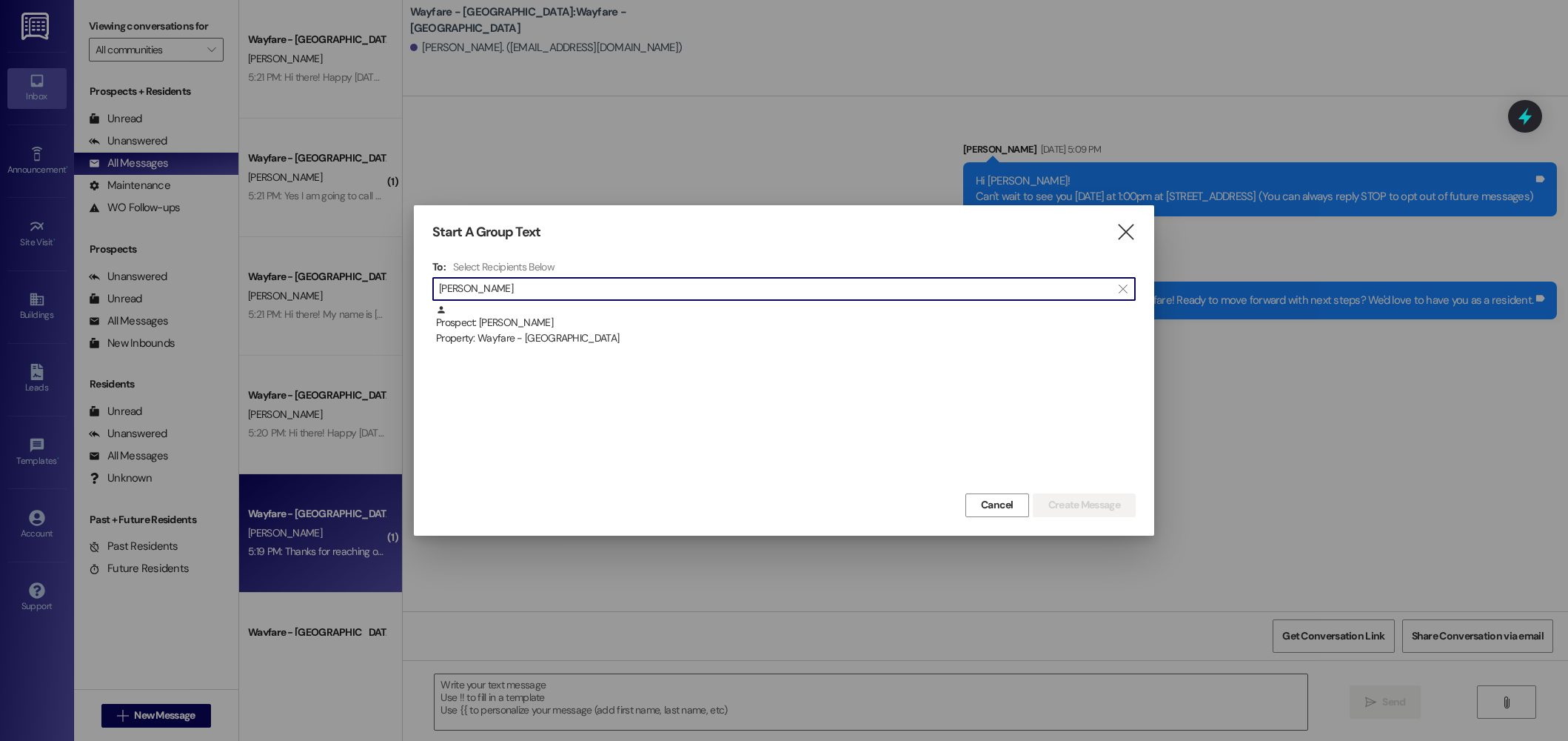
drag, startPoint x: 739, startPoint y: 336, endPoint x: 782, endPoint y: 339, distance: 43.1
click at [738, 334] on div "Property: Wayfare - [GEOGRAPHIC_DATA]" at bounding box center [786, 338] width 700 height 16
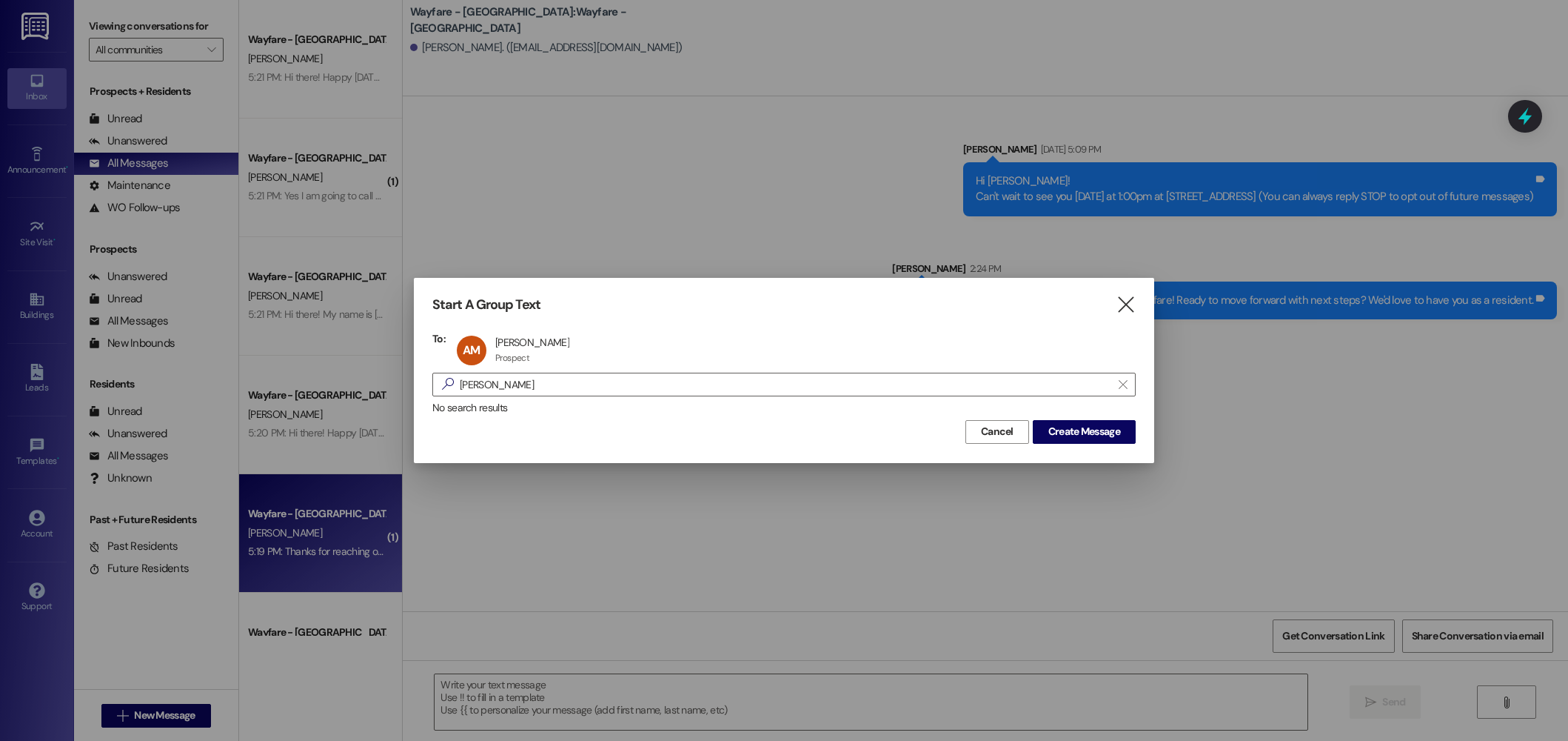
click at [1054, 415] on div "No search results" at bounding box center [784, 407] width 703 height 16
click at [1058, 428] on span "Create Message" at bounding box center [1084, 432] width 72 height 16
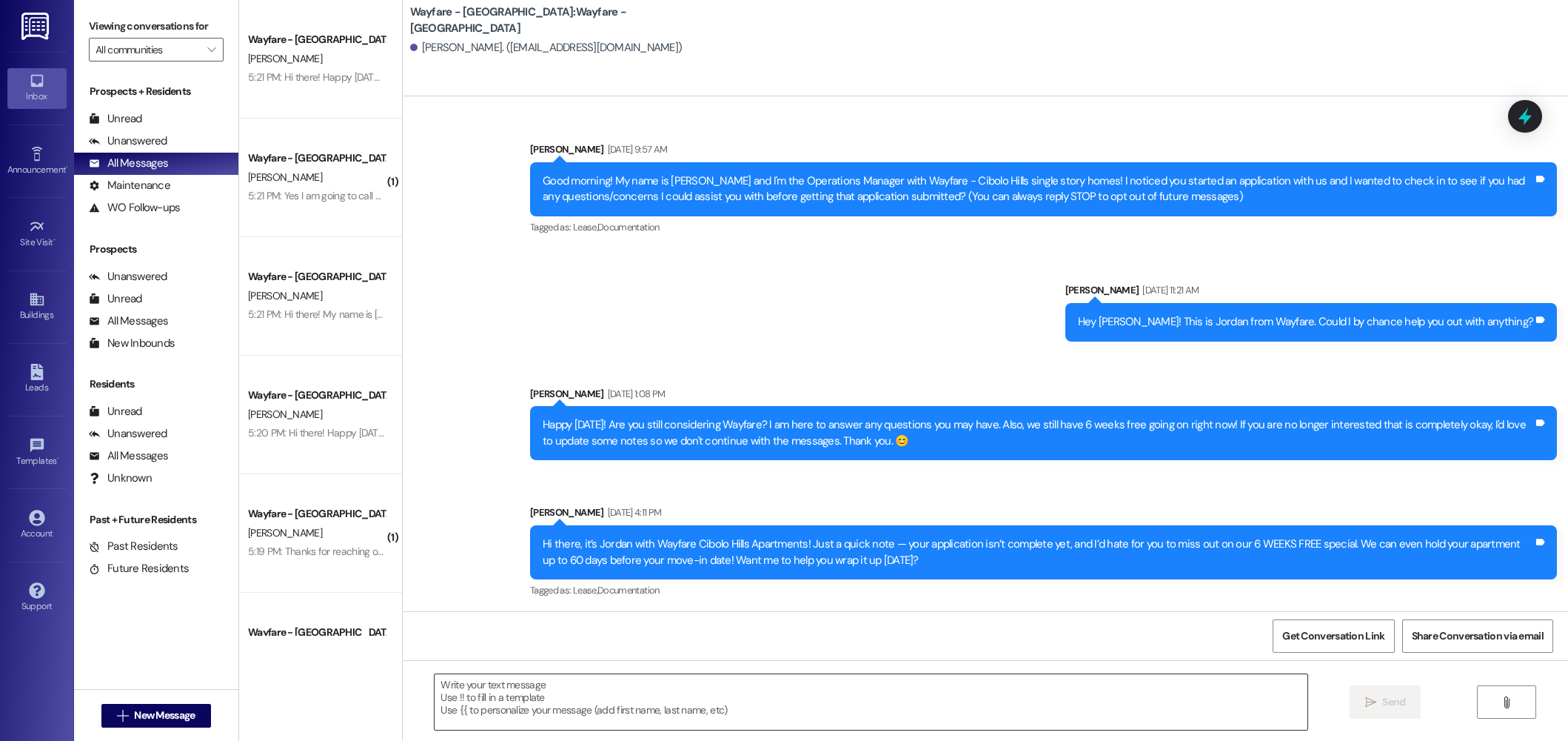
click at [900, 679] on textarea at bounding box center [871, 701] width 873 height 55
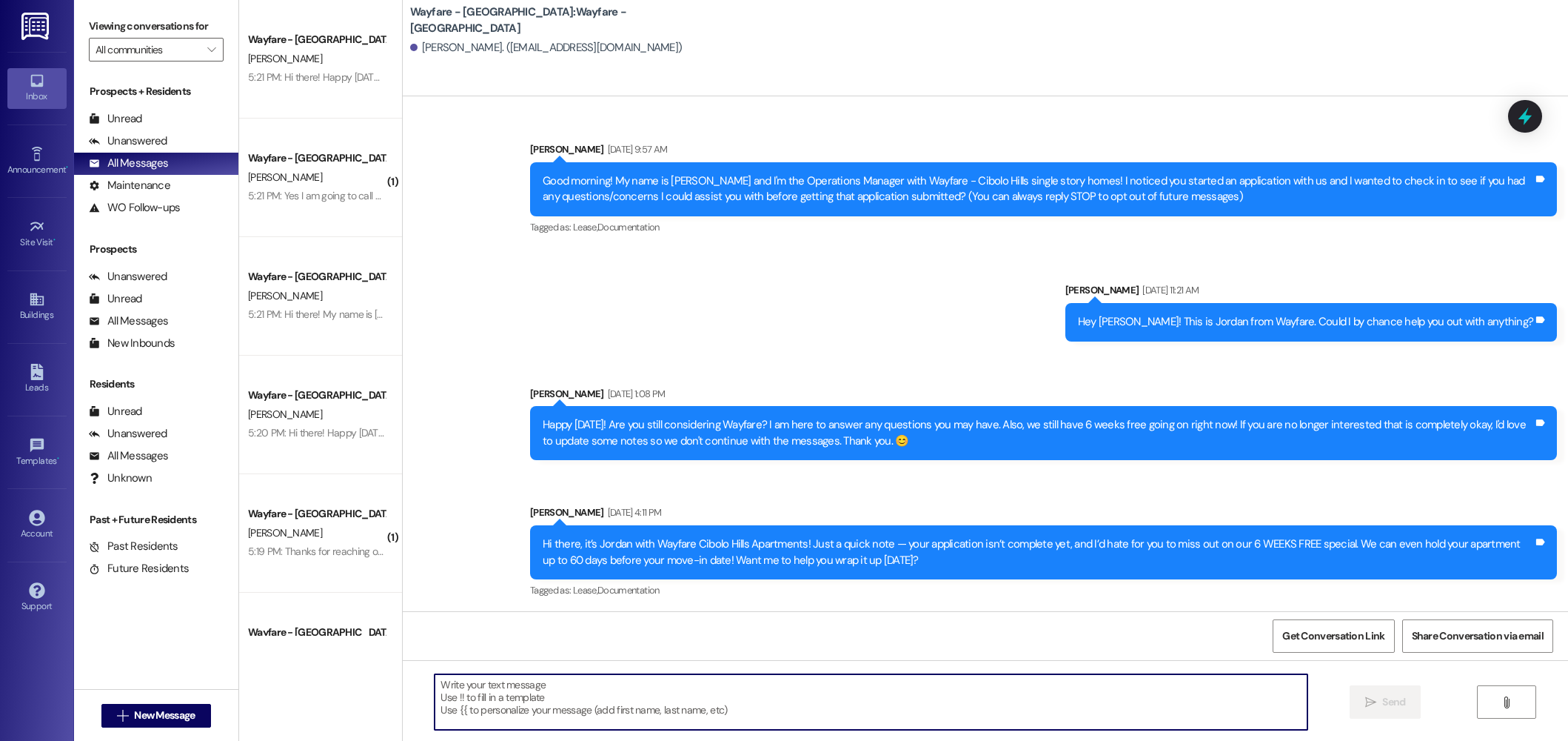
paste textarea "Hi there! Happy [DATE]! Are you still considering Wayfare?"
type textarea "Hi there! Happy [DATE]! Are you still considering Wayfare?"
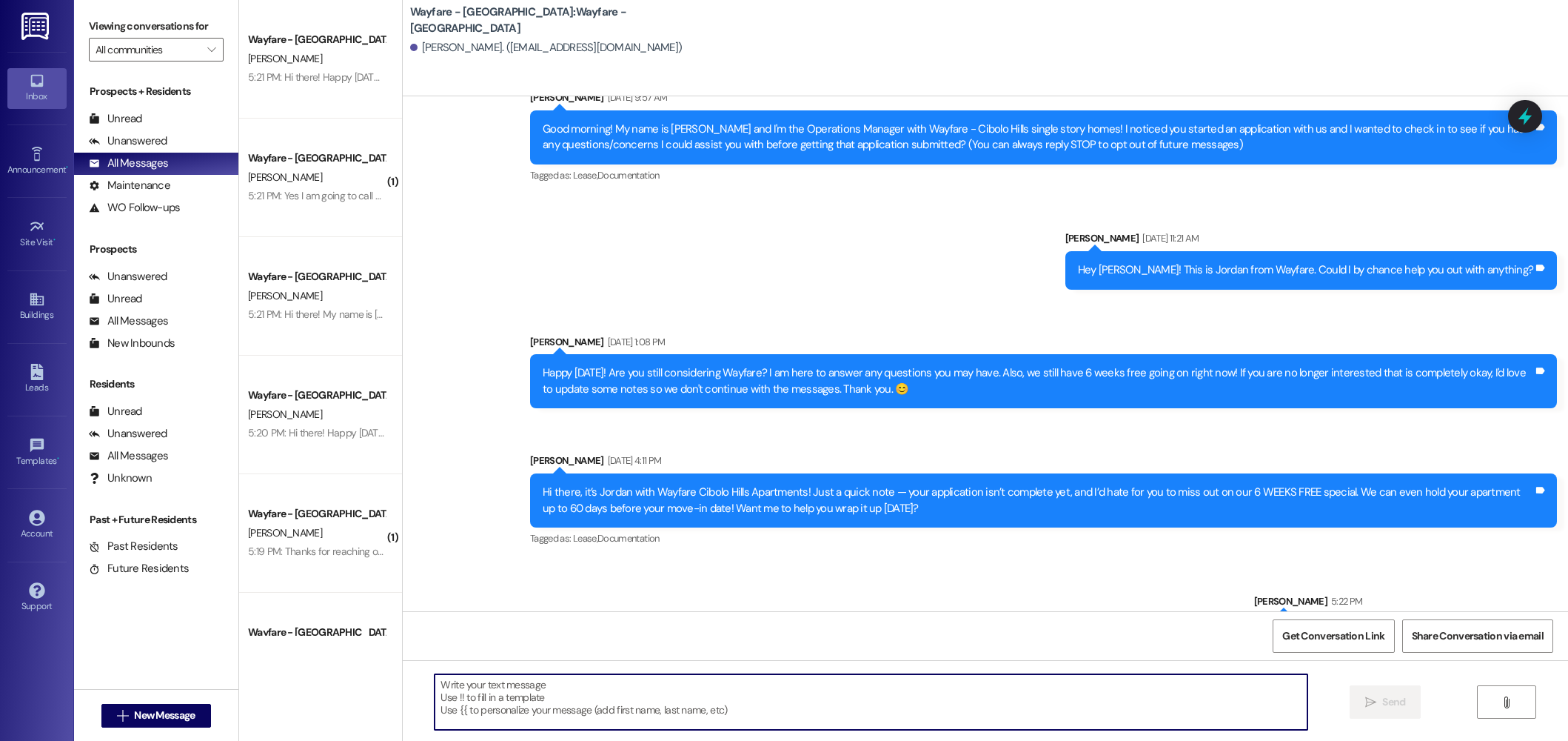
scroll to position [105, 0]
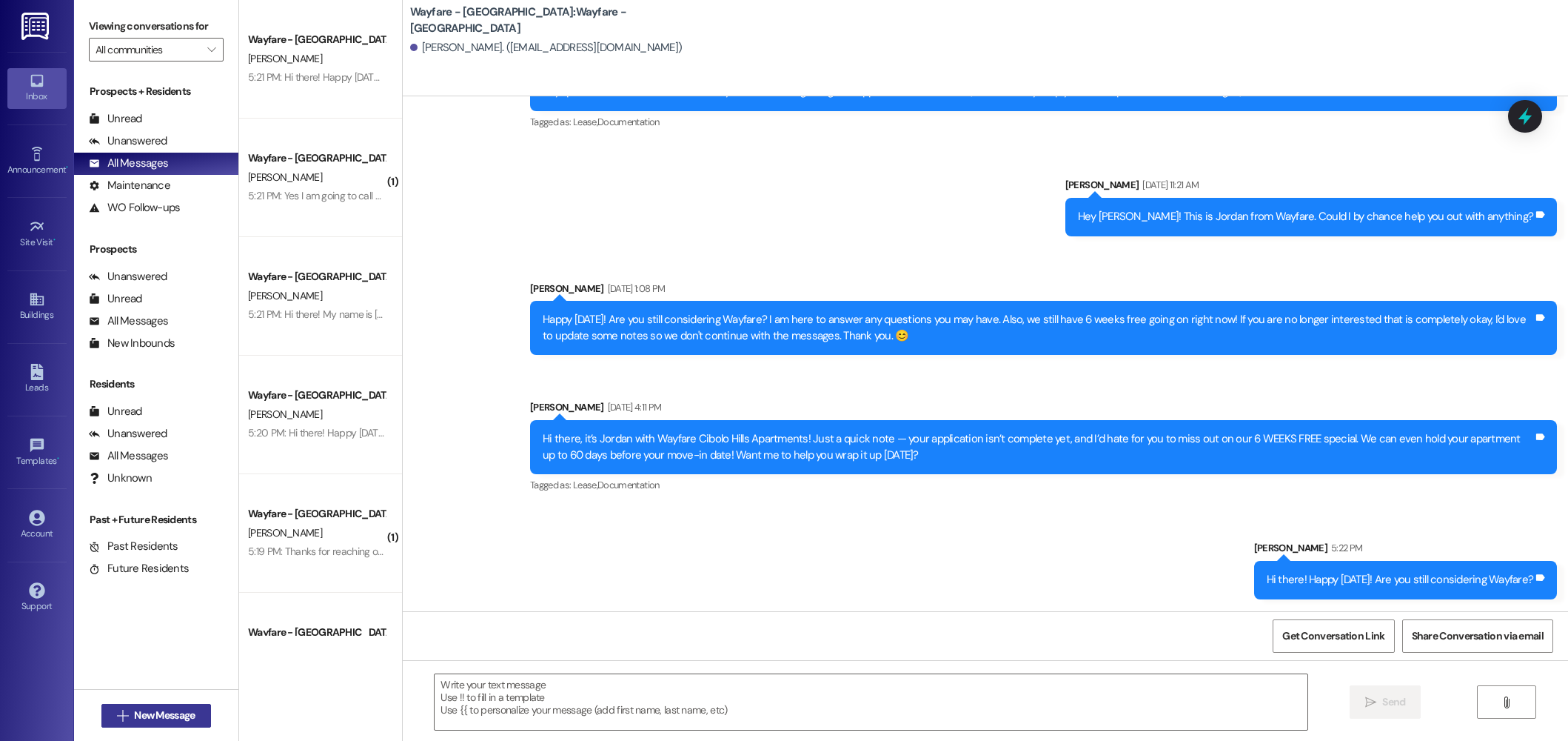
click at [134, 722] on span "New Message" at bounding box center [164, 715] width 61 height 16
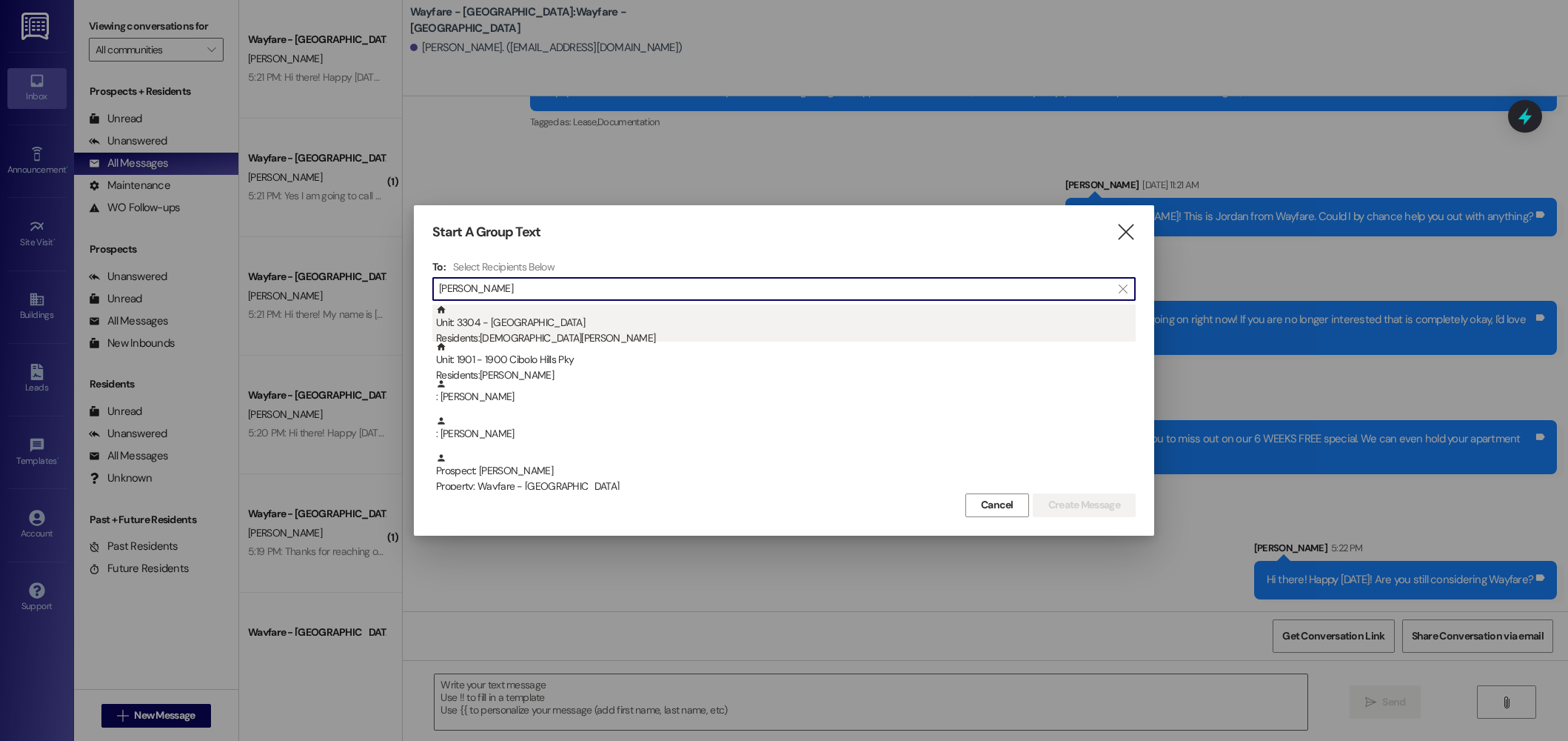
scroll to position [74, 0]
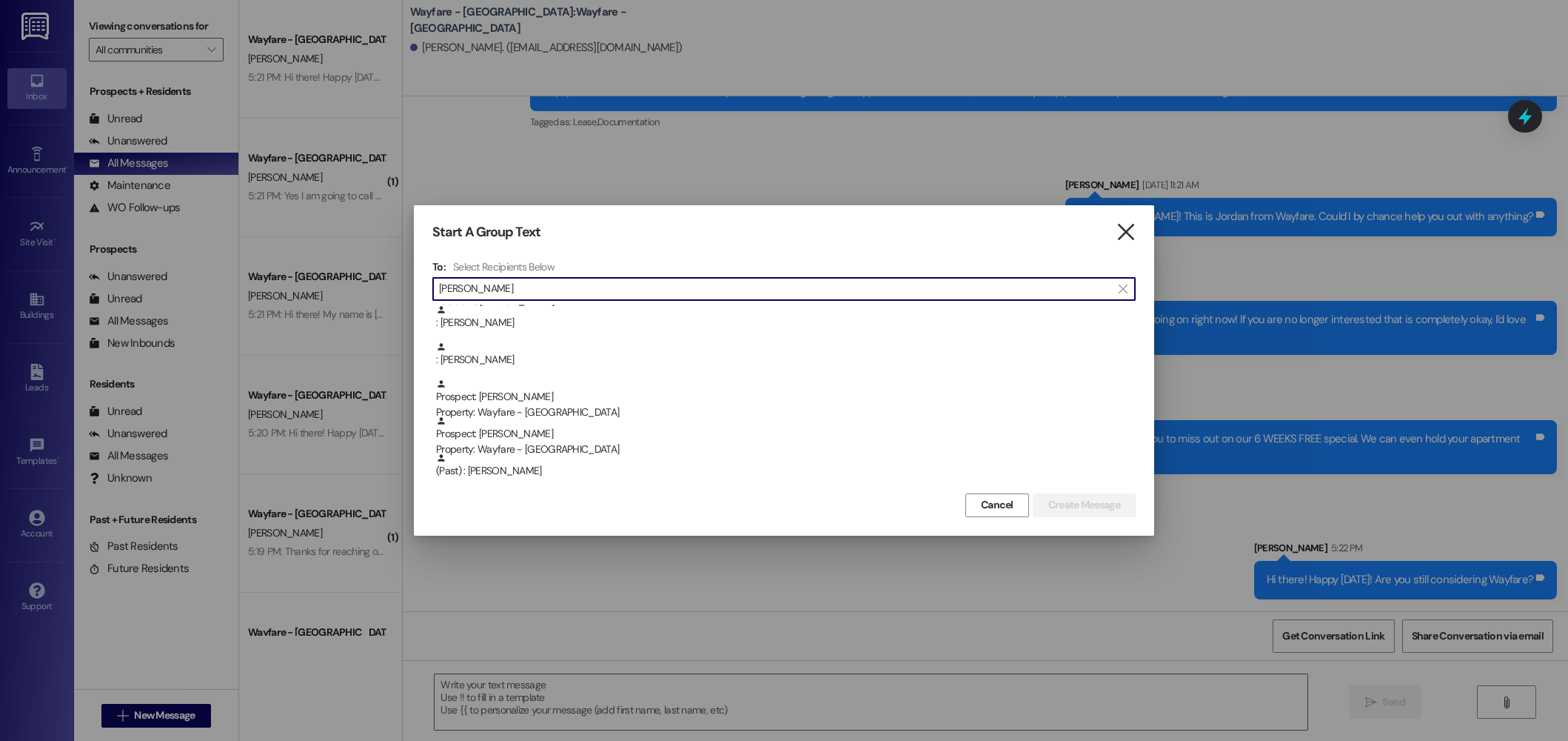
type input "[PERSON_NAME]"
click at [1130, 231] on icon "" at bounding box center [1126, 232] width 20 height 16
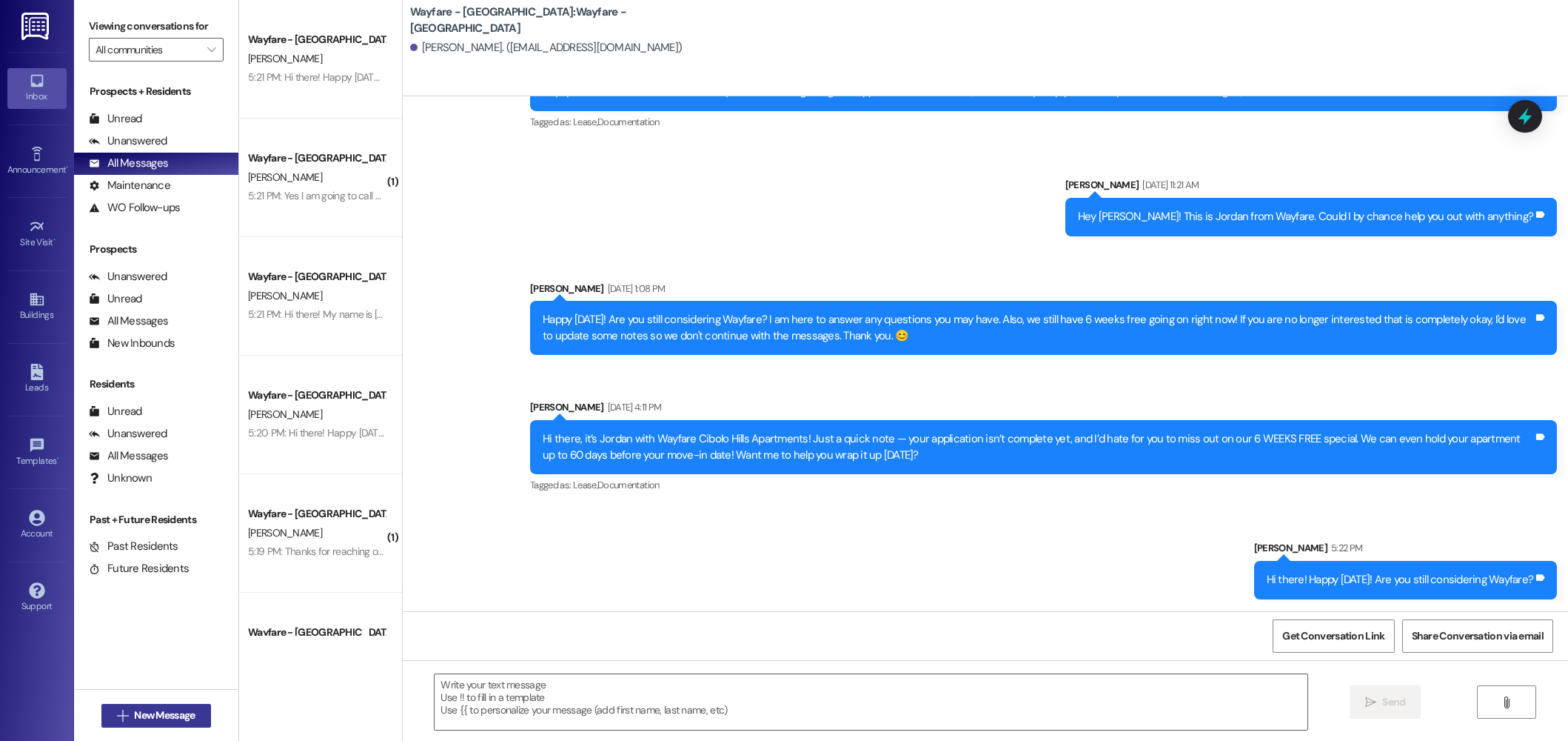
click at [137, 703] on button " New Message" at bounding box center [156, 715] width 110 height 23
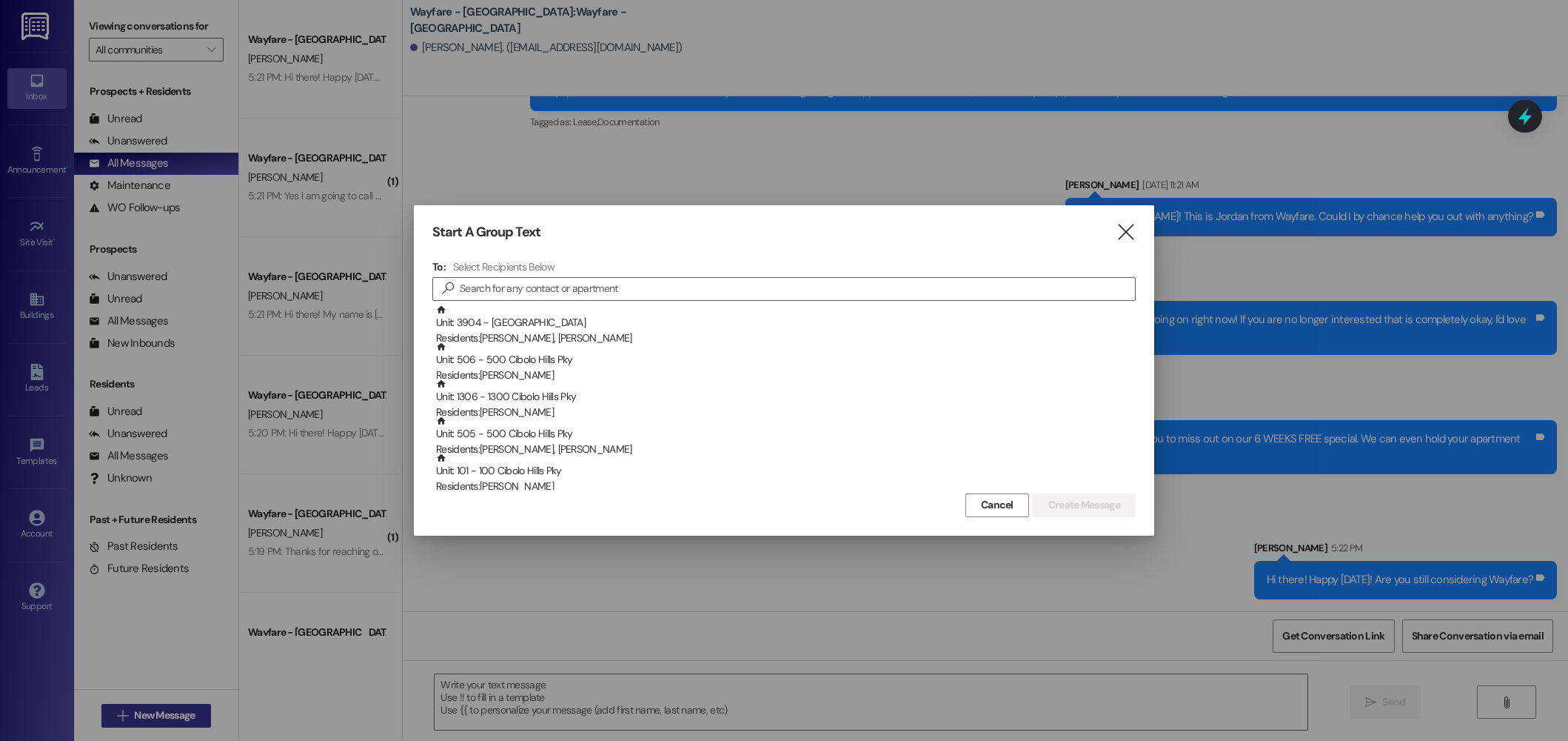
click at [137, 706] on div at bounding box center [784, 370] width 1568 height 741
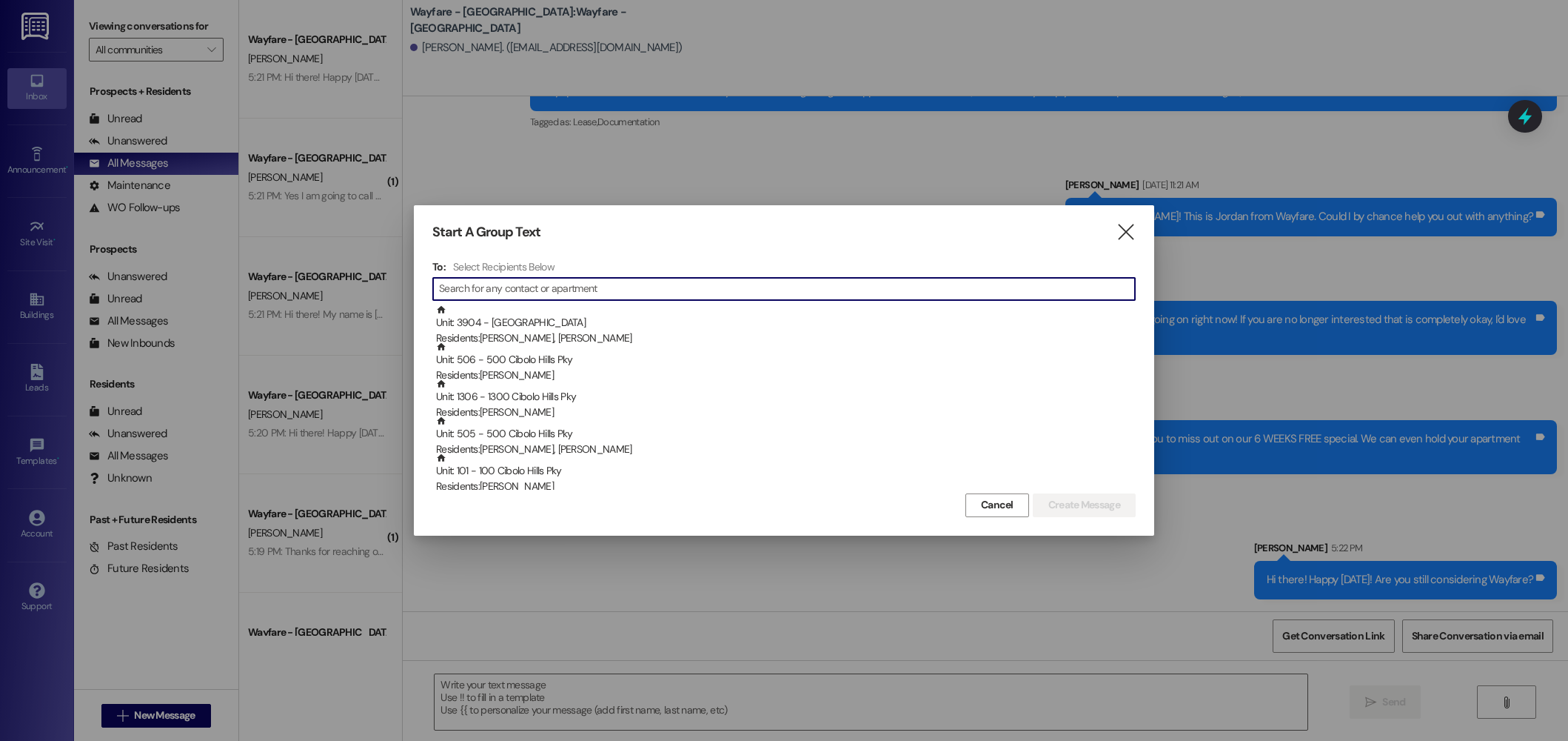
click at [502, 291] on input at bounding box center [787, 288] width 696 height 20
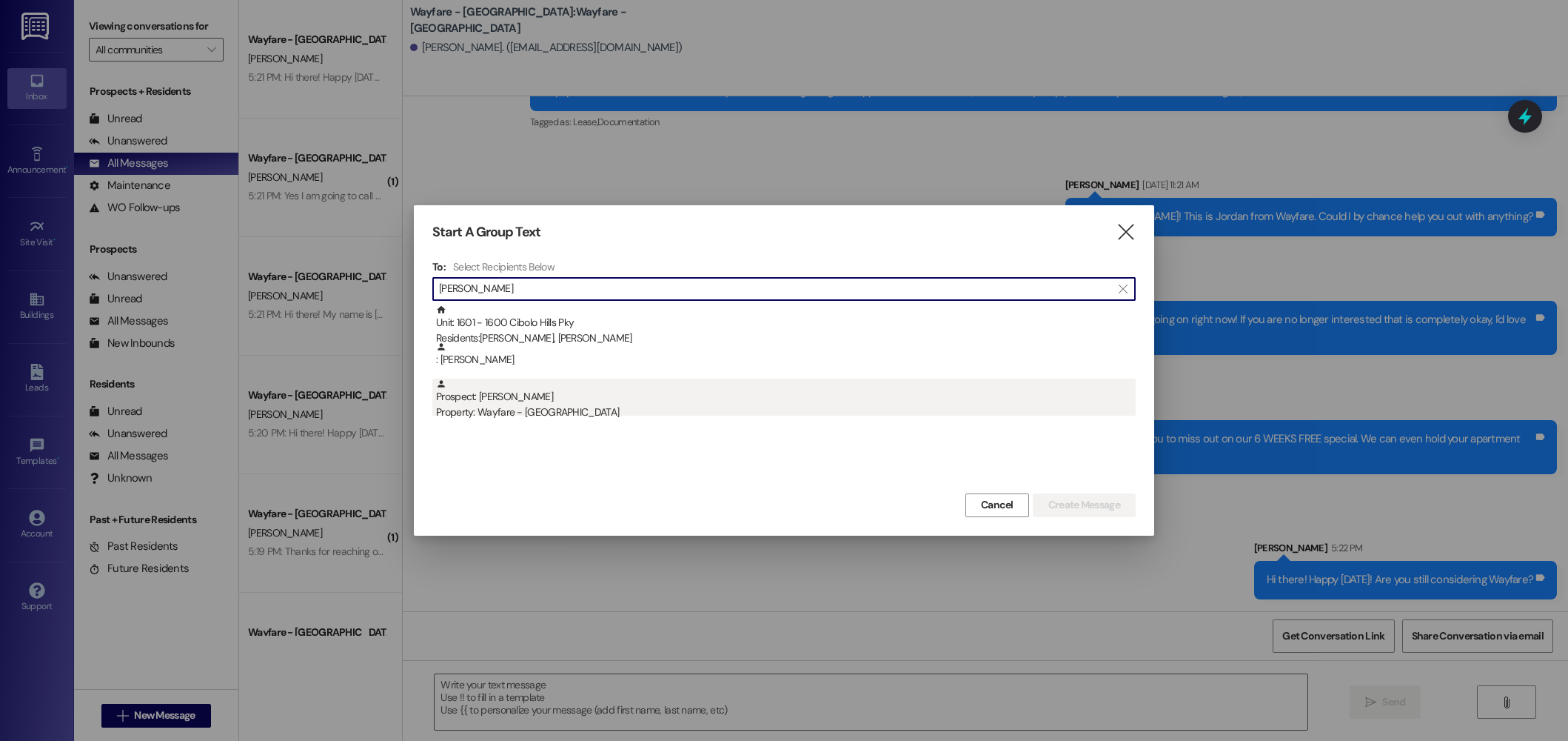
type input "[PERSON_NAME]"
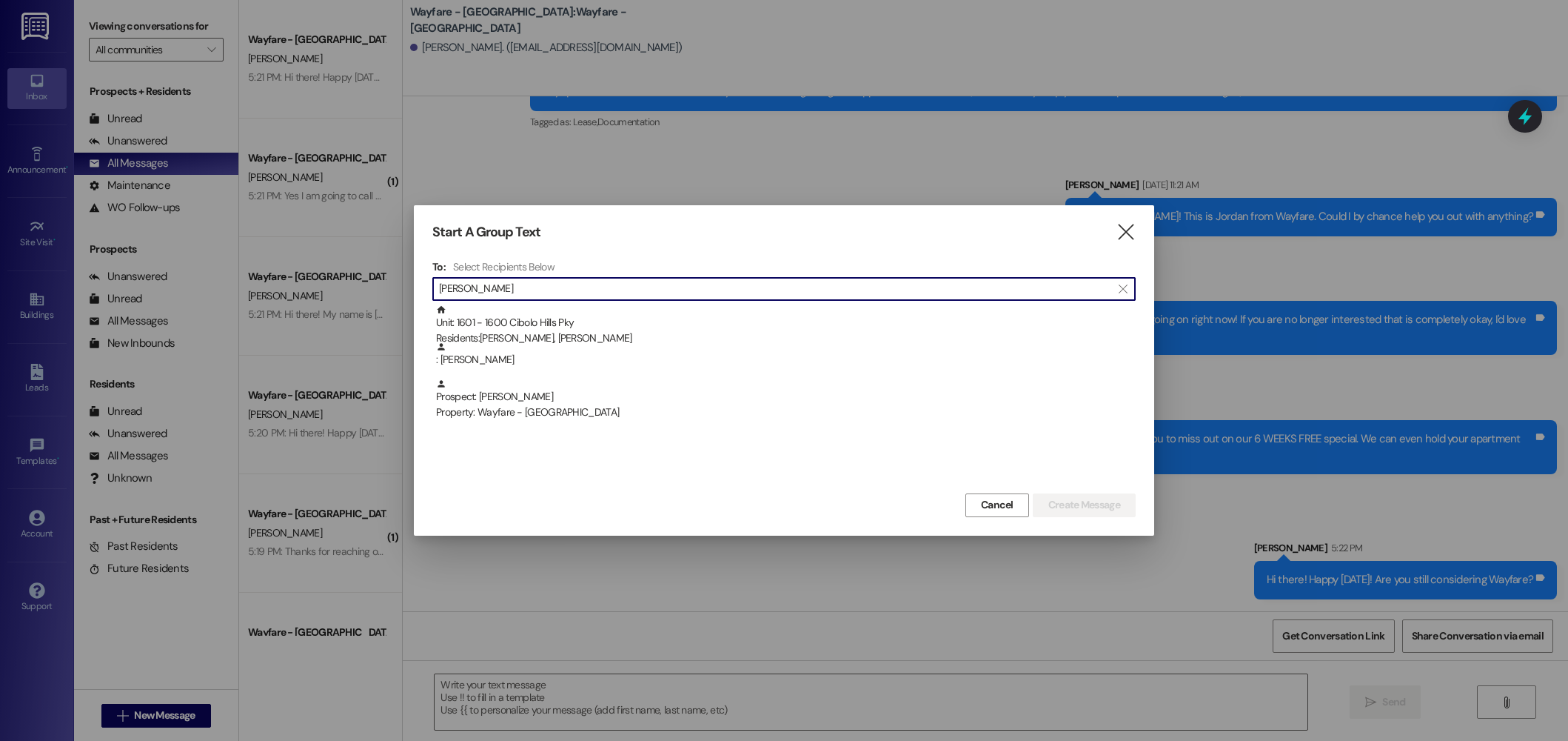
drag, startPoint x: 567, startPoint y: 412, endPoint x: 731, endPoint y: 391, distance: 165.3
click at [567, 412] on div "Property: Wayfare - [GEOGRAPHIC_DATA]" at bounding box center [786, 412] width 700 height 16
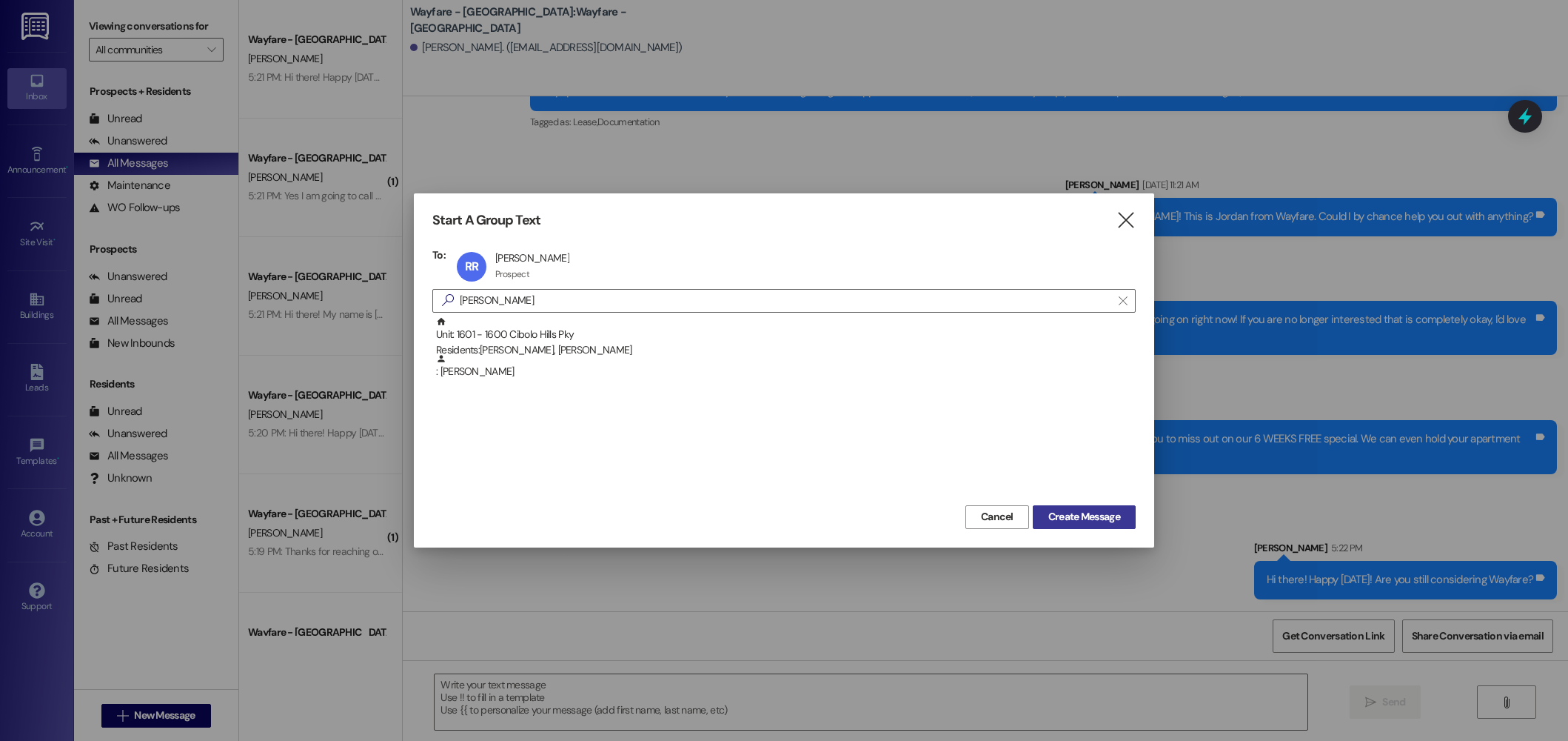
click at [1068, 513] on span "Create Message" at bounding box center [1084, 517] width 72 height 16
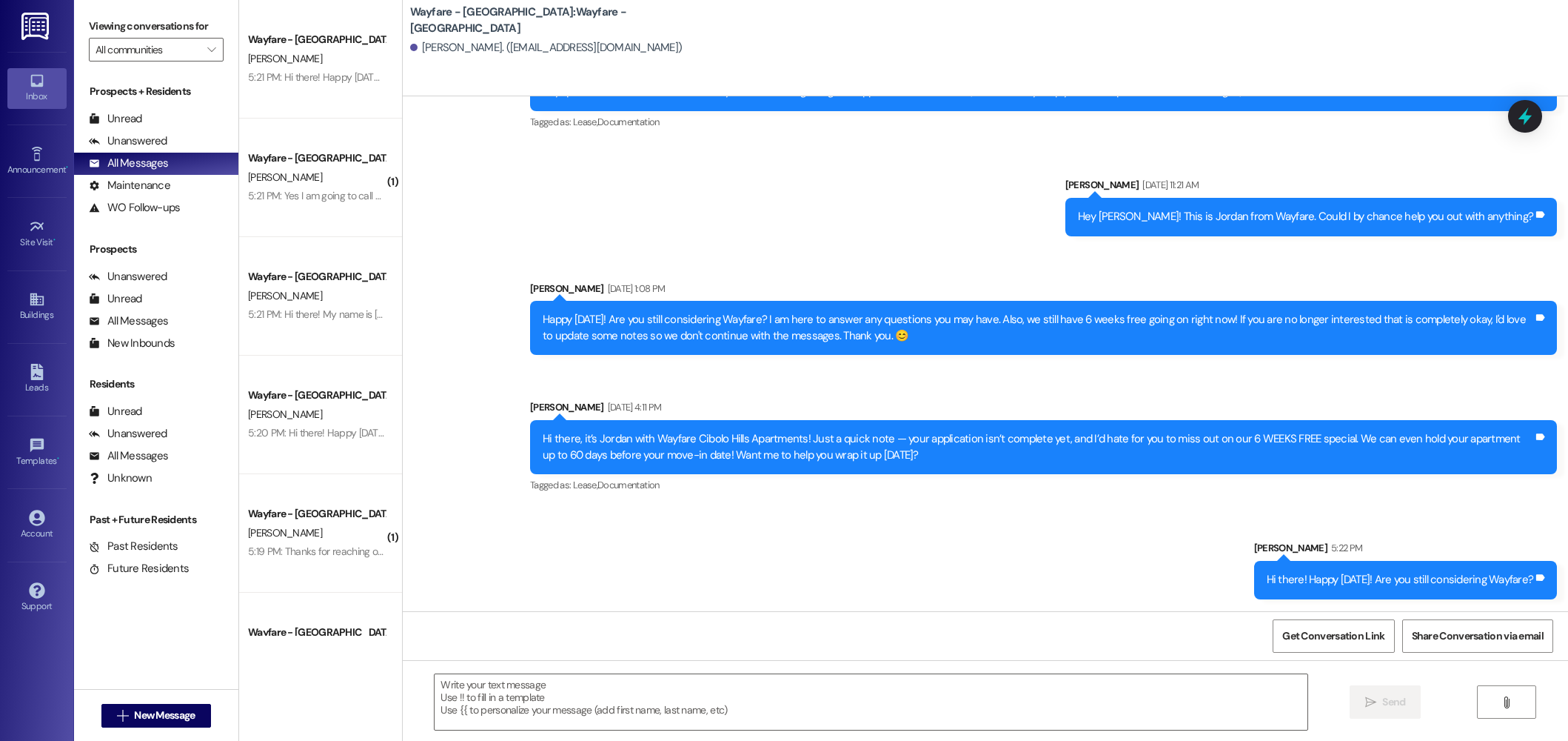
scroll to position [0, 0]
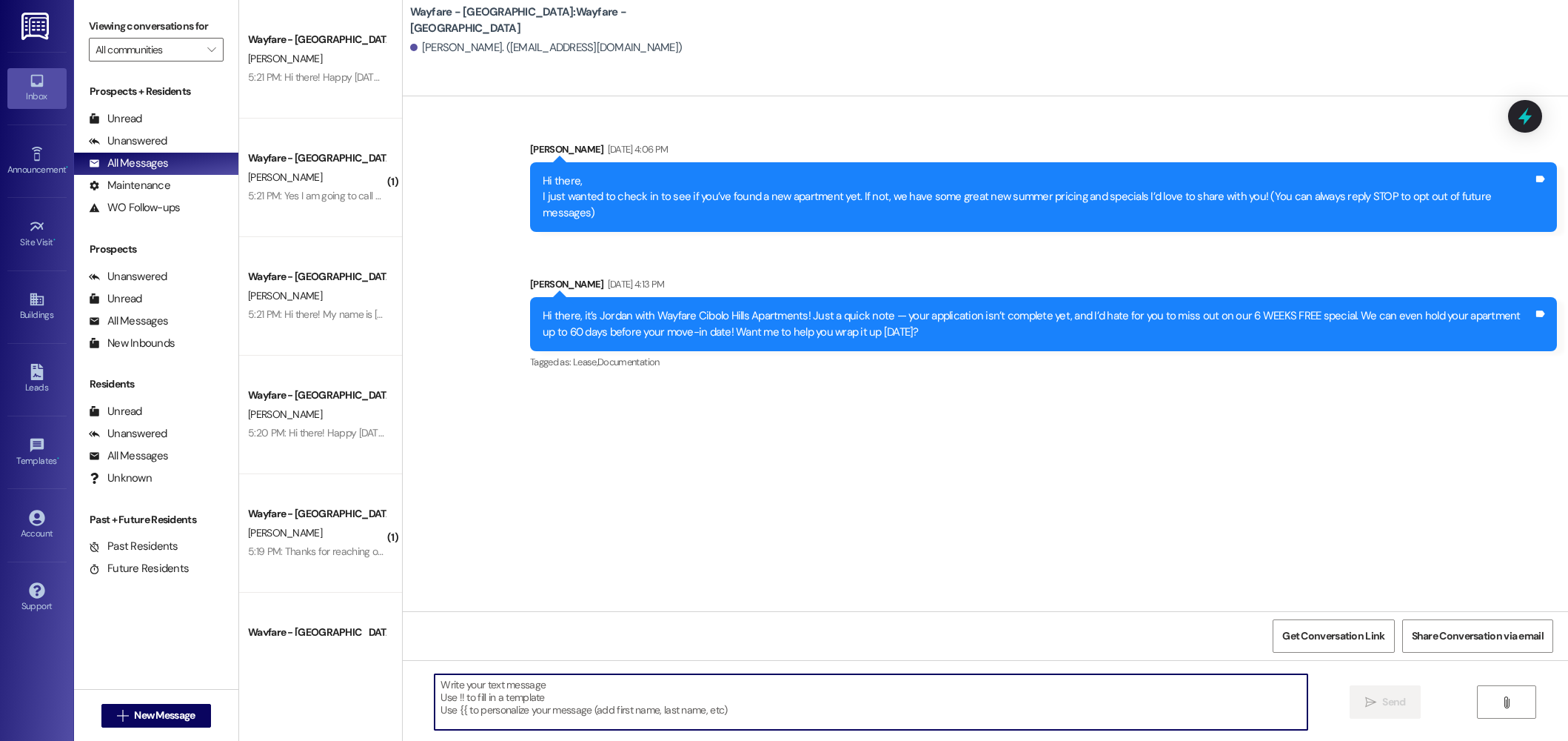
click at [654, 680] on textarea at bounding box center [871, 701] width 873 height 55
paste textarea "Hi there! Happy [DATE]! Are you still considering Wayfare?"
type textarea "Hi there! Happy [DATE]! Are you still considering Wayfare?"
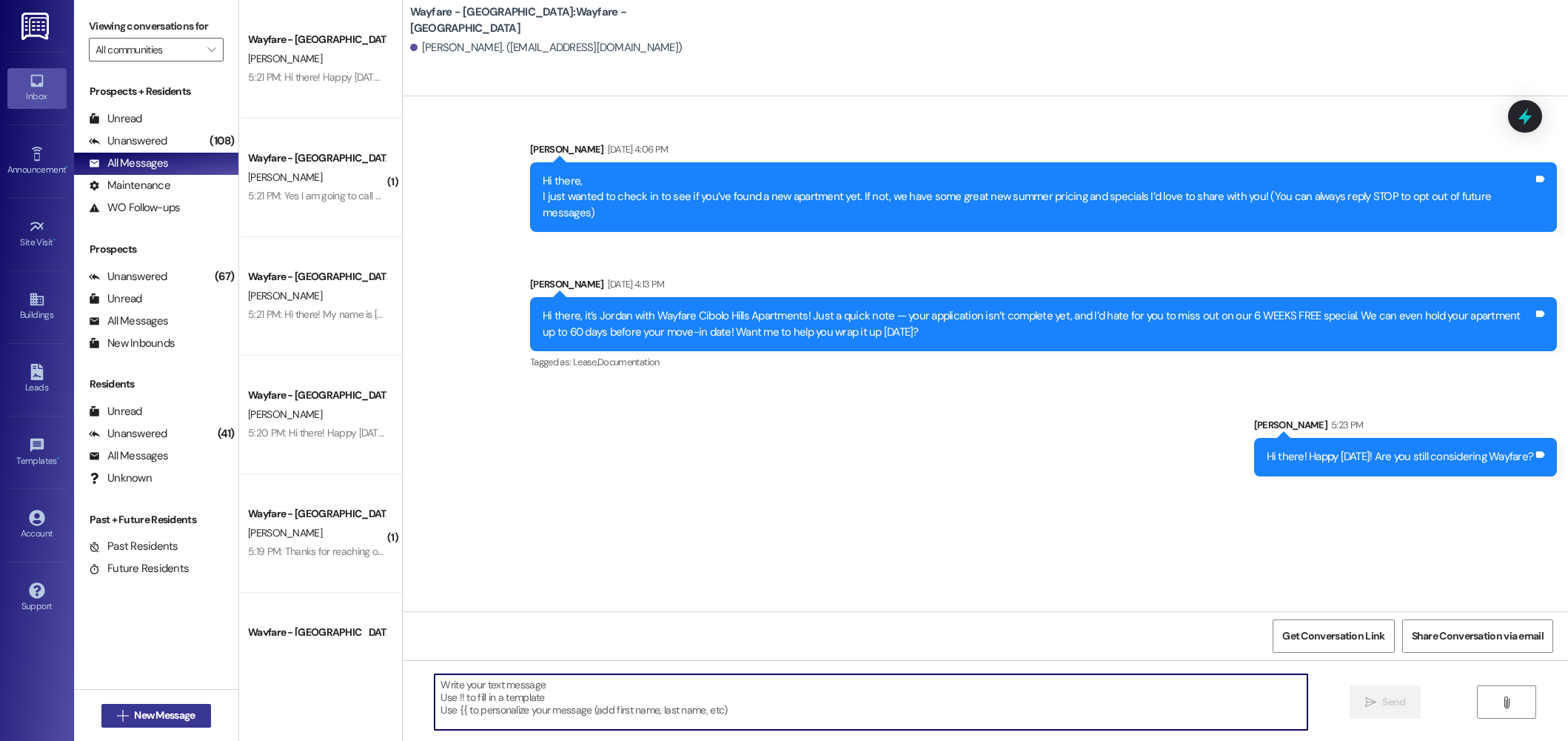
click at [147, 725] on button " New Message" at bounding box center [156, 715] width 110 height 23
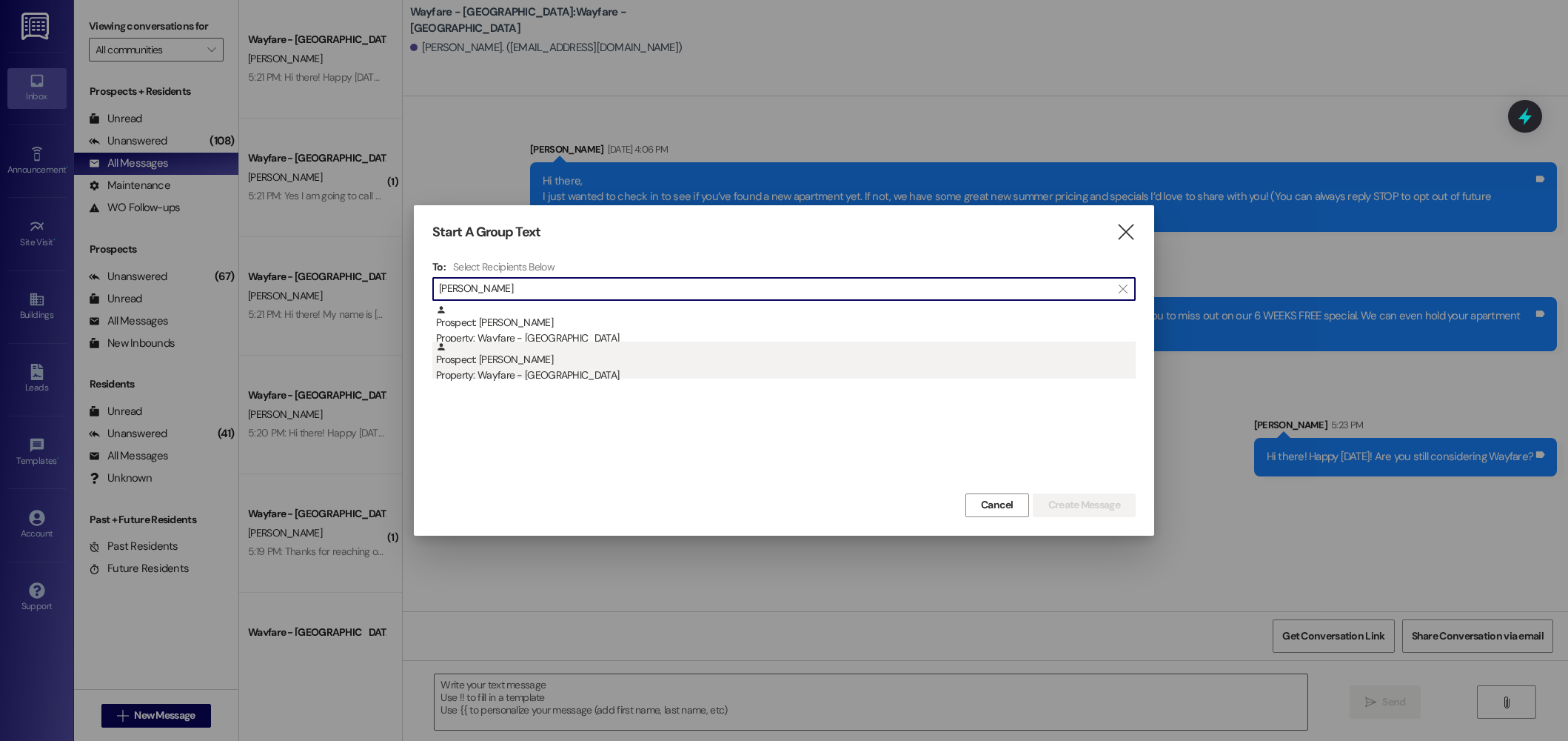
type input "[PERSON_NAME]"
click at [531, 362] on div "Prospect: [PERSON_NAME] Property: Wayfare - [GEOGRAPHIC_DATA]" at bounding box center [786, 363] width 700 height 43
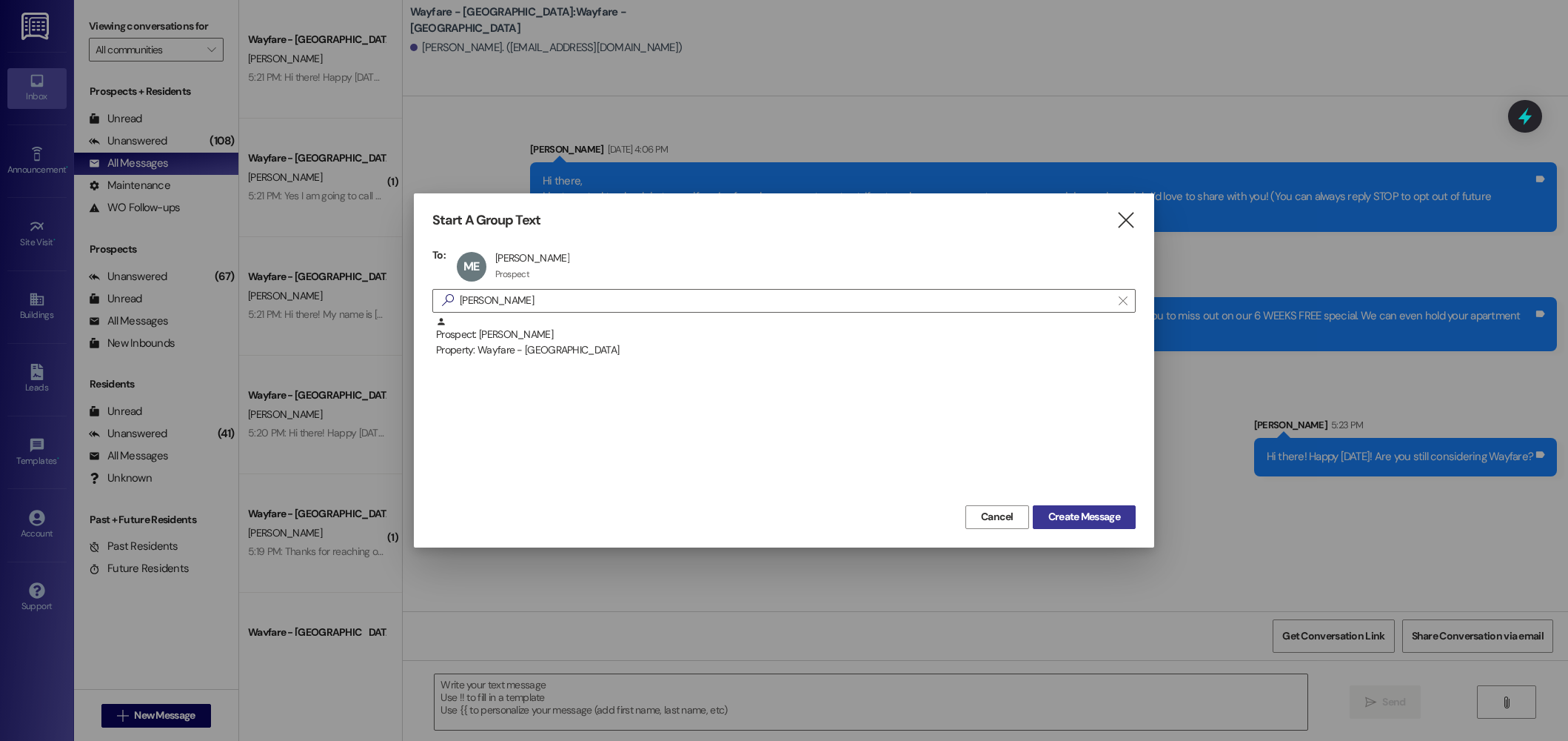
click at [1050, 512] on span "Create Message" at bounding box center [1084, 517] width 72 height 16
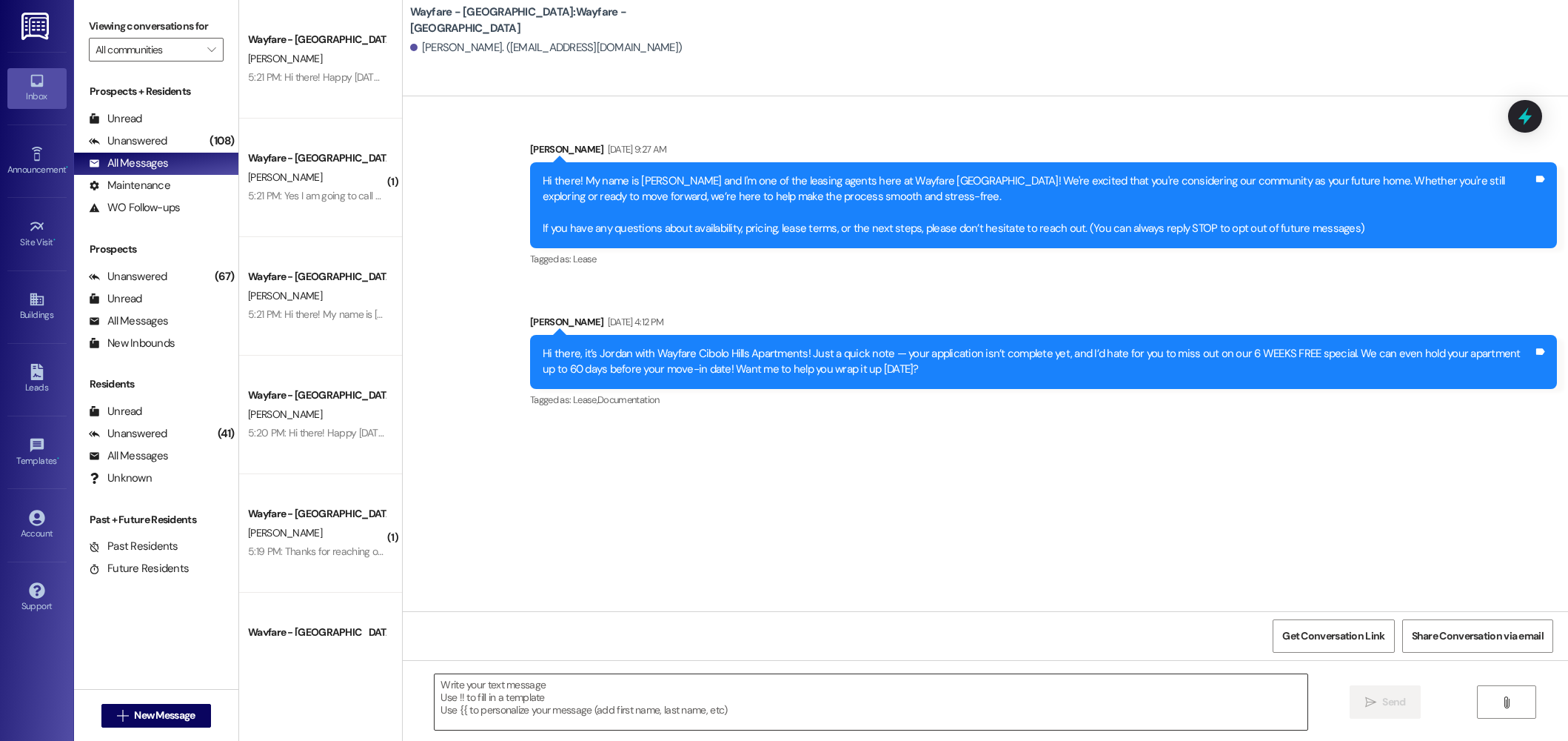
click at [953, 697] on textarea at bounding box center [871, 701] width 873 height 55
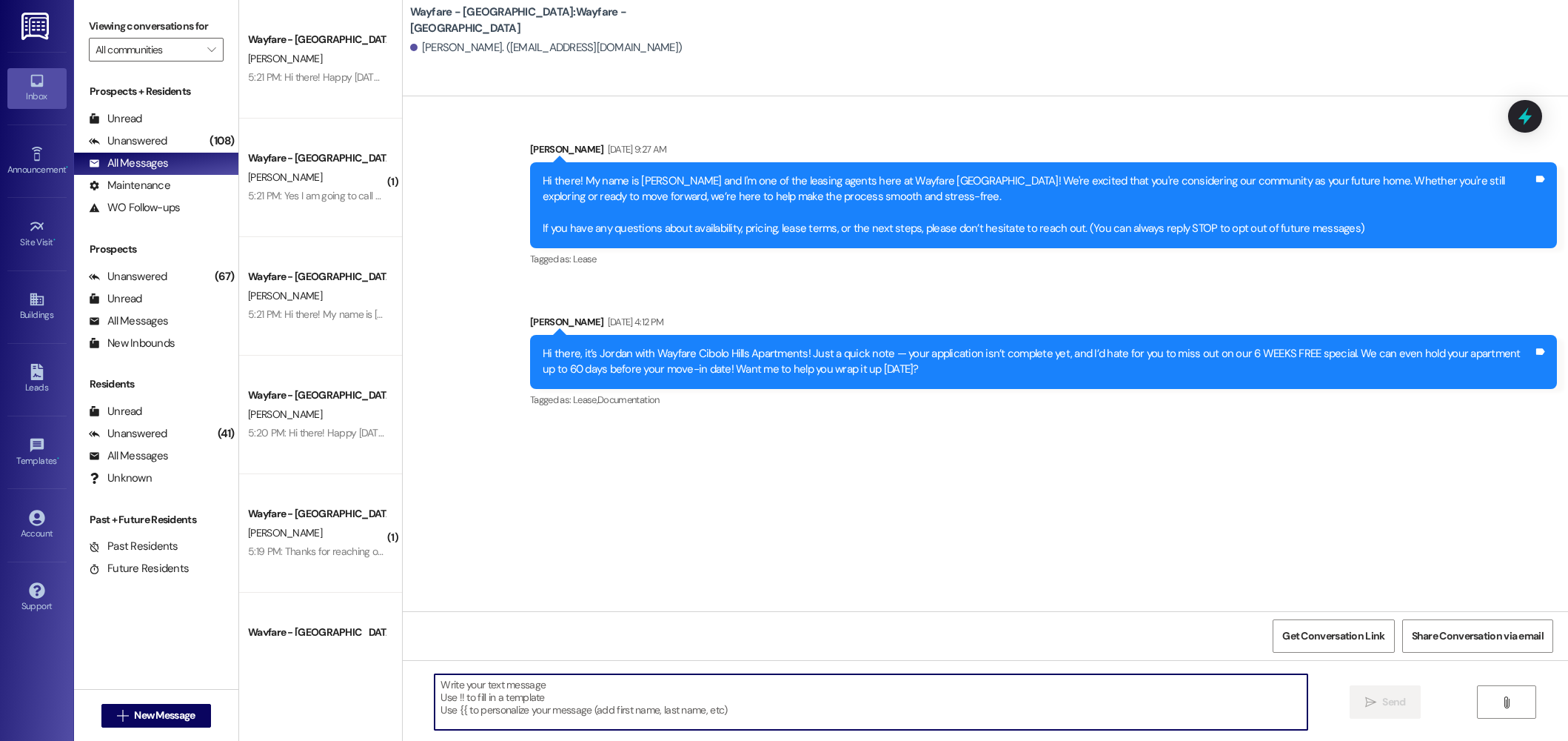
paste textarea "Hi there! Happy [DATE]! Are you still considering Wayfare?"
type textarea "Hi there! Happy [DATE]! Are you still considering Wayfare?"
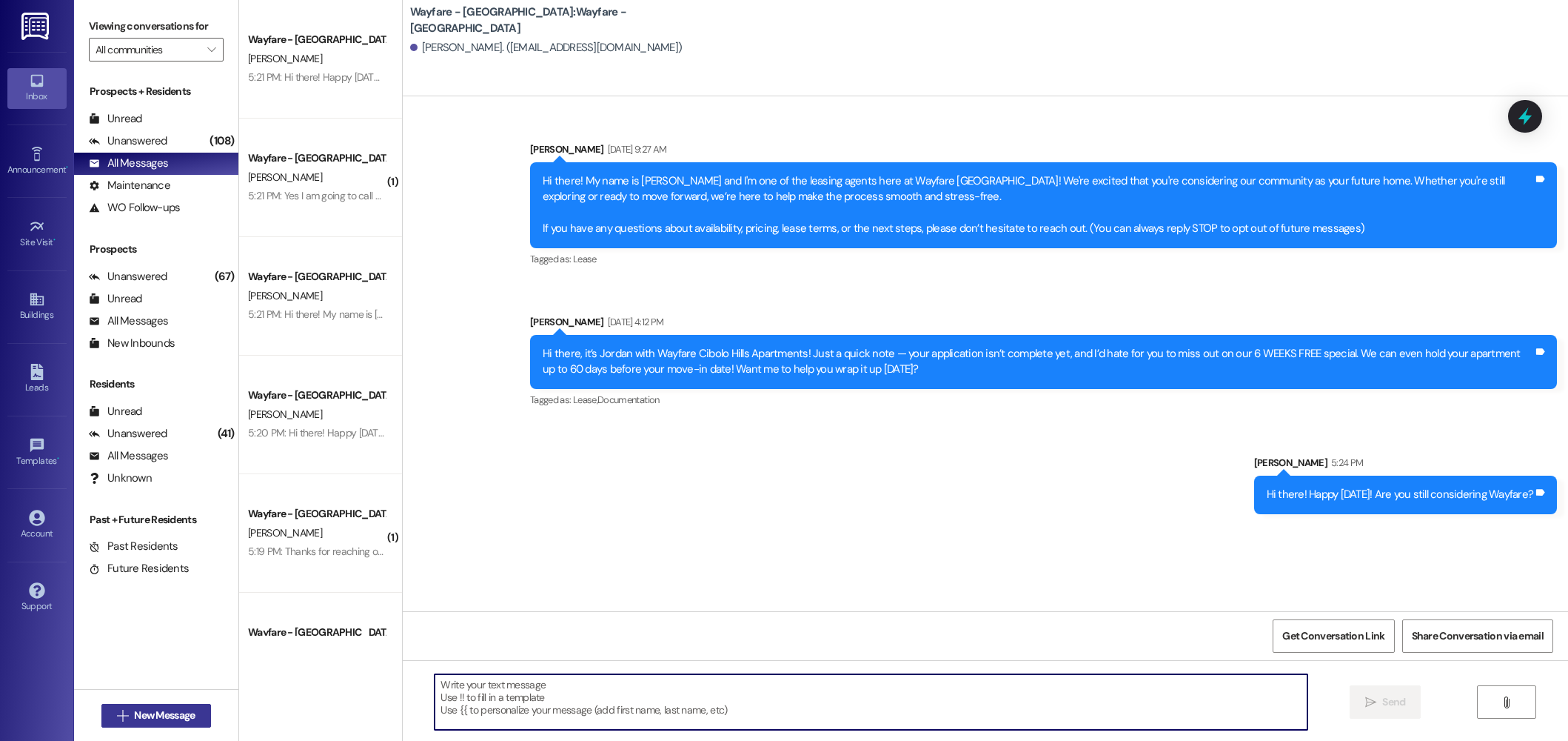
click at [144, 718] on span "New Message" at bounding box center [164, 715] width 61 height 16
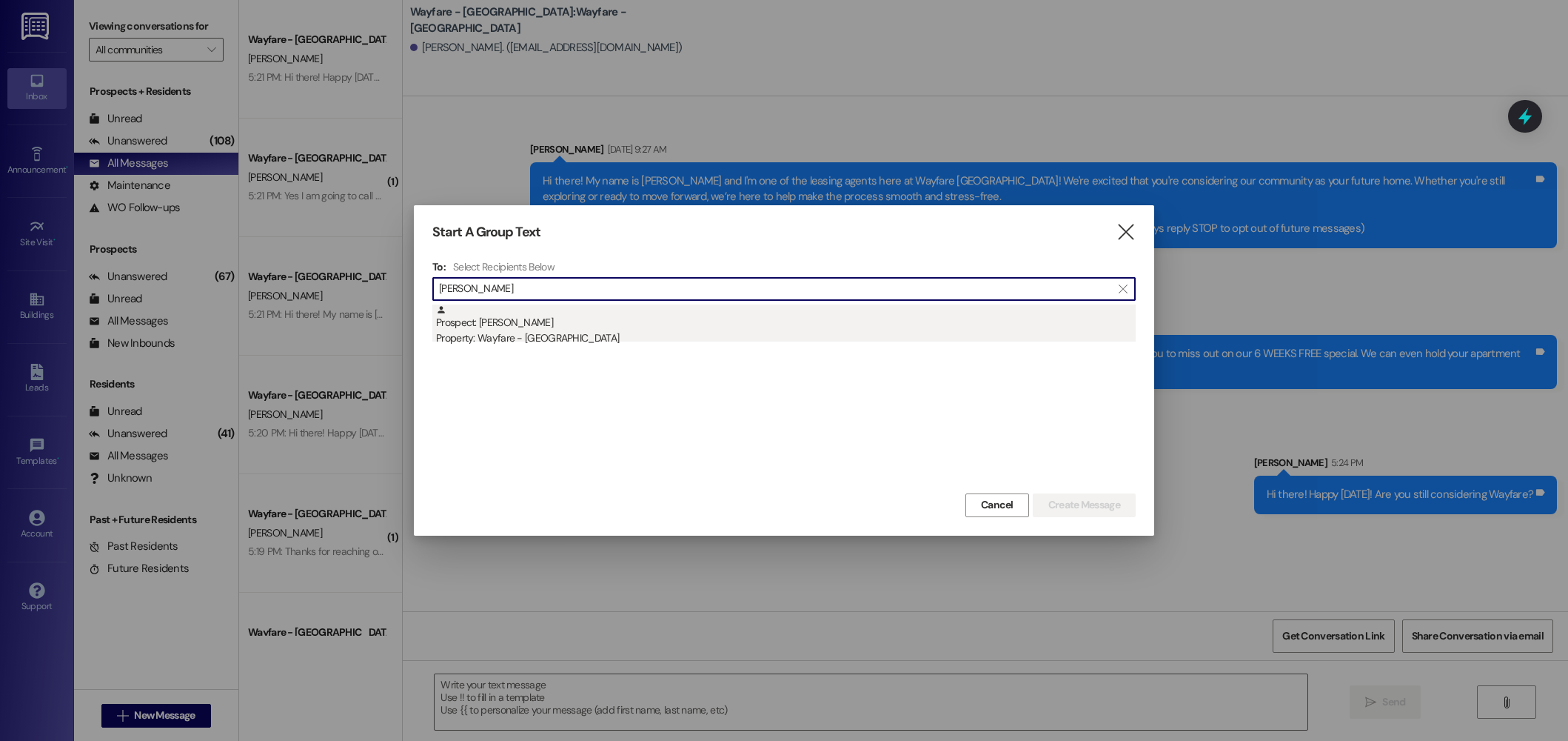
type input "[PERSON_NAME]"
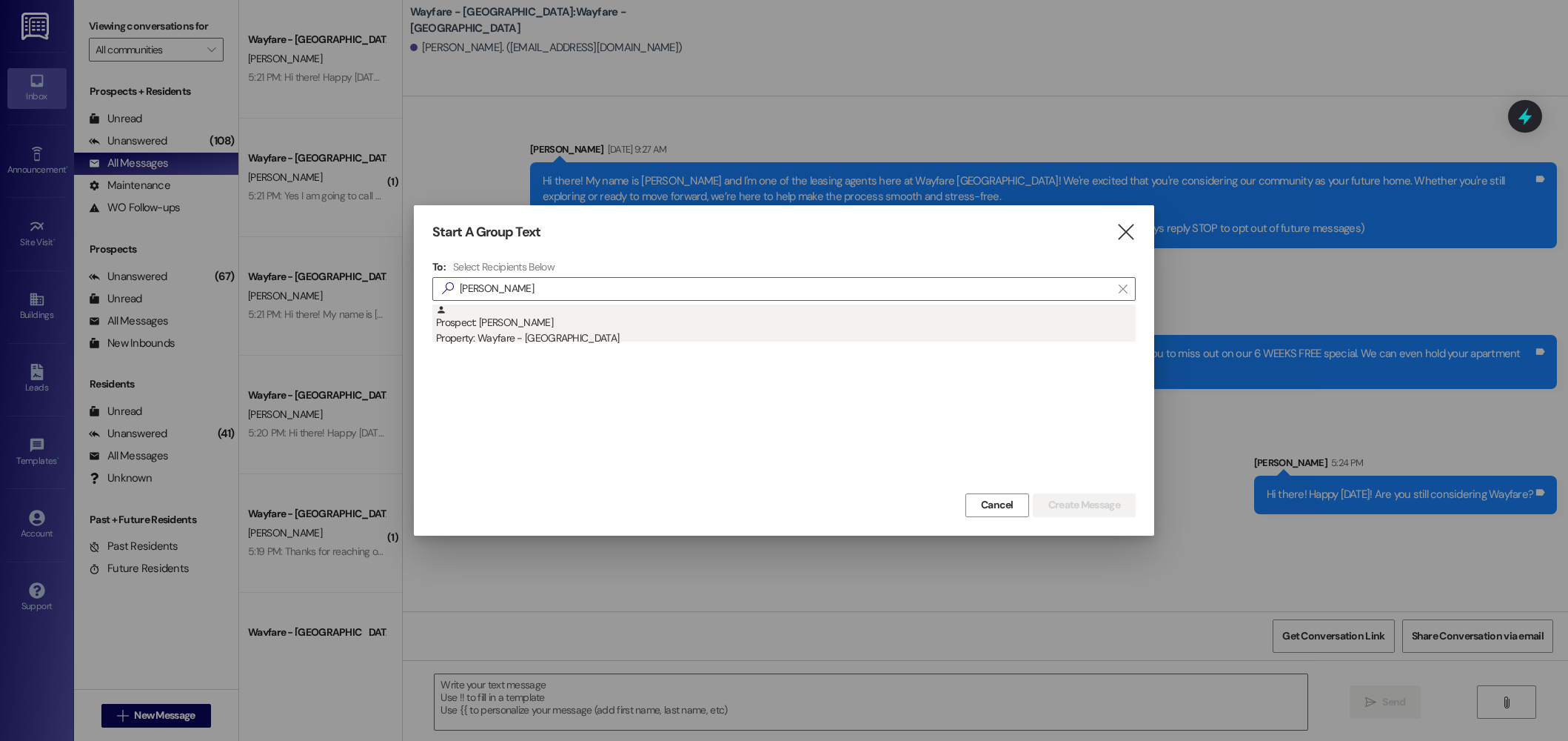
click at [710, 320] on div "Prospect: [PERSON_NAME] Property: Wayfare - [GEOGRAPHIC_DATA]" at bounding box center [786, 326] width 700 height 43
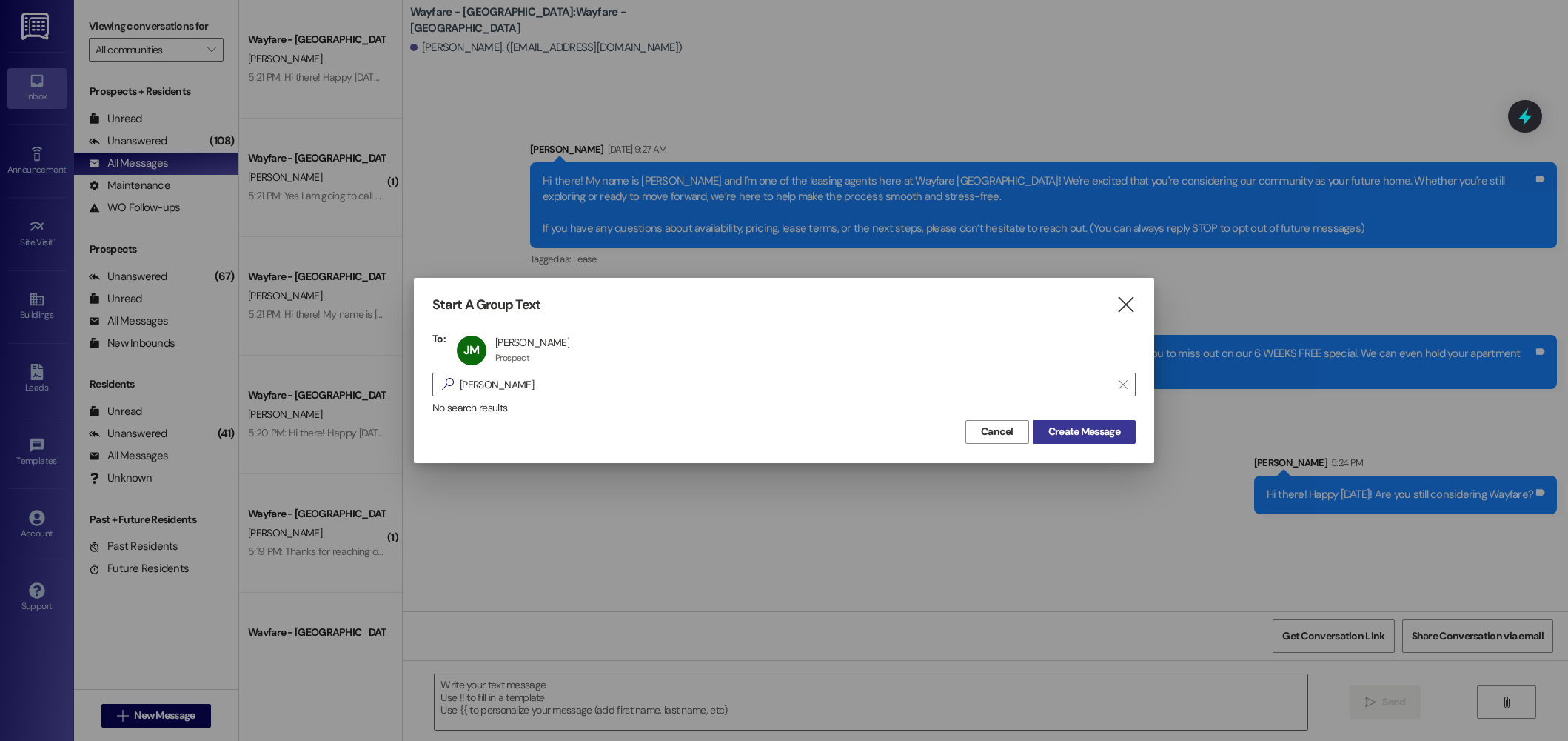
click at [1067, 433] on span "Create Message" at bounding box center [1084, 432] width 72 height 16
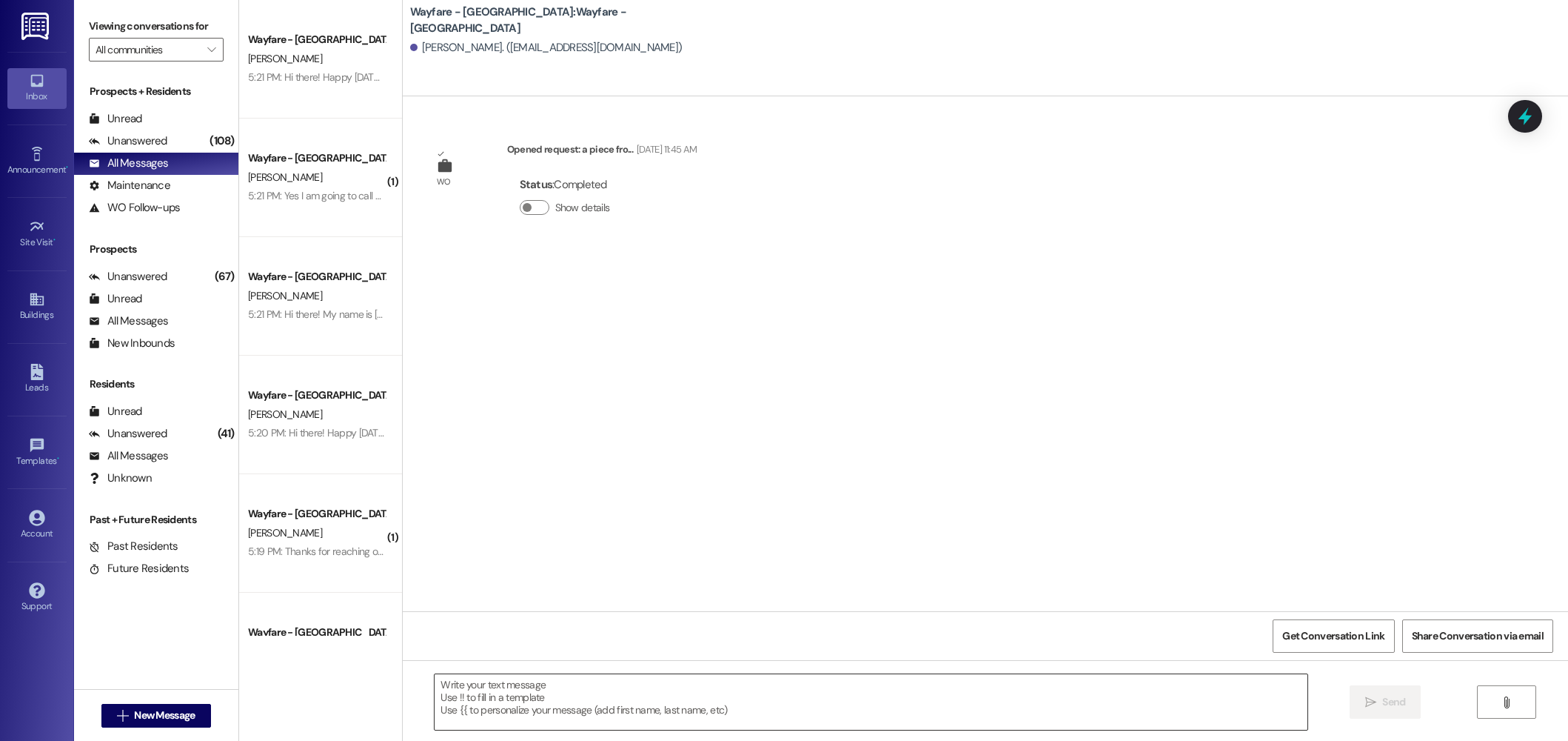
click at [726, 687] on textarea at bounding box center [871, 701] width 873 height 55
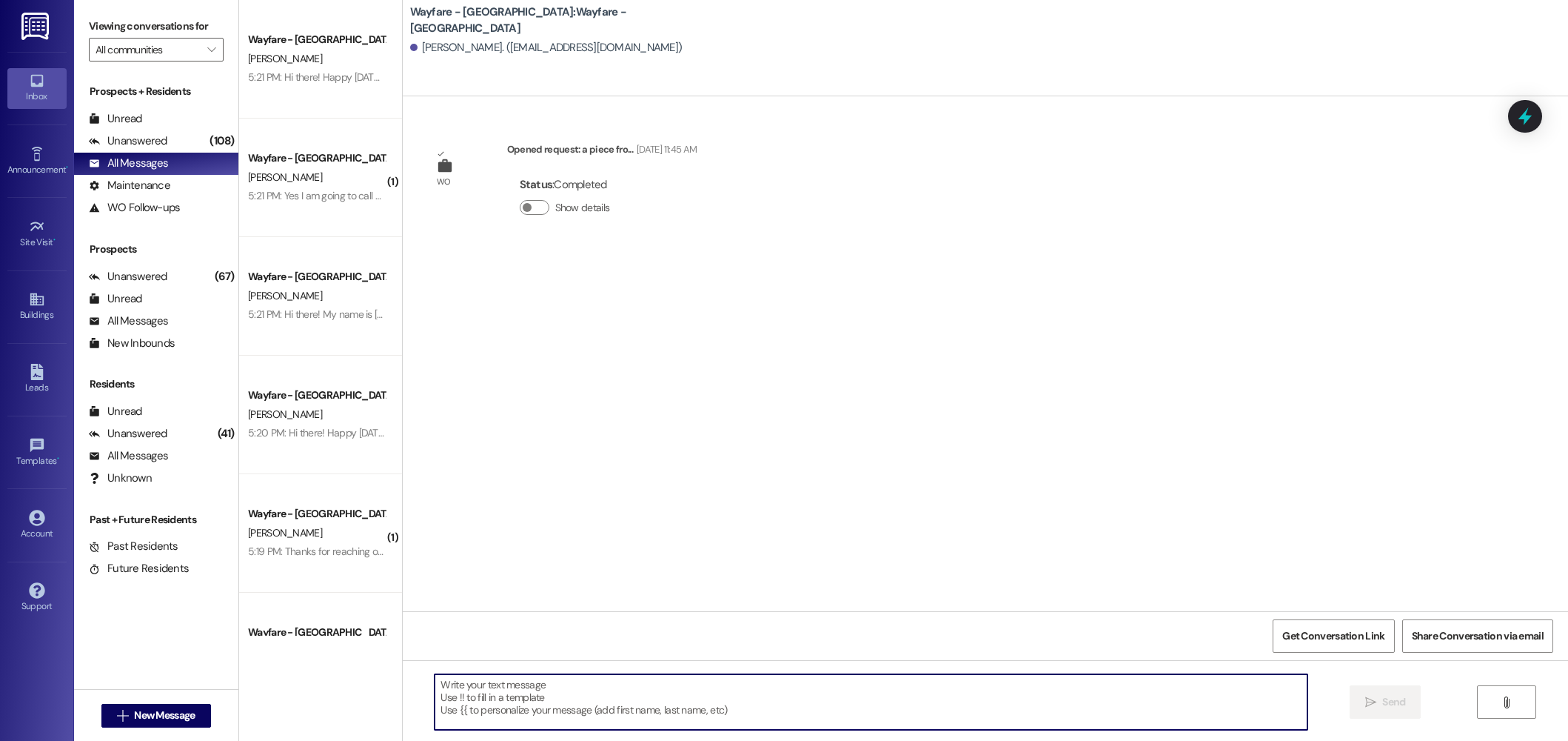
paste textarea "Hi there! My name is ____ and I'm one of the leasing agents here at Wayfare [GE…"
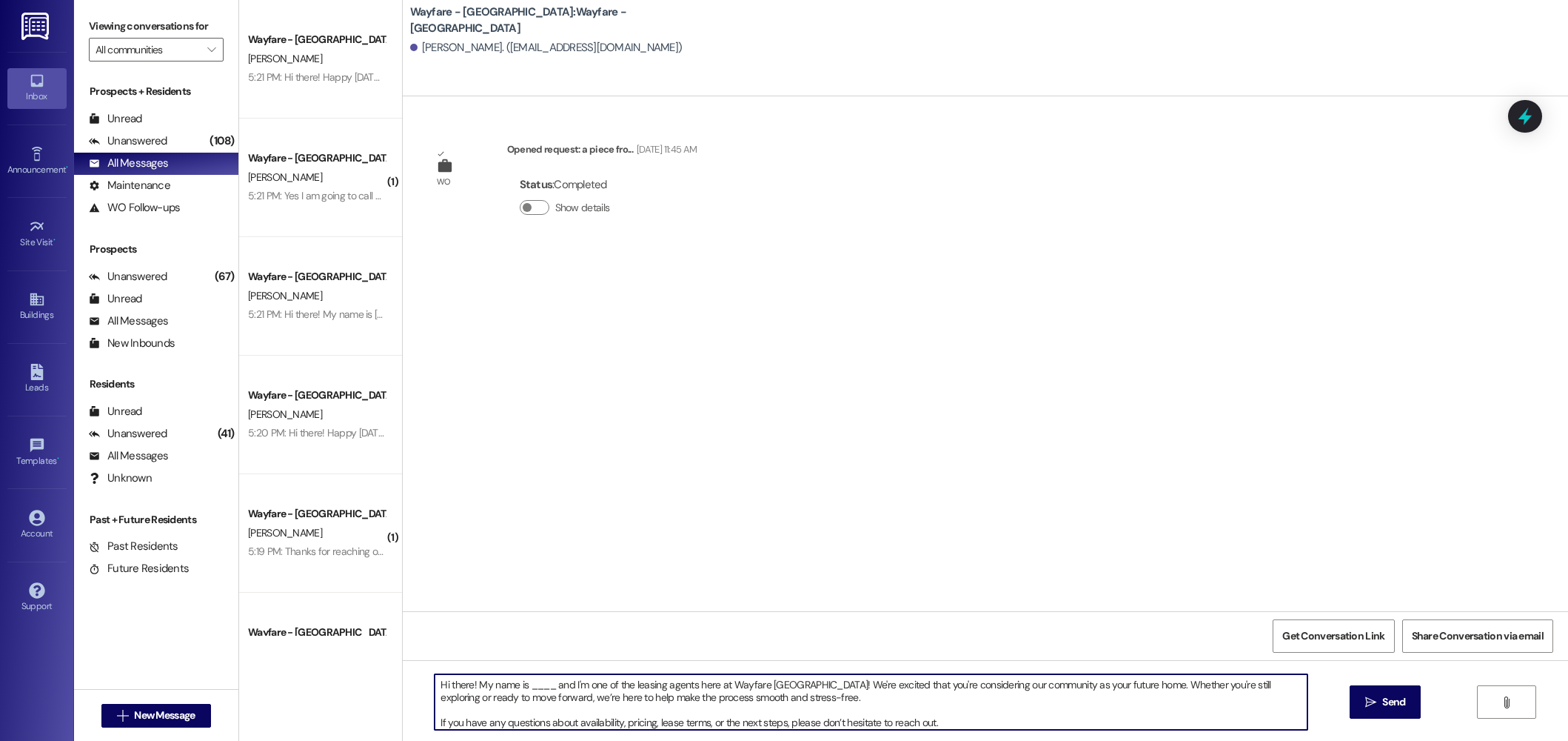
drag, startPoint x: 547, startPoint y: 691, endPoint x: 516, endPoint y: 688, distance: 31.1
click at [516, 688] on textarea "Hi there! My name is ____ and I'm one of the leasing agents here at Wayfare [GE…" at bounding box center [871, 701] width 873 height 55
type textarea "Hi there! My name is [PERSON_NAME] and I'm one of the leasing agents here at Wa…"
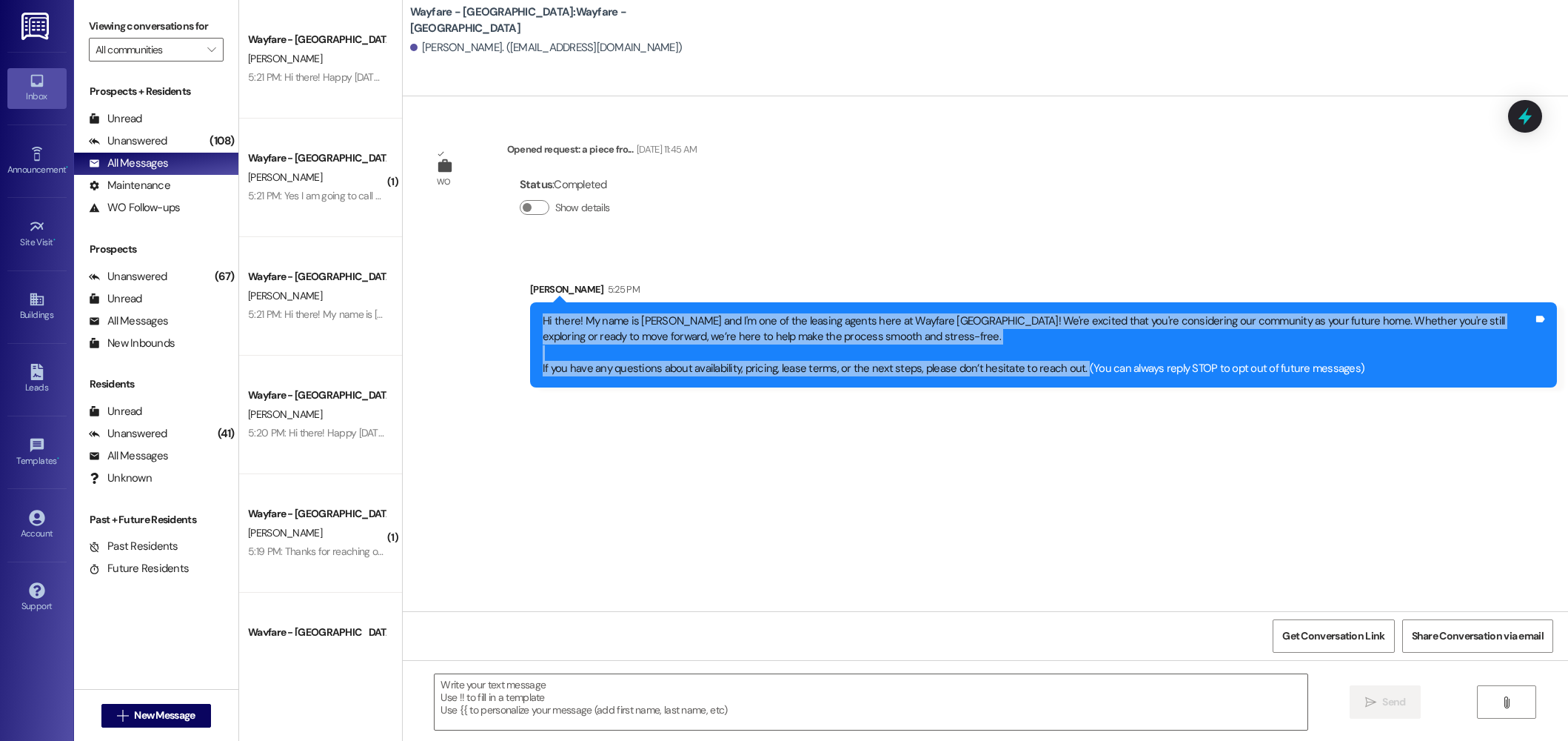
drag, startPoint x: 1064, startPoint y: 370, endPoint x: 519, endPoint y: 320, distance: 547.3
click at [476, 306] on div "Sent via SMS [PERSON_NAME] 5:25 PM Hi there! My name is [PERSON_NAME] and I'm o…" at bounding box center [985, 324] width 1166 height 151
copy div "Hi there! My name is [PERSON_NAME] and I'm one of the leasing agents here at Wa…"
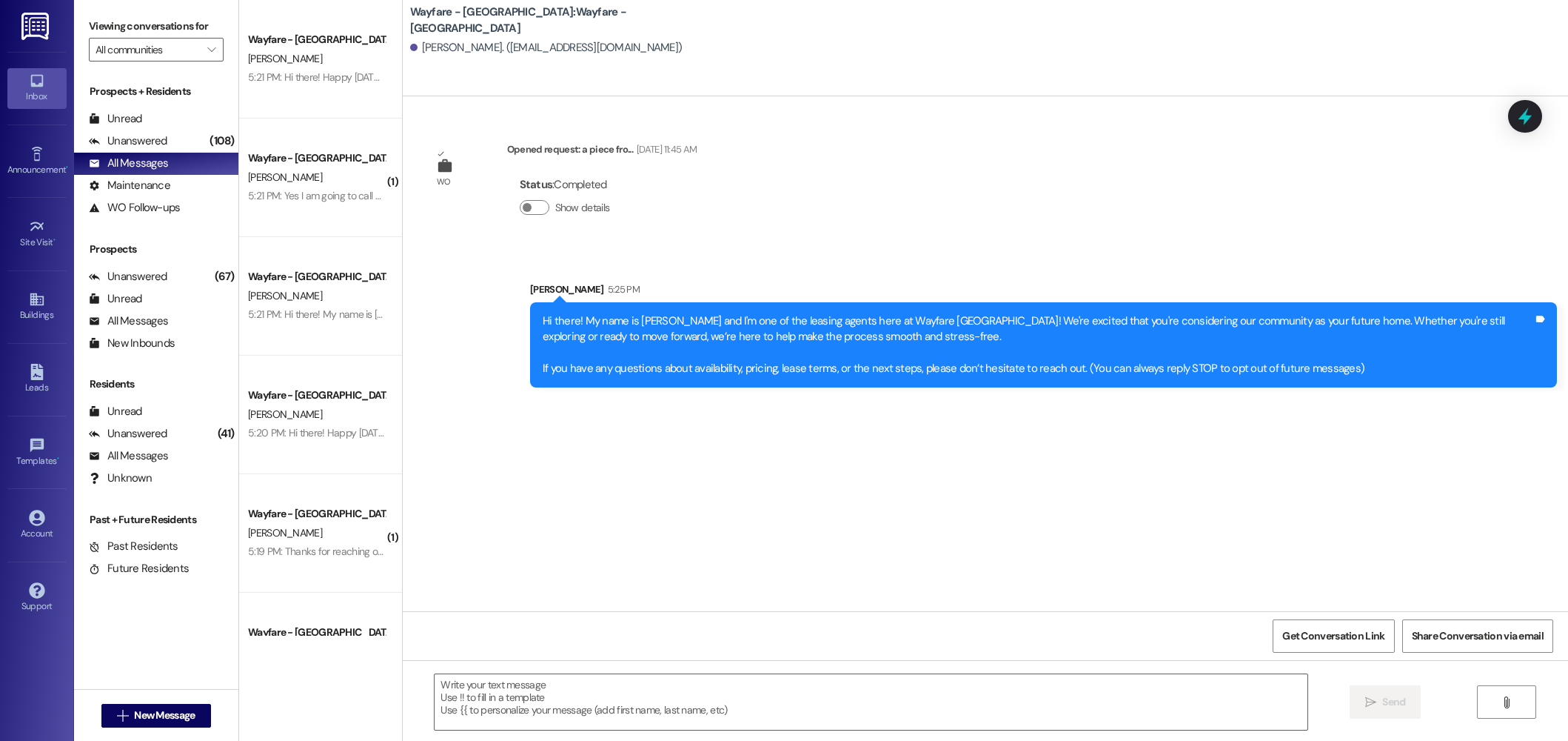
click at [186, 701] on div " New Message" at bounding box center [156, 716] width 110 height 37
click at [177, 707] on button " New Message" at bounding box center [156, 715] width 110 height 23
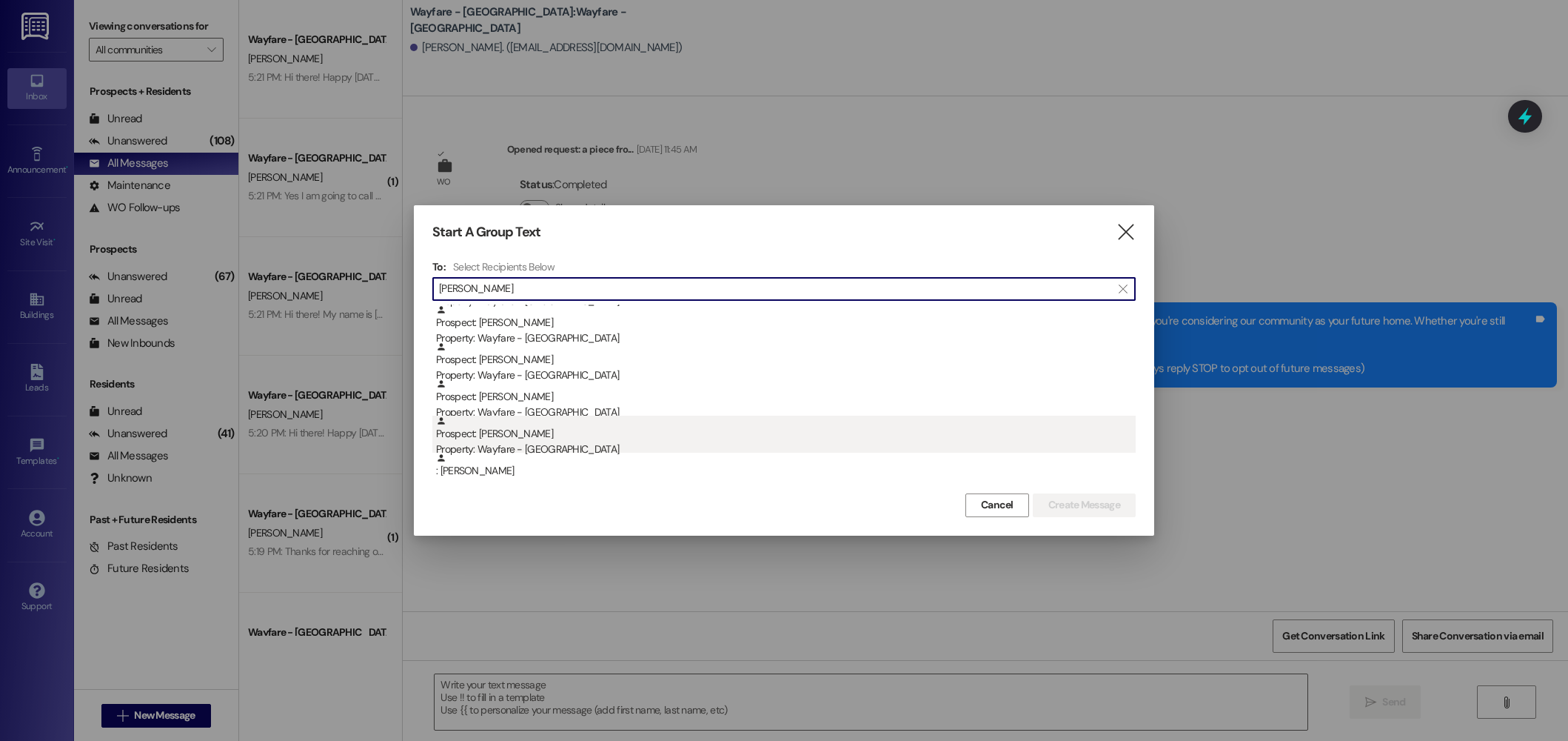
type input "[PERSON_NAME]"
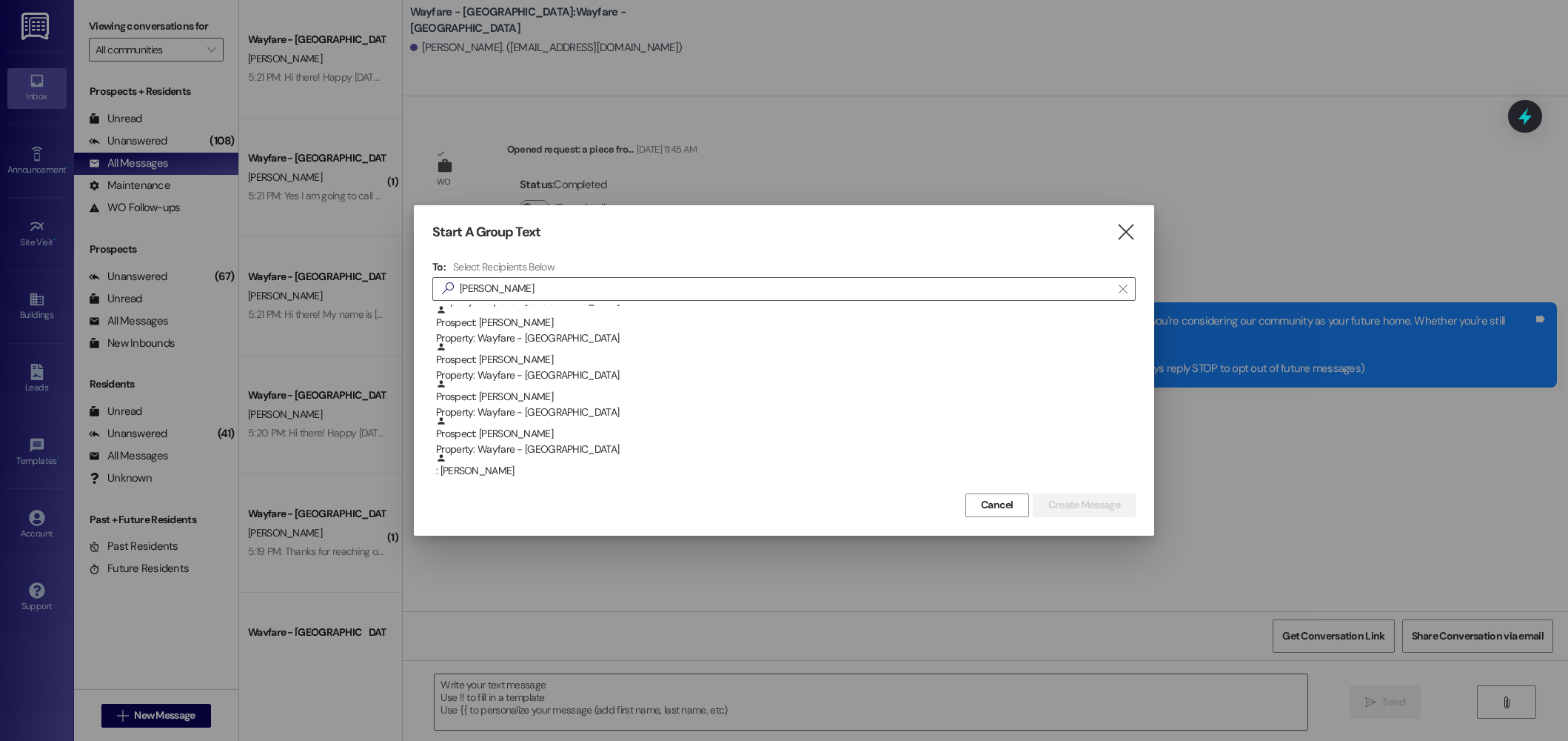
drag, startPoint x: 541, startPoint y: 446, endPoint x: 1058, endPoint y: 499, distance: 519.7
click at [544, 446] on div "Property: Wayfare - [GEOGRAPHIC_DATA]" at bounding box center [786, 449] width 700 height 16
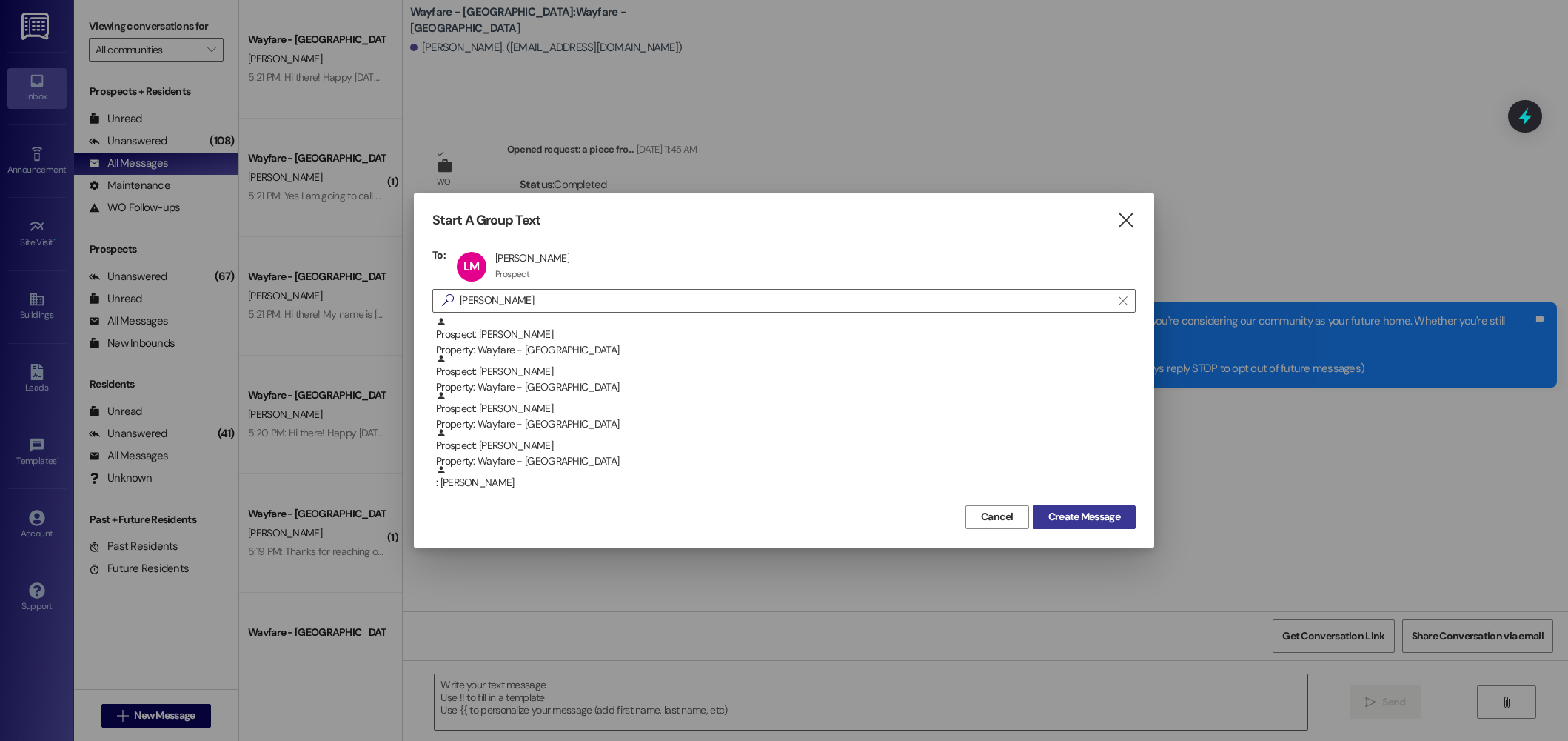
click at [1072, 516] on span "Create Message" at bounding box center [1084, 517] width 72 height 16
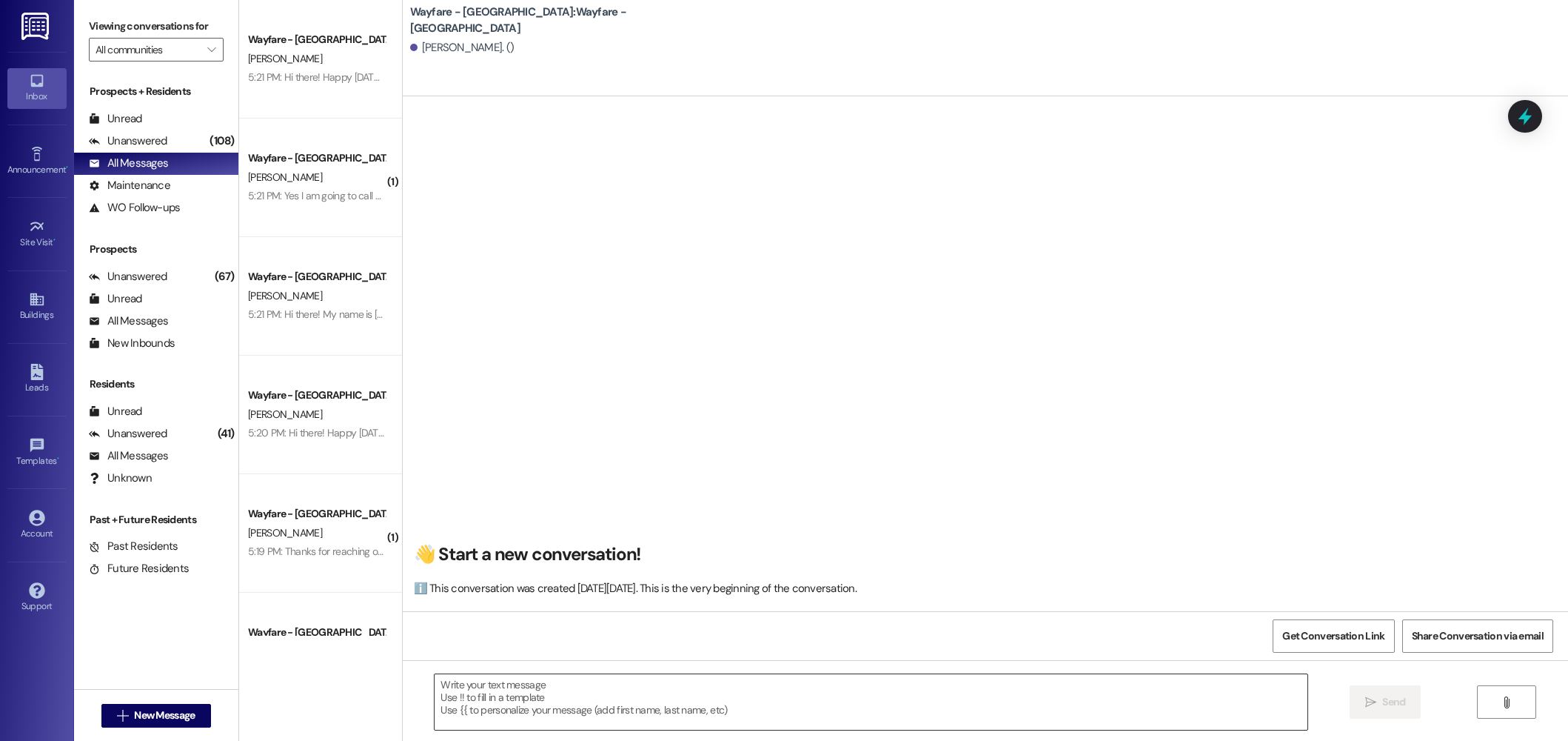
click at [808, 692] on textarea at bounding box center [871, 701] width 873 height 55
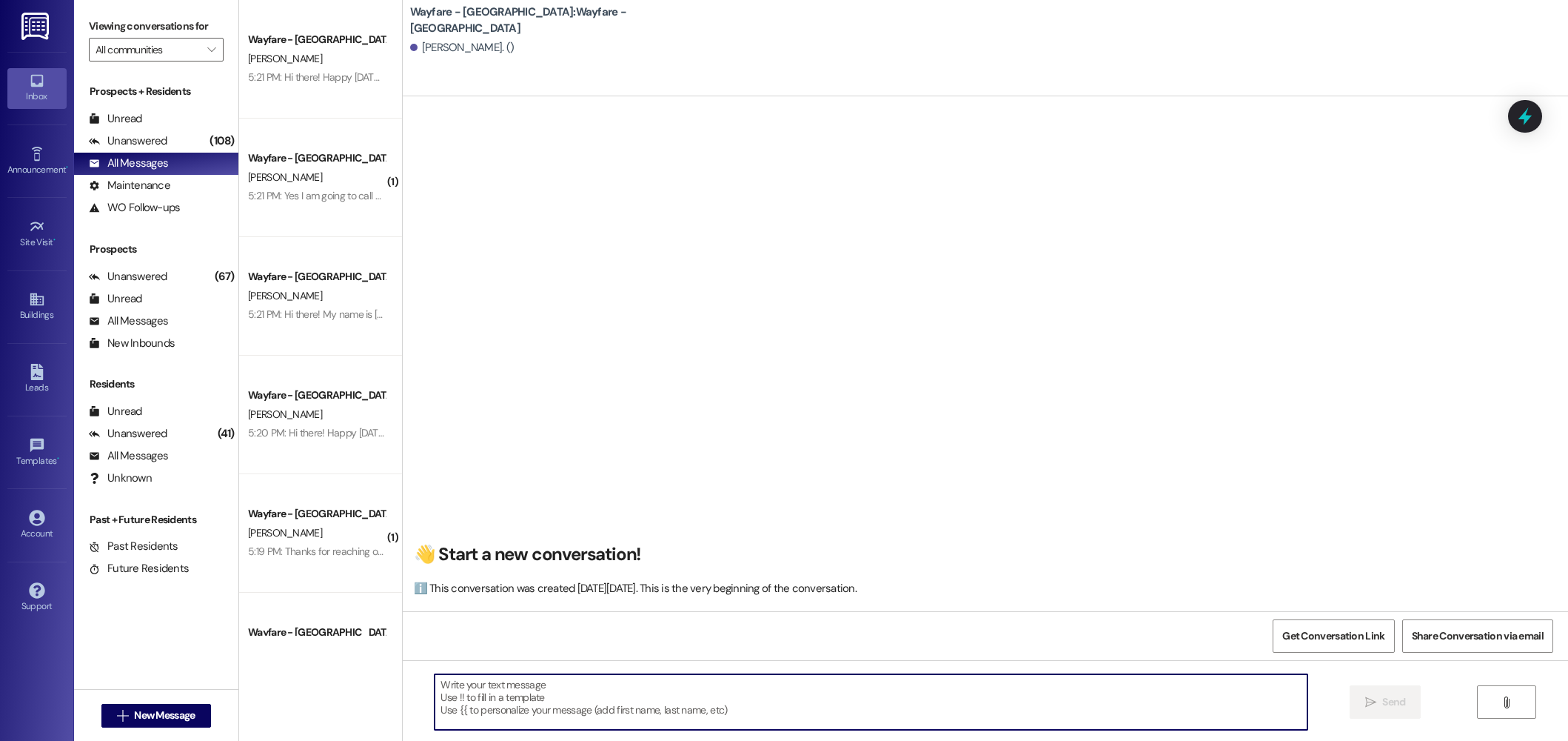
paste textarea "Hi there! My name is [PERSON_NAME] and I'm one of the leasing agents here at Wa…"
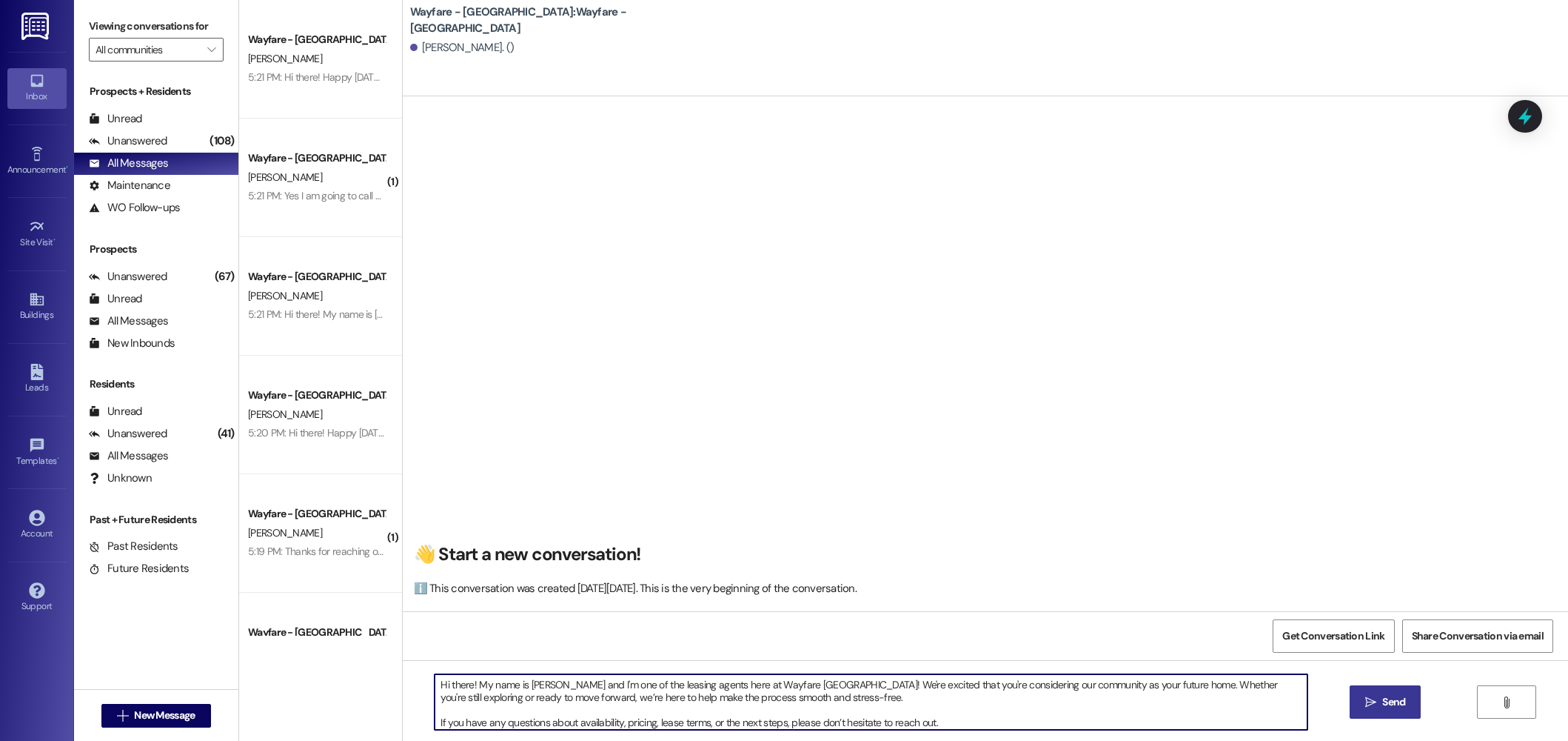
type textarea "Hi there! My name is [PERSON_NAME] and I'm one of the leasing agents here at Wa…"
click at [1361, 710] on button " Send" at bounding box center [1386, 701] width 72 height 33
